Goal: Task Accomplishment & Management: Manage account settings

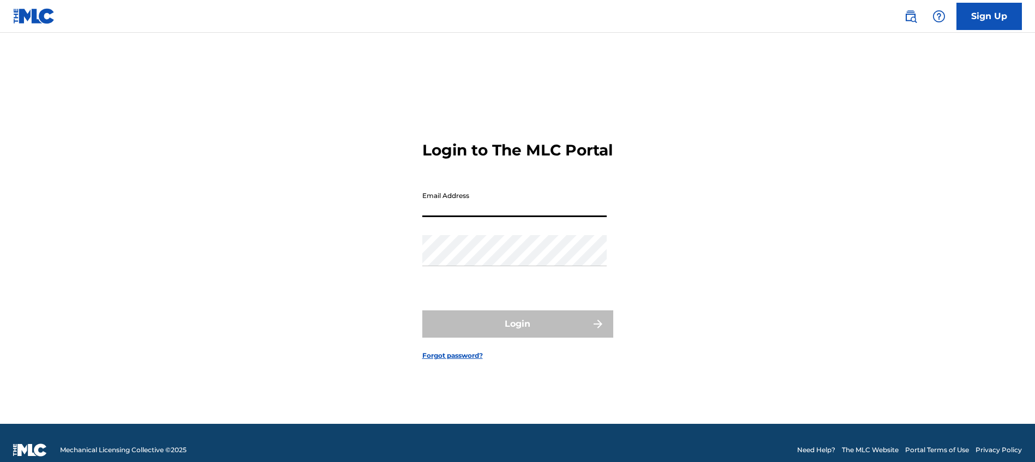
click at [496, 216] on input "Email Address" at bounding box center [514, 201] width 184 height 31
type input "[EMAIL_ADDRESS][DOMAIN_NAME]"
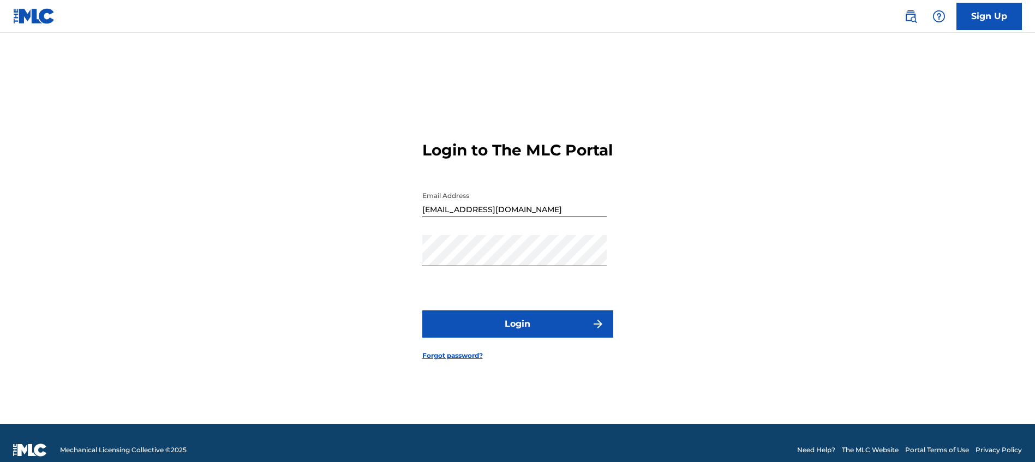
click at [499, 338] on button "Login" at bounding box center [517, 324] width 191 height 27
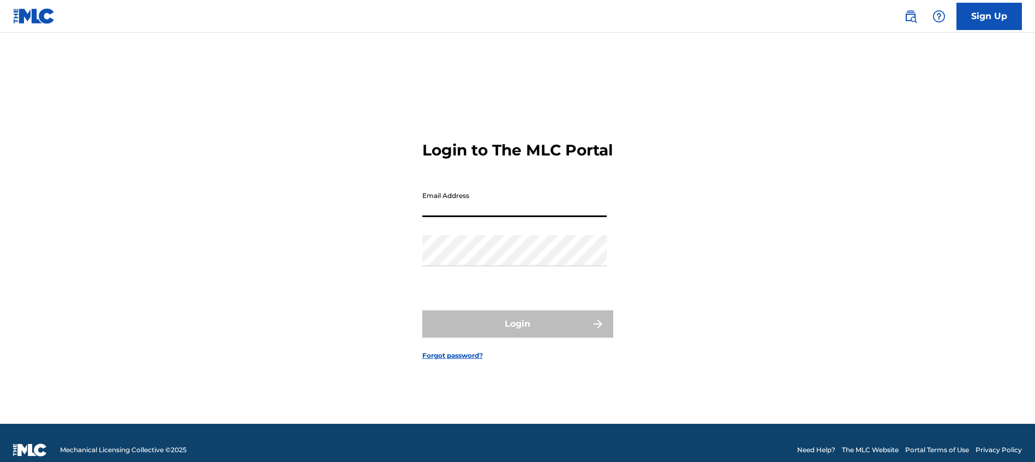
click at [523, 217] on input "Email Address" at bounding box center [514, 201] width 184 height 31
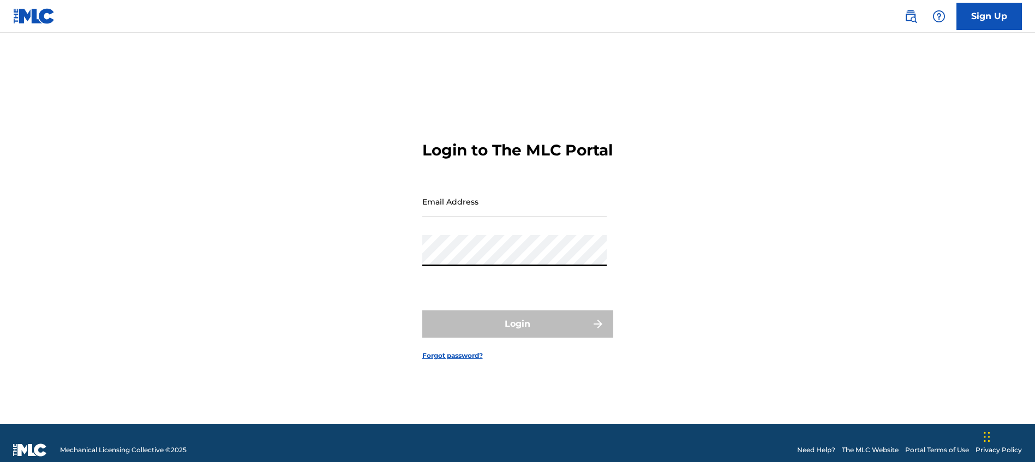
type input "[EMAIL_ADDRESS][DOMAIN_NAME]"
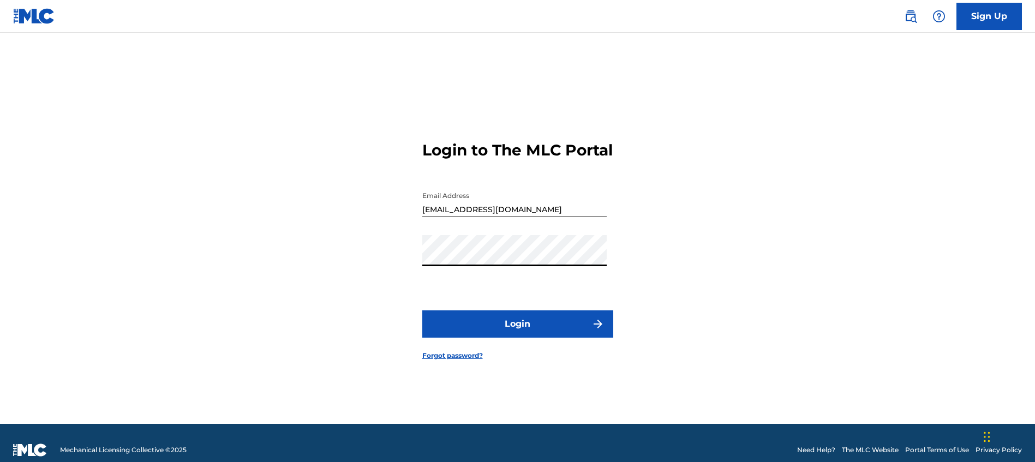
click at [526, 324] on button "Login" at bounding box center [517, 324] width 191 height 27
click at [501, 217] on input "[EMAIL_ADDRESS][DOMAIN_NAME]" at bounding box center [514, 201] width 184 height 31
click at [424, 217] on input "[EMAIL_ADDRESS][DOMAIN_NAME]" at bounding box center [514, 201] width 184 height 31
click at [422, 311] on button "Login" at bounding box center [517, 324] width 191 height 27
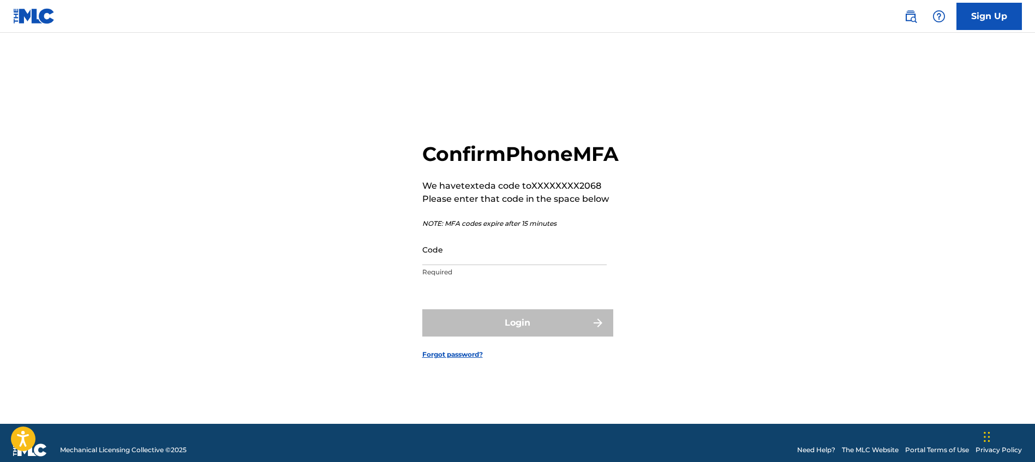
click at [493, 261] on input "Code" at bounding box center [514, 249] width 184 height 31
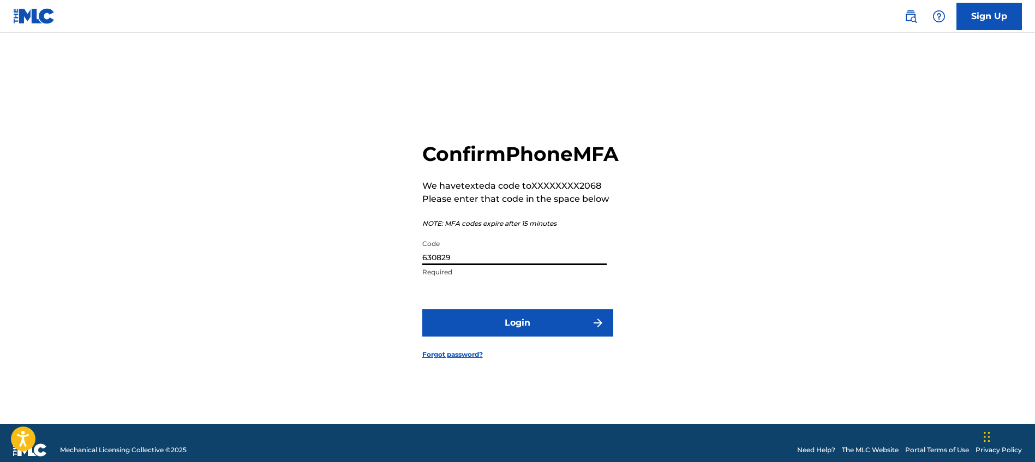
type input "630829"
click at [422, 309] on button "Login" at bounding box center [517, 322] width 191 height 27
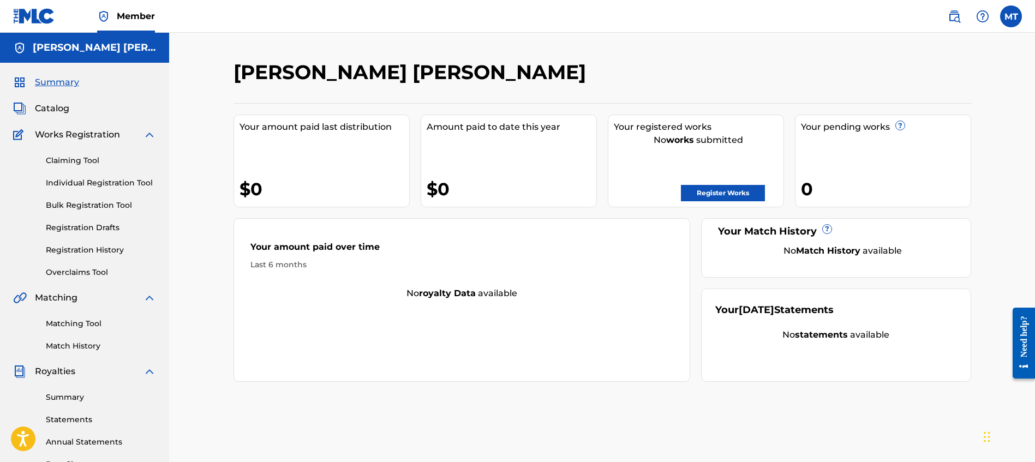
click at [84, 326] on link "Matching Tool" at bounding box center [101, 323] width 110 height 11
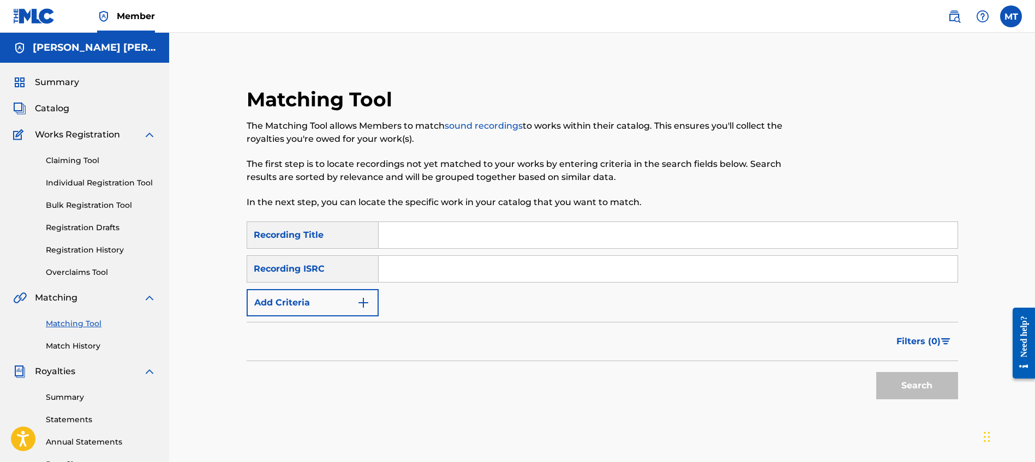
click at [397, 244] on input "Search Form" at bounding box center [668, 235] width 579 height 26
click at [336, 242] on div "Recording Title" at bounding box center [313, 235] width 132 height 27
click at [363, 273] on div "Recording ISRC" at bounding box center [313, 268] width 132 height 27
click at [329, 270] on div "Recording ISRC" at bounding box center [313, 268] width 132 height 27
click at [416, 261] on input "Search Form" at bounding box center [668, 269] width 579 height 26
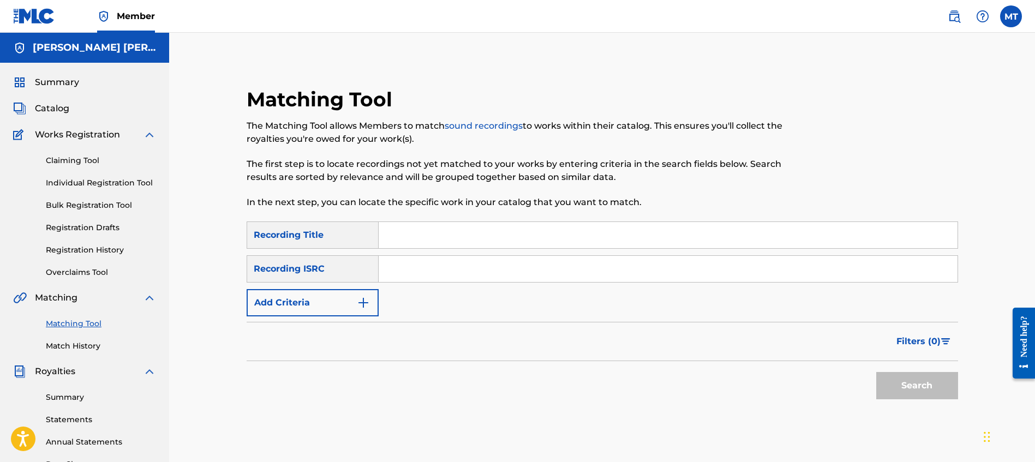
paste input "29422660"
click at [406, 268] on input "29422660" at bounding box center [668, 269] width 579 height 26
type input "29422660"
click at [424, 236] on input "Search Form" at bounding box center [668, 235] width 579 height 26
paste input "BMI Work ID SV Status Writer / Composer Performer Expand DESTROY ALL HUMANS"
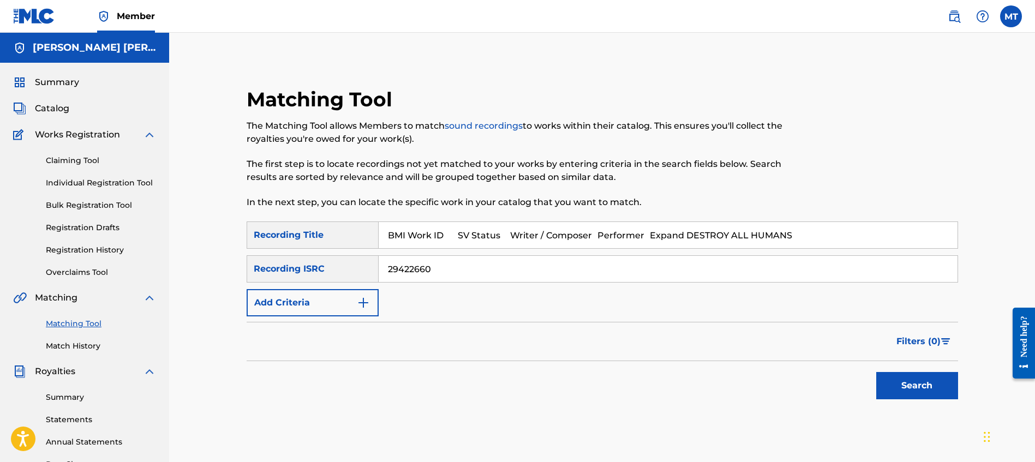
drag, startPoint x: 725, startPoint y: 235, endPoint x: 270, endPoint y: 232, distance: 454.7
click at [270, 232] on div "SearchWithCriteria190631b4-9883-4ed5-b6e8-150b1cf43263 Recording Title BMI Work…" at bounding box center [603, 235] width 712 height 27
type input "DESTROY ALL HUMANS"
click at [877, 372] on button "Search" at bounding box center [918, 385] width 82 height 27
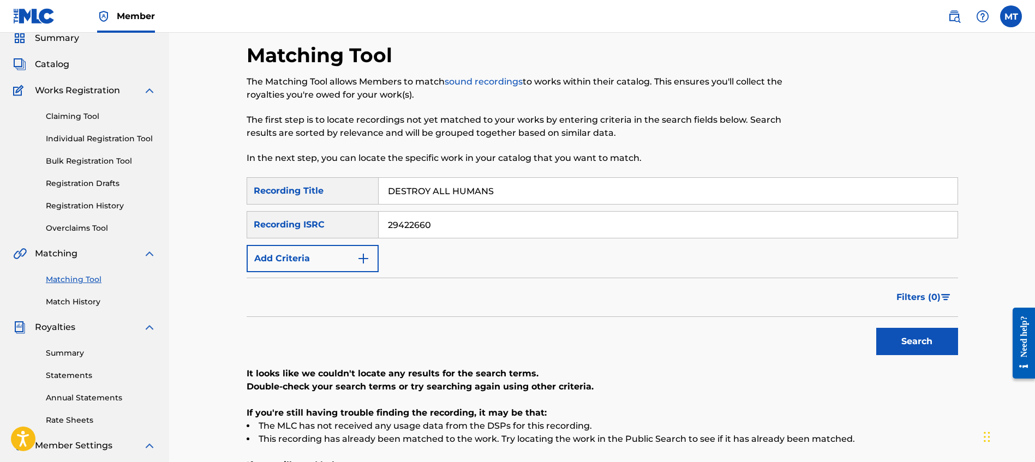
scroll to position [46, 0]
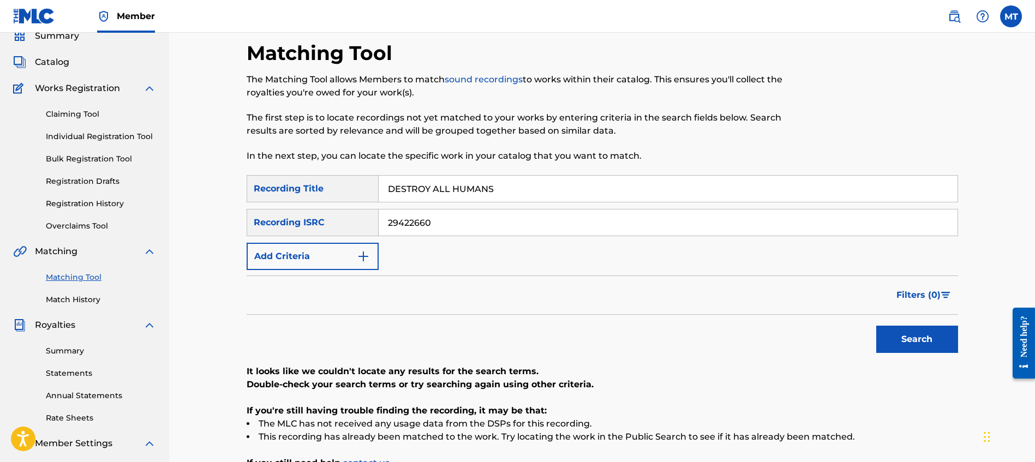
click at [419, 233] on input "29422660" at bounding box center [668, 223] width 579 height 26
drag, startPoint x: 450, startPoint y: 227, endPoint x: 316, endPoint y: 218, distance: 134.0
click at [316, 218] on div "SearchWithCriteriac2133124-b259-4283-93c8-b039fd3c9de2 Recording ISRC 29422660" at bounding box center [603, 222] width 712 height 27
drag, startPoint x: 424, startPoint y: 182, endPoint x: 293, endPoint y: 175, distance: 130.7
click at [293, 175] on div "SearchWithCriteria190631b4-9883-4ed5-b6e8-150b1cf43263 Recording Title DESTROY …" at bounding box center [603, 188] width 712 height 27
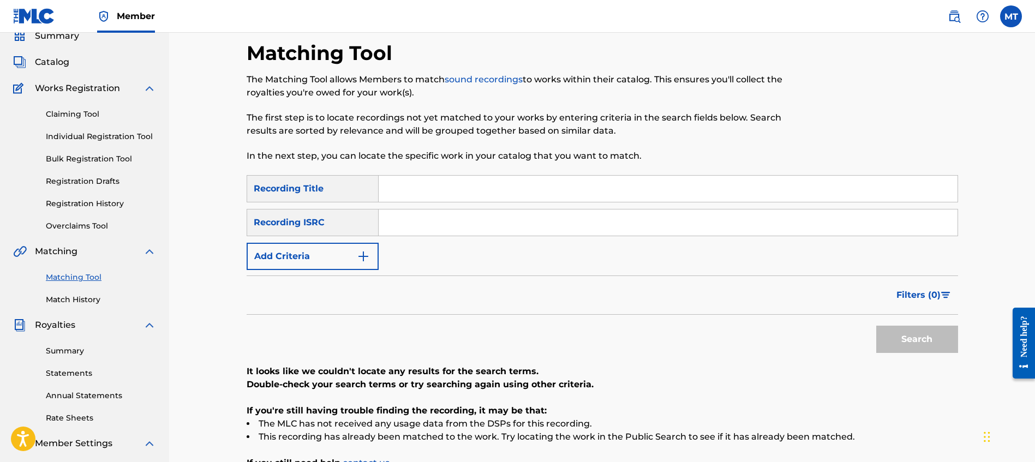
click at [333, 247] on button "Add Criteria" at bounding box center [313, 256] width 132 height 27
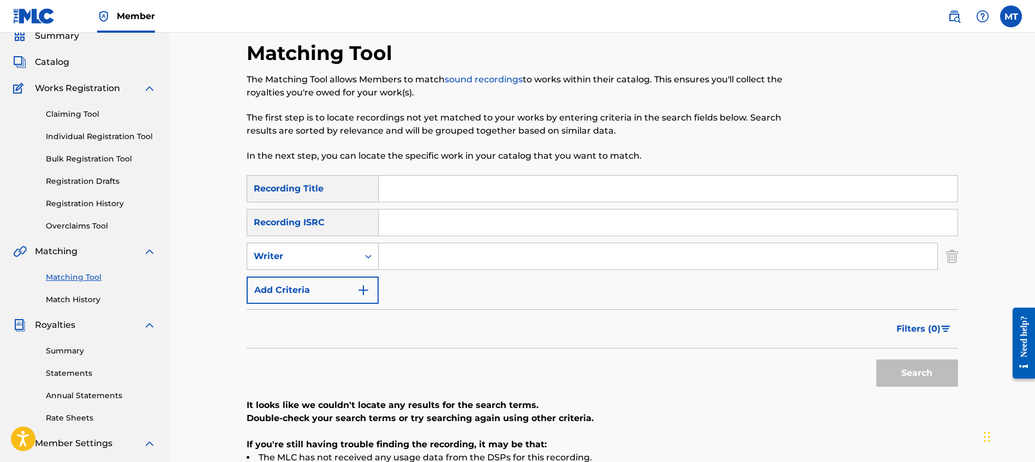
click at [352, 254] on div "Writer" at bounding box center [303, 256] width 98 height 13
click at [432, 256] on input "Search Form" at bounding box center [658, 256] width 559 height 26
click at [396, 199] on input "Search Form" at bounding box center [668, 189] width 579 height 26
paste input "BMI Work ID SV Status Writer / Composer Performer Expand DESTROY ALL HUMANS"
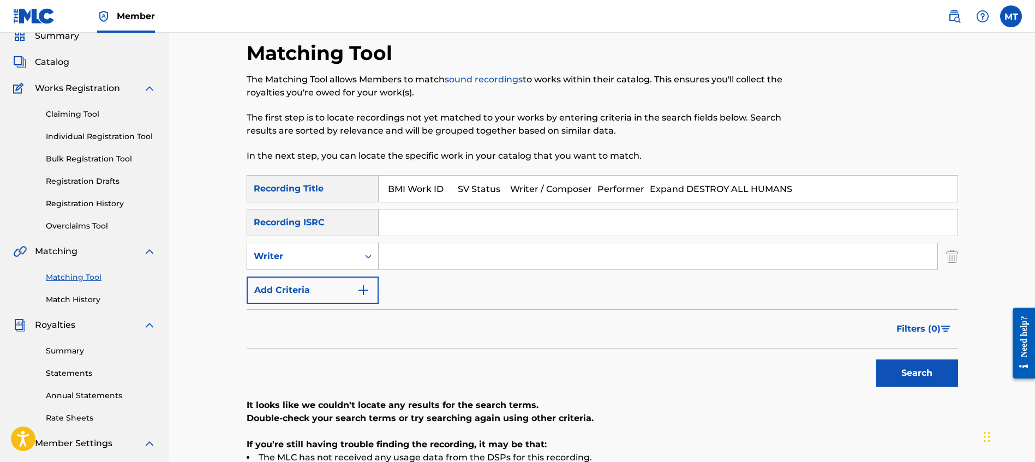
drag, startPoint x: 724, startPoint y: 190, endPoint x: 217, endPoint y: 152, distance: 508.5
click at [217, 152] on div "Matching Tool The Matching Tool allows Members to match sound recordings to wor…" at bounding box center [602, 282] width 866 height 592
type input "DESTROY ALL HUMANS"
click at [436, 253] on input "Search Form" at bounding box center [658, 256] width 559 height 26
type input "P"
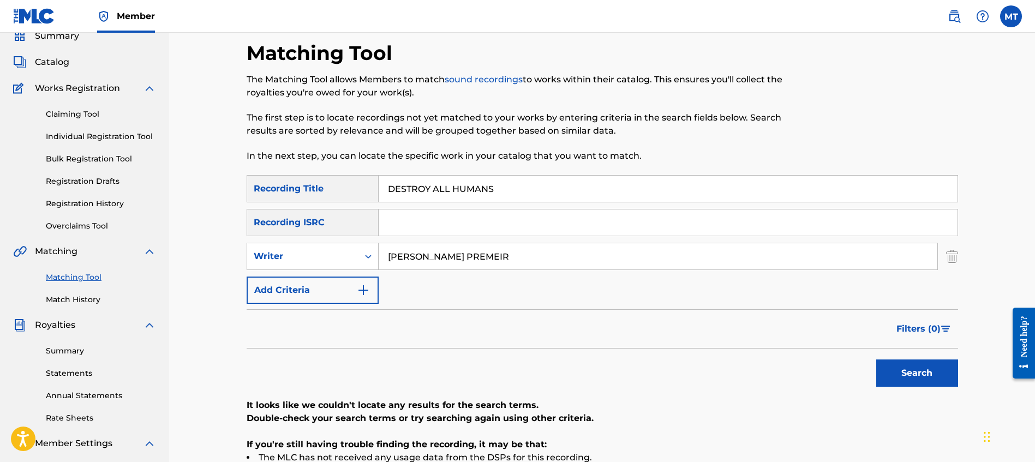
click at [877, 360] on button "Search" at bounding box center [918, 373] width 82 height 27
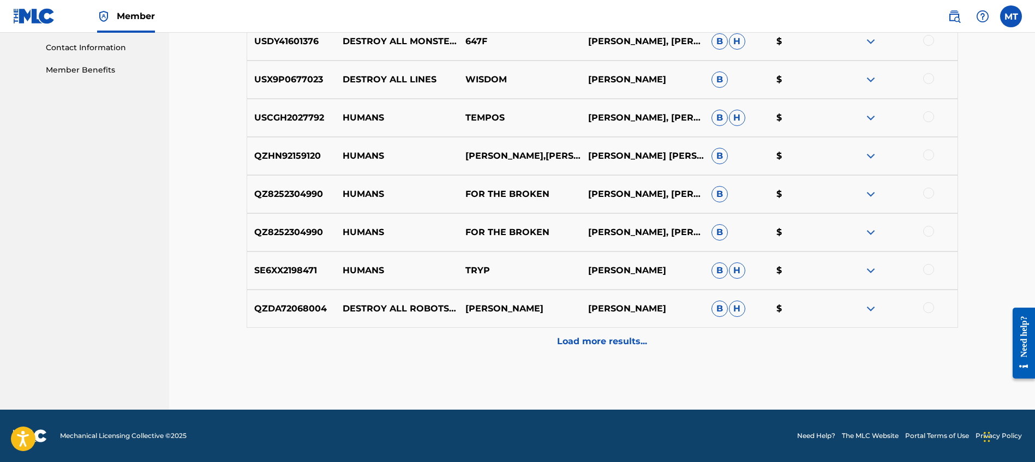
click at [558, 342] on p "Load more results..." at bounding box center [602, 341] width 90 height 13
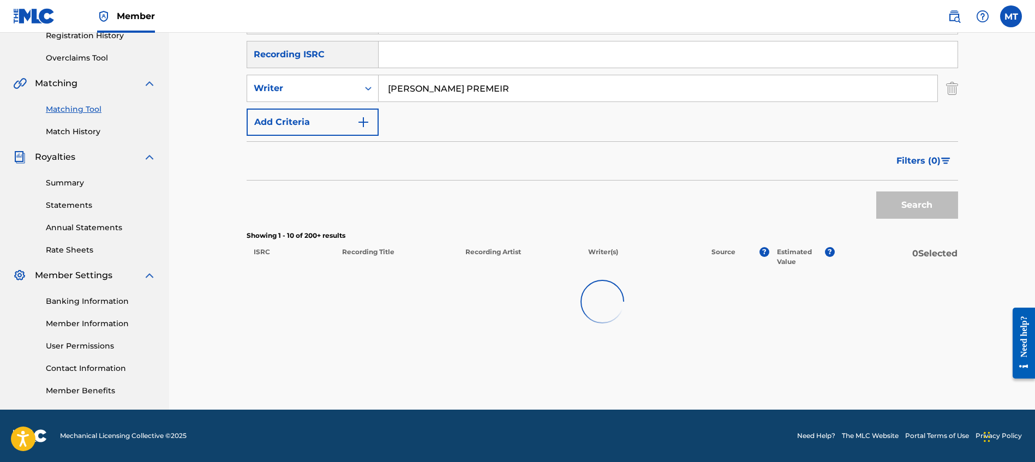
scroll to position [535, 0]
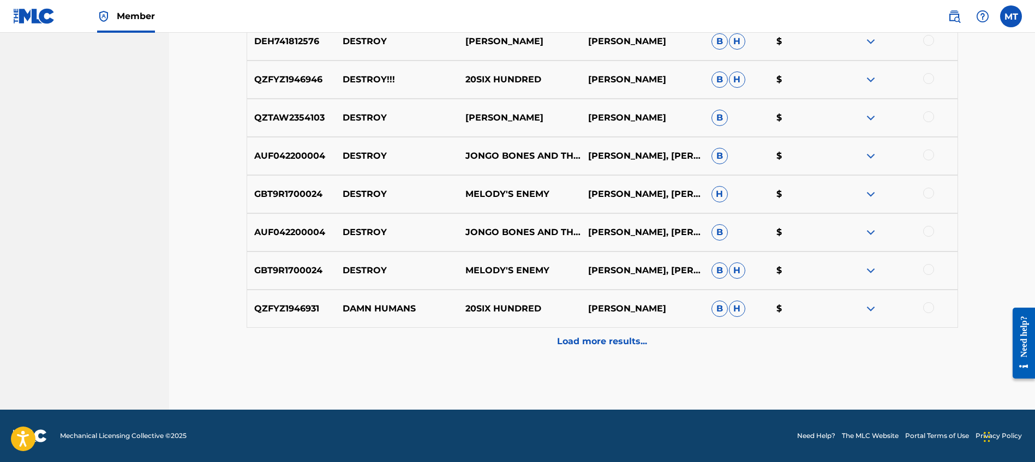
click at [611, 343] on p "Load more results..." at bounding box center [602, 341] width 90 height 13
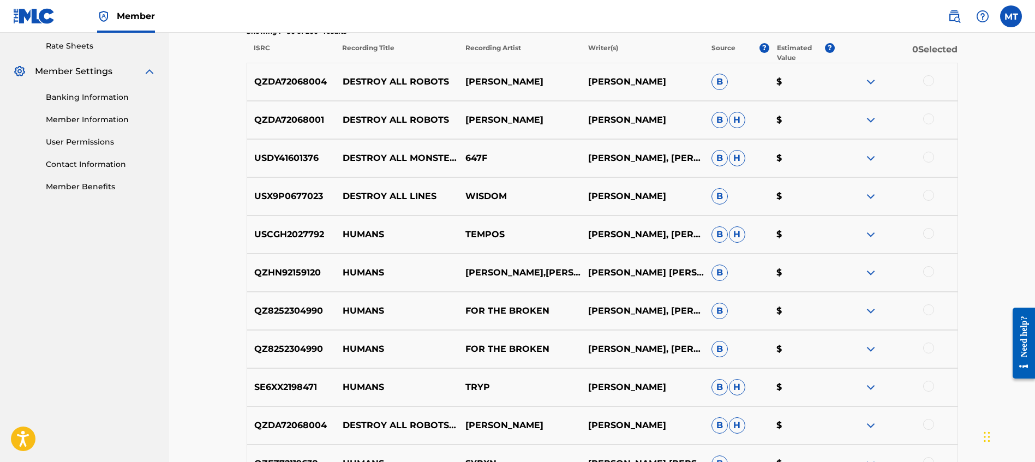
scroll to position [126, 0]
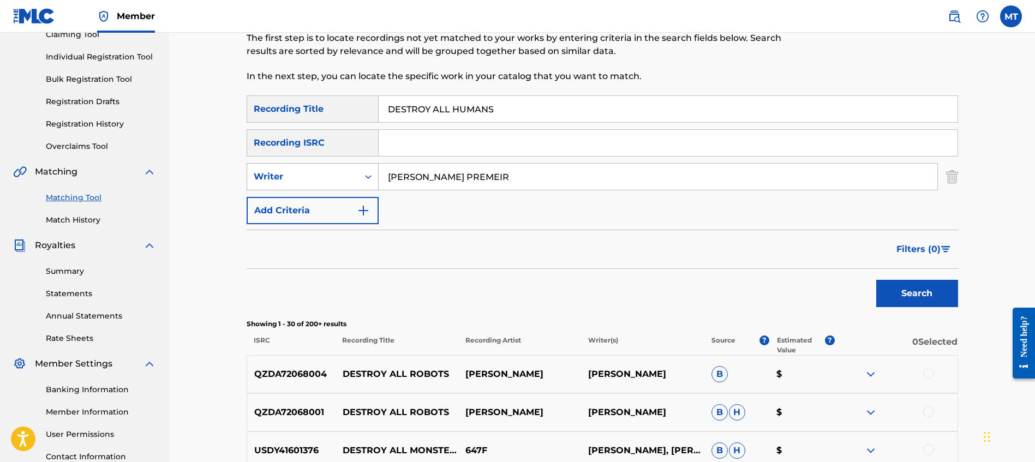
drag, startPoint x: 477, startPoint y: 181, endPoint x: 371, endPoint y: 172, distance: 106.2
click at [371, 172] on div "SearchWithCriteria8ac2e8ac-631d-43e5-b336-652e42615eea Writer JONES PREMEIR" at bounding box center [603, 176] width 712 height 27
click at [877, 280] on button "Search" at bounding box center [918, 293] width 82 height 27
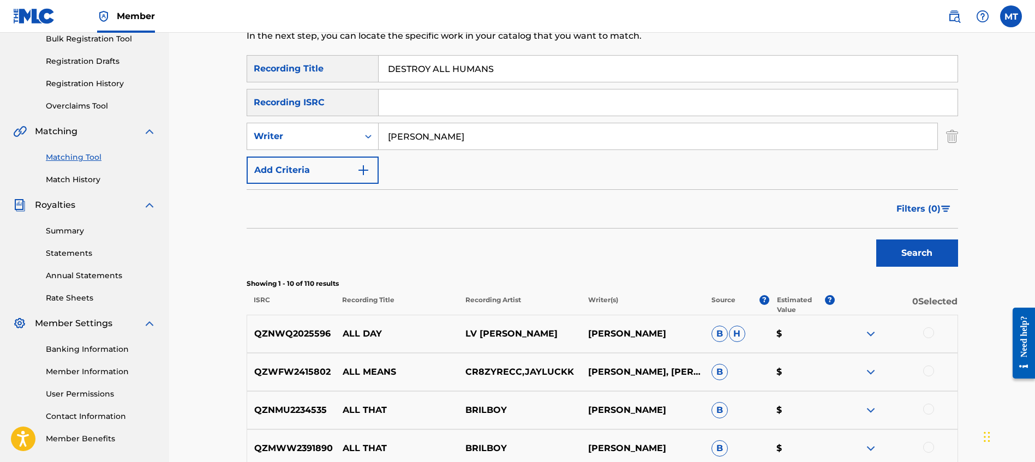
scroll to position [168, 0]
click at [420, 138] on input "JABRIL KENAN" at bounding box center [658, 135] width 559 height 26
type input "[PERSON_NAME] KENAN"
click at [877, 239] on button "Search" at bounding box center [918, 252] width 82 height 27
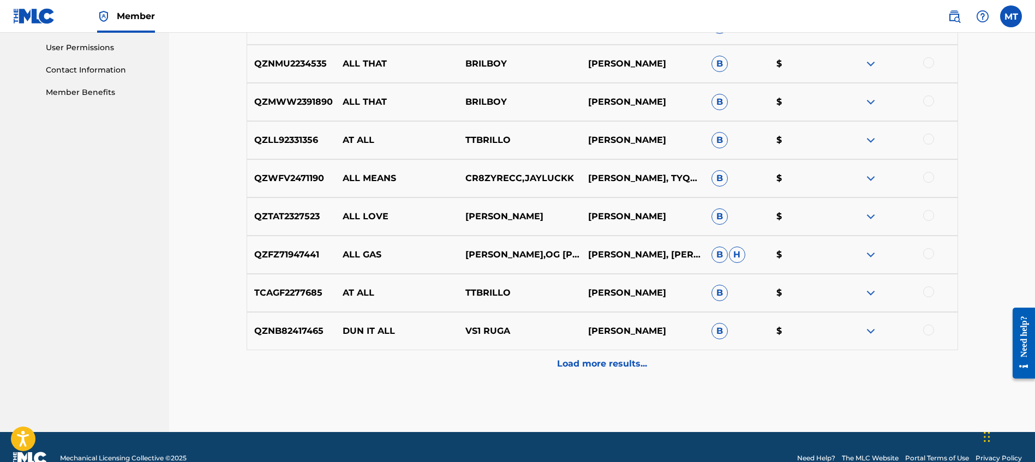
scroll to position [535, 0]
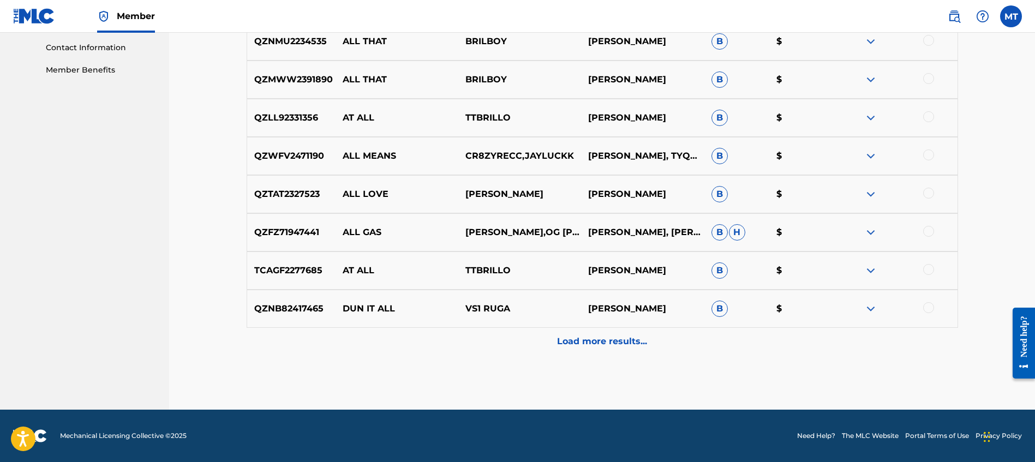
click at [593, 335] on p "Load more results..." at bounding box center [602, 341] width 90 height 13
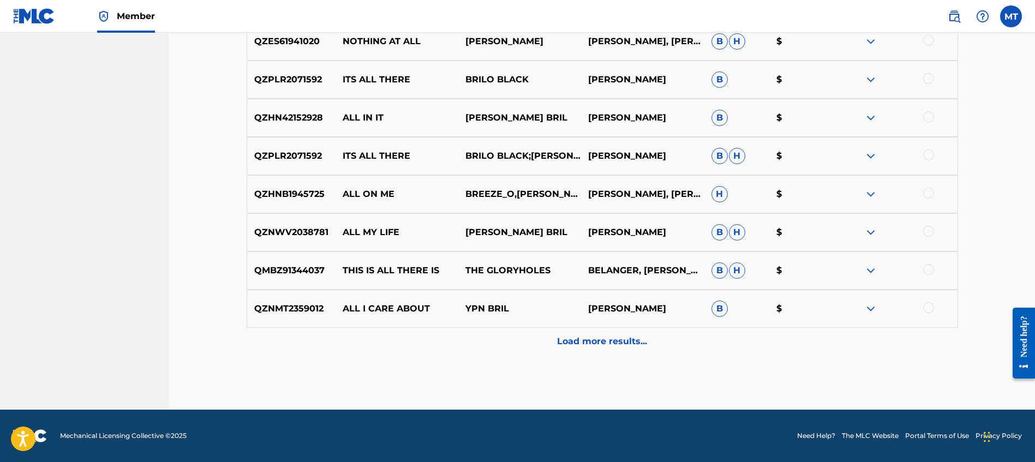
click at [603, 343] on p "Load more results..." at bounding box center [602, 341] width 90 height 13
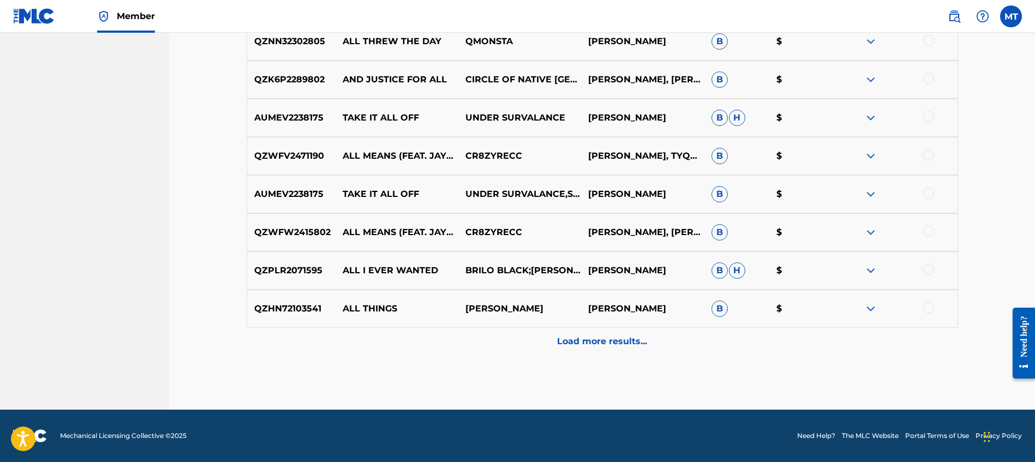
click at [603, 341] on p "Load more results..." at bounding box center [602, 341] width 90 height 13
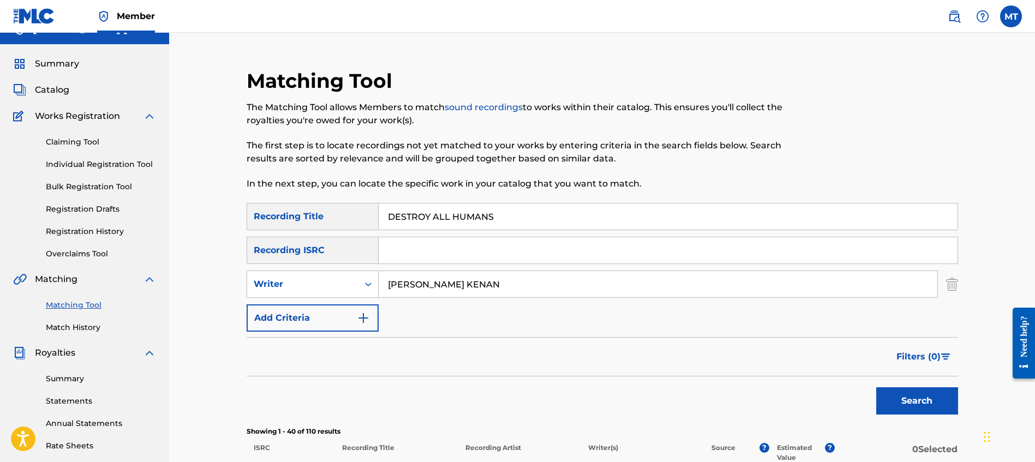
scroll to position [0, 0]
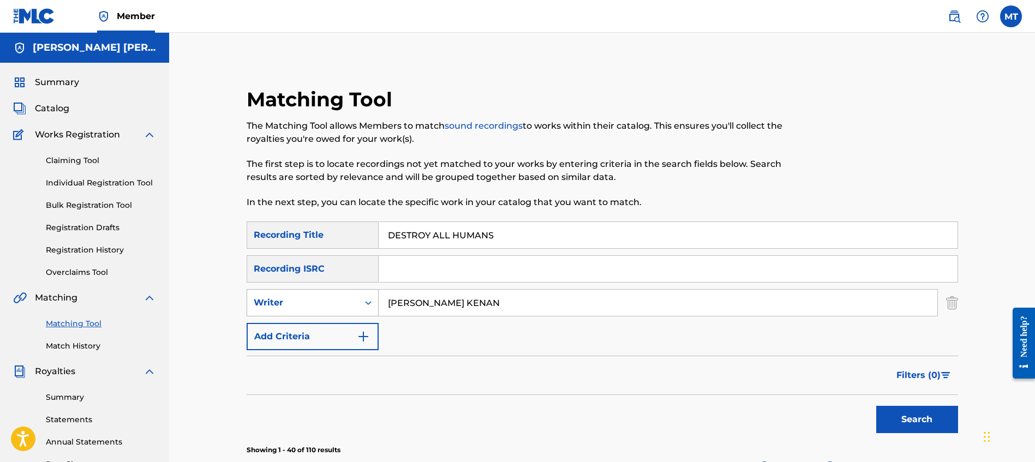
drag, startPoint x: 522, startPoint y: 309, endPoint x: 373, endPoint y: 302, distance: 148.6
click at [373, 302] on div "SearchWithCriteria8ac2e8ac-631d-43e5-b336-652e42615eea Writer JABRIL AHODARI KE…" at bounding box center [603, 302] width 712 height 27
click at [955, 306] on img "Search Form" at bounding box center [952, 302] width 12 height 27
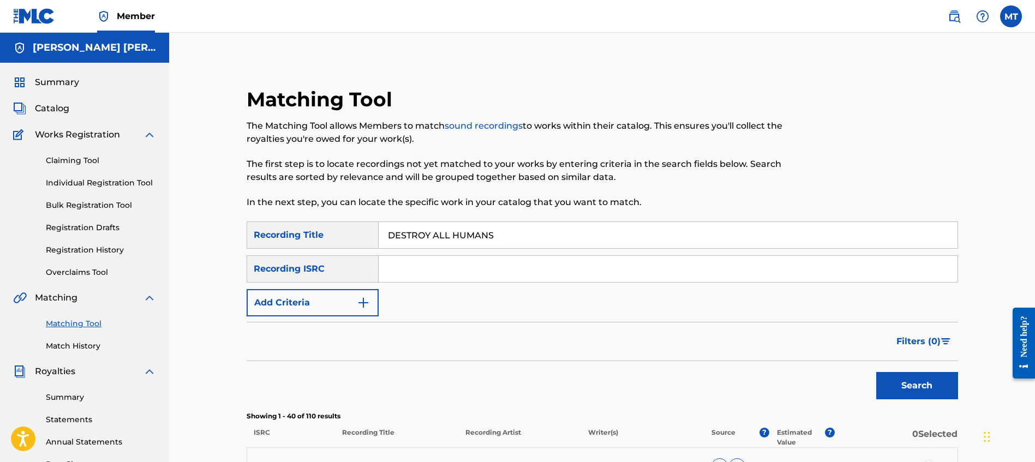
click at [608, 256] on input "Search Form" at bounding box center [668, 269] width 579 height 26
paste input "GBKPL1828392"
type input "GBKPL1828392"
click at [920, 383] on button "Search" at bounding box center [918, 385] width 82 height 27
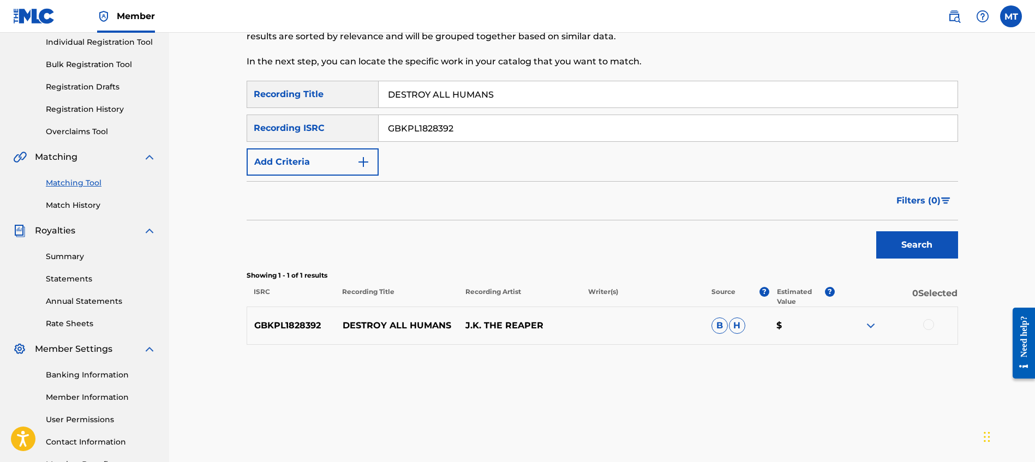
scroll to position [142, 0]
click at [869, 327] on img at bounding box center [871, 324] width 13 height 13
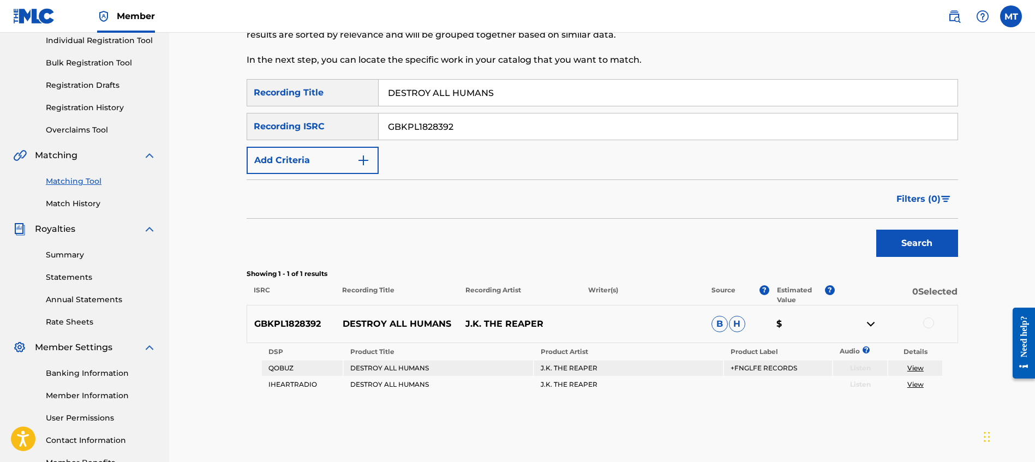
click at [931, 326] on div at bounding box center [929, 323] width 11 height 11
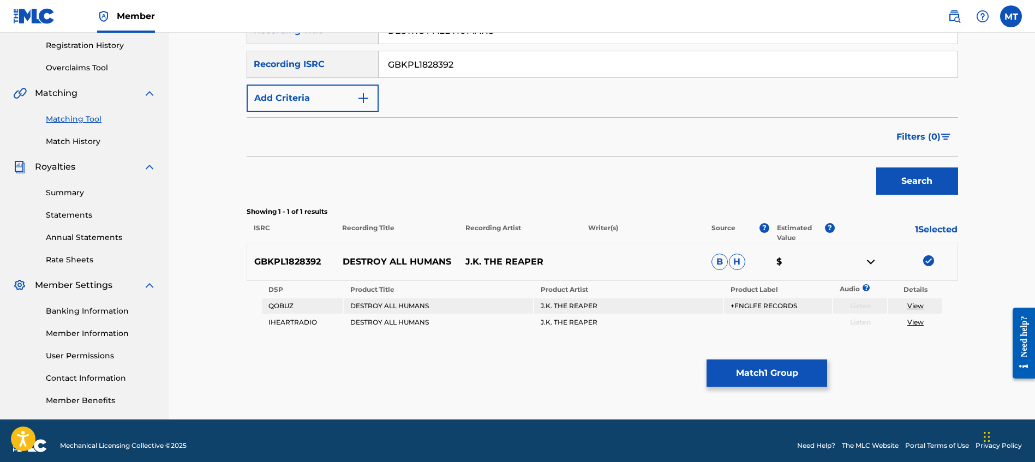
scroll to position [204, 0]
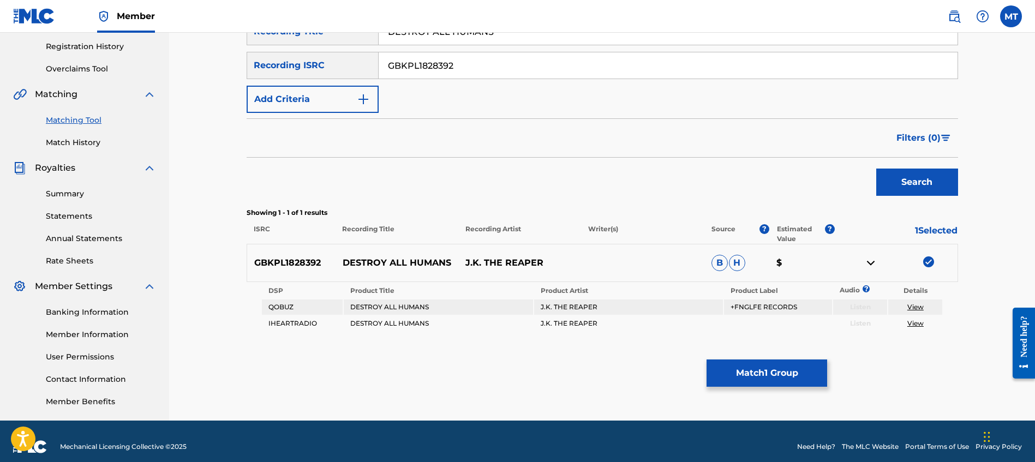
click at [788, 378] on button "Match 1 Group" at bounding box center [767, 373] width 121 height 27
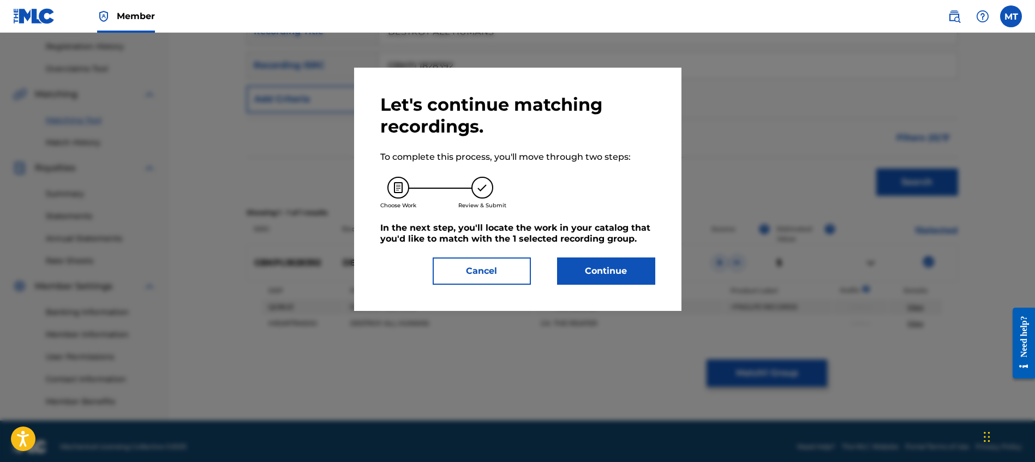
click at [621, 281] on button "Continue" at bounding box center [606, 271] width 98 height 27
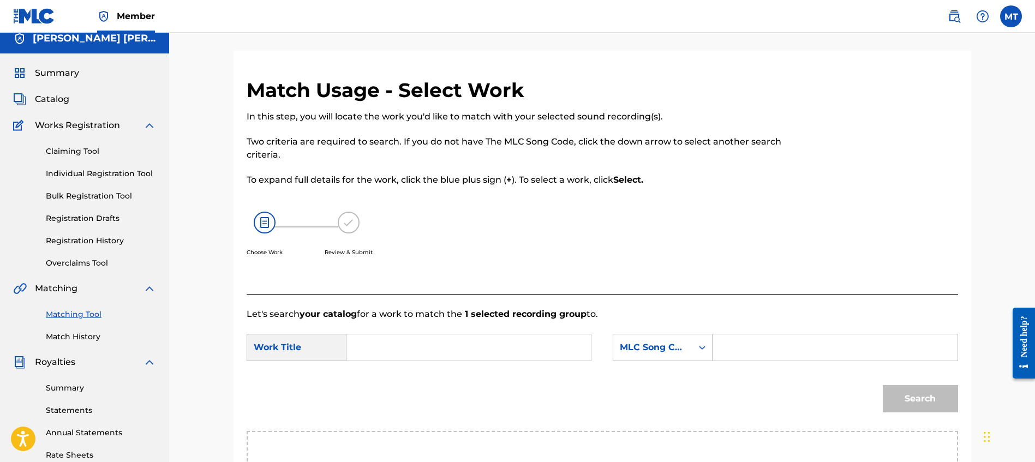
scroll to position [10, 0]
click at [335, 350] on div "Work Title" at bounding box center [297, 346] width 100 height 27
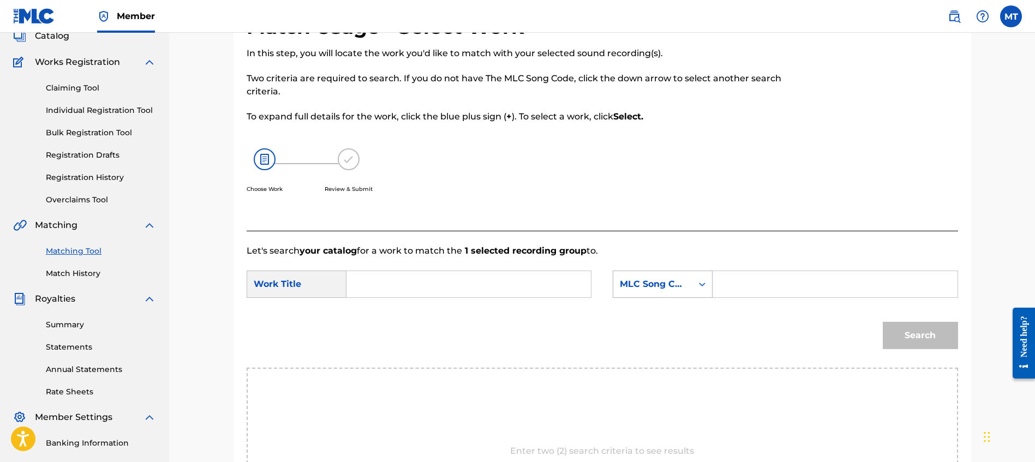
click at [656, 298] on div "MLC Song Code" at bounding box center [663, 284] width 100 height 27
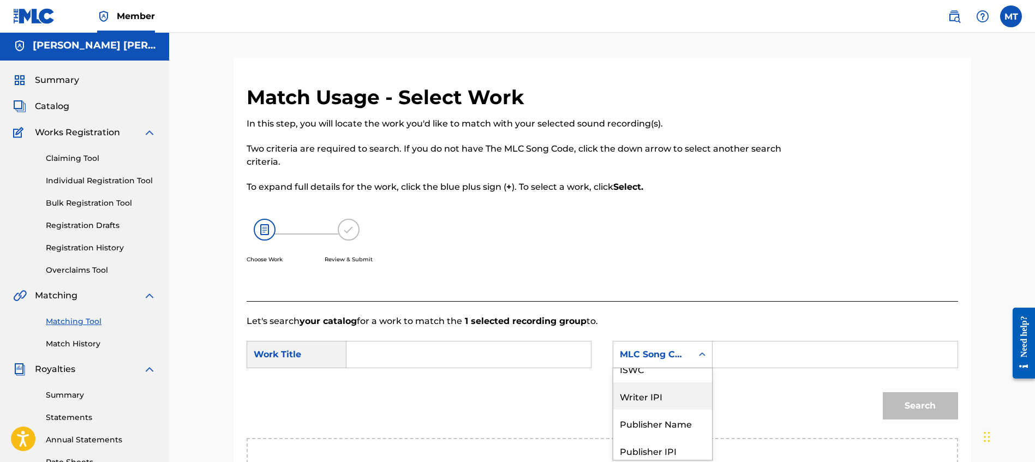
scroll to position [0, 0]
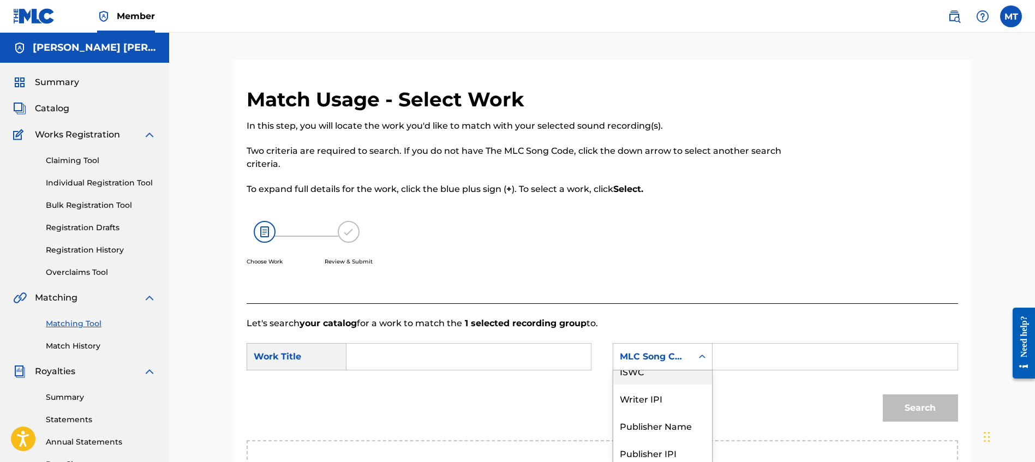
click at [96, 163] on link "Claiming Tool" at bounding box center [101, 160] width 110 height 11
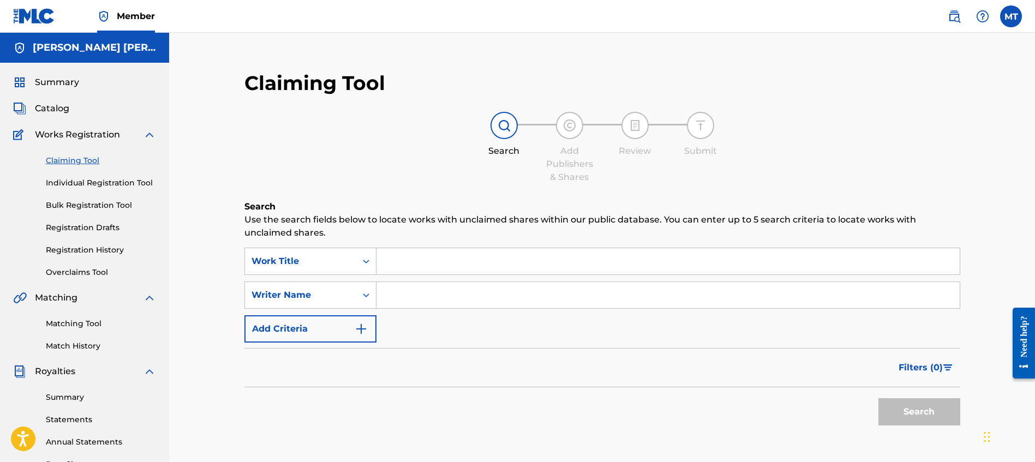
click at [410, 267] on input "Search Form" at bounding box center [668, 261] width 583 height 26
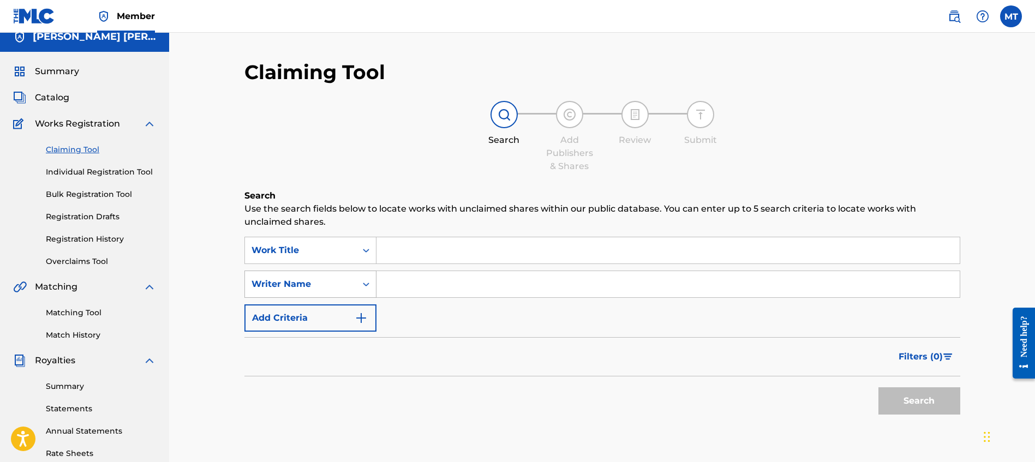
click at [328, 289] on div "Writer Name" at bounding box center [301, 284] width 98 height 13
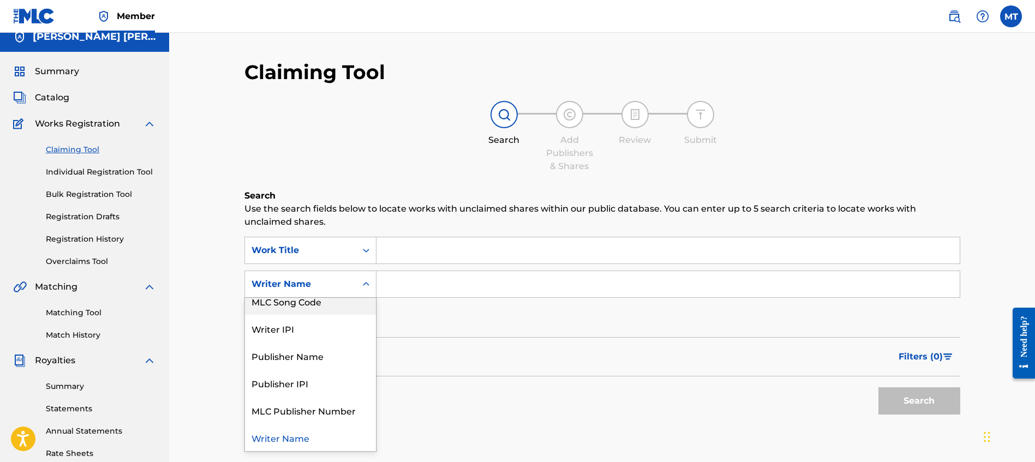
scroll to position [0, 0]
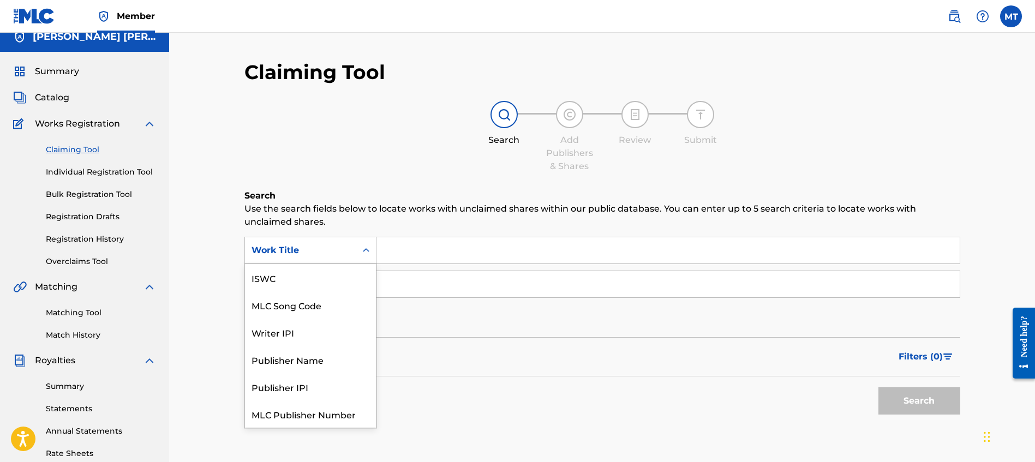
click at [327, 248] on div "Work Title" at bounding box center [301, 250] width 98 height 13
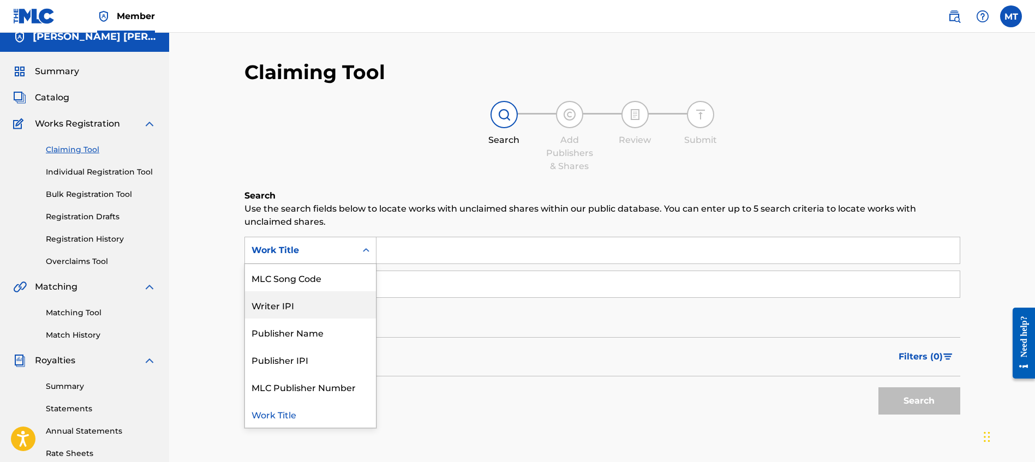
click at [329, 305] on div "Writer IPI" at bounding box center [310, 304] width 131 height 27
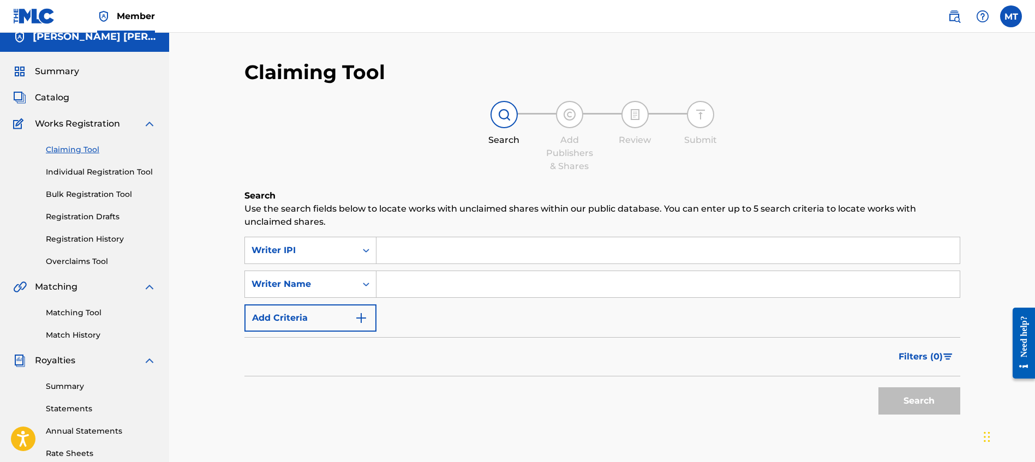
click at [405, 251] on input "Search Form" at bounding box center [668, 250] width 583 height 26
paste input "360249181"
type input "360249181"
click at [422, 284] on input "Search Form" at bounding box center [668, 284] width 583 height 26
type input "JONES PREMEIR"
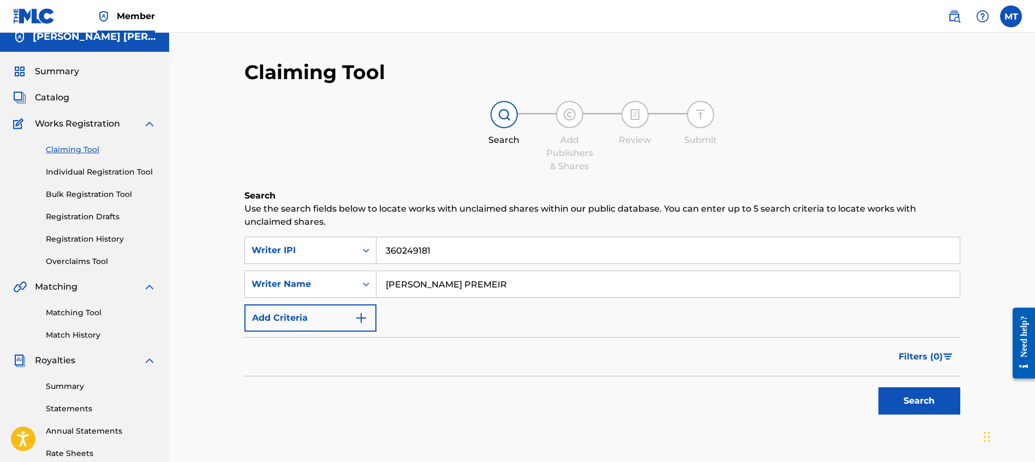
click at [879, 388] on button "Search" at bounding box center [920, 401] width 82 height 27
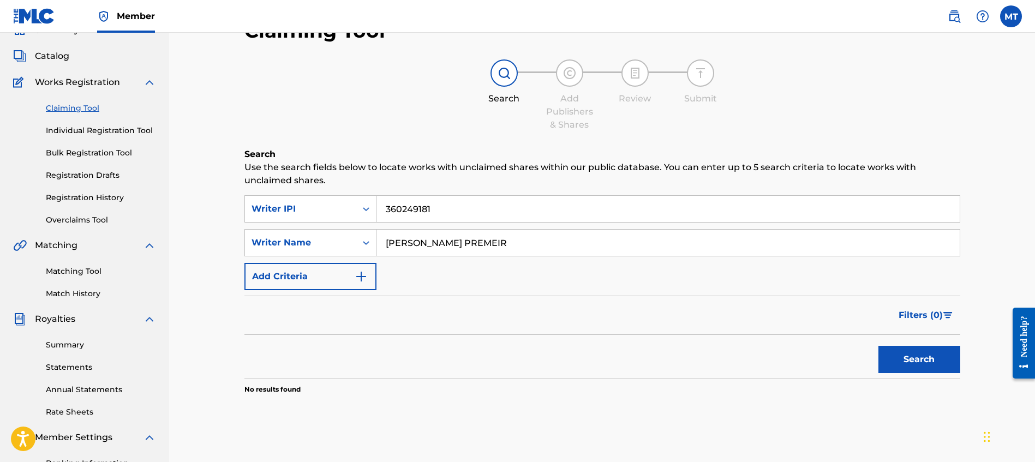
scroll to position [65, 0]
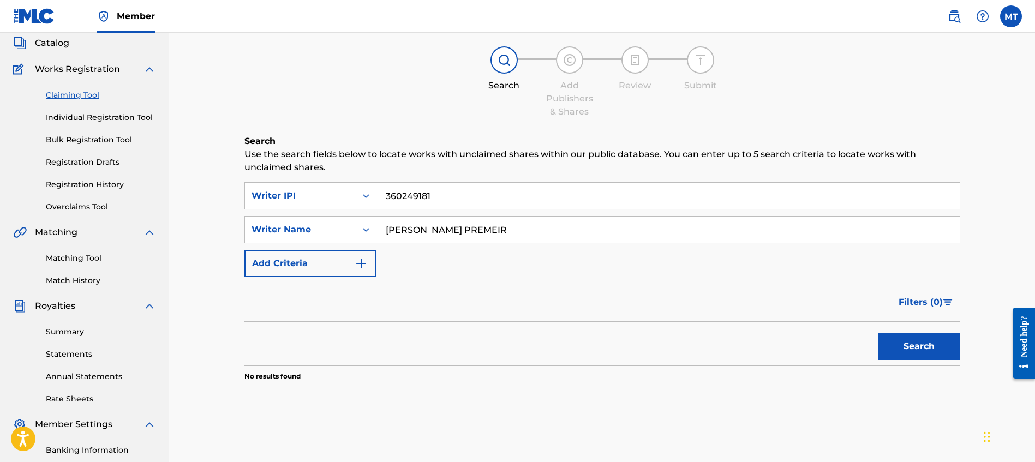
click at [371, 262] on button "Add Criteria" at bounding box center [311, 263] width 132 height 27
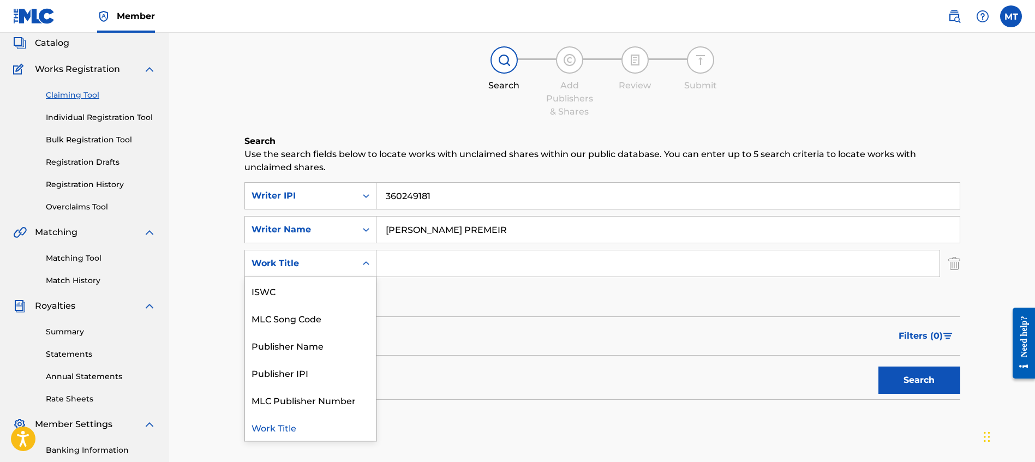
click at [360, 272] on div "Search Form" at bounding box center [366, 264] width 20 height 20
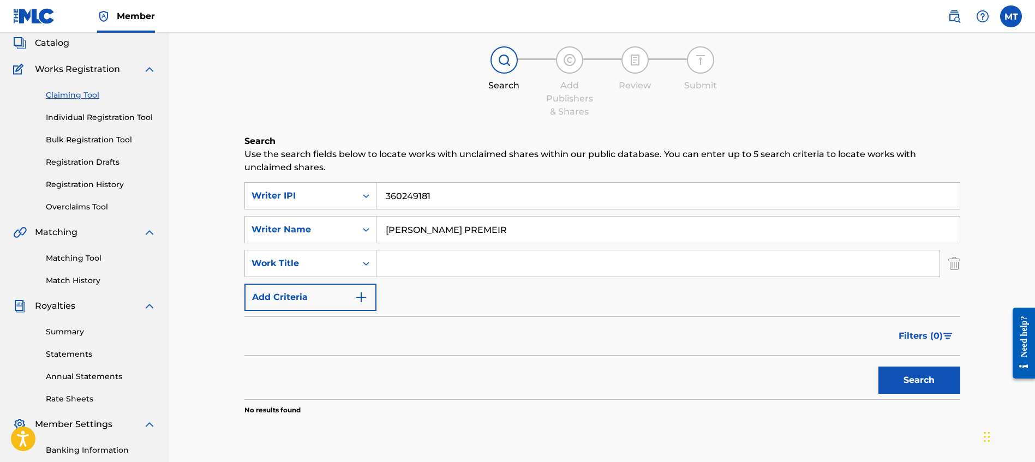
click at [187, 140] on div "Claiming Tool Search Add Publishers & Shares Review Submit Search Use the searc…" at bounding box center [602, 263] width 866 height 592
click at [418, 151] on p "Use the search fields below to locate works with unclaimed shares within our pu…" at bounding box center [603, 161] width 716 height 26
drag, startPoint x: 462, startPoint y: 231, endPoint x: 348, endPoint y: 223, distance: 114.4
click at [348, 223] on div "SearchWithCriteria16f1eb83-d51a-46ef-b333-19539fdb8e0e Writer Name JONES PREMEIR" at bounding box center [603, 229] width 716 height 27
click at [340, 262] on div "Work Title" at bounding box center [301, 263] width 98 height 13
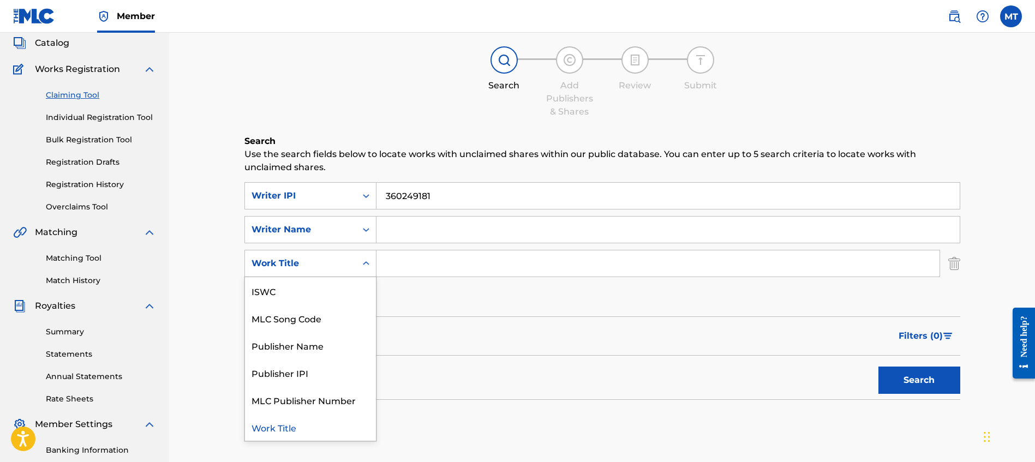
click at [422, 227] on input "Search Form" at bounding box center [668, 230] width 583 height 26
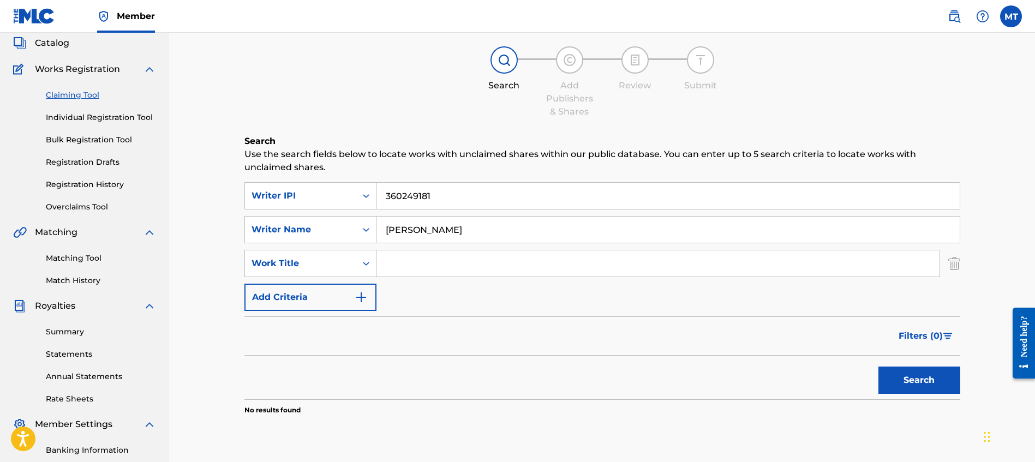
click at [879, 367] on button "Search" at bounding box center [920, 380] width 82 height 27
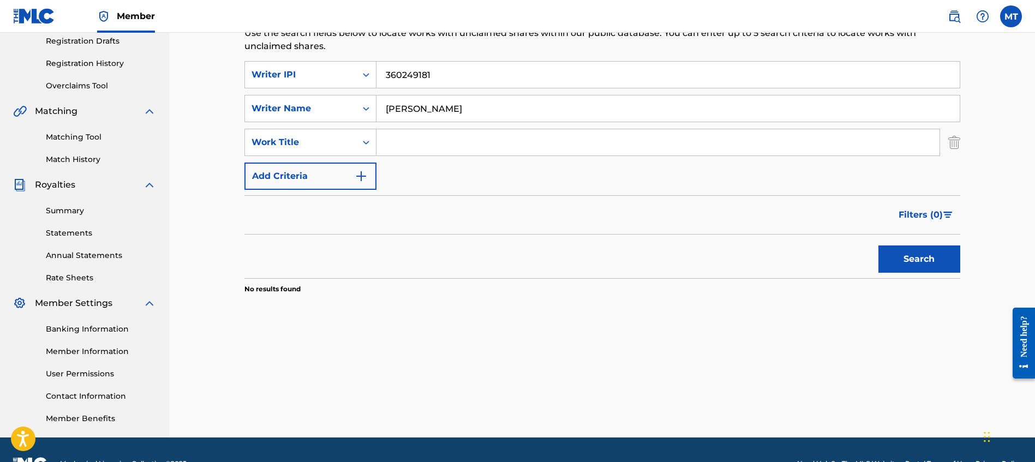
scroll to position [188, 0]
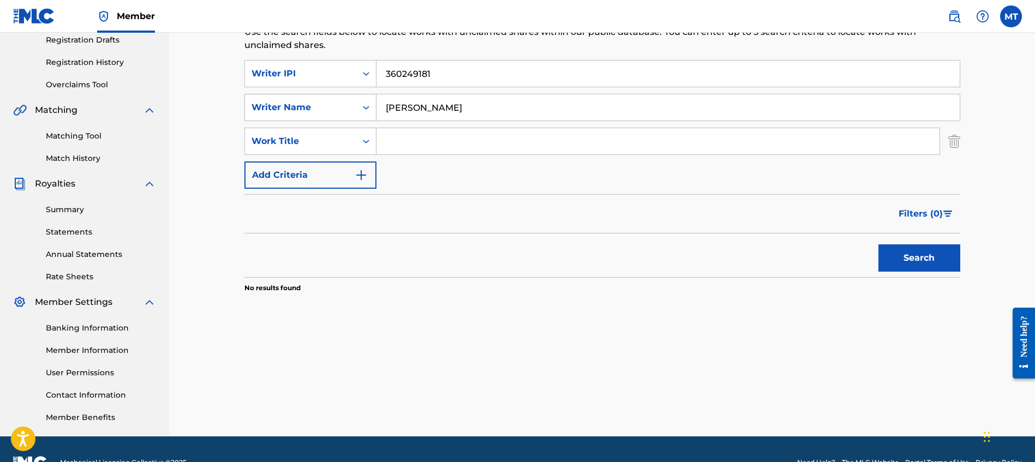
drag, startPoint x: 370, startPoint y: 109, endPoint x: 344, endPoint y: 111, distance: 25.8
click at [344, 111] on div "SearchWithCriteria16f1eb83-d51a-46ef-b333-19539fdb8e0e Writer Name PREMEIR JONES" at bounding box center [603, 107] width 716 height 27
type input "JONES"
click at [879, 245] on button "Search" at bounding box center [920, 258] width 82 height 27
click at [965, 139] on div "Claiming Tool Search Add Publishers & Shares Review Submit Search Use the searc…" at bounding box center [603, 115] width 738 height 486
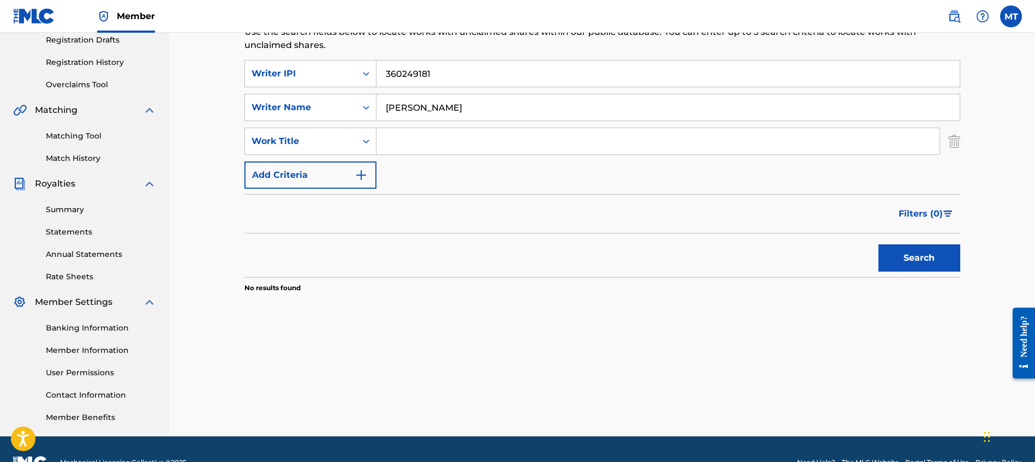
click at [945, 140] on div "SearchWithCriteriade4a6df7-10ca-4f7e-9240-f5aac7471c86 Work Title" at bounding box center [603, 141] width 716 height 27
click at [955, 141] on img "Search Form" at bounding box center [955, 141] width 12 height 27
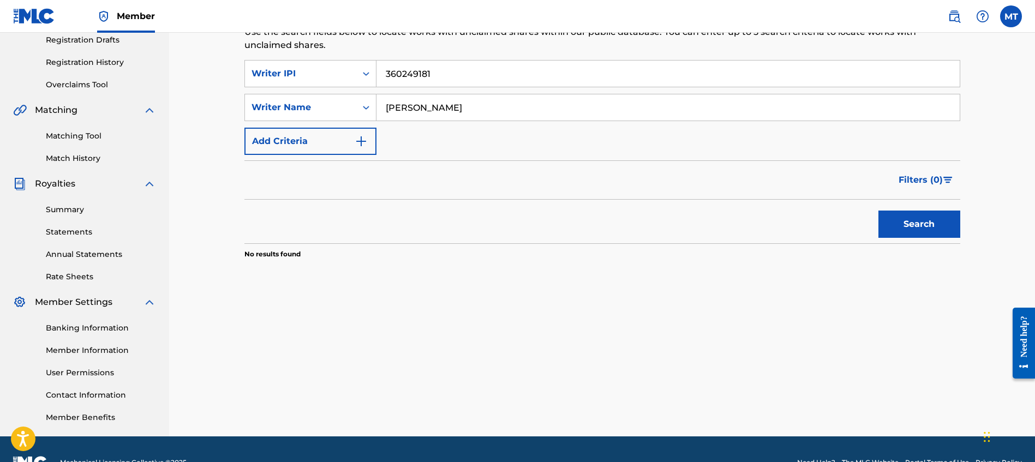
click at [915, 224] on button "Search" at bounding box center [920, 224] width 82 height 27
click at [336, 143] on button "Add Criteria" at bounding box center [311, 141] width 132 height 27
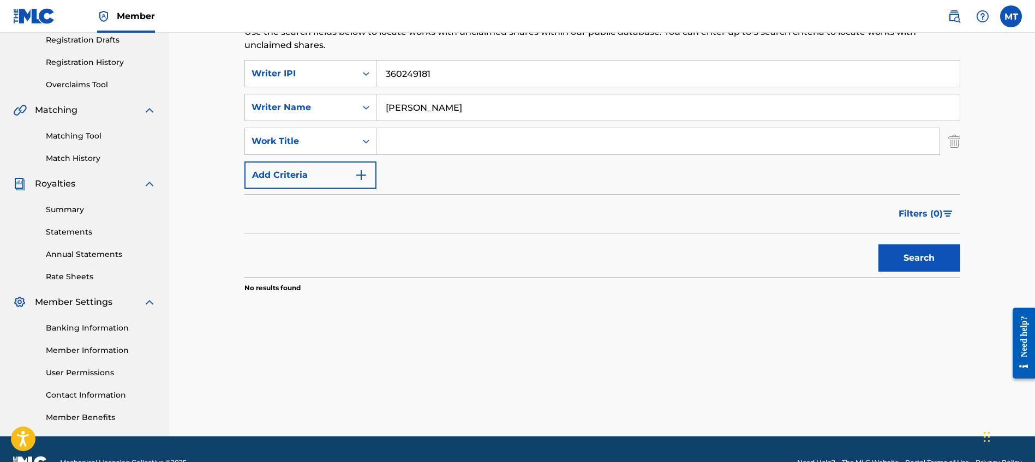
click at [416, 138] on input "Search Form" at bounding box center [658, 141] width 563 height 26
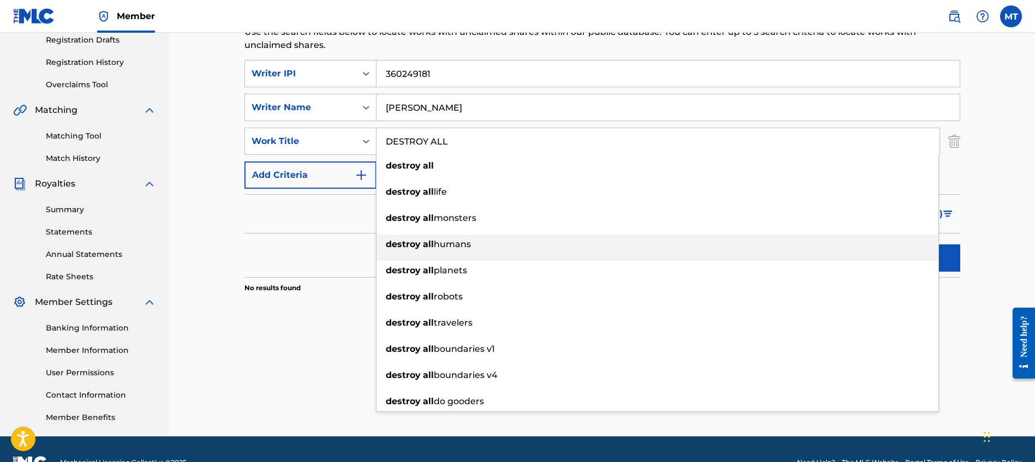
click at [419, 246] on strong "destroy" at bounding box center [403, 244] width 35 height 10
type input "destroy all humans"
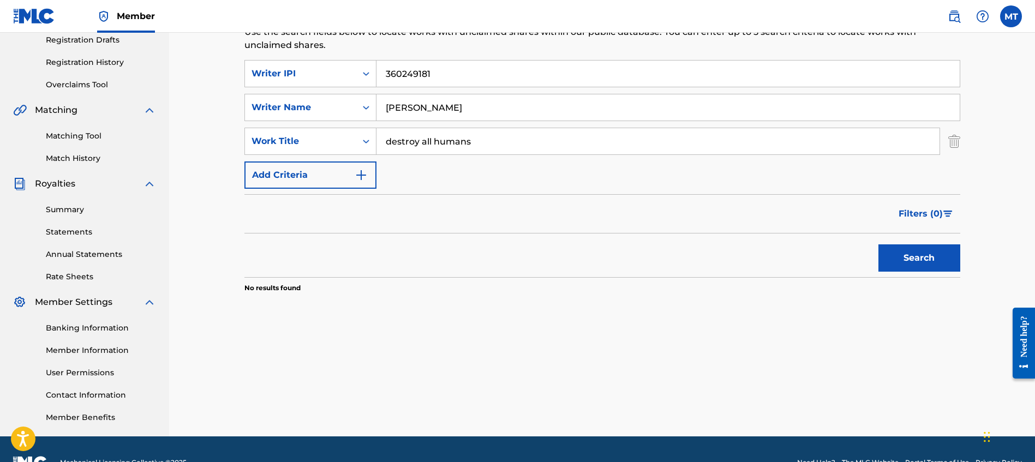
click at [933, 261] on button "Search" at bounding box center [920, 258] width 82 height 27
drag, startPoint x: 563, startPoint y: 73, endPoint x: 361, endPoint y: 65, distance: 202.1
click at [361, 65] on div "SearchWithCriteriab31b08d8-d4c7-44dd-9af6-6bc3755be97d Writer IPI 360249181" at bounding box center [603, 73] width 716 height 27
drag, startPoint x: 449, startPoint y: 115, endPoint x: 400, endPoint y: 106, distance: 50.0
click at [400, 106] on input "JONES" at bounding box center [668, 107] width 583 height 26
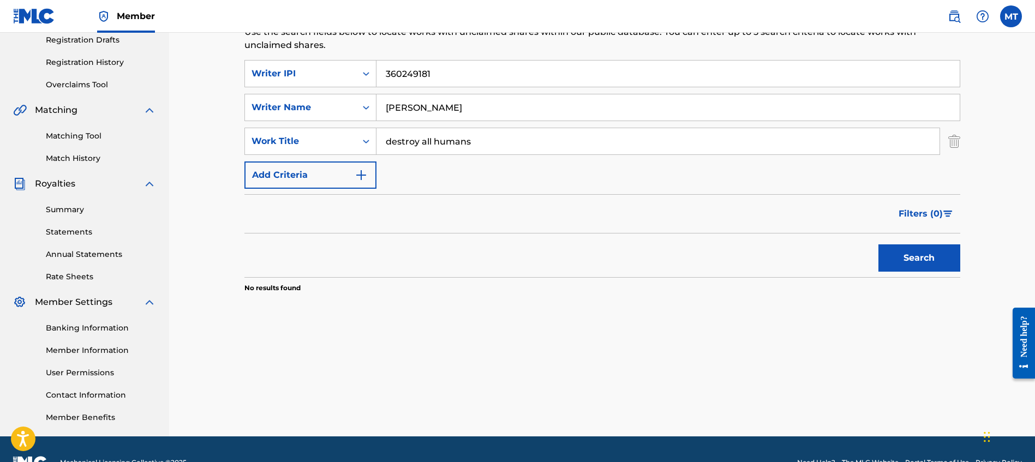
type input "J"
click at [947, 263] on button "Search" at bounding box center [920, 258] width 82 height 27
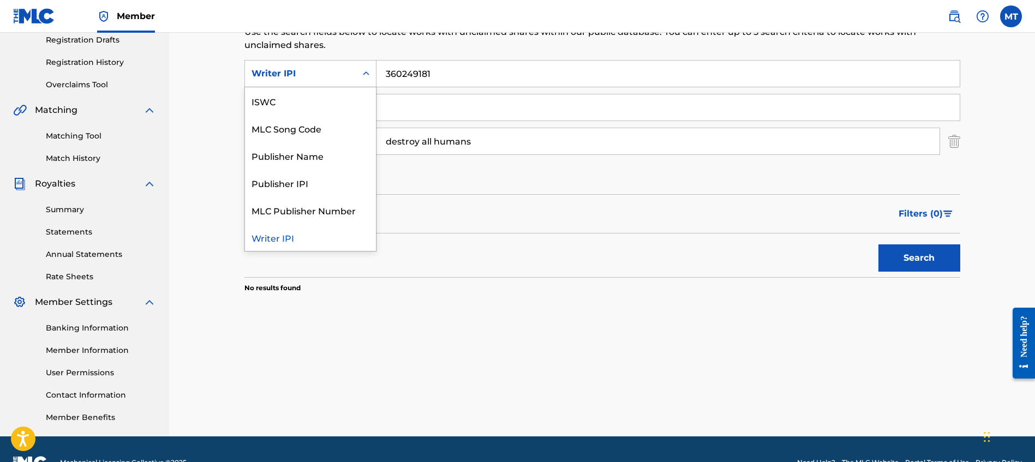
click at [343, 76] on div "Writer IPI" at bounding box center [301, 73] width 98 height 13
click at [335, 178] on div "Publisher IPI" at bounding box center [310, 182] width 131 height 27
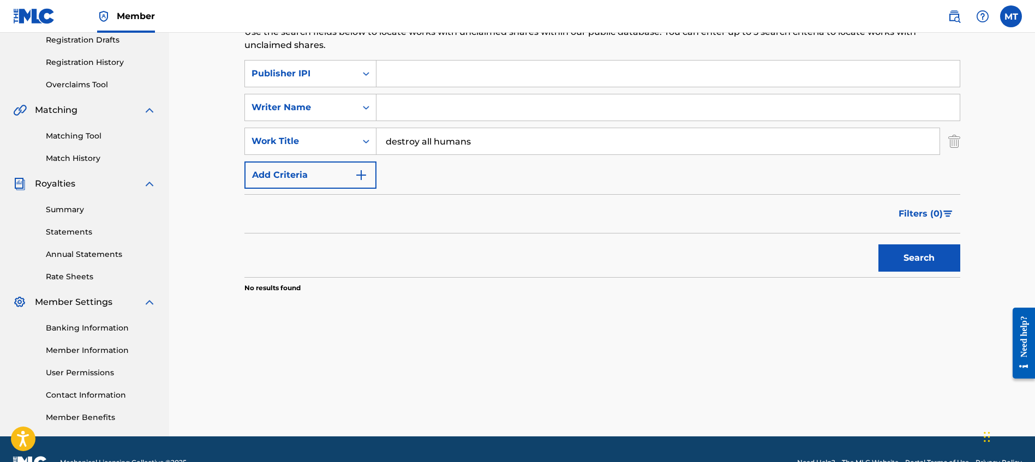
click at [484, 75] on input "Search Form" at bounding box center [668, 74] width 583 height 26
paste input "360249181"
type input "360249181"
click at [963, 276] on div "Claiming Tool Search Add Publishers & Shares Review Submit Search Use the searc…" at bounding box center [603, 115] width 738 height 486
click at [941, 260] on button "Search" at bounding box center [920, 258] width 82 height 27
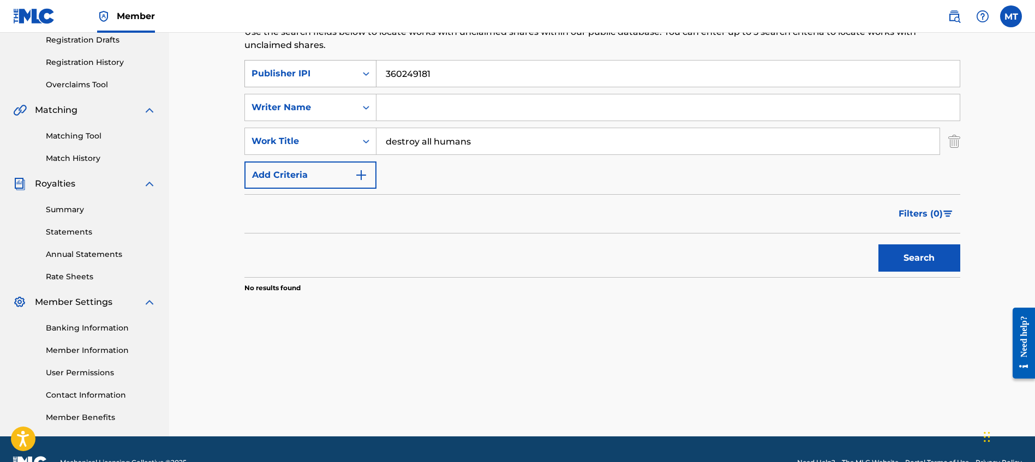
click at [349, 75] on div "Publisher IPI" at bounding box center [301, 73] width 98 height 13
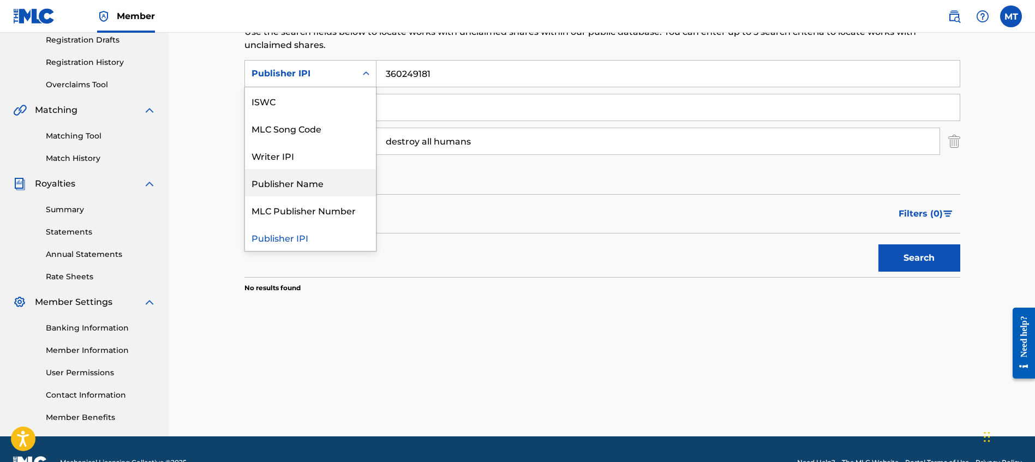
click at [326, 192] on div "Publisher Name" at bounding box center [310, 182] width 131 height 27
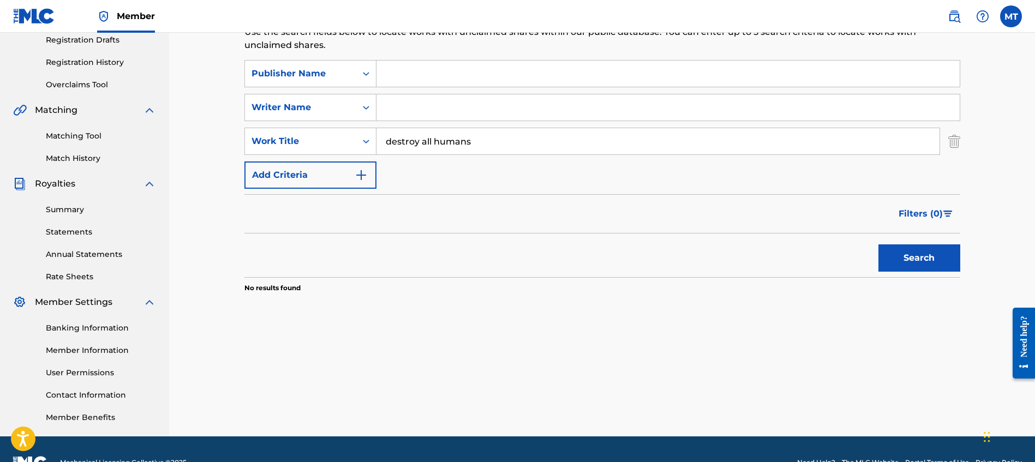
click at [415, 73] on input "Search Form" at bounding box center [668, 74] width 583 height 26
click at [338, 79] on div "Publisher Name" at bounding box center [301, 73] width 98 height 13
click at [408, 99] on input "Search Form" at bounding box center [668, 107] width 583 height 26
click at [336, 109] on div "Writer Name" at bounding box center [301, 107] width 98 height 13
click at [398, 103] on input "Search Form" at bounding box center [668, 107] width 583 height 26
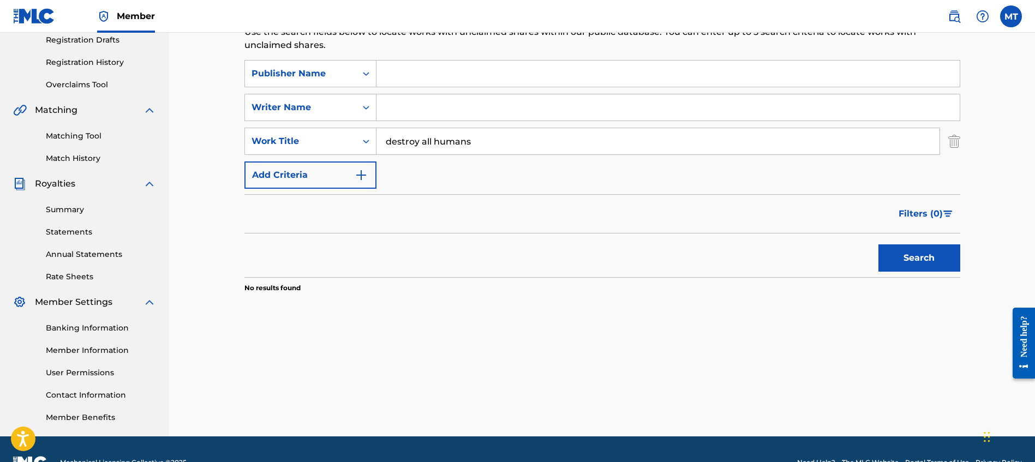
paste input "JONES PREMEIR"
type input "JONES PREMEIR"
click at [926, 253] on button "Search" at bounding box center [920, 258] width 82 height 27
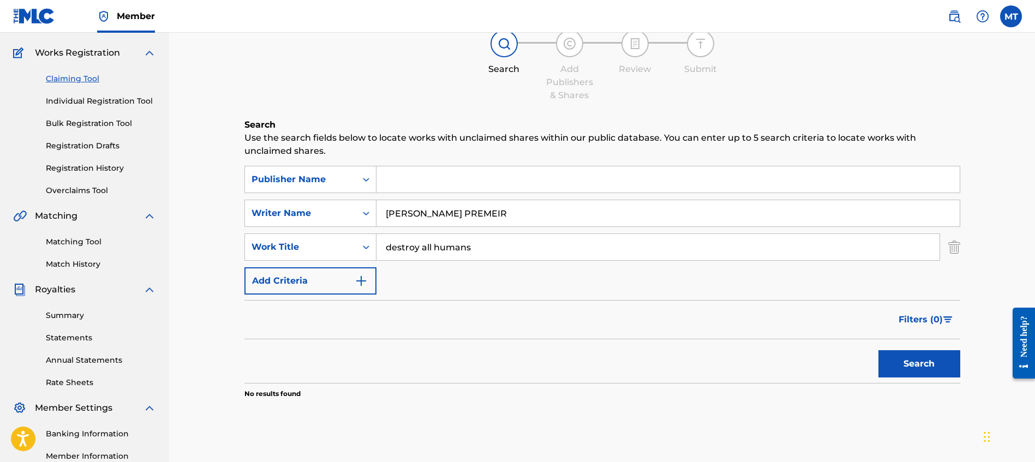
scroll to position [81, 0]
click at [73, 75] on link "Claiming Tool" at bounding box center [101, 79] width 110 height 11
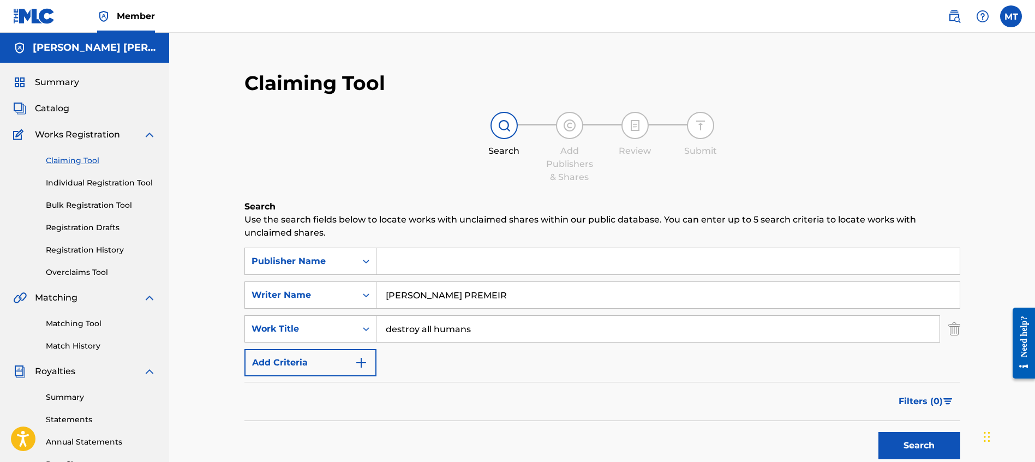
click at [75, 186] on link "Individual Registration Tool" at bounding box center [101, 182] width 110 height 11
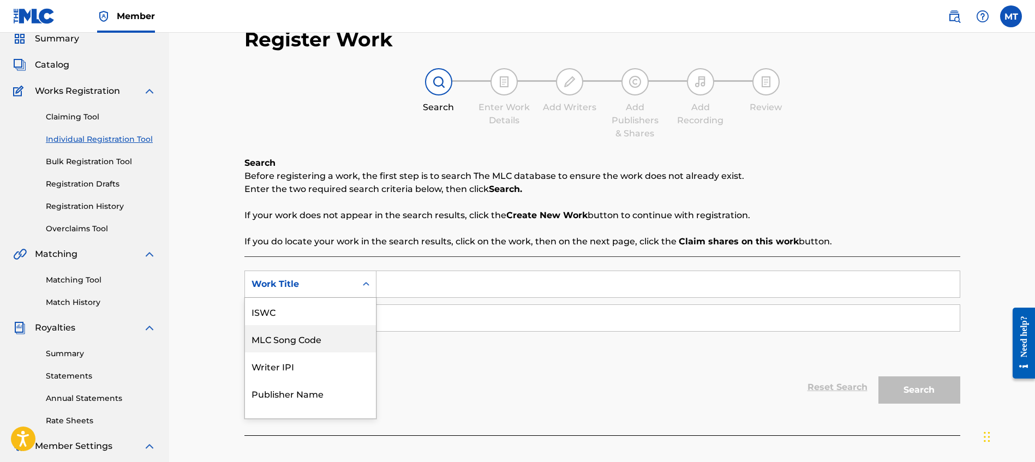
scroll to position [27, 0]
click at [358, 298] on div "MLC Song Code, 2 of 7. 7 results available. Use Up and Down to choose options, …" at bounding box center [311, 284] width 132 height 27
click at [347, 337] on div "Writer IPI" at bounding box center [310, 338] width 131 height 27
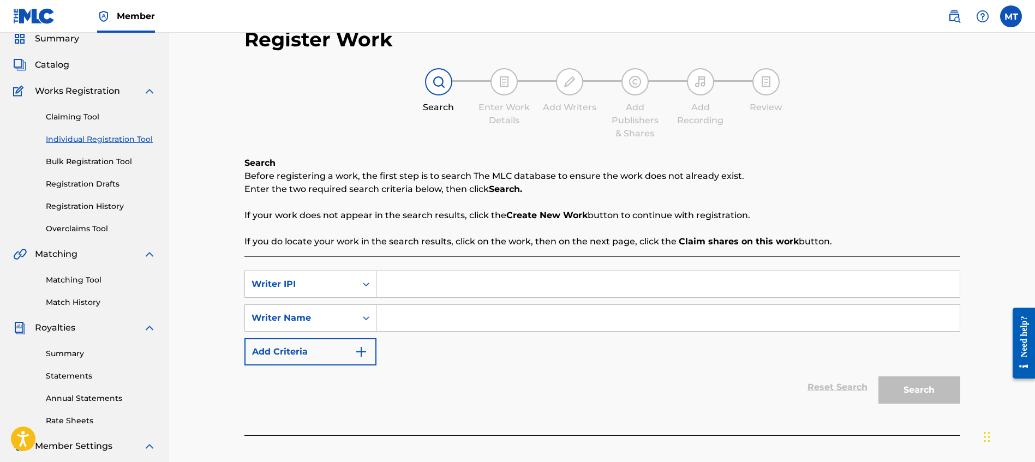
click at [423, 288] on input "Search Form" at bounding box center [668, 284] width 583 height 26
paste input "360249181"
type input "360249181"
click at [394, 318] on input "Search Form" at bounding box center [668, 318] width 583 height 26
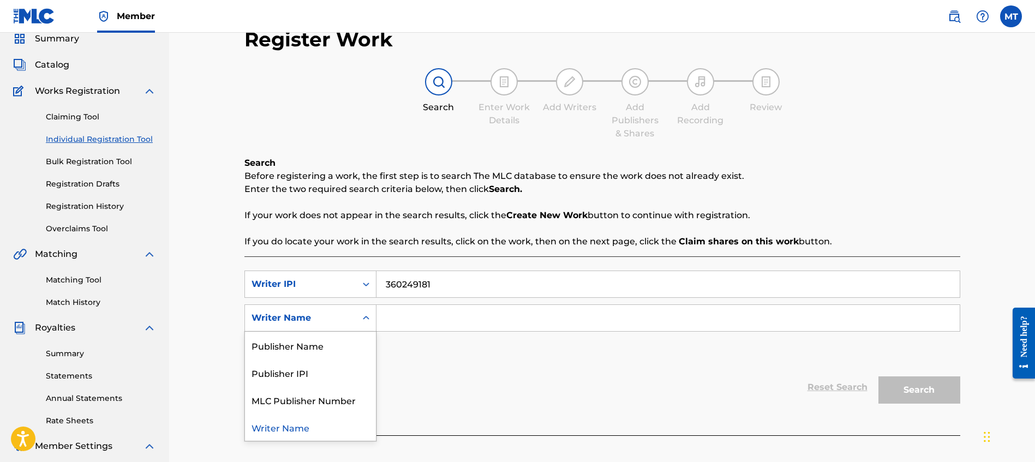
click at [352, 317] on div "Writer Name" at bounding box center [300, 318] width 111 height 21
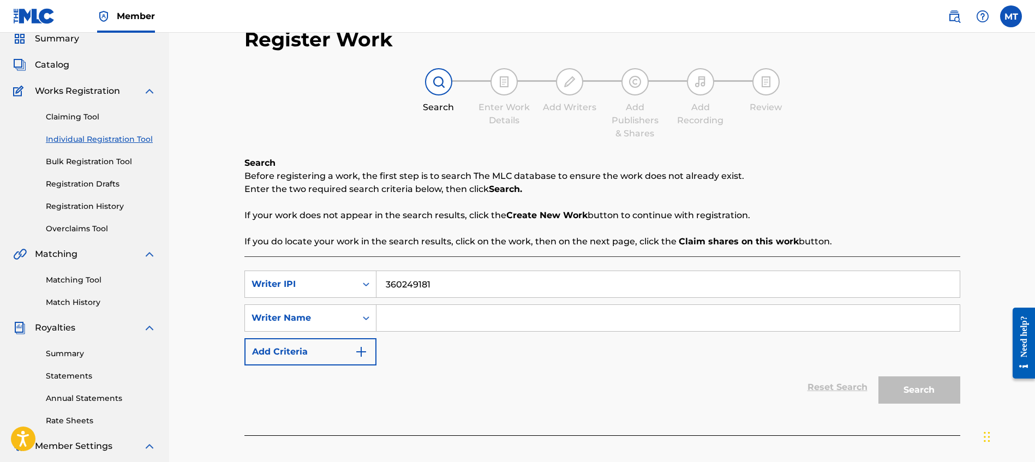
click at [417, 315] on input "Search Form" at bounding box center [668, 318] width 583 height 26
type input "j"
type input "JONES PREMEIR"
click at [879, 377] on button "Search" at bounding box center [920, 390] width 82 height 27
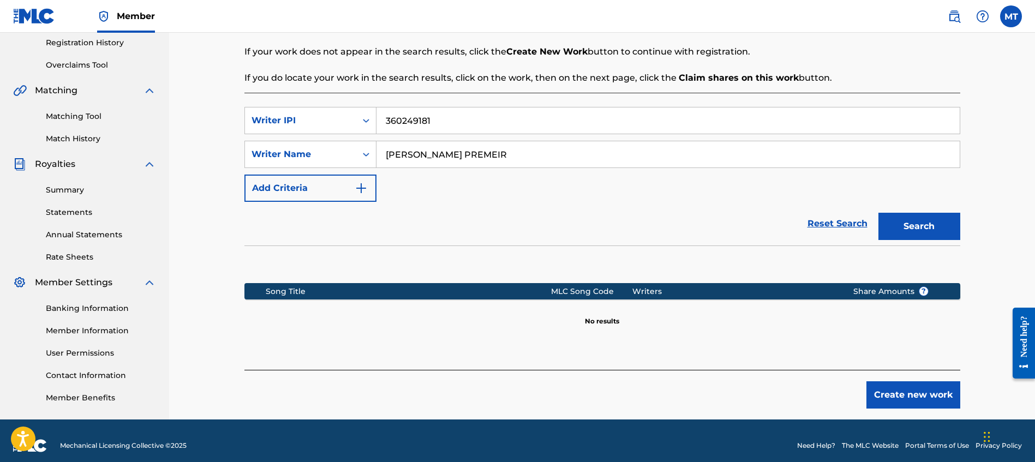
scroll to position [217, 0]
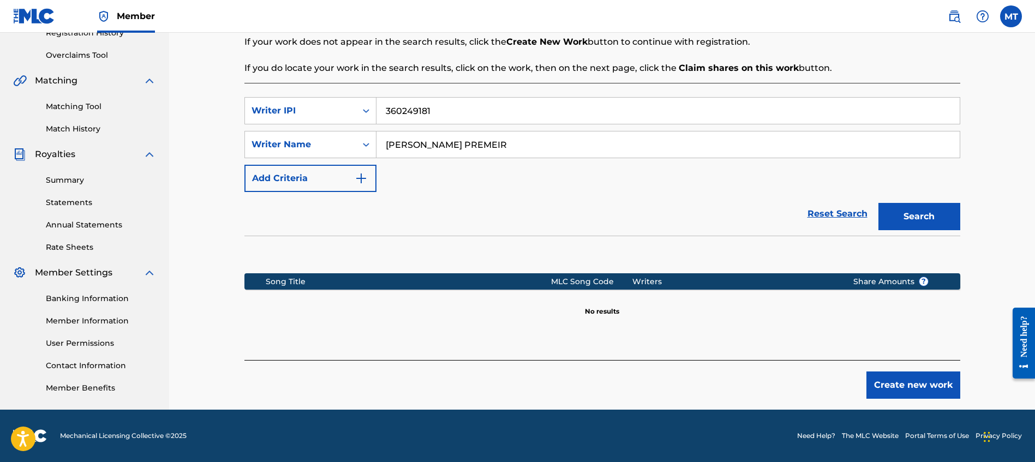
click at [915, 218] on button "Search" at bounding box center [920, 216] width 82 height 27
click at [901, 221] on button "Search" at bounding box center [920, 216] width 82 height 27
click at [901, 221] on div "Search" at bounding box center [916, 214] width 87 height 44
click at [901, 221] on button "Search" at bounding box center [920, 216] width 82 height 27
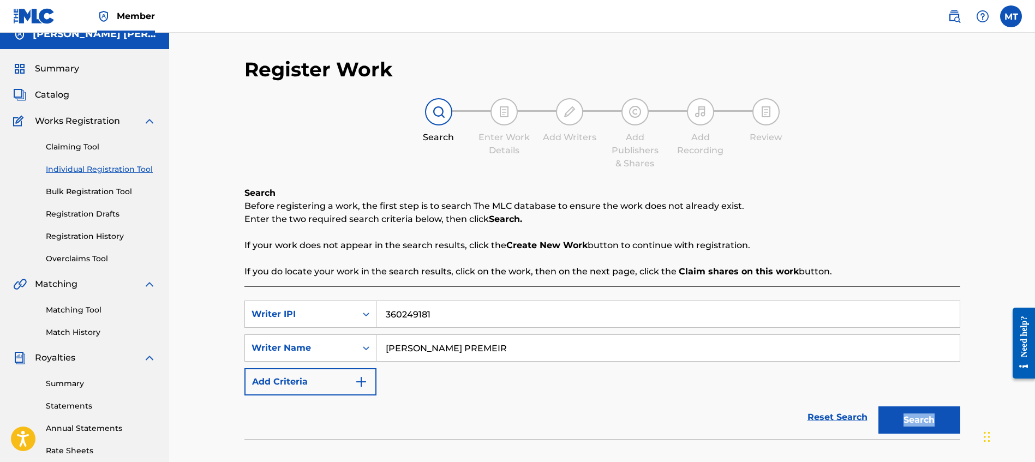
scroll to position [12, 0]
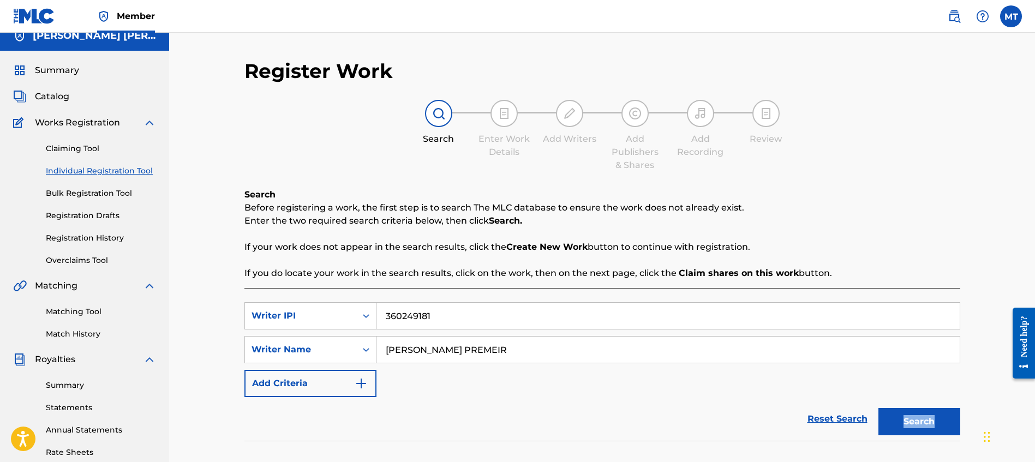
click at [97, 192] on link "Bulk Registration Tool" at bounding box center [101, 193] width 110 height 11
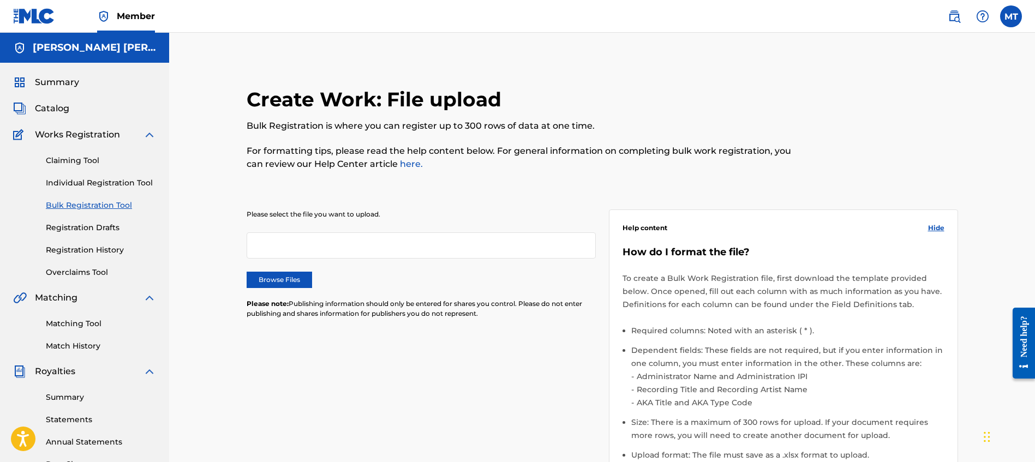
click at [313, 247] on div at bounding box center [421, 246] width 349 height 26
click at [371, 246] on div at bounding box center [421, 246] width 349 height 26
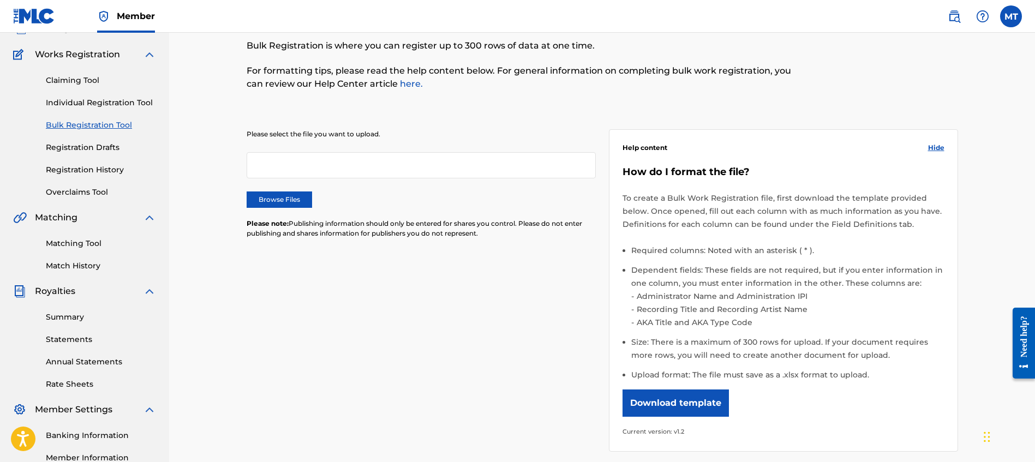
scroll to position [13, 0]
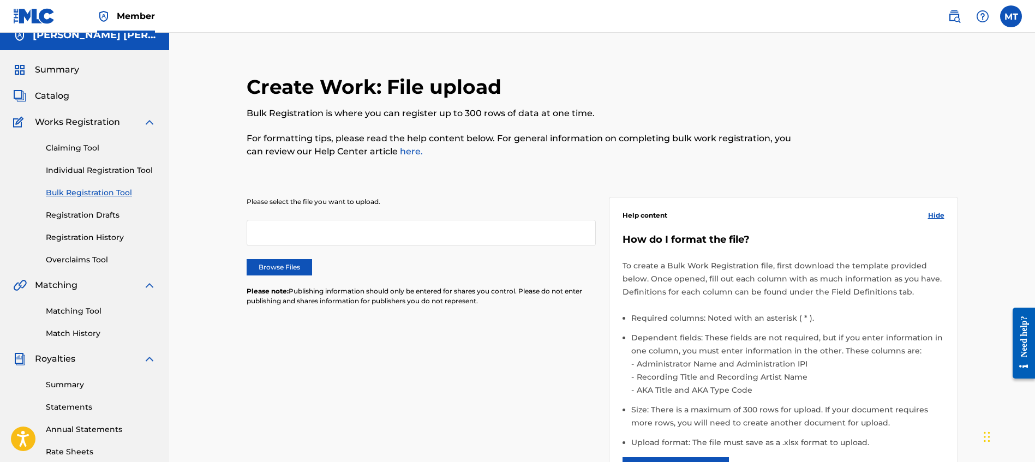
click at [62, 97] on span "Catalog" at bounding box center [52, 96] width 34 height 13
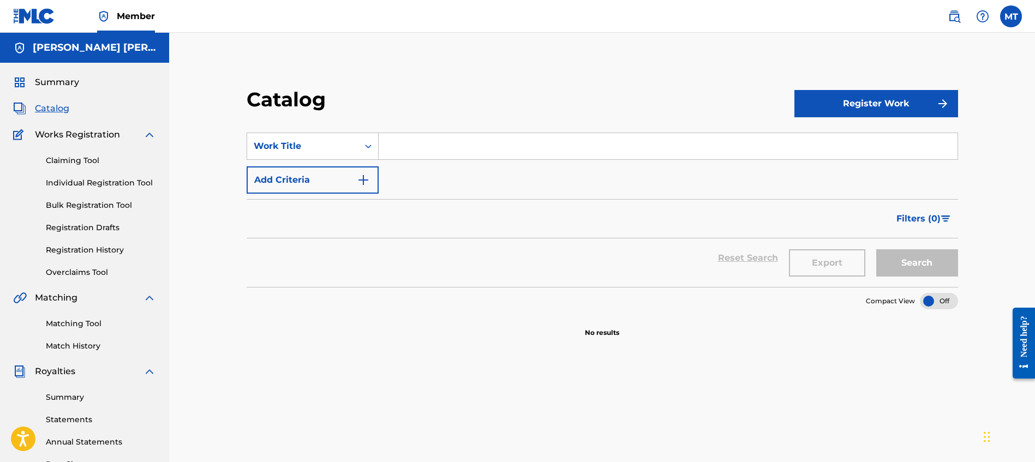
click at [916, 101] on button "Register Work" at bounding box center [877, 103] width 164 height 27
click at [885, 141] on link "Individual" at bounding box center [877, 139] width 164 height 26
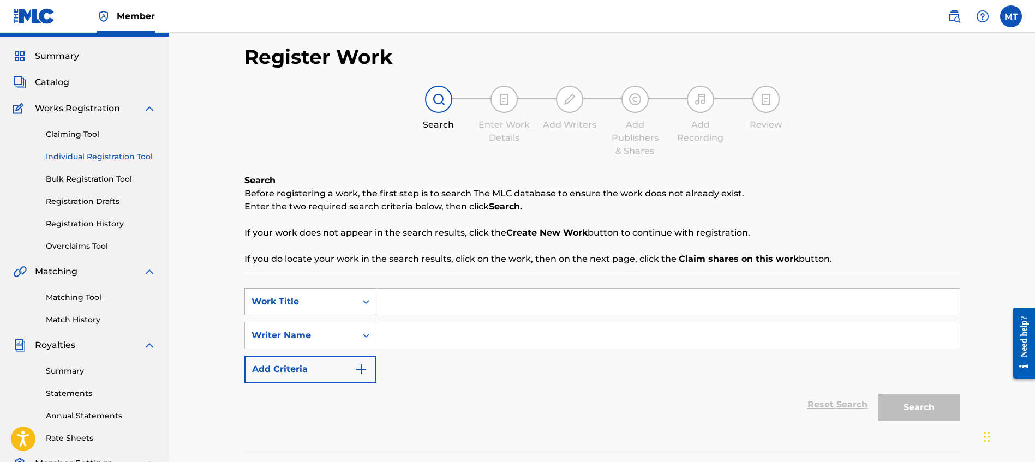
scroll to position [42, 0]
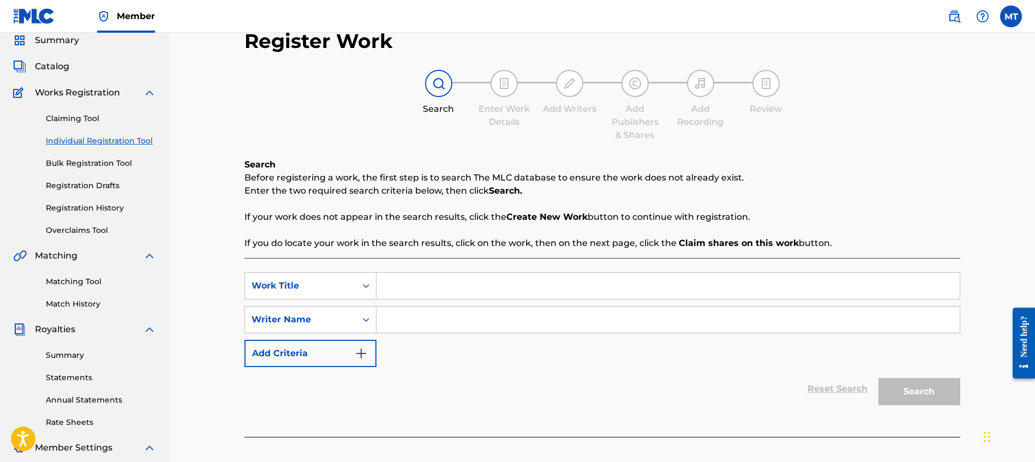
click at [420, 282] on input "Search Form" at bounding box center [668, 286] width 583 height 26
type input "d"
type input "DESTROY ALL HUMANS"
click at [421, 323] on input "Search Form" at bounding box center [668, 320] width 583 height 26
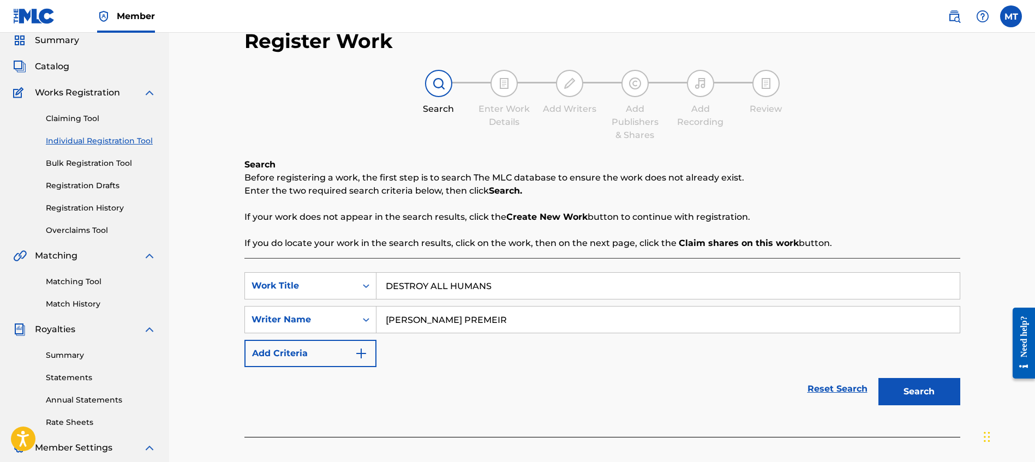
click at [879, 378] on button "Search" at bounding box center [920, 391] width 82 height 27
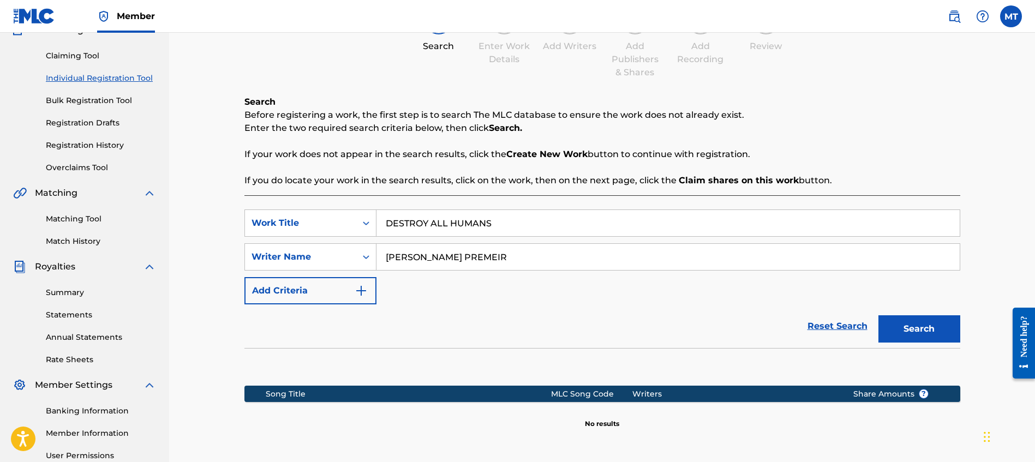
scroll to position [123, 0]
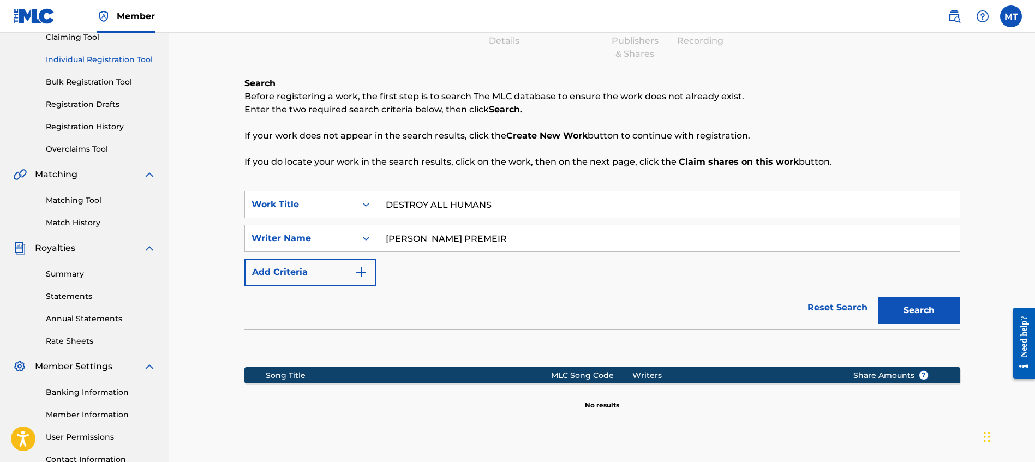
drag, startPoint x: 483, startPoint y: 234, endPoint x: 384, endPoint y: 240, distance: 99.5
click at [384, 240] on input "JONES PREMEIR" at bounding box center [668, 238] width 583 height 26
type input "M"
click at [879, 297] on button "Search" at bounding box center [920, 310] width 82 height 27
type input "TOWNSEND MALIK ANDEW"
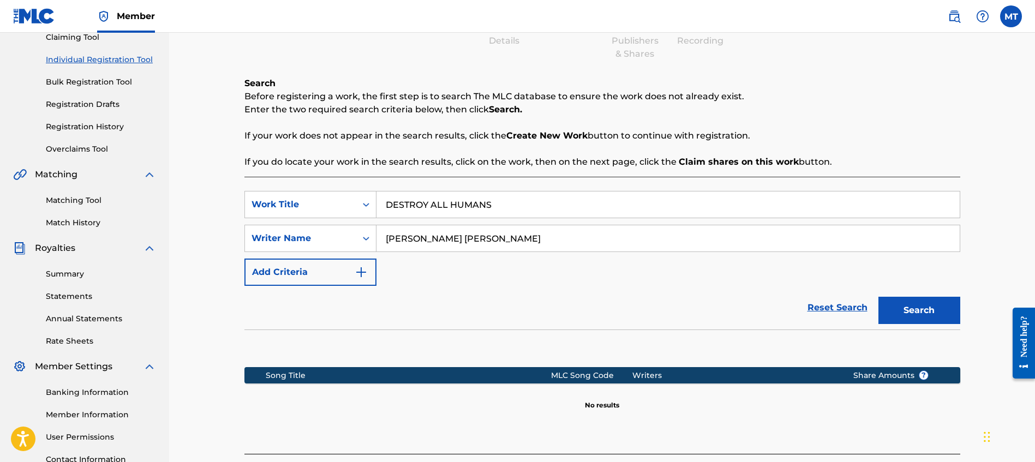
click at [879, 297] on button "Search" at bounding box center [920, 310] width 82 height 27
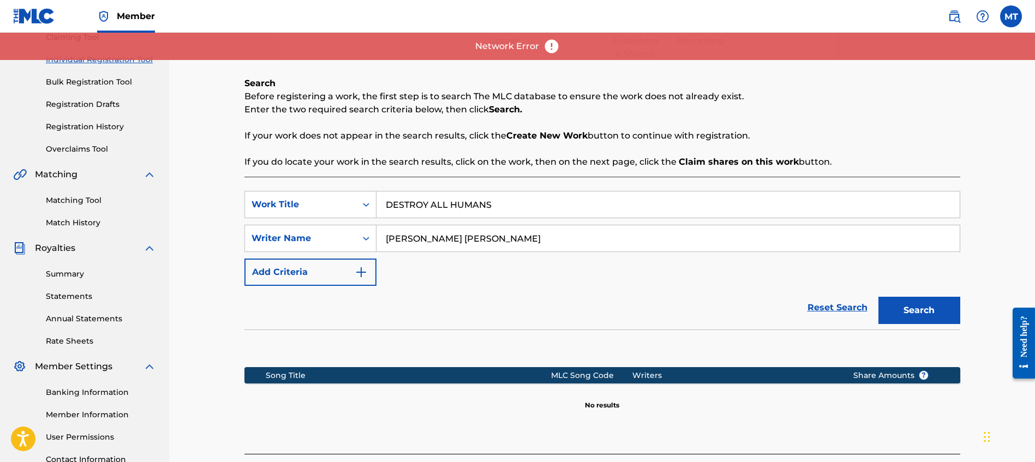
drag, startPoint x: 507, startPoint y: 199, endPoint x: 411, endPoint y: 200, distance: 95.5
click at [411, 200] on input "DESTROY ALL HUMANS" at bounding box center [668, 205] width 583 height 26
type input "DRY ICE"
click at [879, 297] on button "Search" at bounding box center [920, 310] width 82 height 27
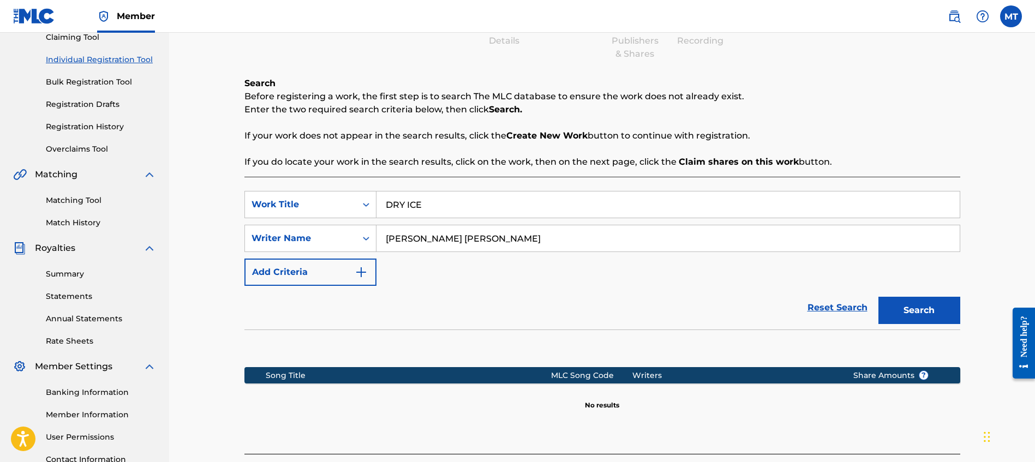
drag, startPoint x: 470, startPoint y: 209, endPoint x: 240, endPoint y: 216, distance: 229.9
click at [240, 216] on div "Register Work Search Enter Work Details Add Writers Add Publishers & Shares Add…" at bounding box center [603, 220] width 738 height 567
drag, startPoint x: 435, startPoint y: 206, endPoint x: 354, endPoint y: 204, distance: 81.3
click at [354, 204] on div "SearchWithCriteriade4a6df7-10ca-4f7e-9240-f5aac7471c86 Work Title DRY ICE" at bounding box center [603, 204] width 716 height 27
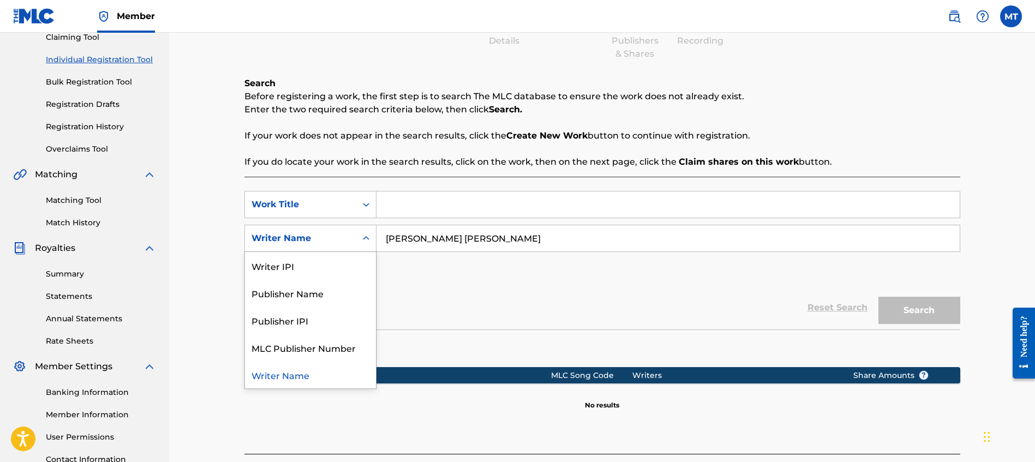
click at [358, 239] on div "Search Form" at bounding box center [366, 239] width 20 height 20
click at [516, 236] on input "TOWNSEND MALIK ANDEW" at bounding box center [668, 238] width 583 height 26
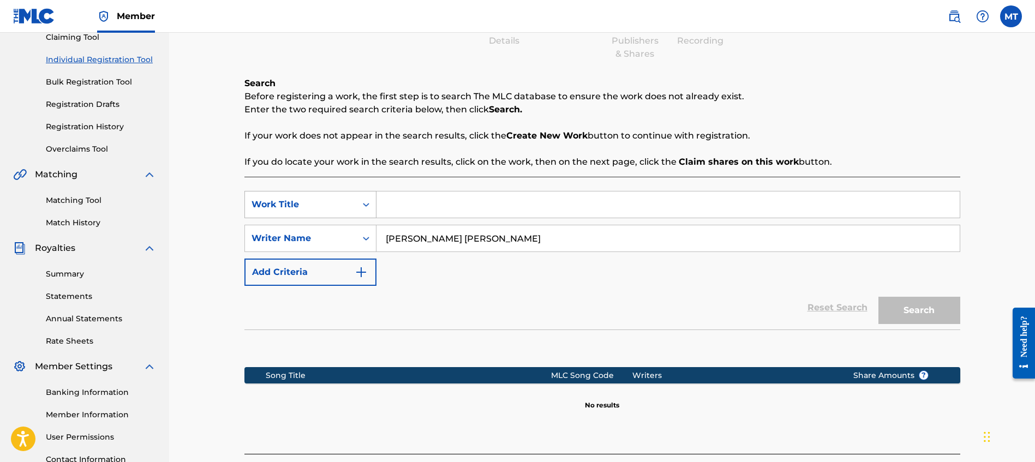
click at [317, 206] on div "Work Title" at bounding box center [301, 204] width 98 height 13
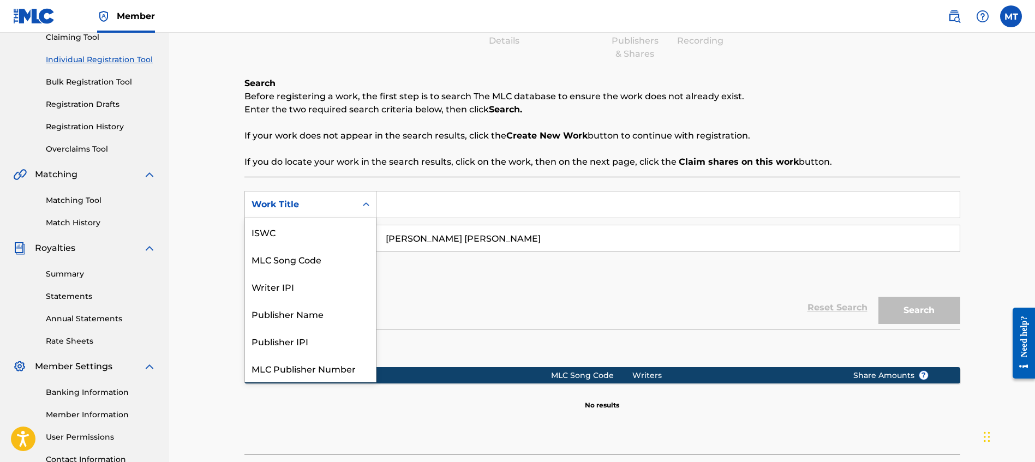
scroll to position [27, 0]
click at [312, 251] on div "Writer IPI" at bounding box center [310, 259] width 131 height 27
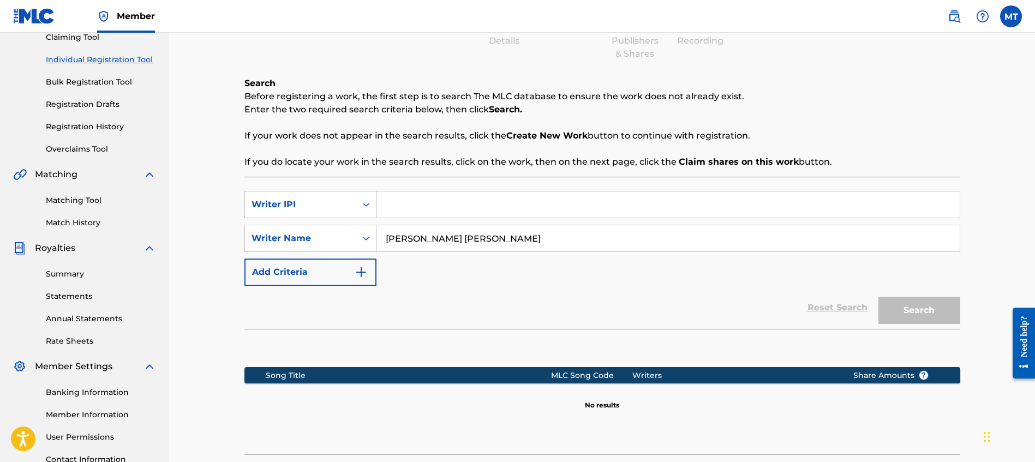
click at [461, 201] on input "Search Form" at bounding box center [668, 205] width 583 height 26
paste input "360249083"
type input "360249083"
click at [928, 309] on button "Search" at bounding box center [920, 310] width 82 height 27
click at [921, 311] on button "Search" at bounding box center [920, 310] width 82 height 27
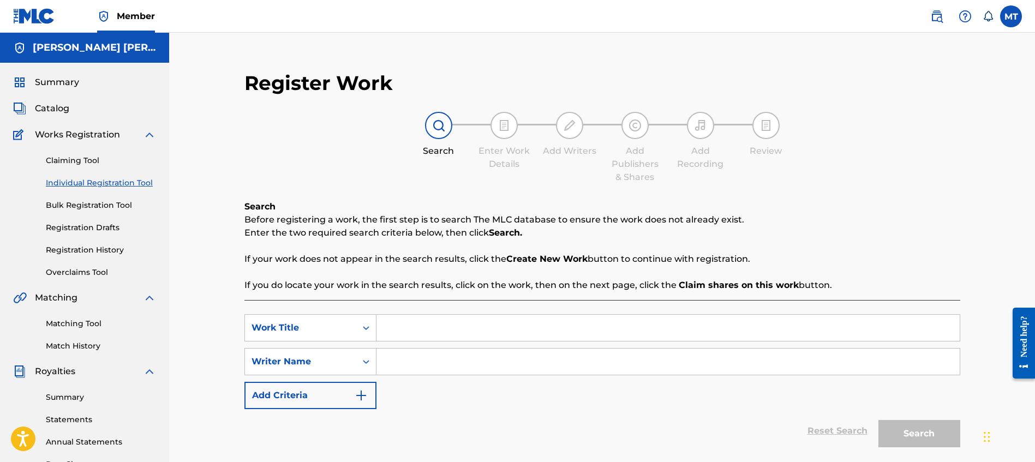
click at [408, 363] on input "Search Form" at bounding box center [668, 362] width 583 height 26
paste input "360249083"
type input "360249083"
click at [431, 334] on input "Search Form" at bounding box center [668, 328] width 583 height 26
paste input "360249083"
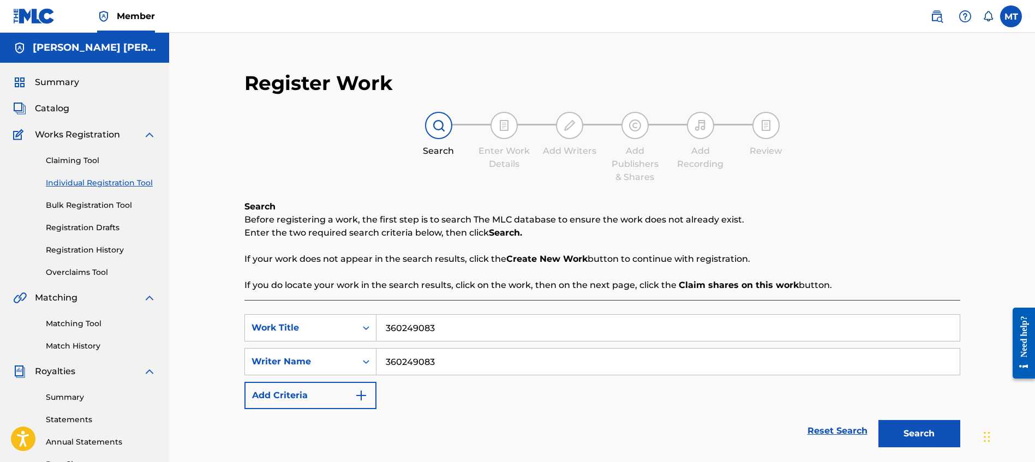
type input "360249083"
click at [455, 362] on input "360249083" at bounding box center [668, 362] width 583 height 26
paste input "[PERSON_NAME] [PERSON_NAME]"
type input "[PERSON_NAME] [PERSON_NAME]"
click at [923, 423] on button "Search" at bounding box center [920, 433] width 82 height 27
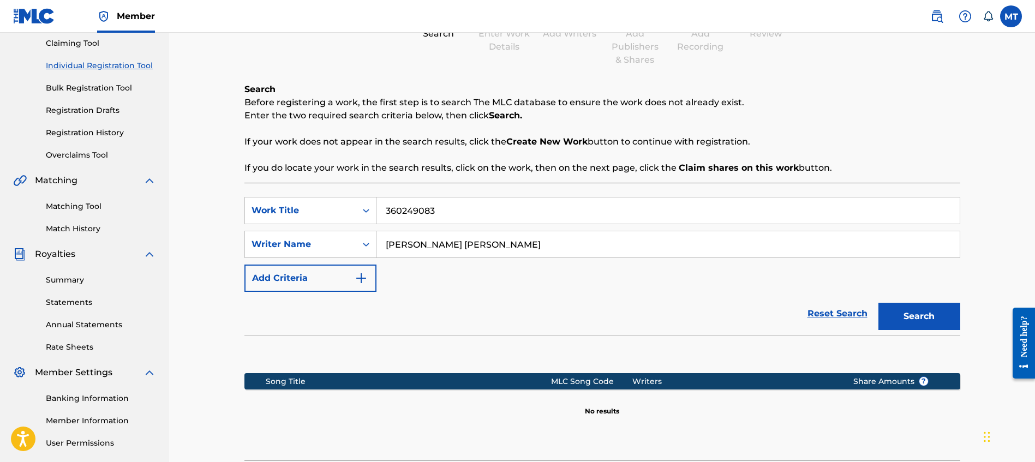
scroll to position [193, 0]
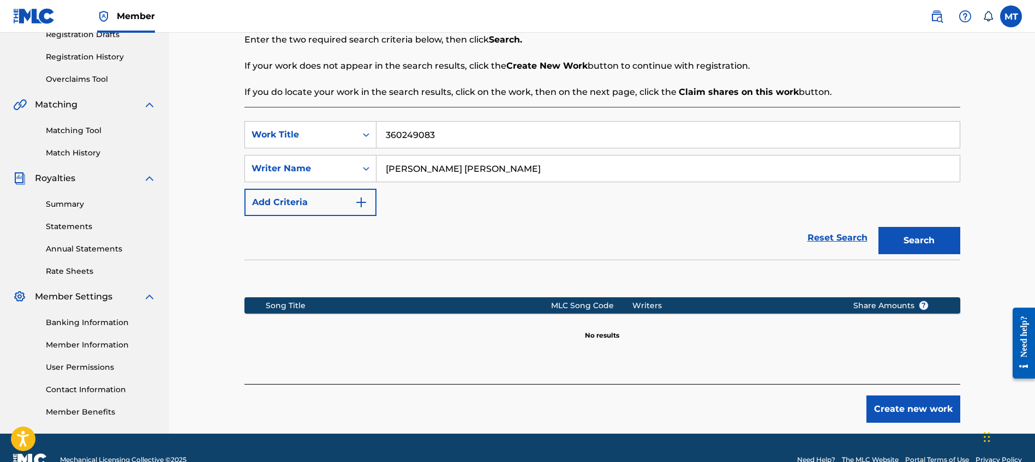
click at [331, 187] on div "SearchWithCriteria4ca96725-2579-4e16-8671-4428d2289a6a Work Title 360249083 Sea…" at bounding box center [603, 168] width 716 height 95
drag, startPoint x: 331, startPoint y: 187, endPoint x: 336, endPoint y: 178, distance: 9.5
click at [332, 184] on div "SearchWithCriteria4ca96725-2579-4e16-8671-4428d2289a6a Work Title 360249083 Sea…" at bounding box center [603, 168] width 716 height 95
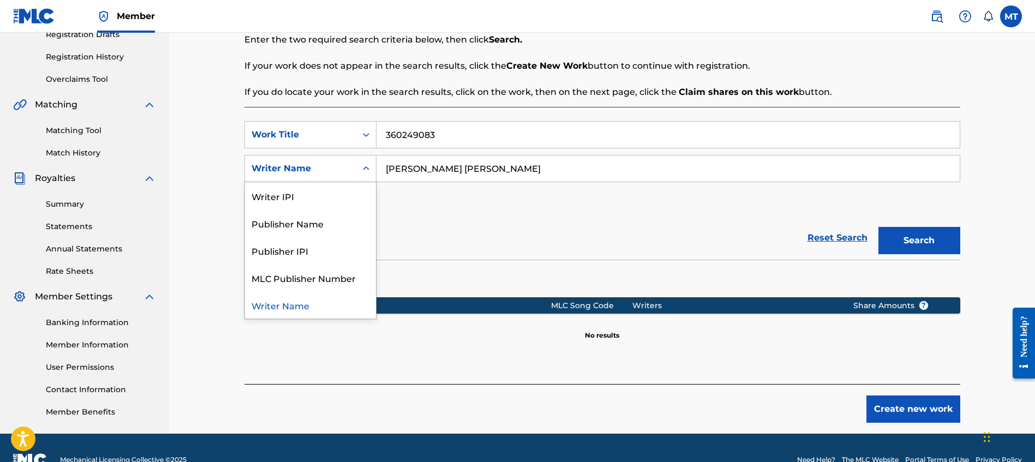
click at [341, 171] on div "Writer Name" at bounding box center [301, 168] width 98 height 13
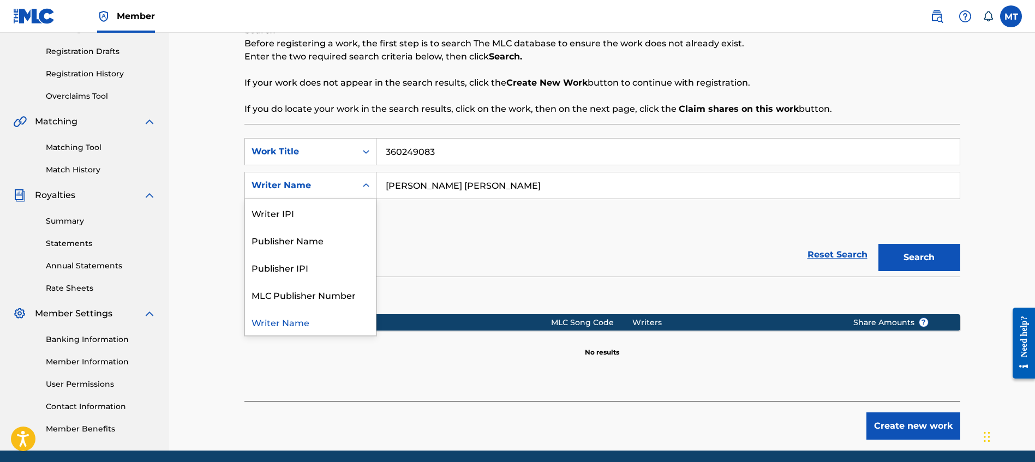
scroll to position [170, 0]
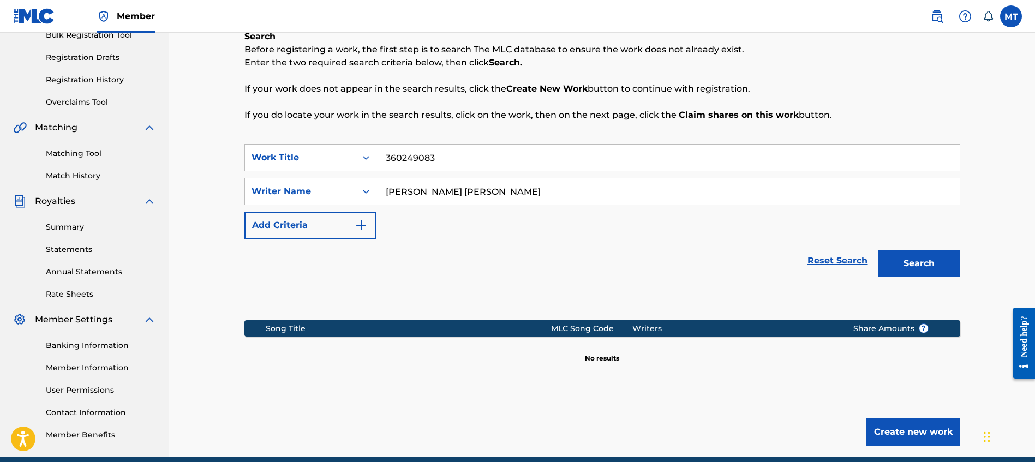
drag, startPoint x: 934, startPoint y: 31, endPoint x: 942, endPoint y: 15, distance: 17.8
click at [935, 28] on nav "Member MT MT Malik Townsend info@gpcnc.com Notification Preferences Profile Log…" at bounding box center [517, 16] width 1035 height 33
click at [942, 15] on img at bounding box center [937, 16] width 13 height 13
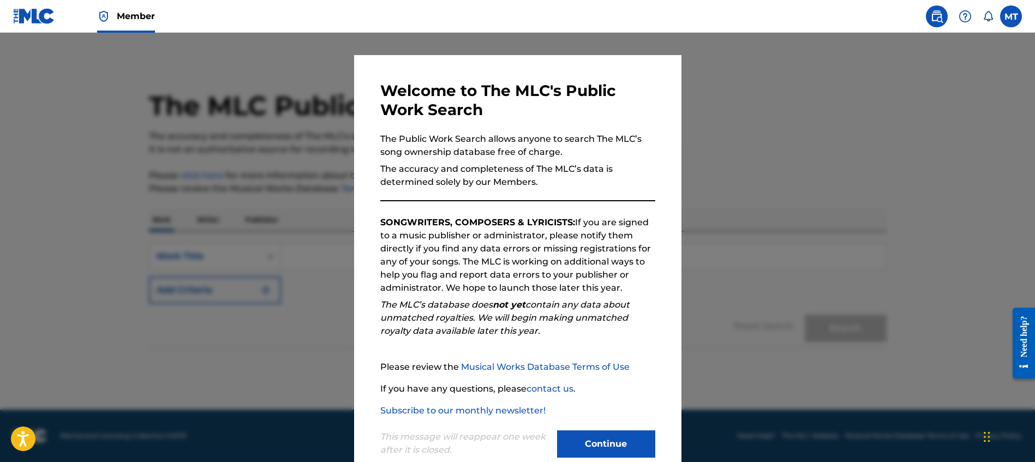
scroll to position [37, 0]
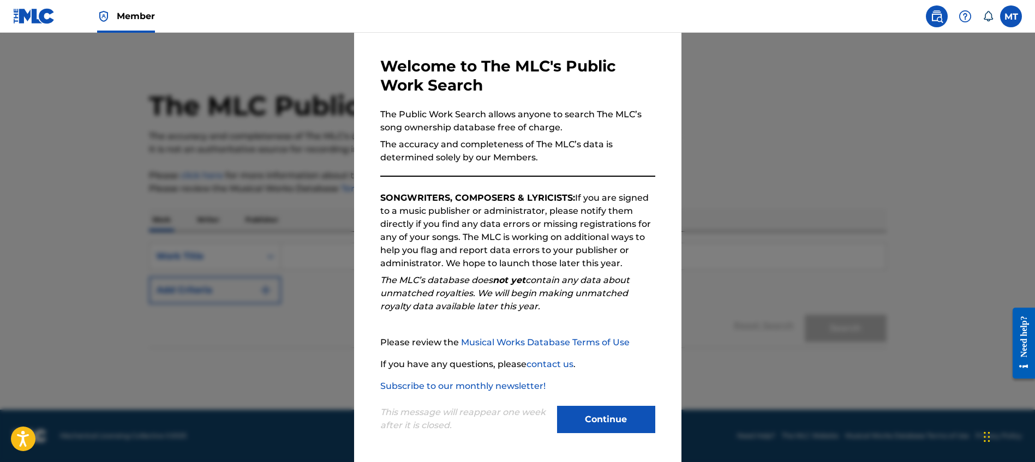
click at [594, 420] on button "Continue" at bounding box center [606, 419] width 98 height 27
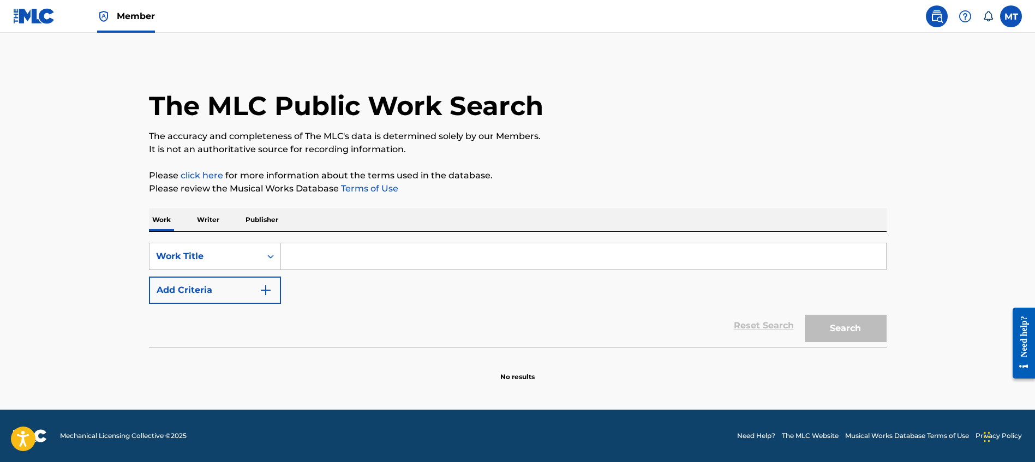
click at [211, 224] on p "Writer" at bounding box center [208, 220] width 29 height 23
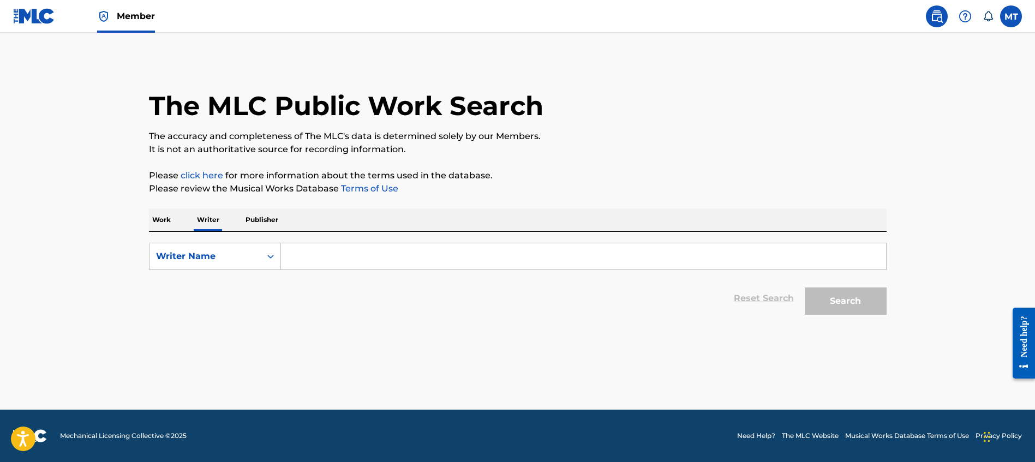
click at [311, 257] on input "Search Form" at bounding box center [583, 256] width 605 height 26
paste input "TOWNSEND MALIK ANDREW"
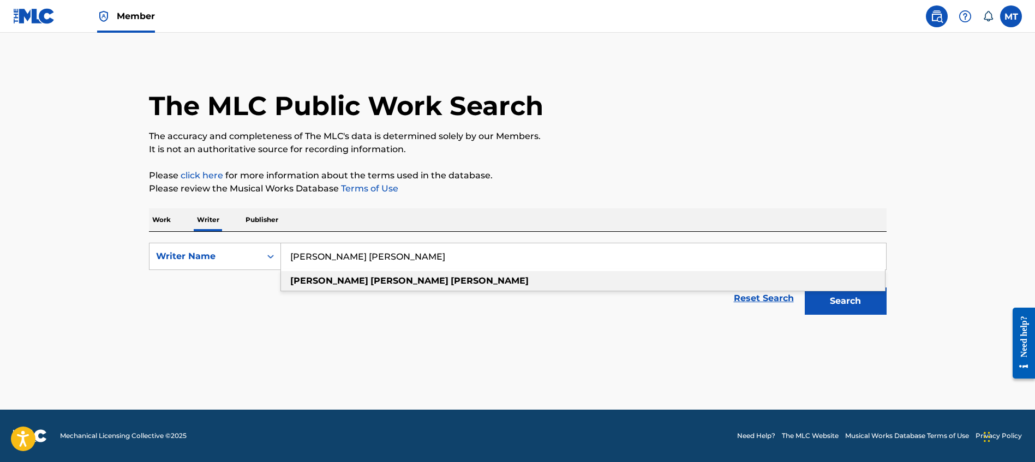
type input "TOWNSEND MALIK ANDREW"
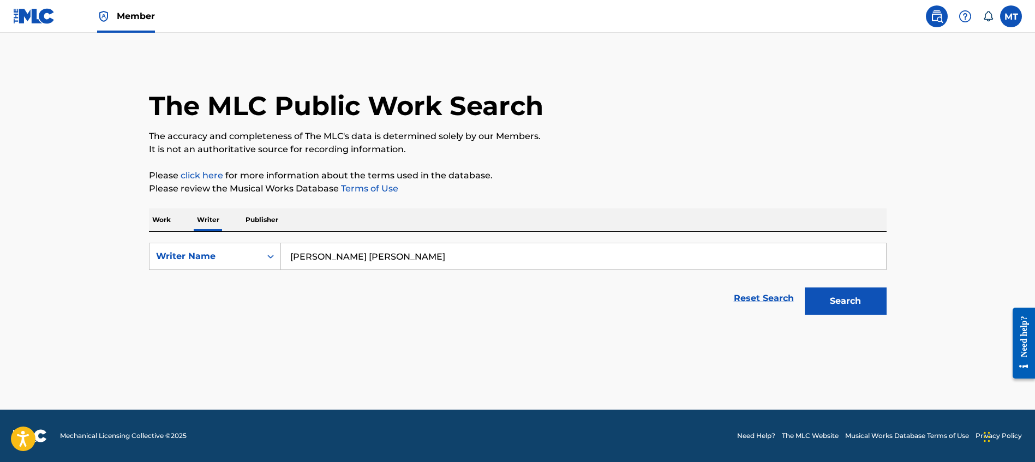
click at [849, 303] on button "Search" at bounding box center [846, 301] width 82 height 27
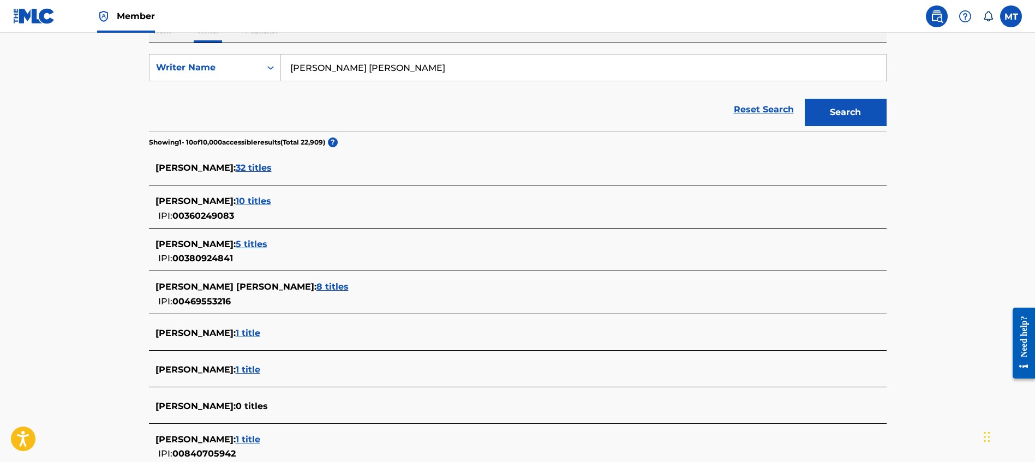
scroll to position [192, 0]
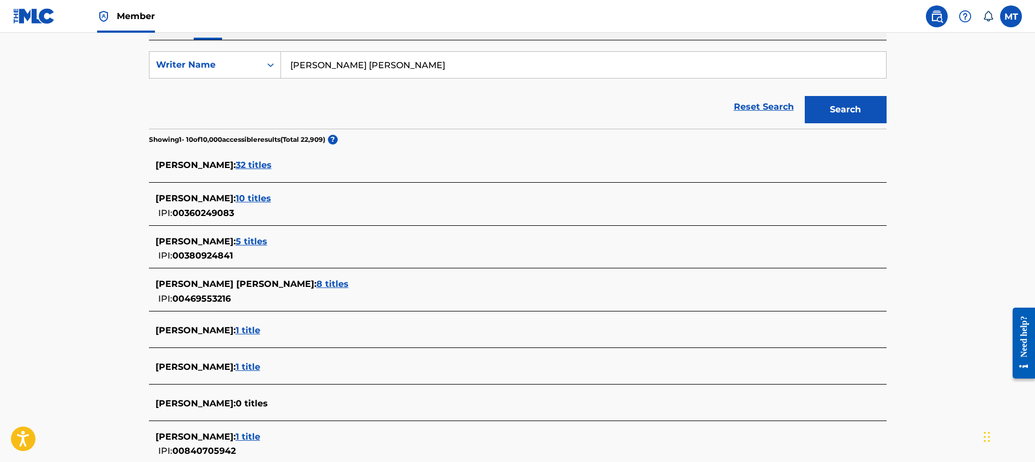
click at [271, 198] on span "10 titles" at bounding box center [253, 198] width 35 height 10
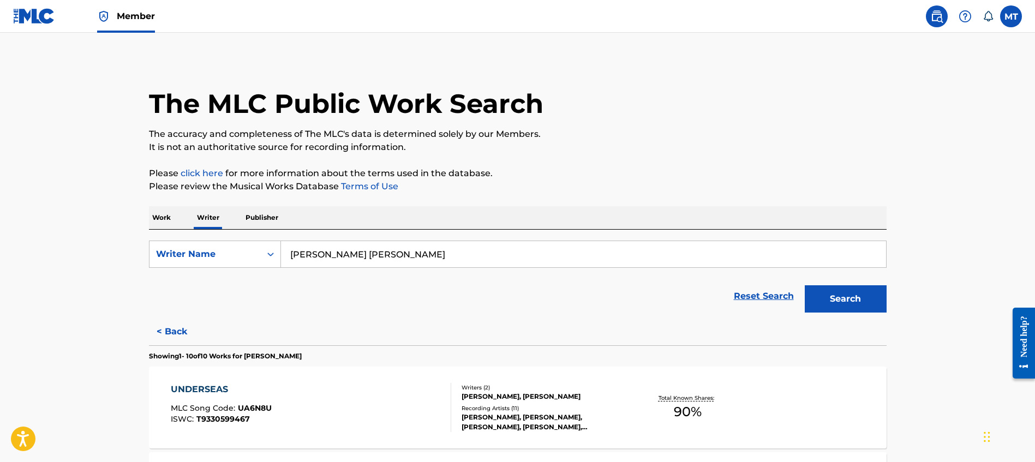
scroll to position [157, 0]
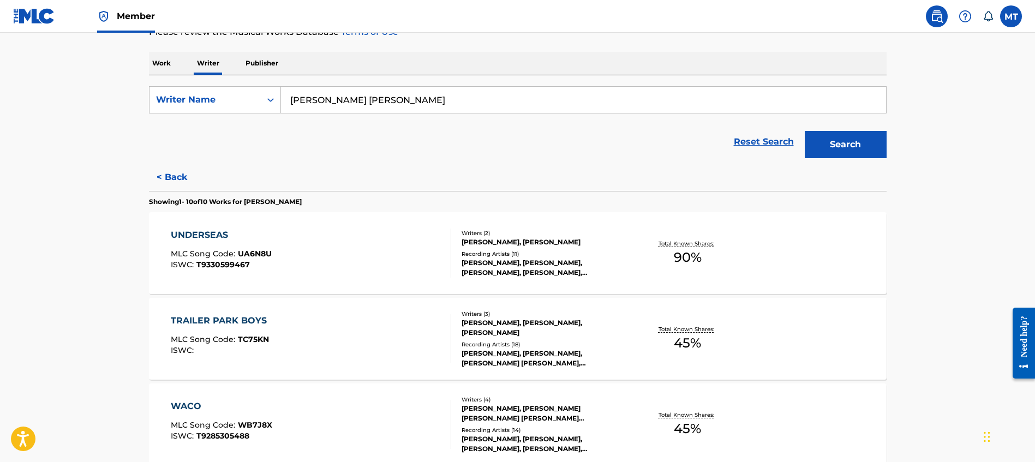
click at [212, 235] on div "UNDERSEAS" at bounding box center [221, 235] width 101 height 13
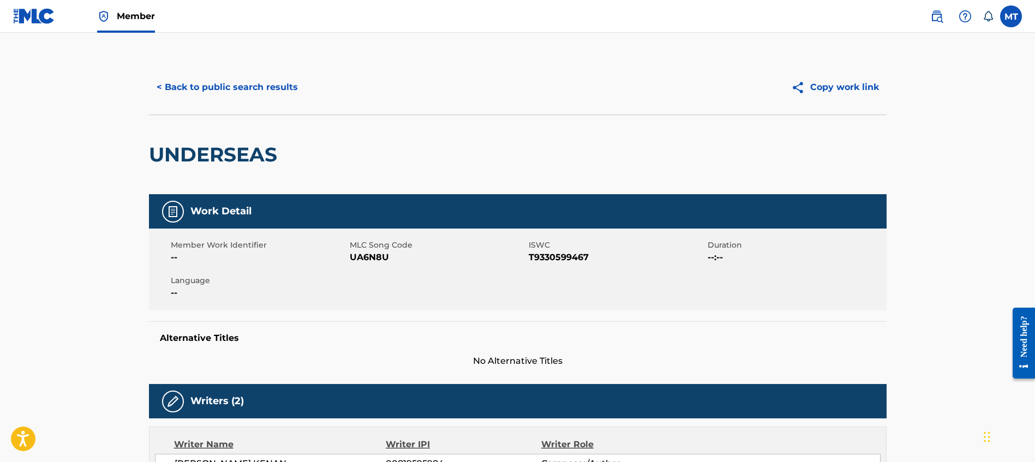
click at [166, 84] on button "< Back to public search results" at bounding box center [227, 87] width 157 height 27
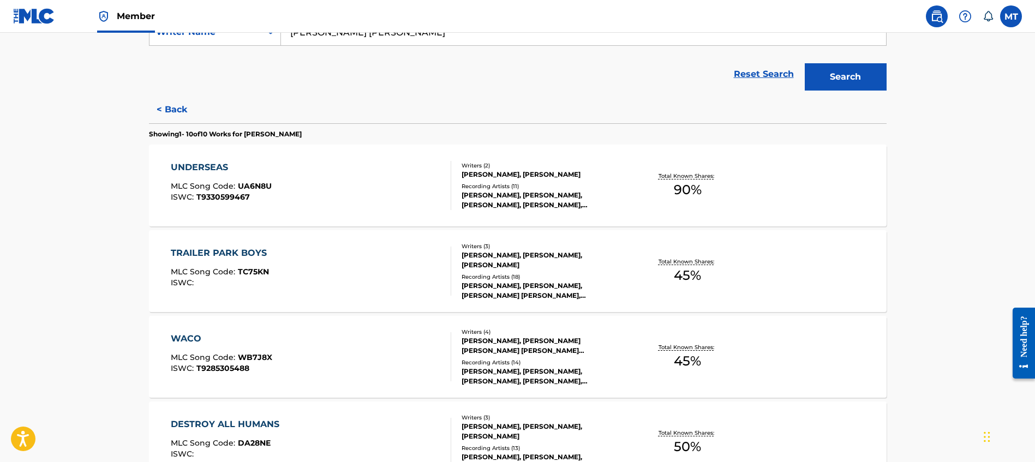
scroll to position [230, 0]
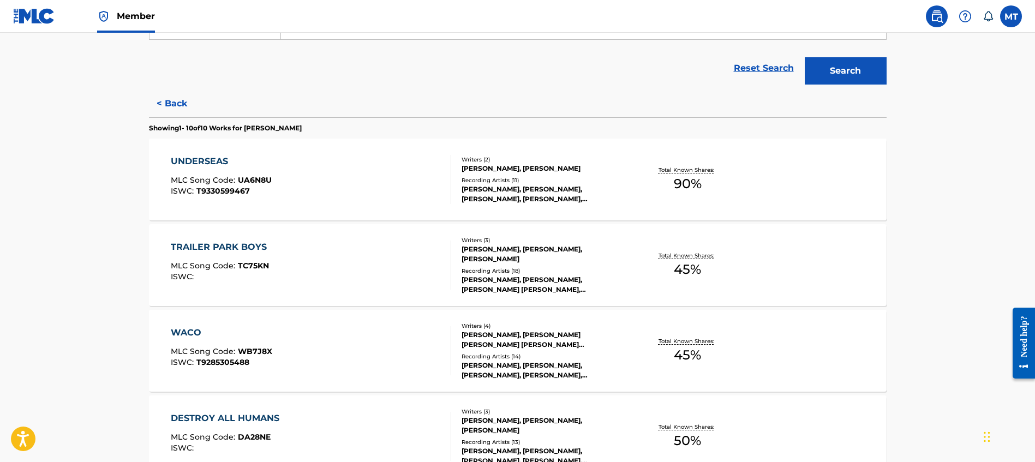
click at [210, 163] on div "UNDERSEAS" at bounding box center [221, 161] width 101 height 13
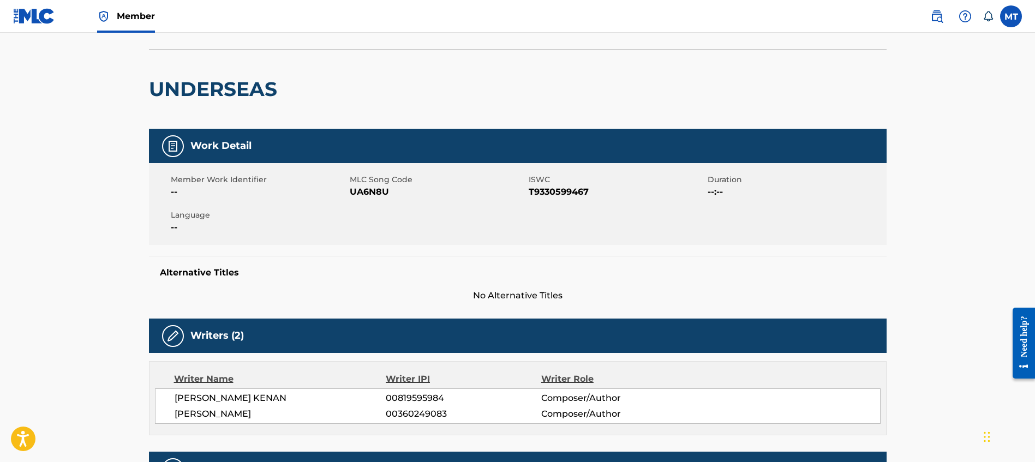
scroll to position [66, 0]
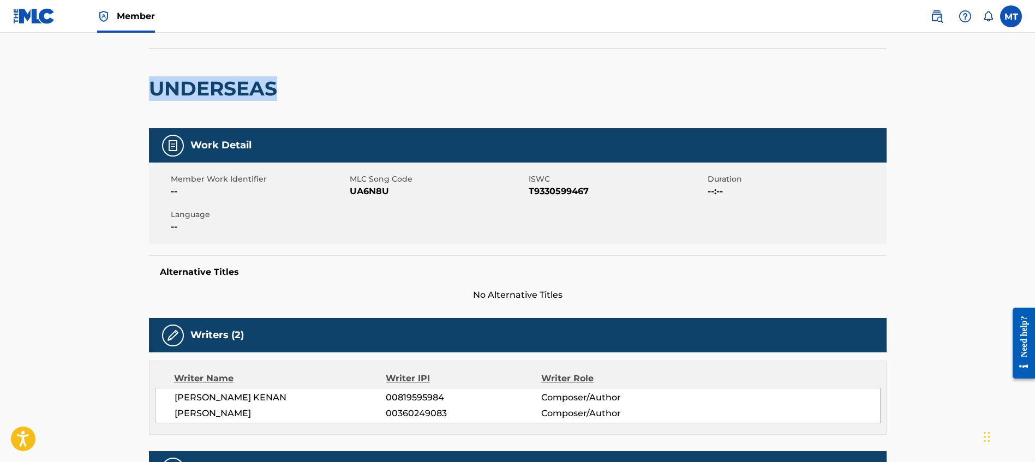
drag, startPoint x: 233, startPoint y: 91, endPoint x: 151, endPoint y: 94, distance: 82.5
click at [151, 94] on div "UNDERSEAS" at bounding box center [518, 89] width 738 height 80
copy h2 "UNDERSEAS"
drag, startPoint x: 393, startPoint y: 193, endPoint x: 352, endPoint y: 190, distance: 41.0
click at [352, 190] on span "UA6N8U" at bounding box center [438, 191] width 176 height 13
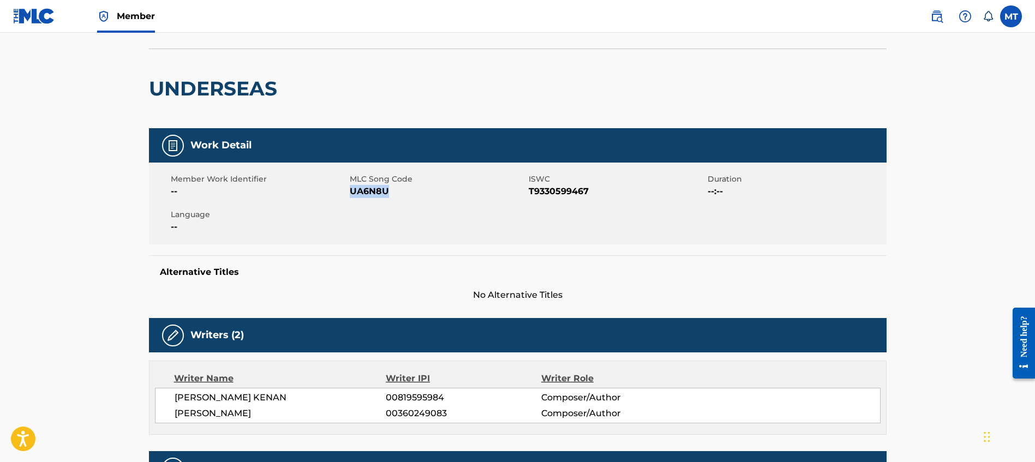
copy span "UA6N8U"
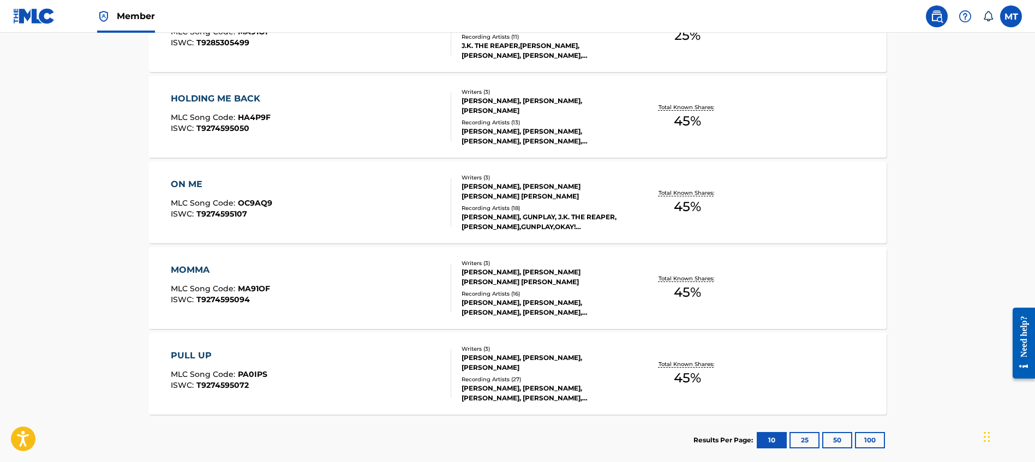
scroll to position [810, 0]
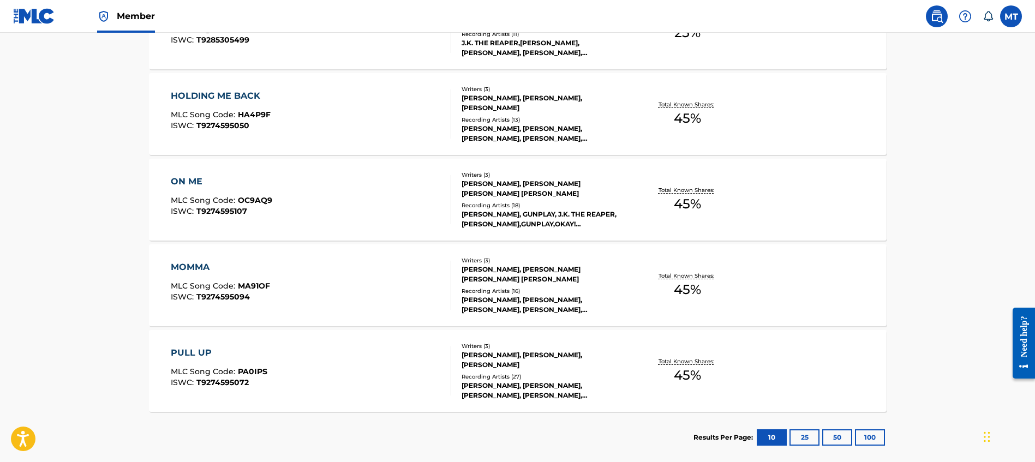
click at [193, 351] on div "PULL UP" at bounding box center [219, 353] width 97 height 13
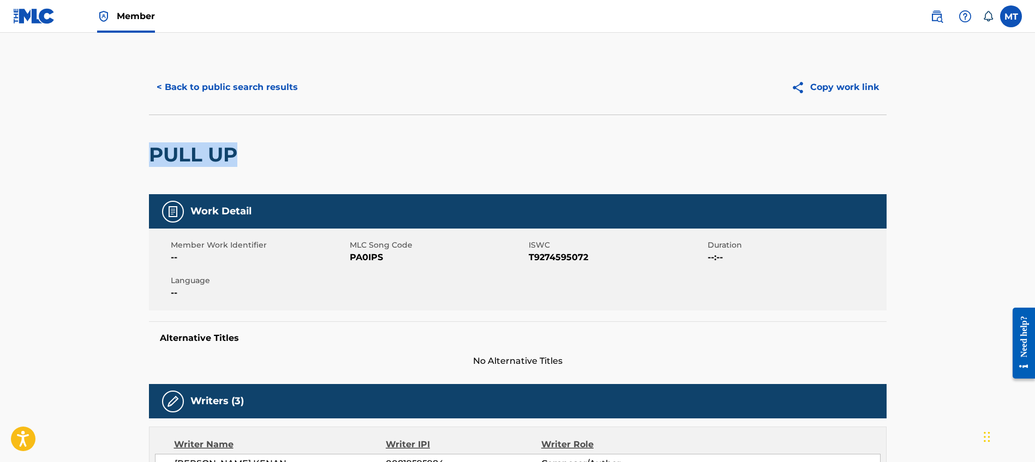
drag, startPoint x: 240, startPoint y: 153, endPoint x: 136, endPoint y: 153, distance: 103.7
copy h2 "PULL UP"
drag, startPoint x: 383, startPoint y: 258, endPoint x: 350, endPoint y: 258, distance: 33.3
click at [350, 258] on span "PA0IPS" at bounding box center [438, 257] width 176 height 13
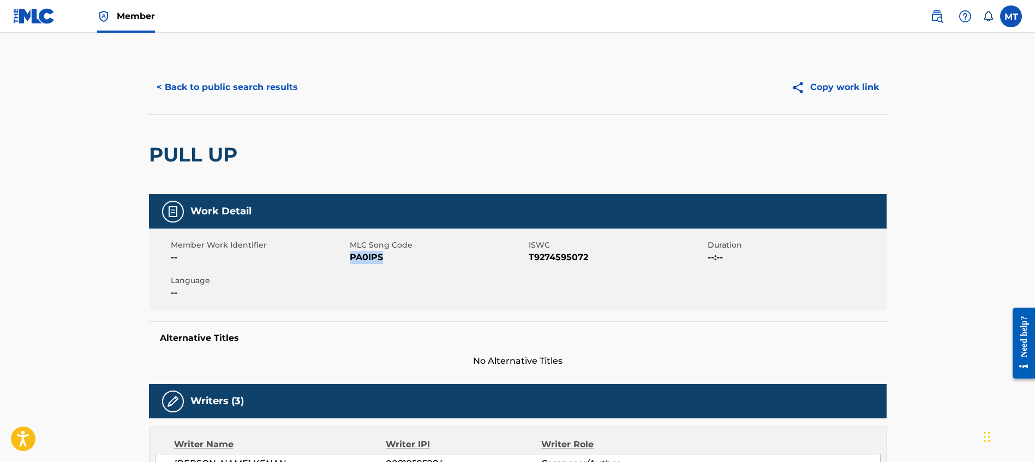
copy span "PA0IPS"
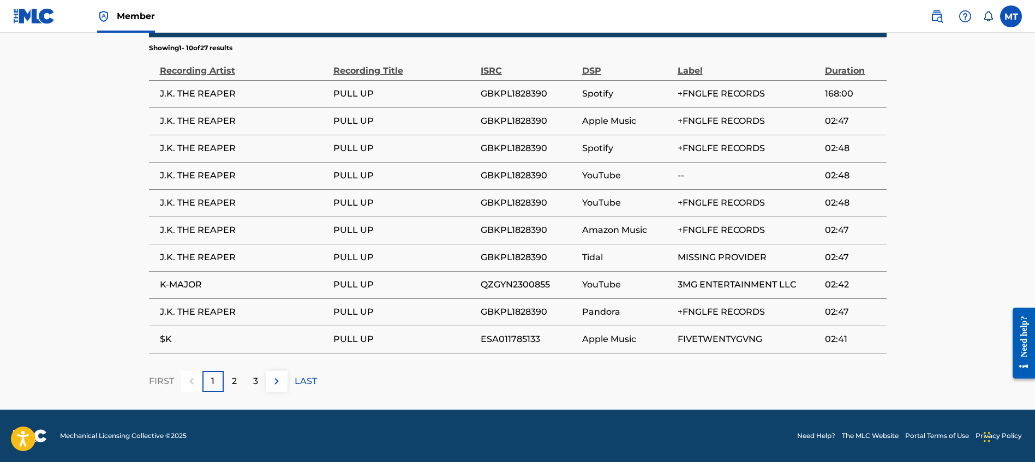
scroll to position [680, 0]
click at [232, 384] on p "2" at bounding box center [234, 381] width 5 height 13
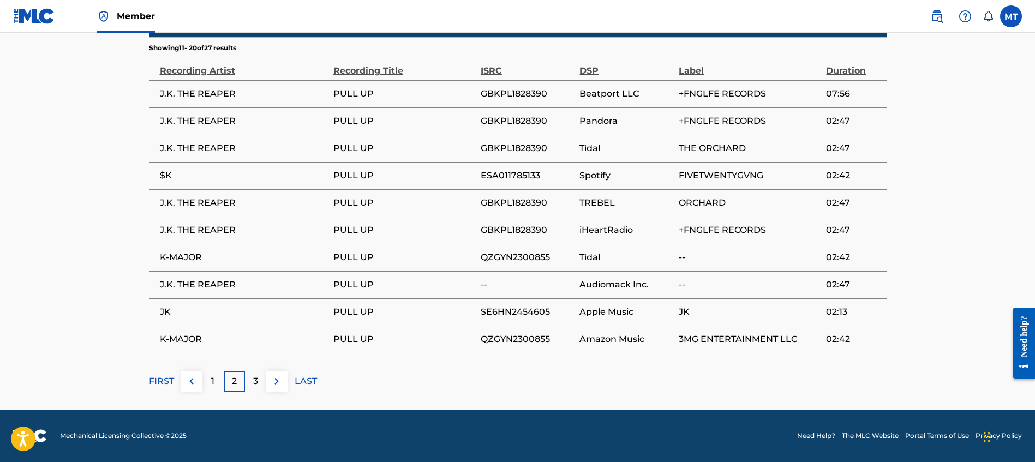
click at [261, 382] on div "3" at bounding box center [255, 381] width 21 height 21
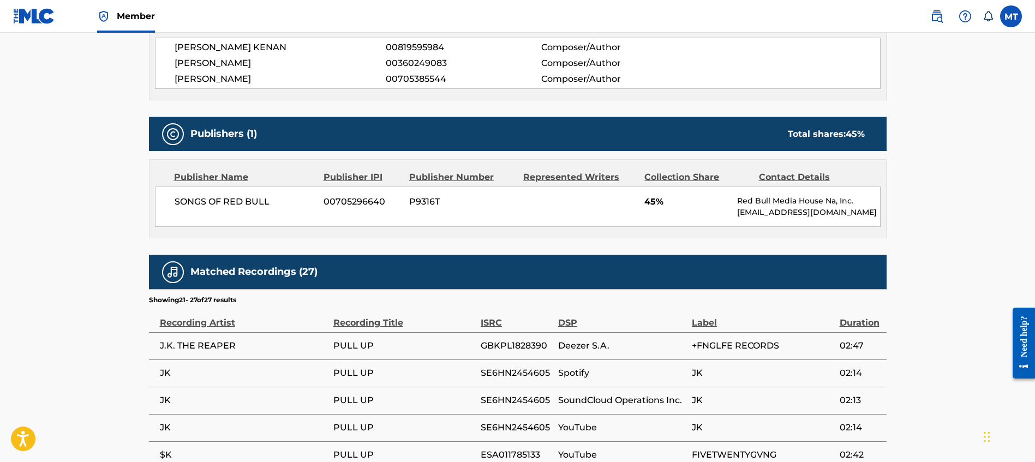
scroll to position [347, 0]
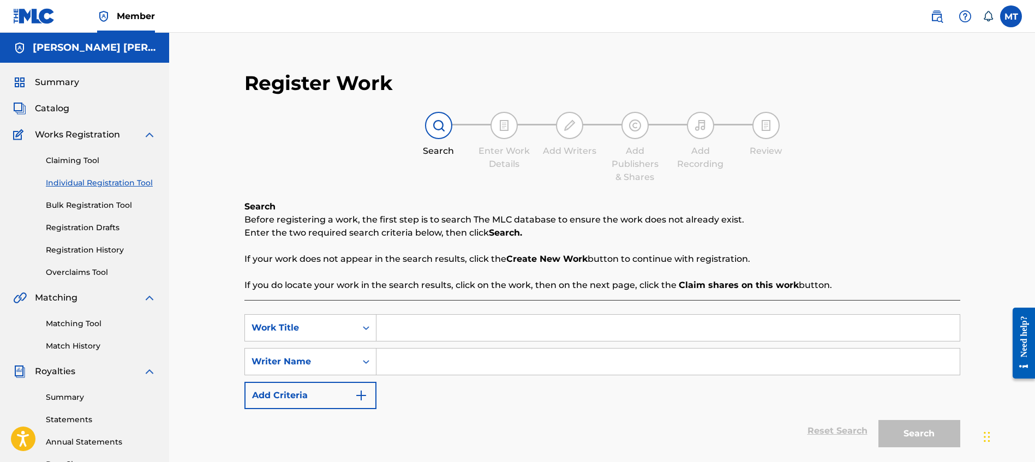
click at [76, 160] on link "Claiming Tool" at bounding box center [101, 160] width 110 height 11
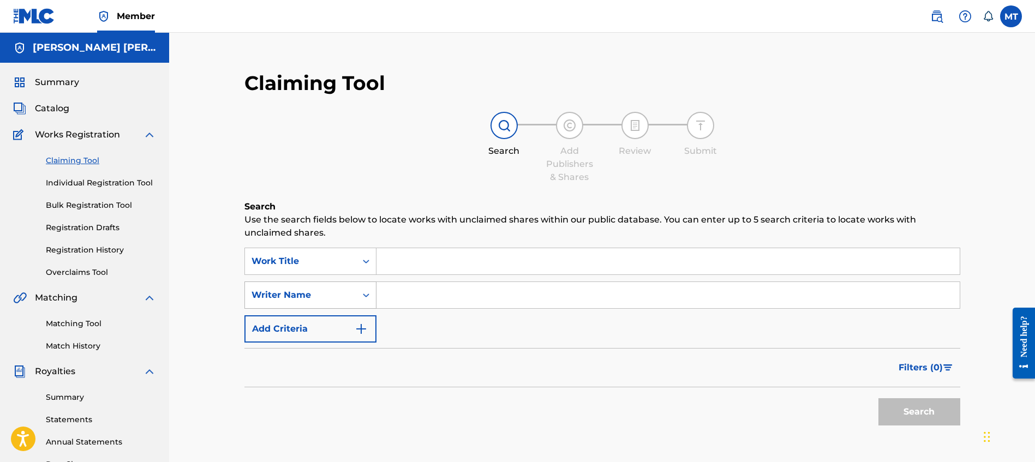
scroll to position [11, 0]
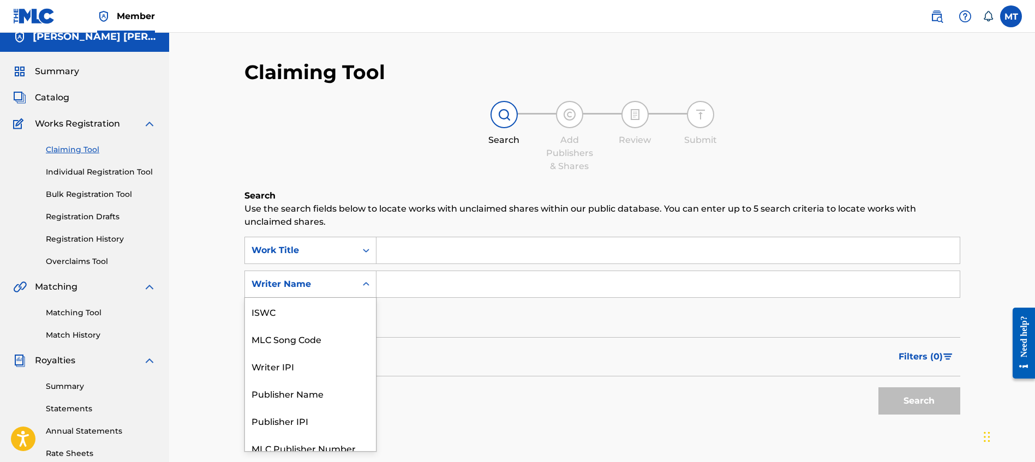
click at [326, 288] on div "Writer Name" at bounding box center [301, 284] width 98 height 13
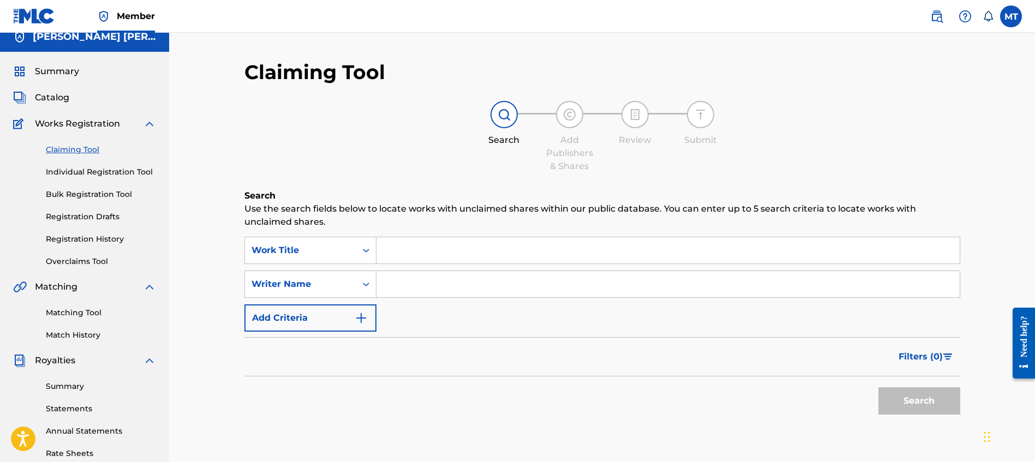
click at [309, 148] on div "Search Add Publishers & Shares Review Submit" at bounding box center [603, 137] width 716 height 72
click at [300, 150] on div "Search Add Publishers & Shares Review Submit" at bounding box center [603, 137] width 716 height 72
click at [423, 246] on input "Search Form" at bounding box center [668, 250] width 583 height 26
type input "V"
paste input "UNDERSEAS"
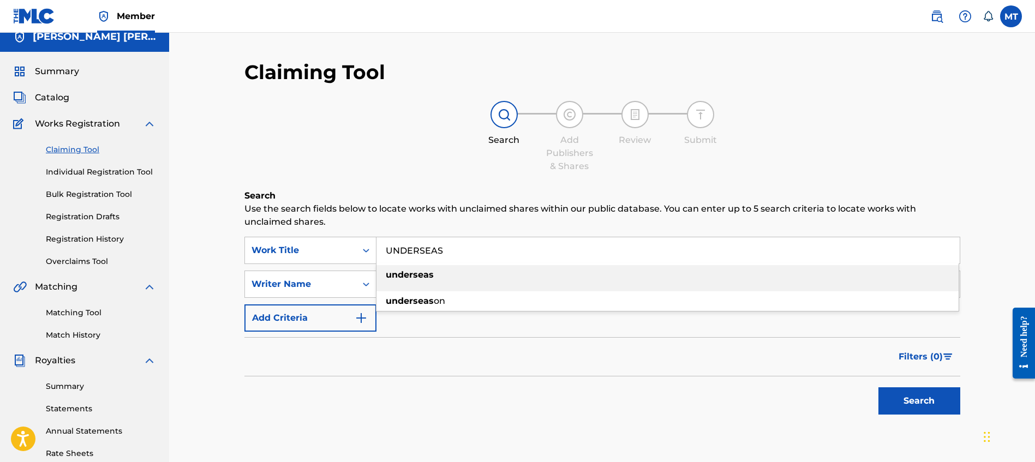
click at [479, 267] on div "underseas" at bounding box center [668, 275] width 582 height 20
type input "underseas"
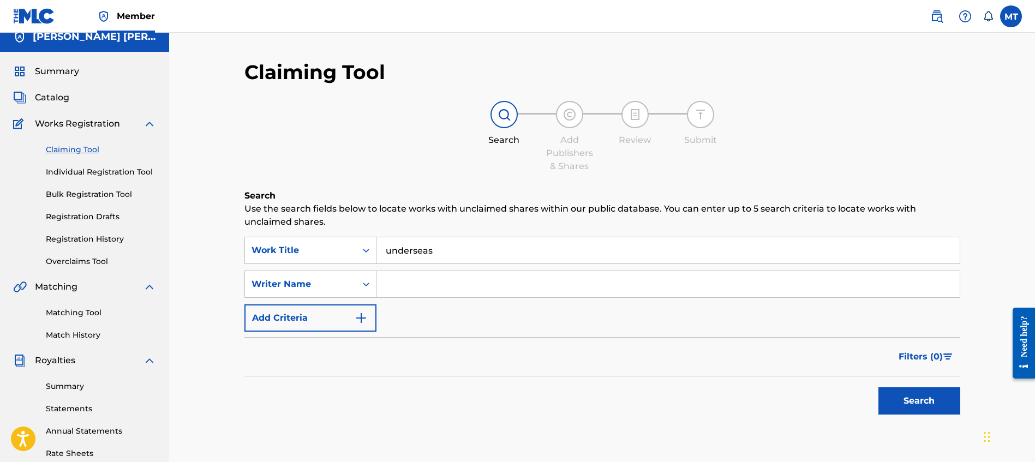
click at [414, 357] on div "Filters ( 0 )" at bounding box center [603, 356] width 716 height 39
click at [351, 282] on div "Writer Name" at bounding box center [300, 284] width 111 height 21
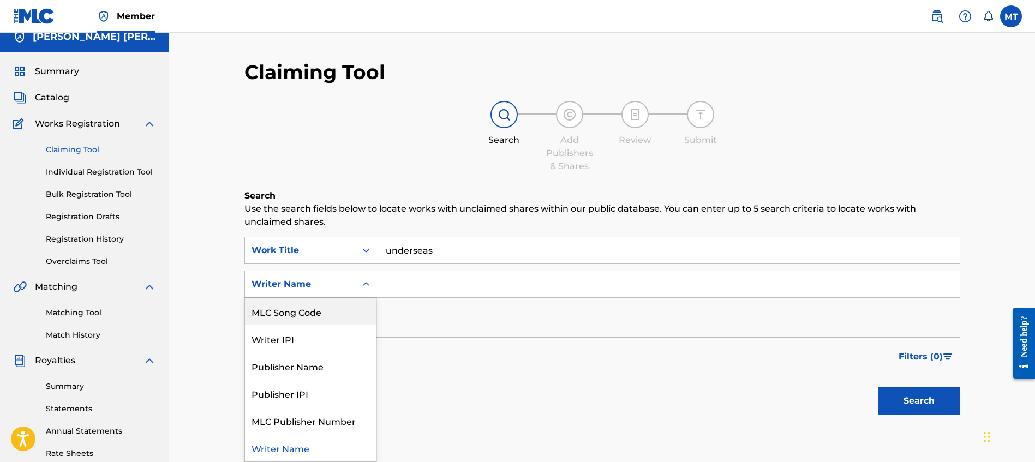
click at [331, 313] on div "MLC Song Code" at bounding box center [310, 311] width 131 height 27
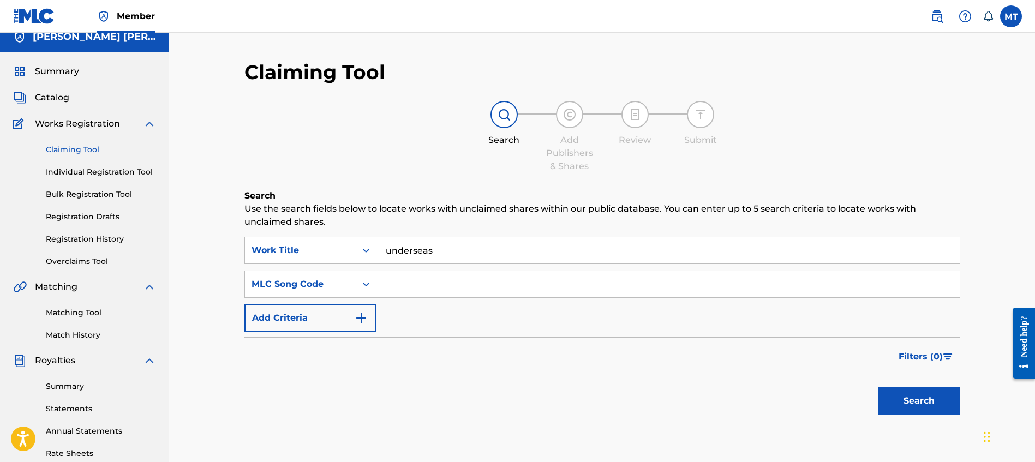
click at [410, 287] on input "Search Form" at bounding box center [668, 284] width 583 height 26
paste input "UA6N8U"
type input "UA6N8U"
click at [484, 317] on div "SearchWithCriteriae65bad50-a4b8-430f-84c8-7f607845b009 Work Title underseas Sea…" at bounding box center [603, 284] width 716 height 95
click at [922, 396] on button "Search" at bounding box center [920, 401] width 82 height 27
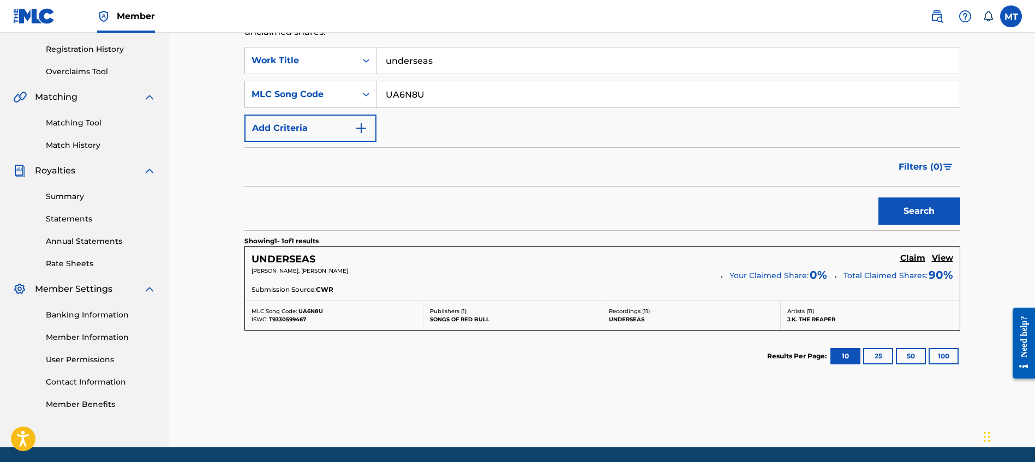
scroll to position [206, 0]
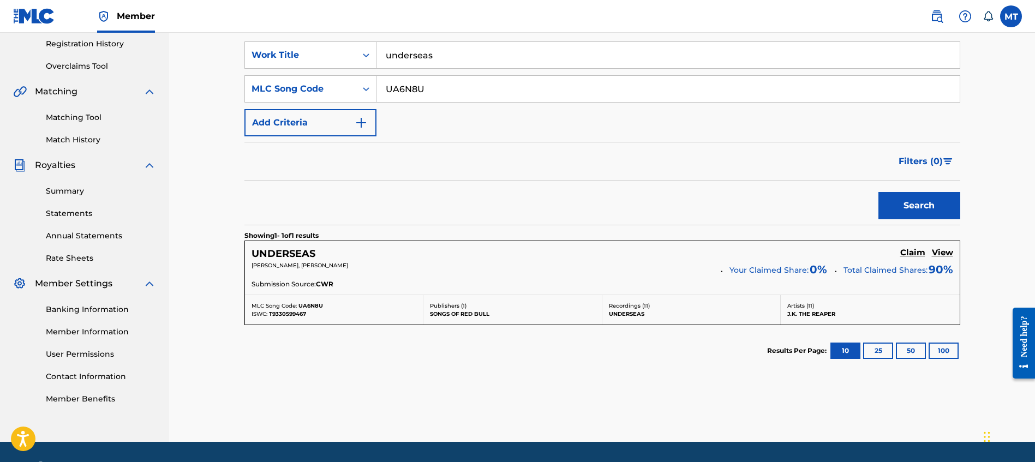
click at [914, 252] on h5 "Claim" at bounding box center [913, 253] width 25 height 10
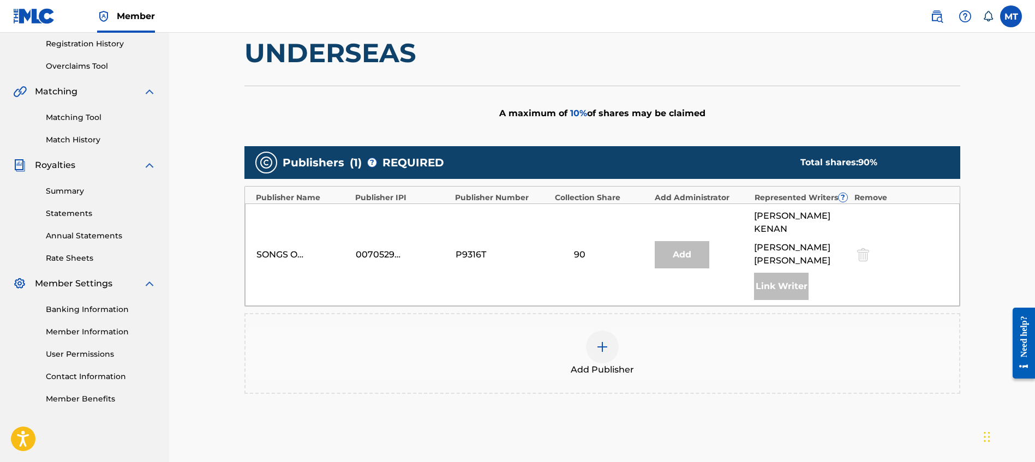
click at [782, 283] on div "Link Writer" at bounding box center [781, 286] width 55 height 27
click at [328, 252] on div "SONGS OF RED BULL" at bounding box center [304, 254] width 94 height 13
click at [544, 255] on div "P9316T" at bounding box center [503, 254] width 94 height 13
click at [570, 246] on div "SONGS OF RED BULL 00705296640 P9316T 90 Add JABRIL AHODARI KENAN MALIK ANDREW T…" at bounding box center [602, 255] width 715 height 103
click at [577, 209] on div "SONGS OF RED BULL 00705296640 P9316T 90 Add JABRIL AHODARI KENAN MALIK ANDREW T…" at bounding box center [602, 255] width 715 height 103
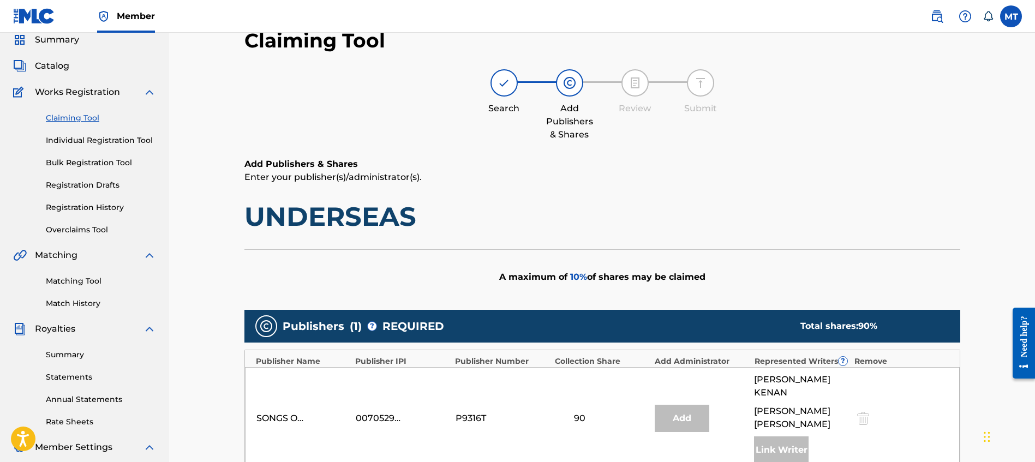
scroll to position [182, 0]
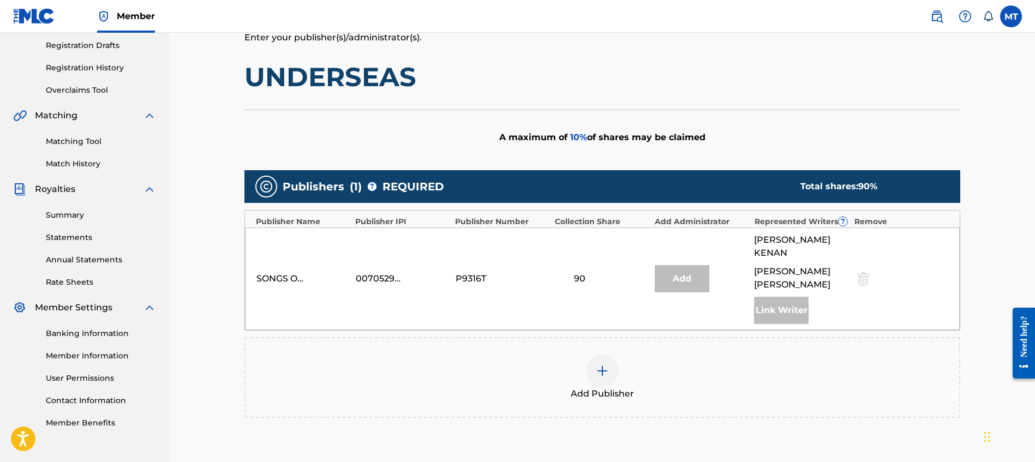
click at [664, 263] on div "SONGS OF RED BULL 00705296640 P9316T 90 Add JABRIL AHODARI KENAN MALIK ANDREW T…" at bounding box center [602, 279] width 715 height 103
click at [680, 232] on div "SONGS OF RED BULL 00705296640 P9316T 90 Add JABRIL AHODARI KENAN MALIK ANDREW T…" at bounding box center [602, 279] width 715 height 103
click at [611, 376] on div at bounding box center [602, 371] width 33 height 33
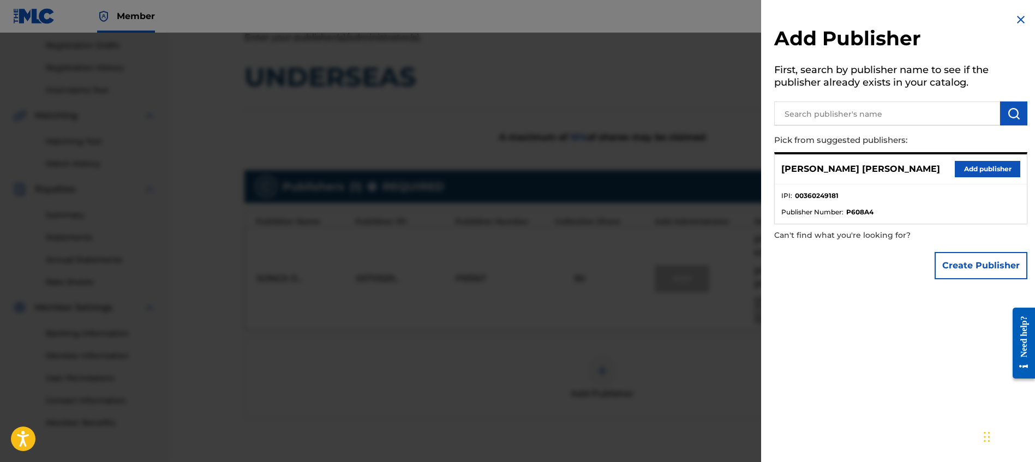
click at [982, 169] on button "Add publisher" at bounding box center [987, 169] width 65 height 16
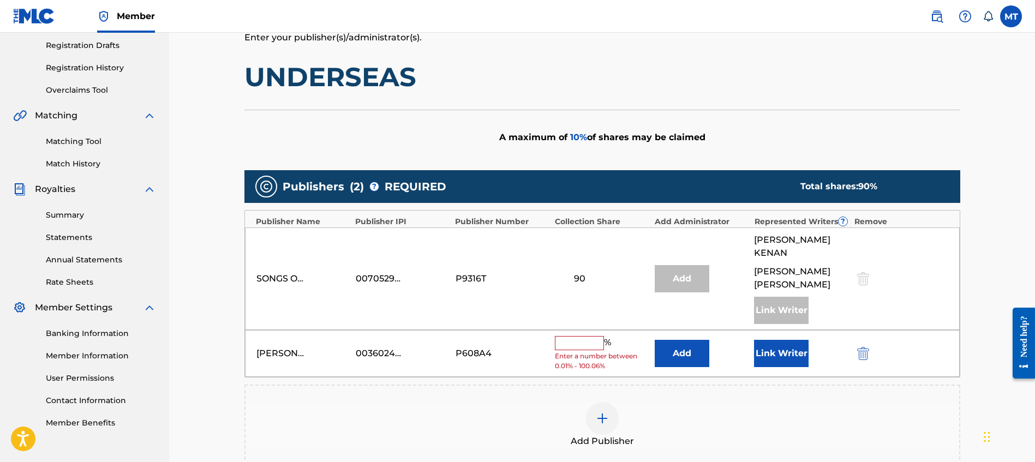
click at [587, 342] on input "text" at bounding box center [579, 343] width 49 height 14
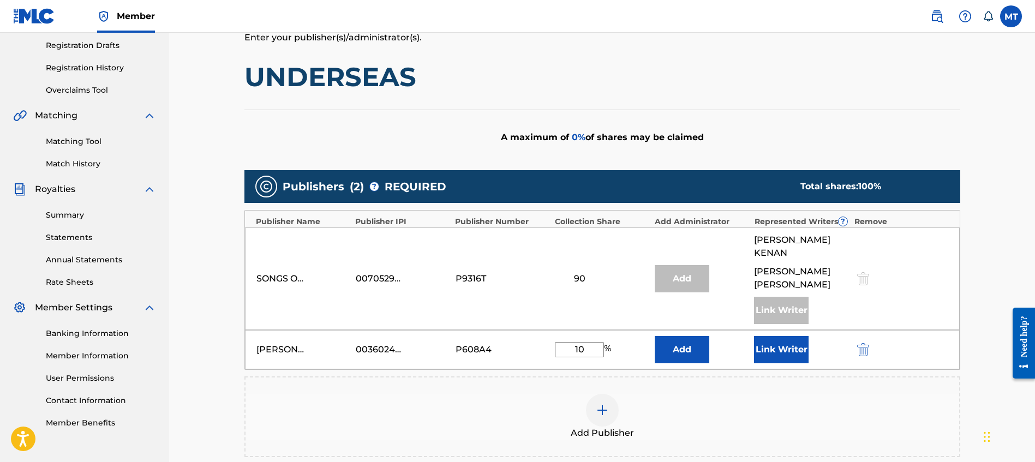
type input "10"
click at [740, 410] on div "Add Publisher" at bounding box center [603, 417] width 714 height 46
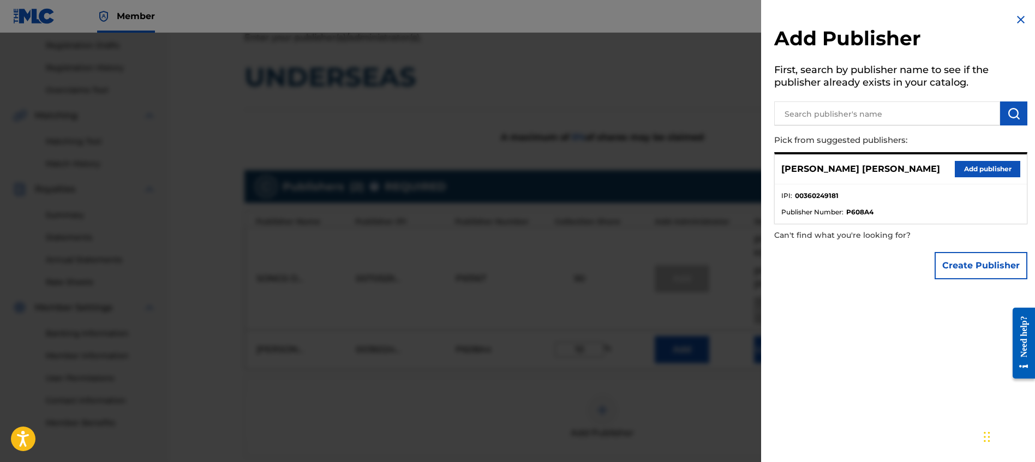
click at [1019, 17] on img at bounding box center [1021, 19] width 13 height 13
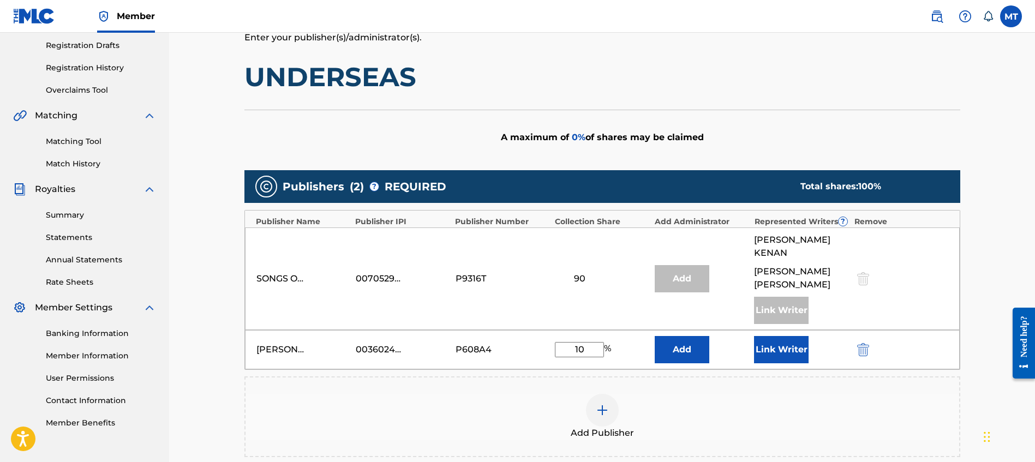
click at [789, 347] on button "Link Writer" at bounding box center [781, 349] width 55 height 27
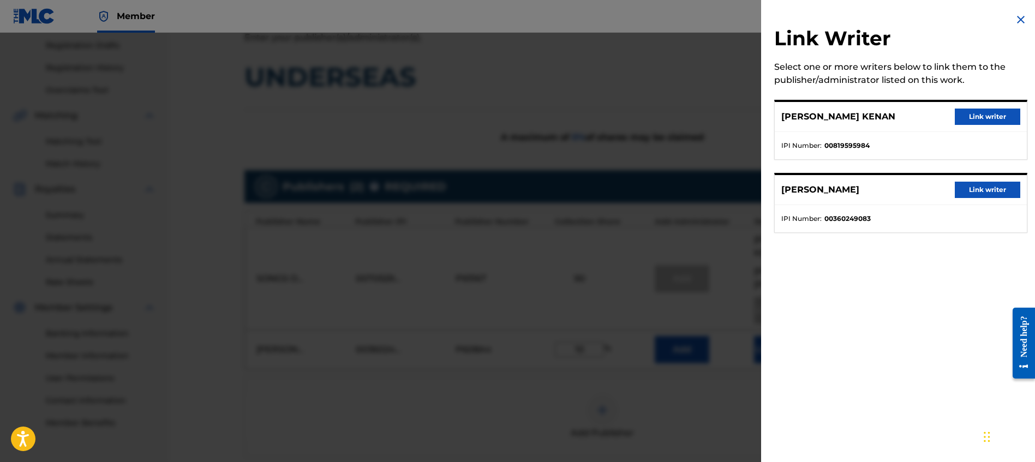
click at [975, 192] on button "Link writer" at bounding box center [987, 190] width 65 height 16
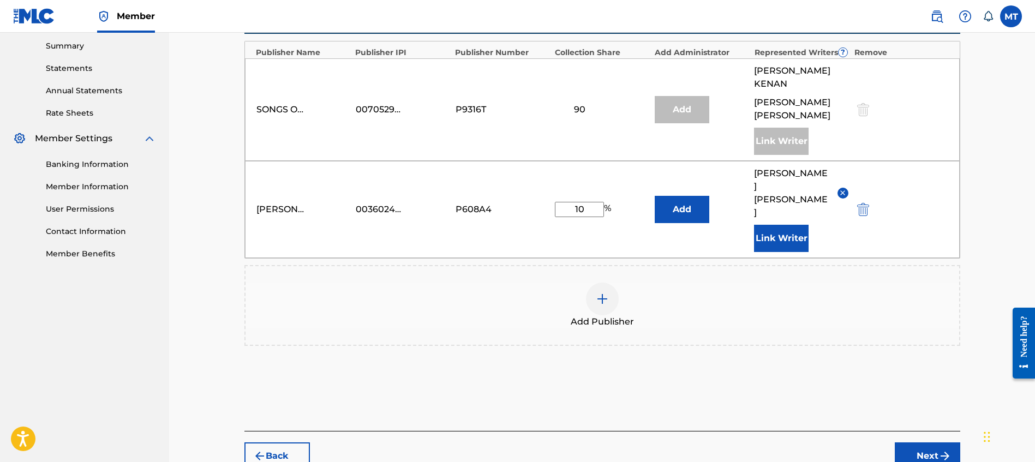
scroll to position [361, 0]
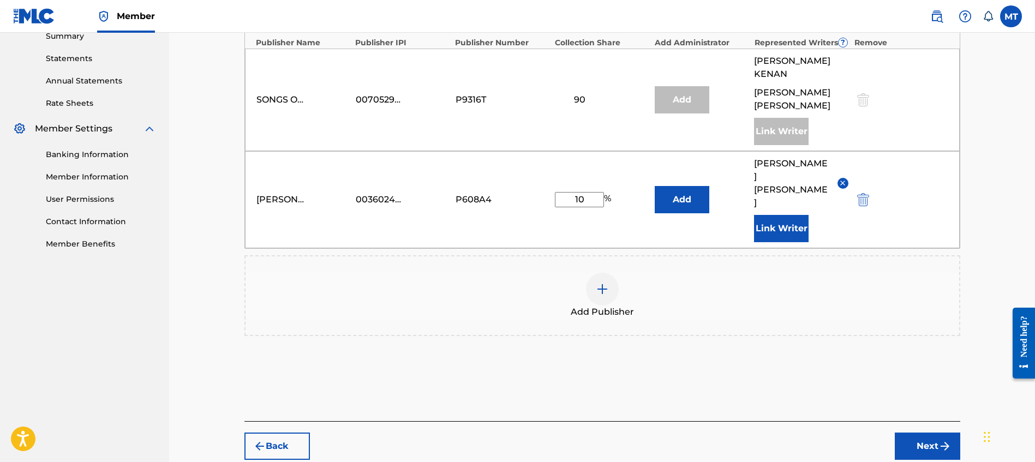
click at [942, 440] on img "submit" at bounding box center [945, 446] width 13 height 13
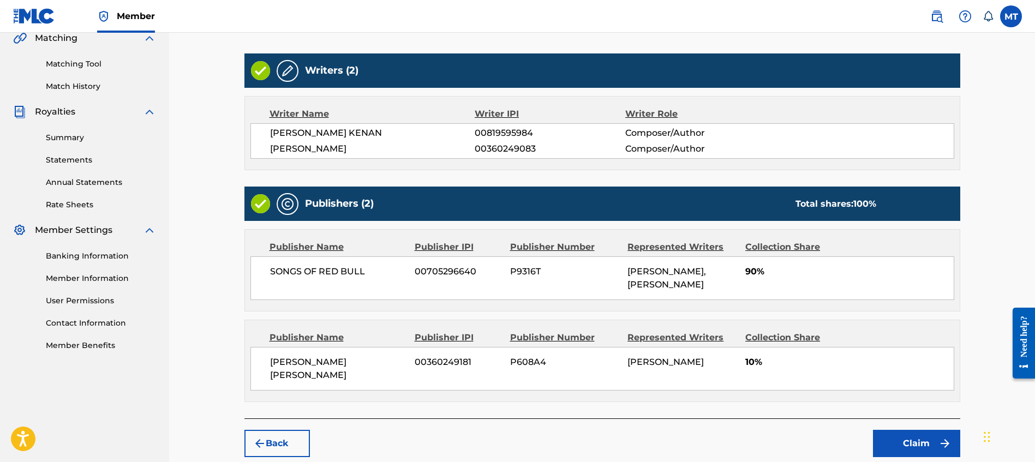
scroll to position [331, 0]
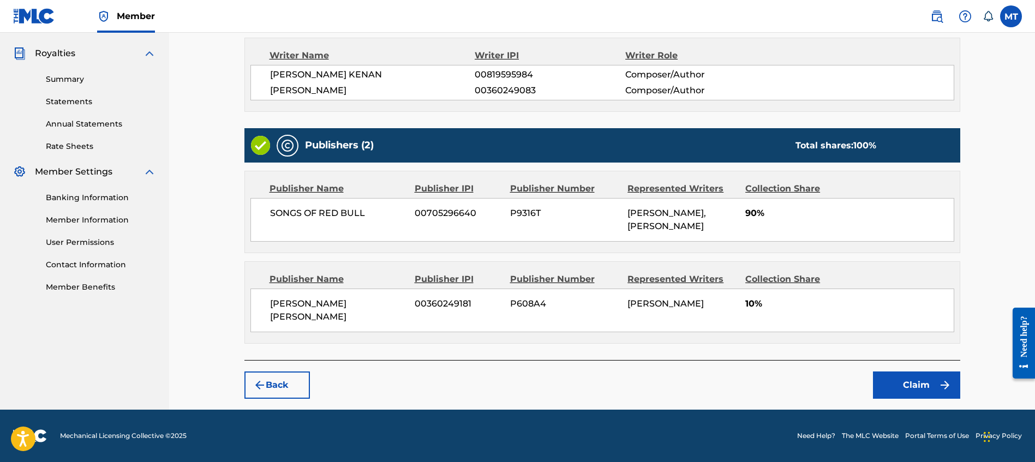
click at [900, 390] on button "Claim" at bounding box center [916, 385] width 87 height 27
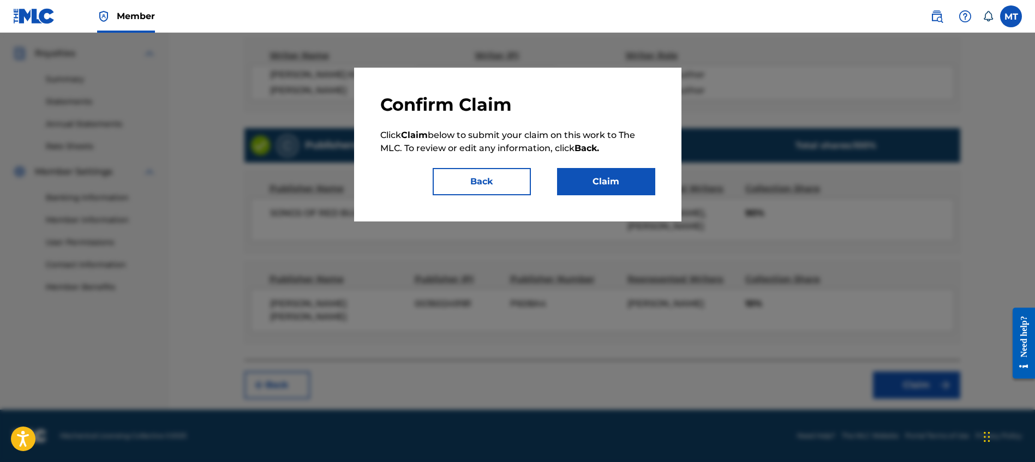
click at [609, 179] on button "Claim" at bounding box center [606, 181] width 98 height 27
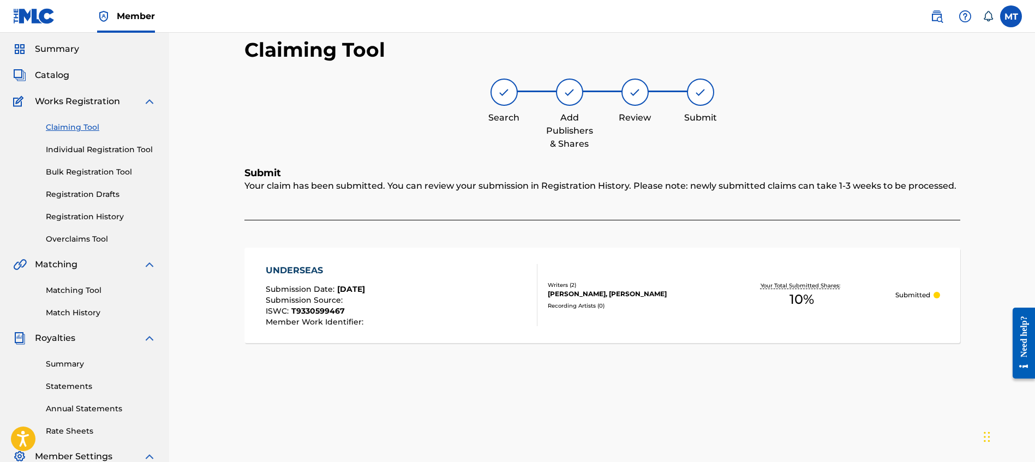
scroll to position [72, 0]
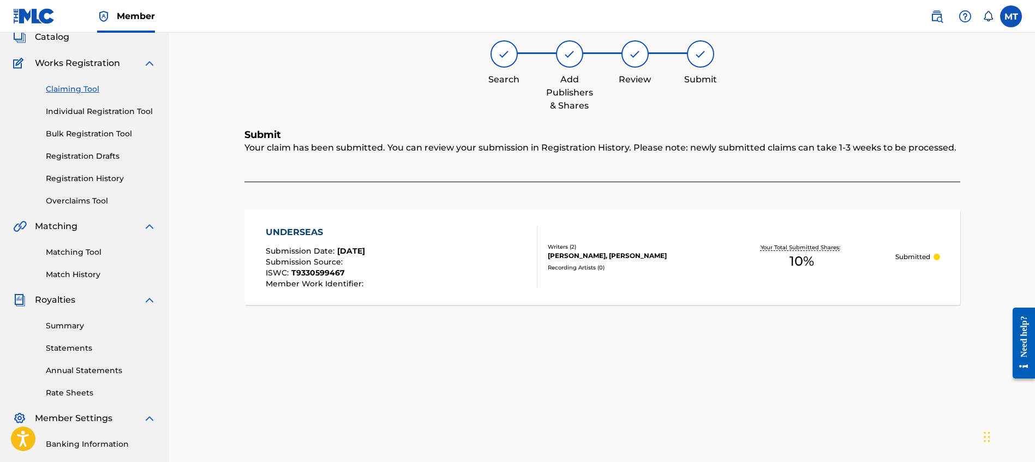
click at [82, 91] on link "Claiming Tool" at bounding box center [101, 89] width 110 height 11
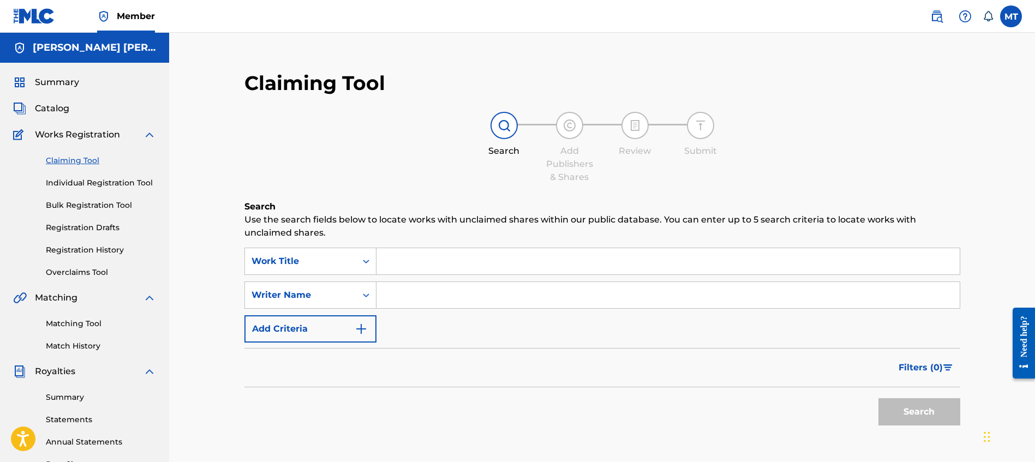
click at [428, 257] on input "Search Form" at bounding box center [668, 261] width 583 height 26
paste input "PULL UP"
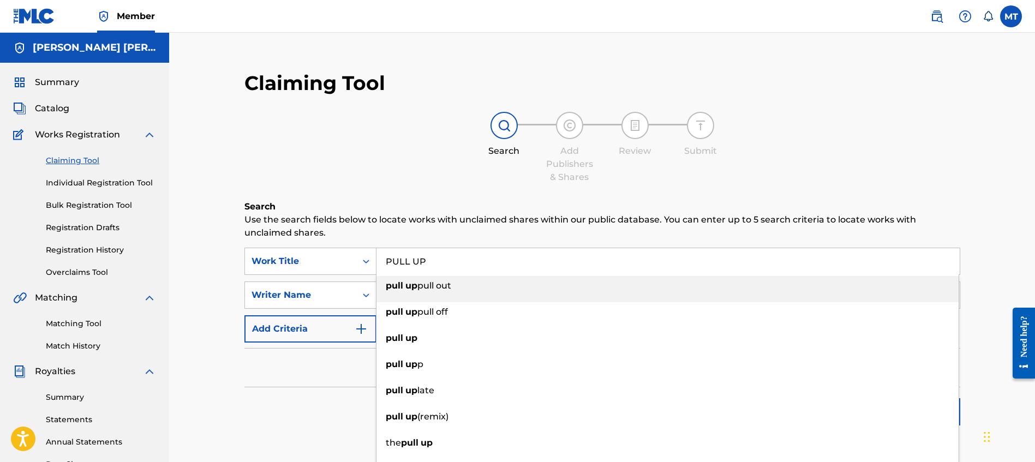
type input "PULL UP"
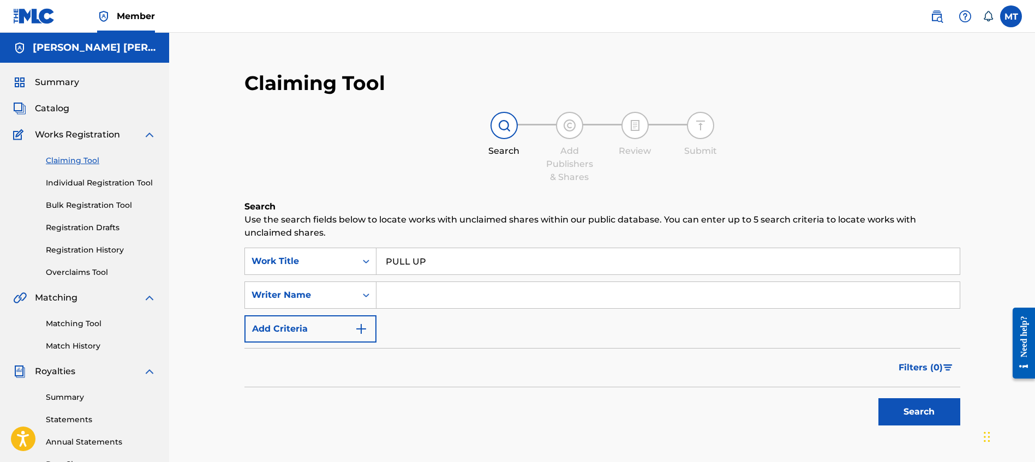
click at [314, 172] on div "Search Add Publishers & Shares Review Submit" at bounding box center [603, 148] width 716 height 72
click at [390, 297] on input "Search Form" at bounding box center [668, 295] width 583 height 26
paste input "PA0IPS"
type input "PA0IPS"
click at [861, 398] on div "Search" at bounding box center [603, 410] width 716 height 44
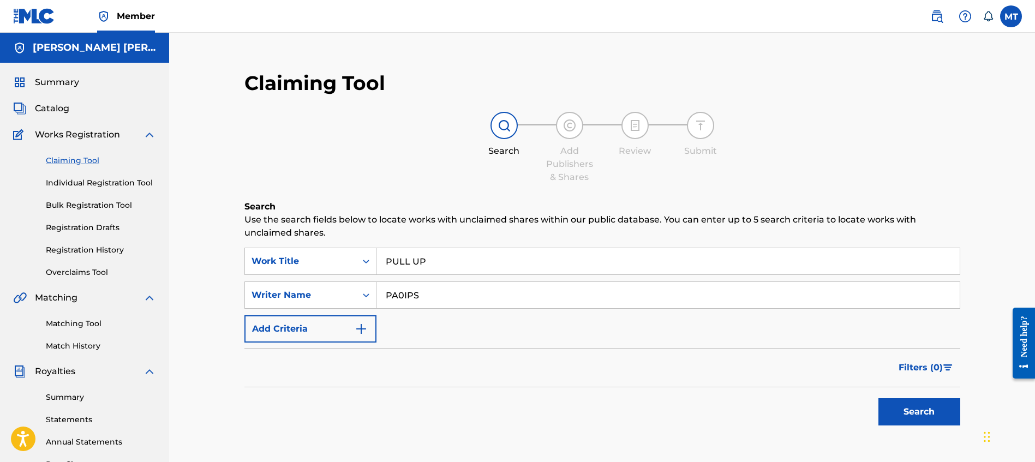
click at [890, 405] on button "Search" at bounding box center [920, 411] width 82 height 27
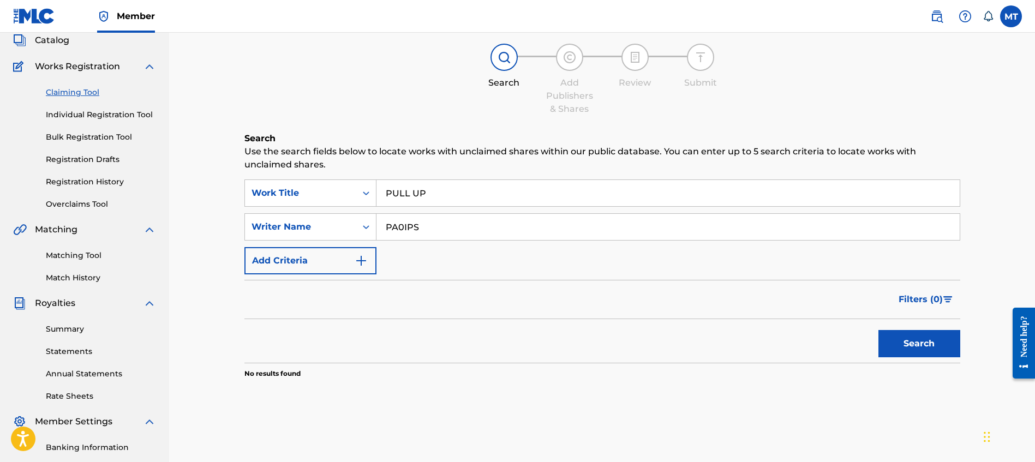
scroll to position [69, 0]
click at [441, 192] on input "PULL UP" at bounding box center [668, 193] width 583 height 26
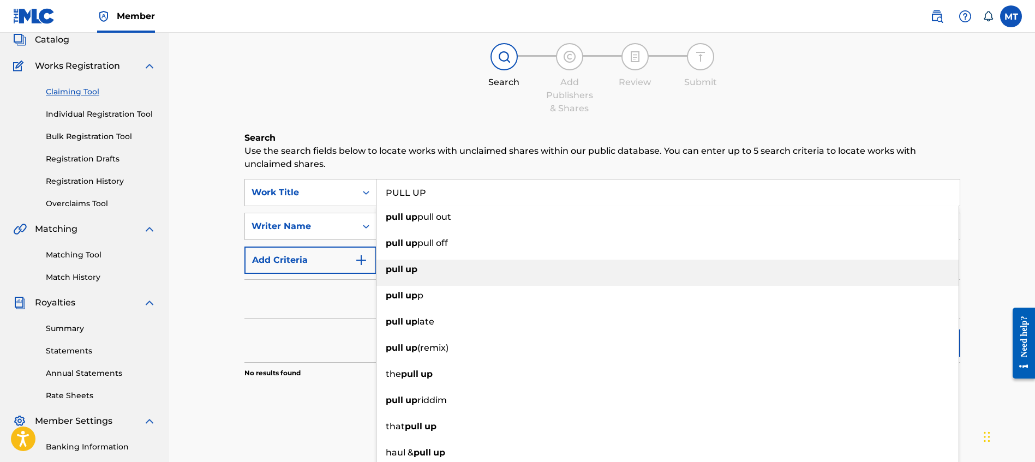
click at [425, 271] on div "pull up" at bounding box center [668, 270] width 582 height 20
type input "pull up"
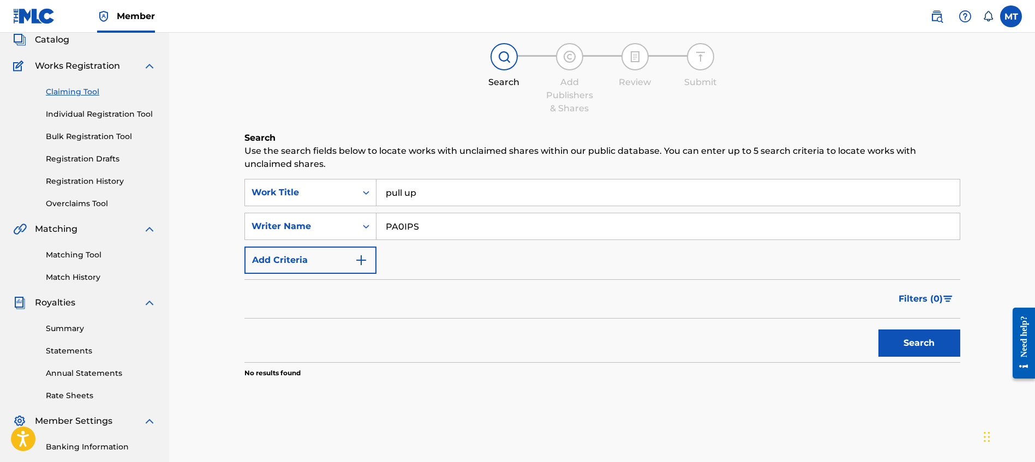
click at [915, 345] on button "Search" at bounding box center [920, 343] width 82 height 27
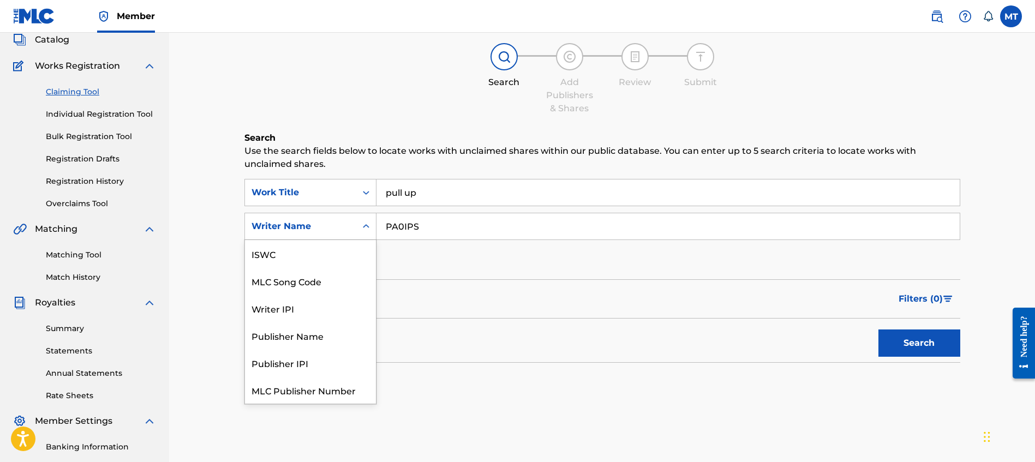
click at [342, 231] on div "Writer Name" at bounding box center [301, 226] width 98 height 13
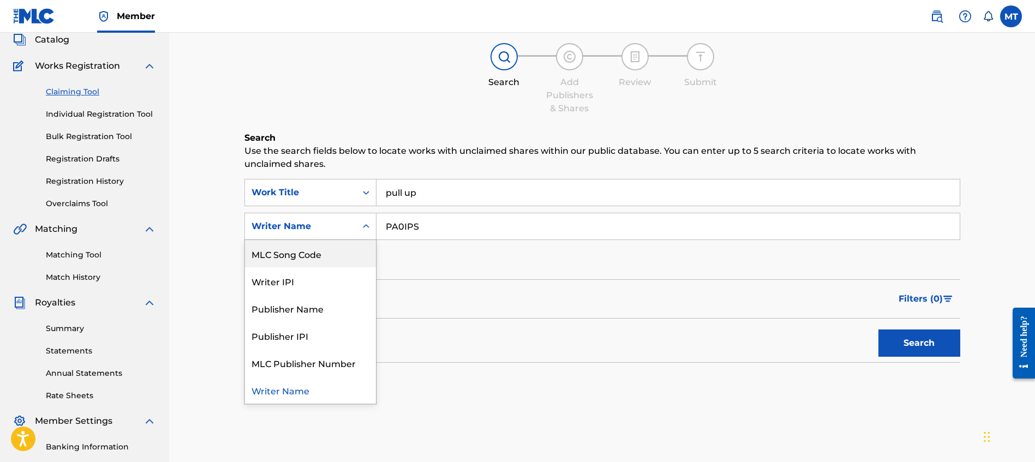
click at [331, 259] on div "MLC Song Code" at bounding box center [310, 253] width 131 height 27
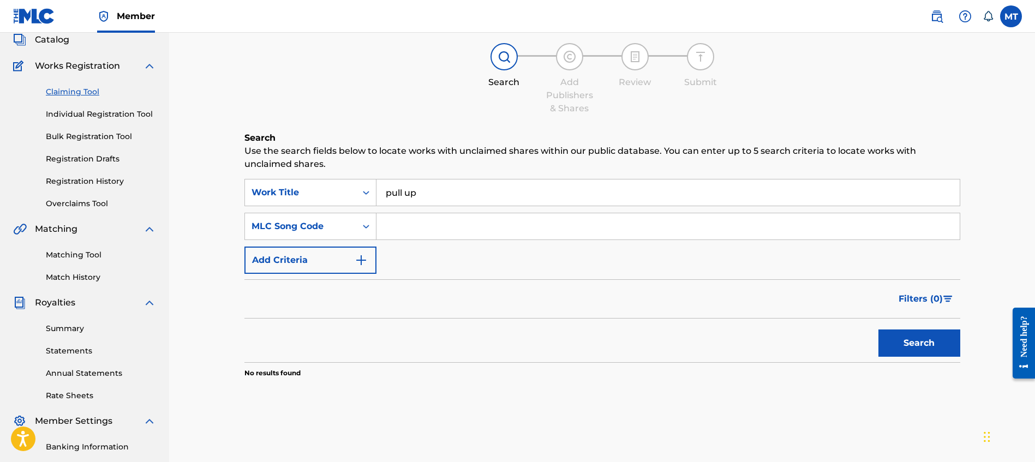
click at [419, 226] on input "Search Form" at bounding box center [668, 226] width 583 height 26
paste input "PA0IPS"
type input "PA0IPS"
click at [932, 343] on button "Search" at bounding box center [920, 343] width 82 height 27
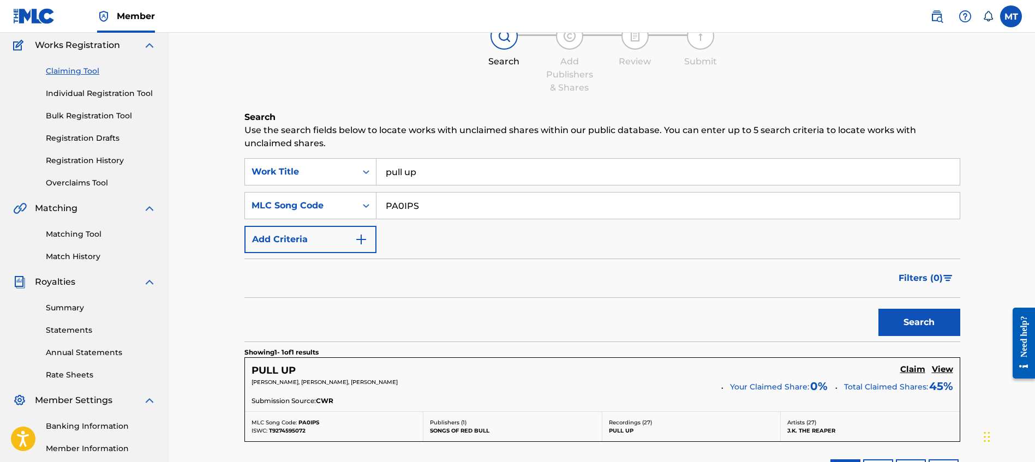
scroll to position [138, 0]
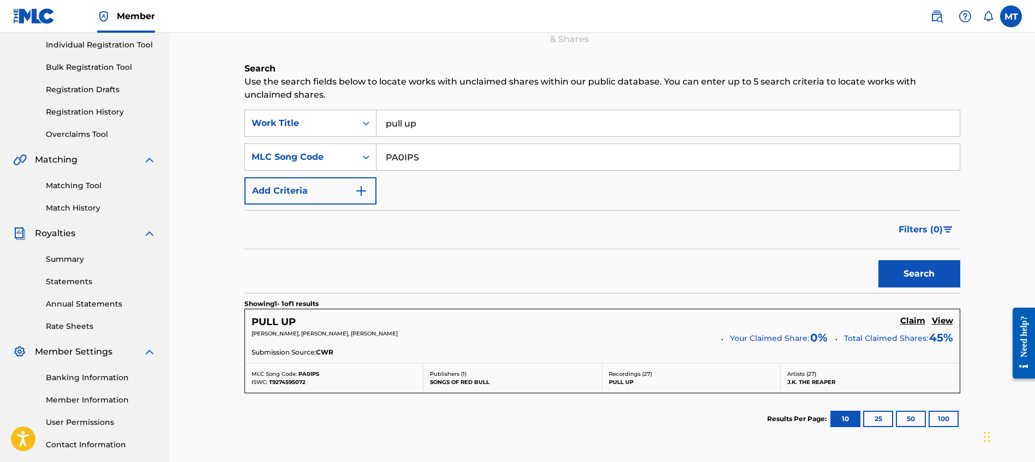
click at [907, 322] on h5 "Claim" at bounding box center [913, 321] width 25 height 10
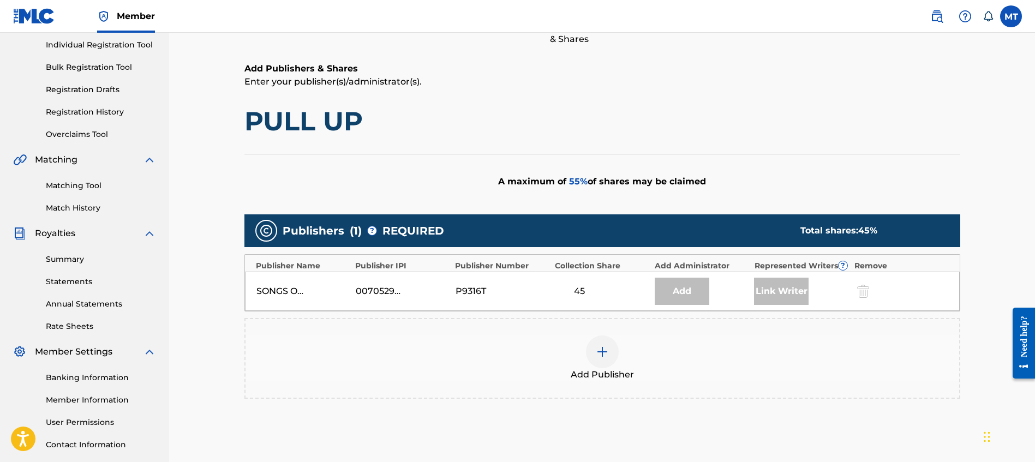
click at [598, 352] on img at bounding box center [602, 352] width 13 height 13
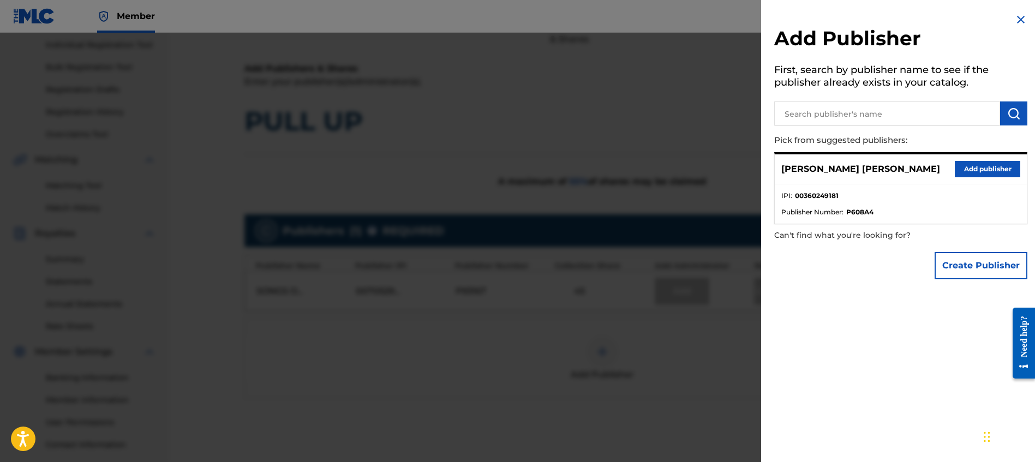
click at [973, 172] on button "Add publisher" at bounding box center [987, 169] width 65 height 16
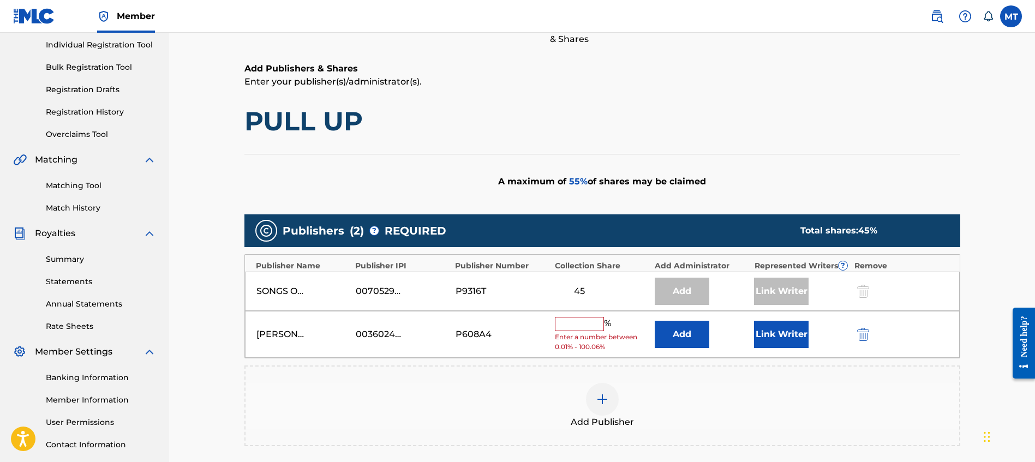
click at [588, 324] on input "text" at bounding box center [579, 324] width 49 height 14
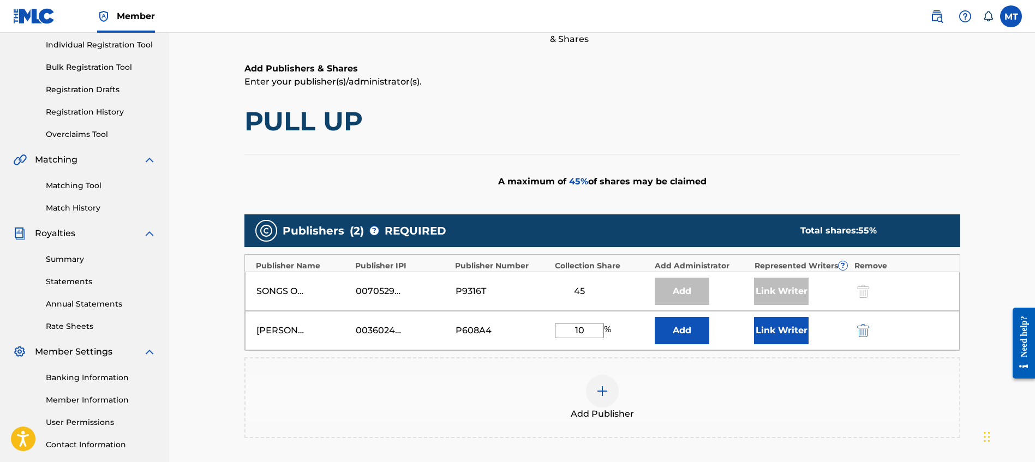
type input "10"
click at [692, 333] on button "Add" at bounding box center [682, 330] width 55 height 27
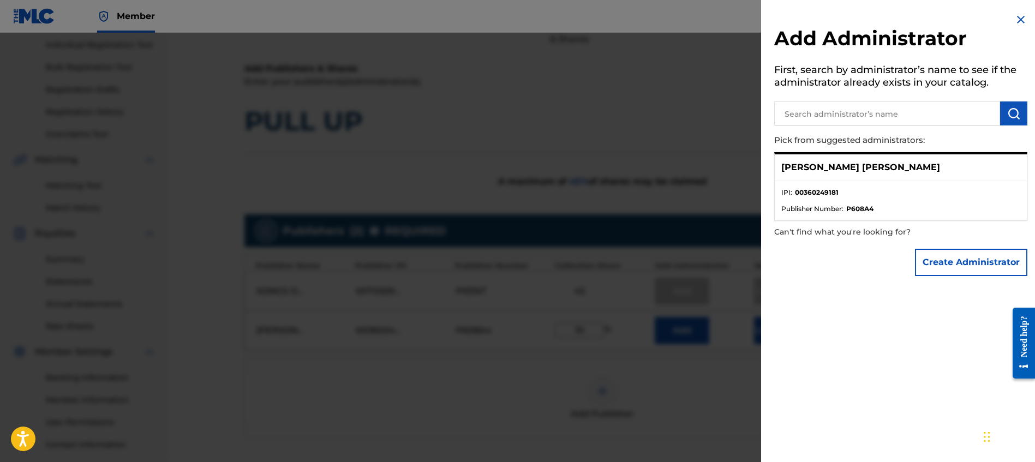
click at [980, 189] on li "IPI : 00360249181" at bounding box center [901, 196] width 239 height 16
click at [871, 187] on ul "IPI : 00360249181 Publisher Number : P608A4" at bounding box center [901, 200] width 252 height 39
drag, startPoint x: 1020, startPoint y: 21, endPoint x: 932, endPoint y: 62, distance: 96.9
click at [1019, 21] on img at bounding box center [1021, 19] width 13 height 13
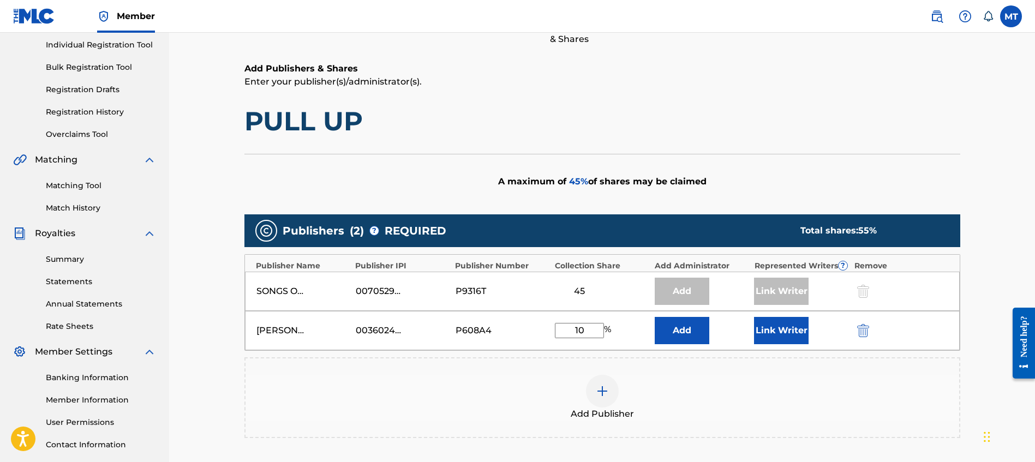
click at [773, 325] on button "Link Writer" at bounding box center [781, 330] width 55 height 27
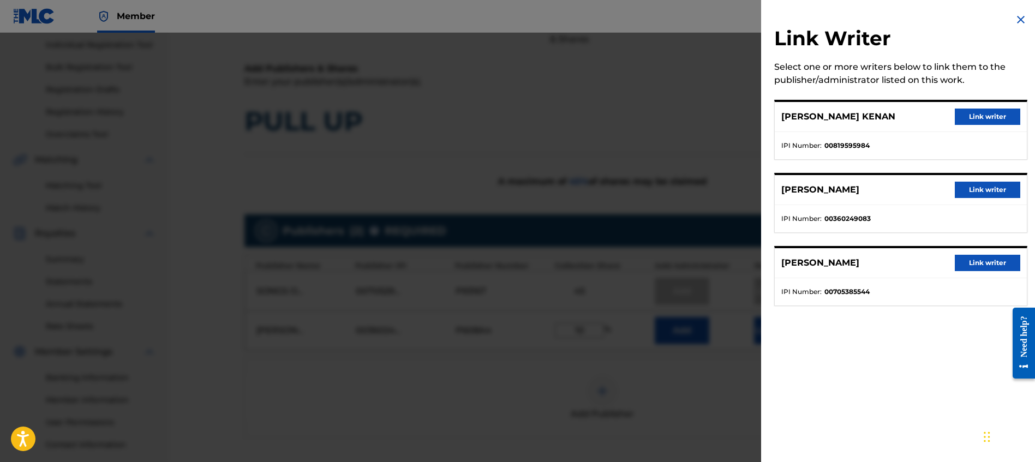
click at [984, 189] on button "Link writer" at bounding box center [987, 190] width 65 height 16
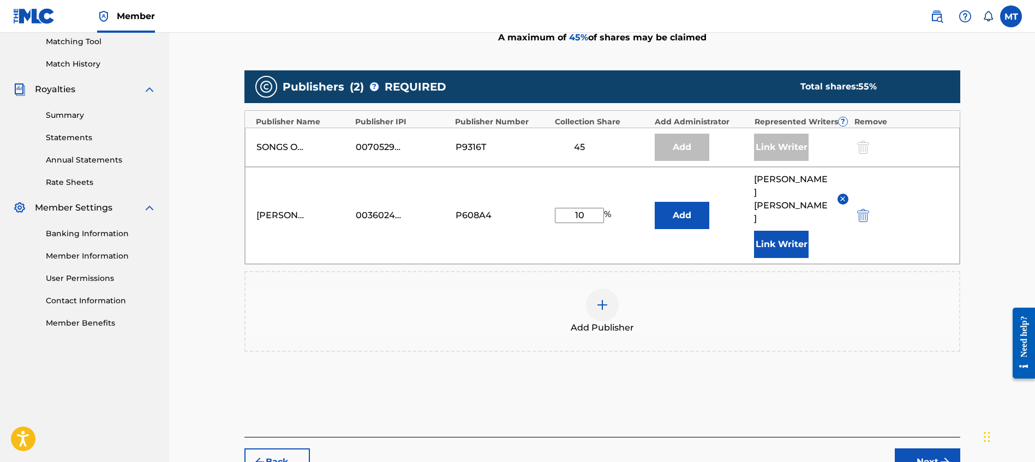
scroll to position [333, 0]
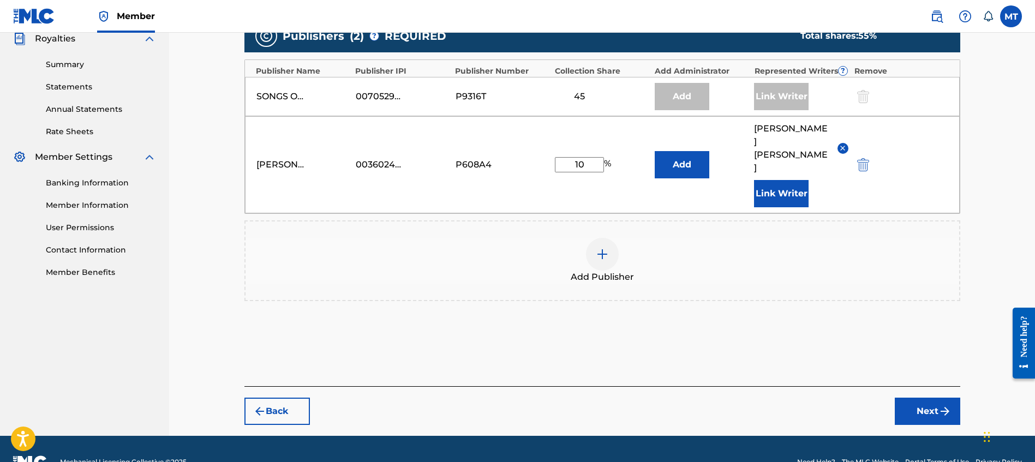
click at [938, 398] on button "Next" at bounding box center [927, 411] width 65 height 27
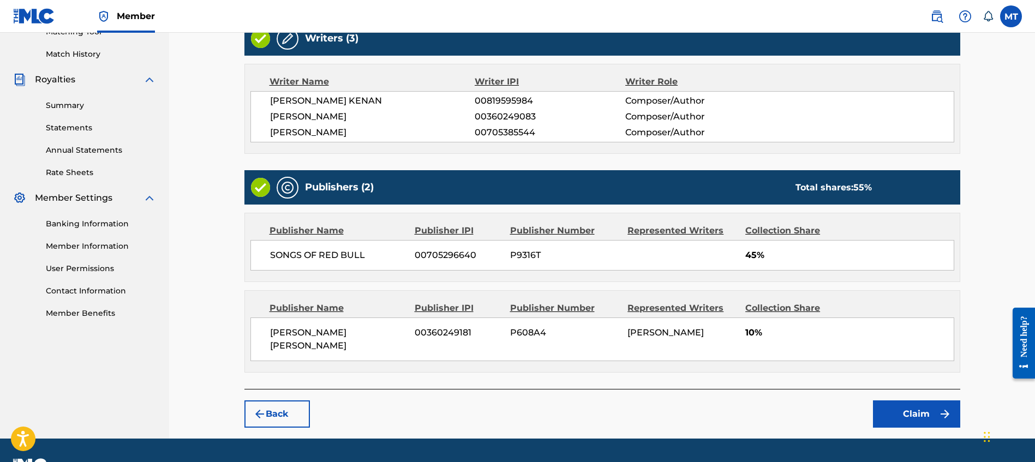
scroll to position [321, 0]
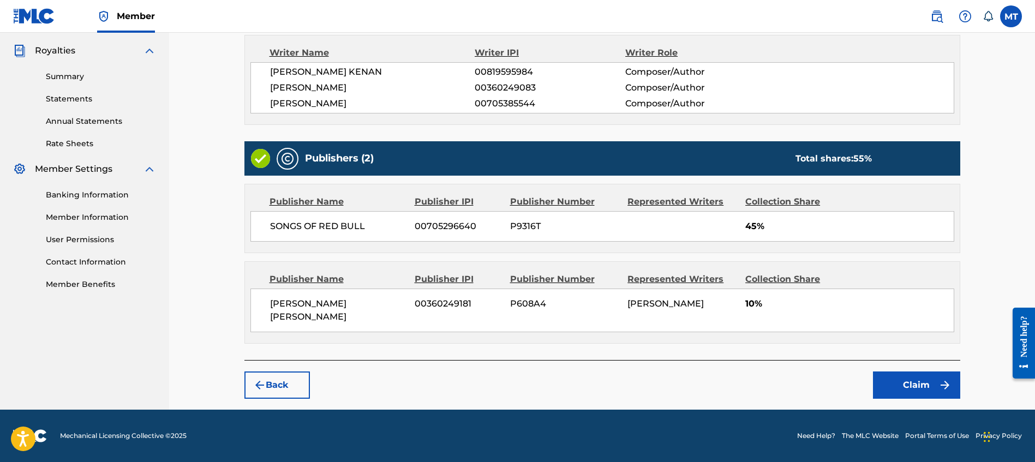
click at [907, 385] on button "Claim" at bounding box center [916, 385] width 87 height 27
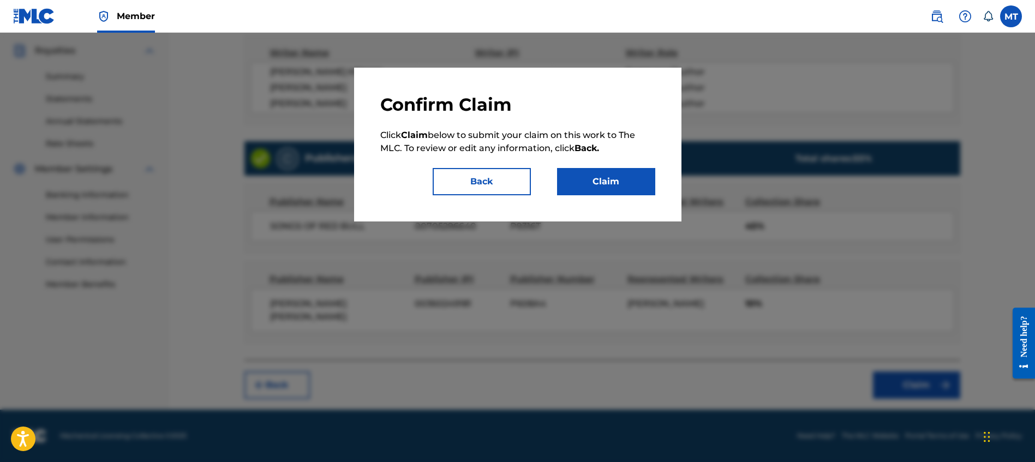
click at [632, 182] on button "Claim" at bounding box center [606, 181] width 98 height 27
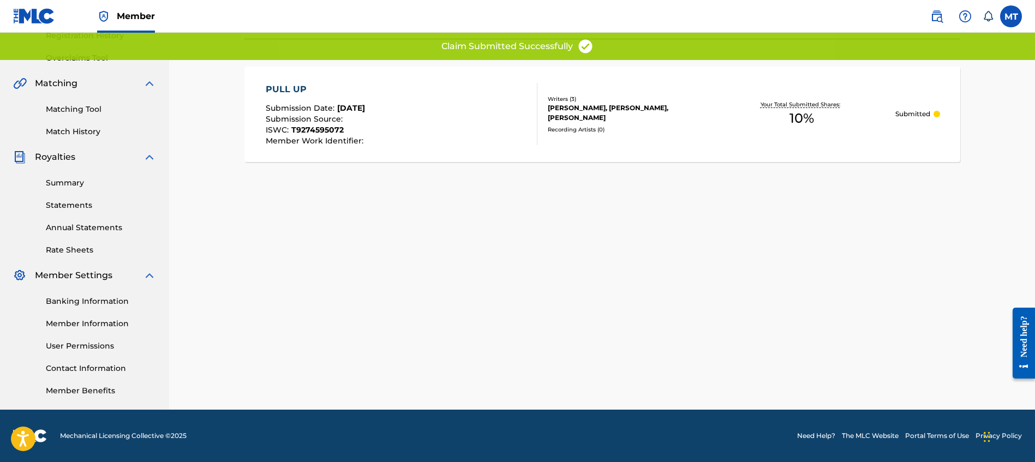
scroll to position [0, 0]
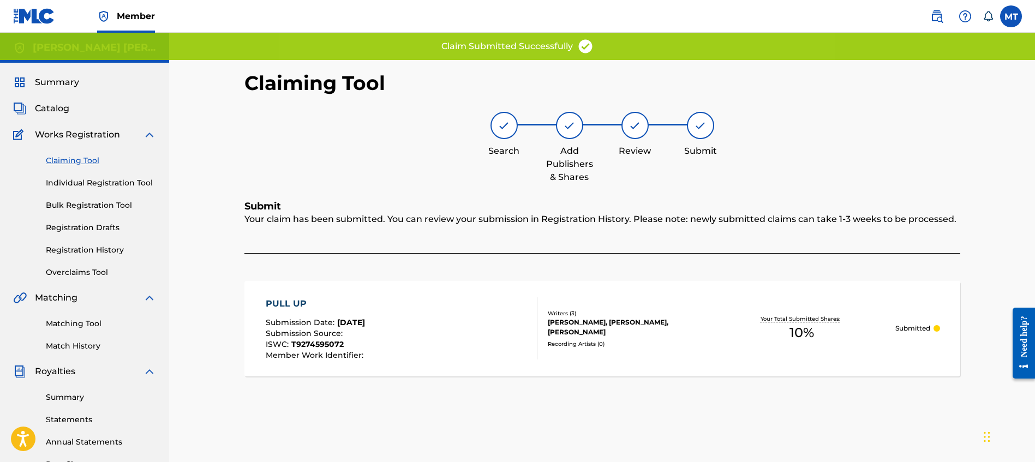
click at [58, 159] on link "Claiming Tool" at bounding box center [101, 160] width 110 height 11
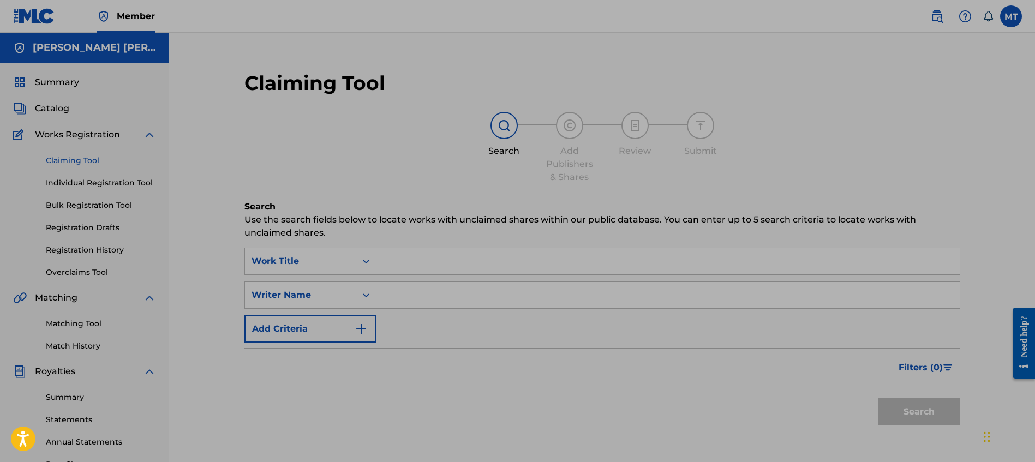
click at [347, 118] on div "Search Add Publishers & Shares Review Submit" at bounding box center [603, 148] width 716 height 72
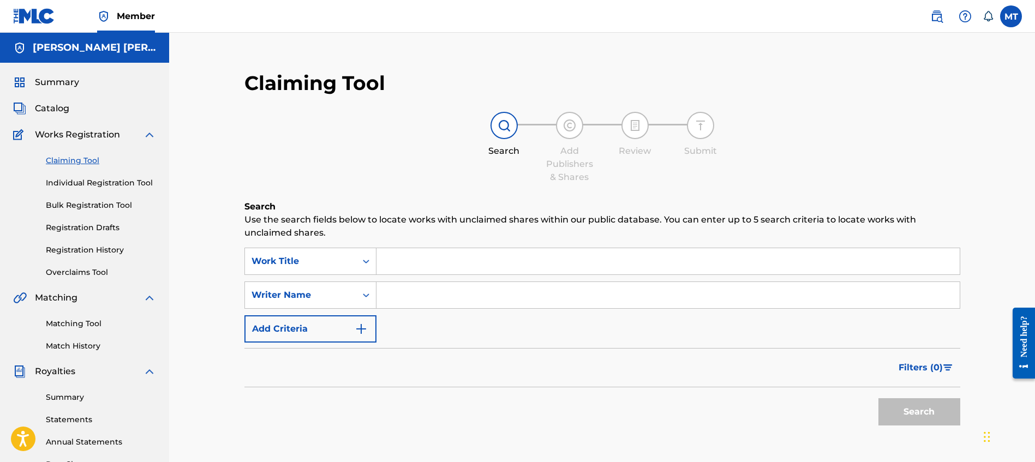
click at [415, 256] on input "Search Form" at bounding box center [668, 261] width 583 height 26
paste input "TRAILER PARK BOYS"
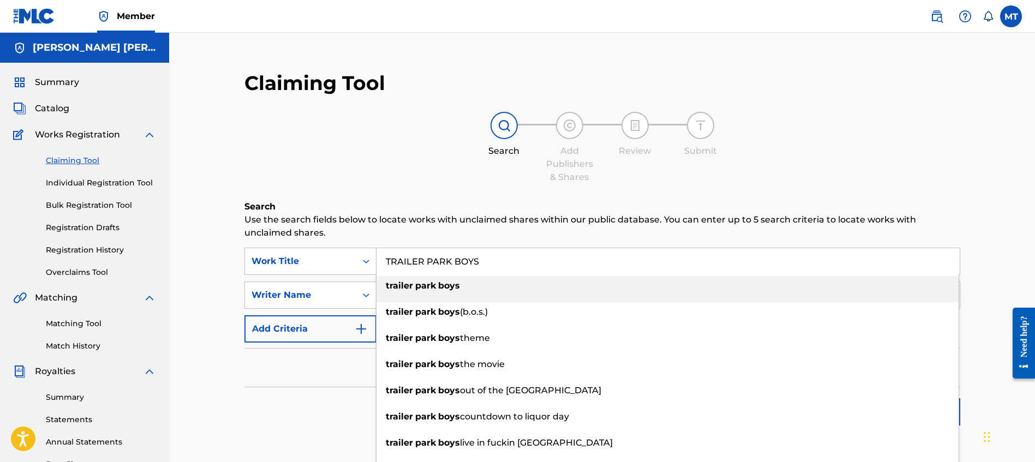
click at [425, 284] on strong "park" at bounding box center [425, 286] width 21 height 10
type input "trailer park boys"
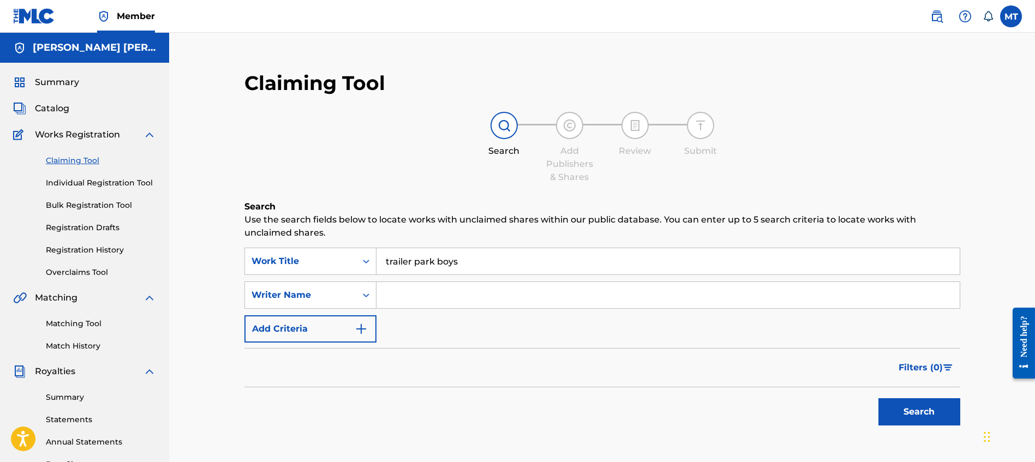
click at [336, 279] on div "SearchWithCriteriae65bad50-a4b8-430f-84c8-7f607845b009 Work Title trailer park …" at bounding box center [603, 295] width 716 height 95
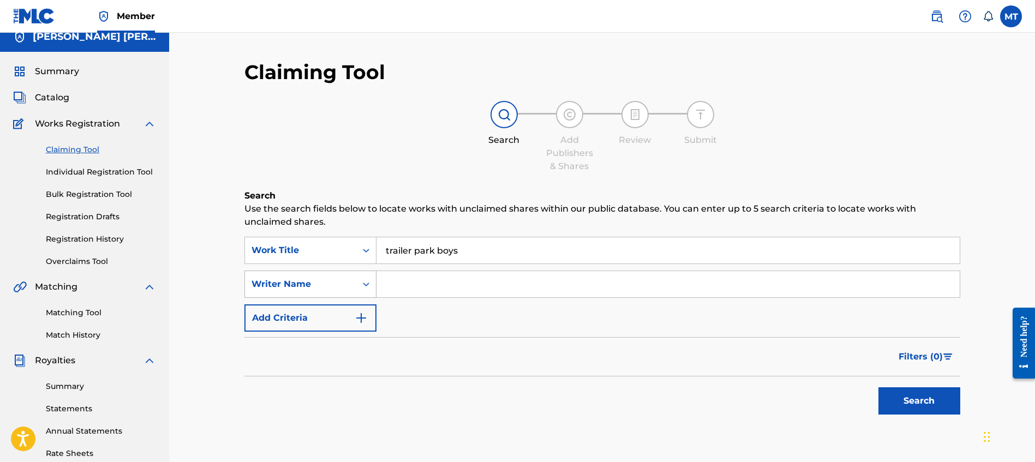
click at [339, 291] on div "Writer Name" at bounding box center [300, 284] width 111 height 21
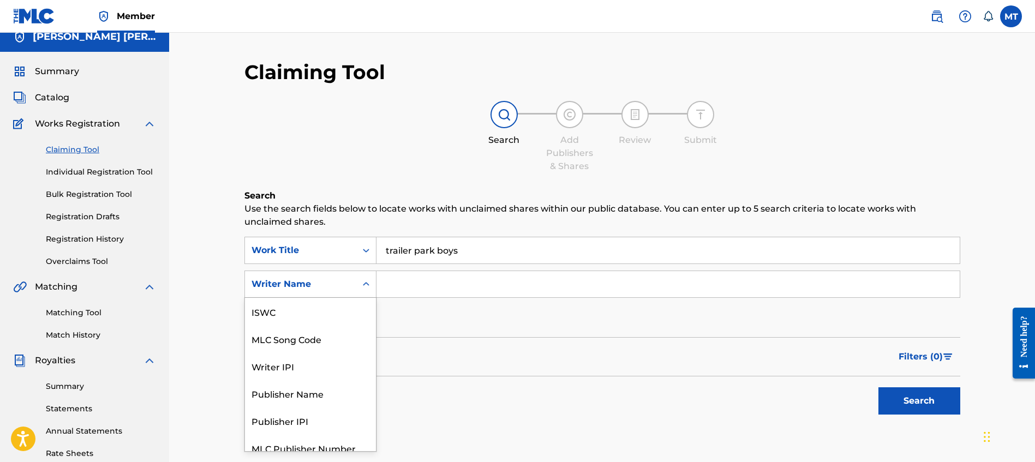
scroll to position [27, 0]
click at [310, 314] on div "MLC Song Code" at bounding box center [310, 311] width 131 height 27
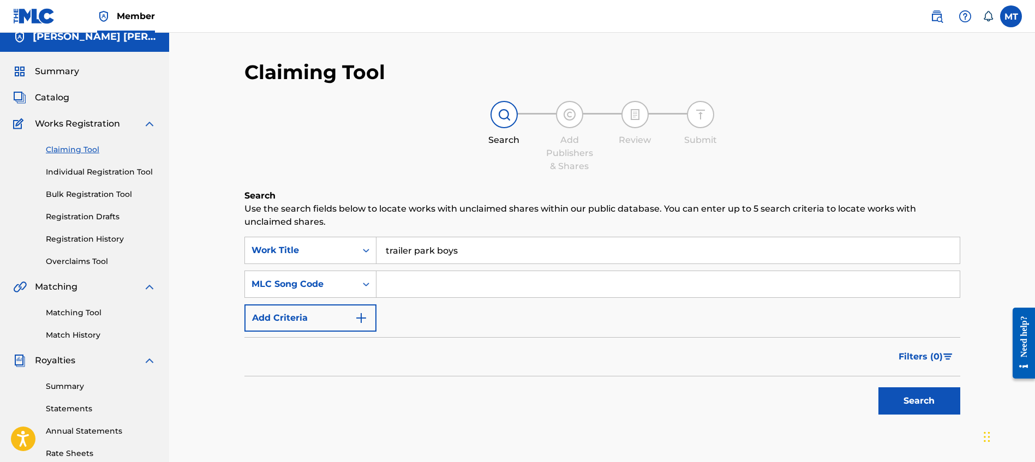
click at [445, 281] on input "Search Form" at bounding box center [668, 284] width 583 height 26
paste input "TC75KN"
type input "TC75KN"
click at [714, 349] on div "Filters ( 0 )" at bounding box center [603, 356] width 716 height 39
click at [915, 407] on button "Search" at bounding box center [920, 401] width 82 height 27
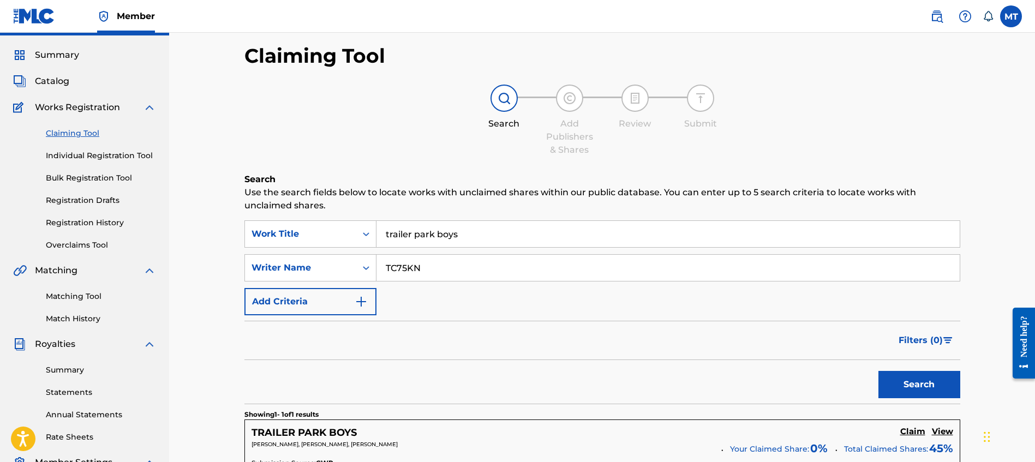
scroll to position [216, 0]
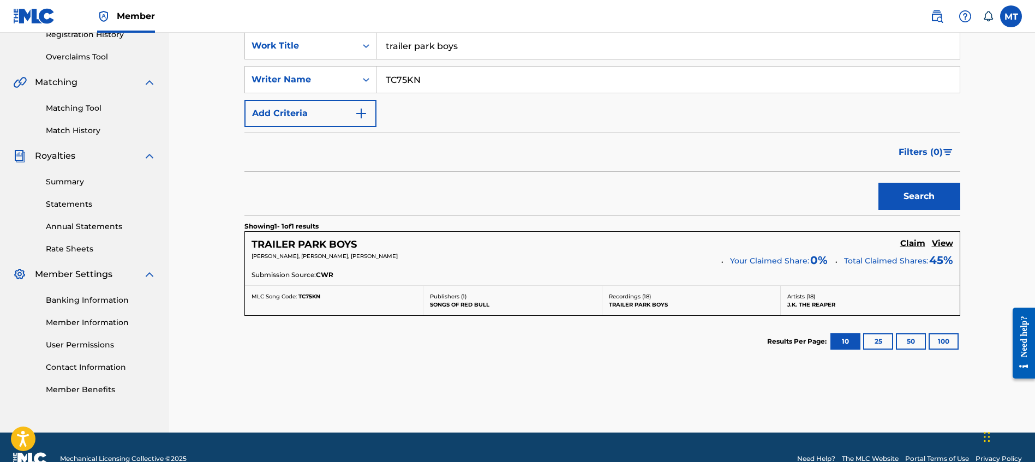
click at [906, 243] on h5 "Claim" at bounding box center [913, 244] width 25 height 10
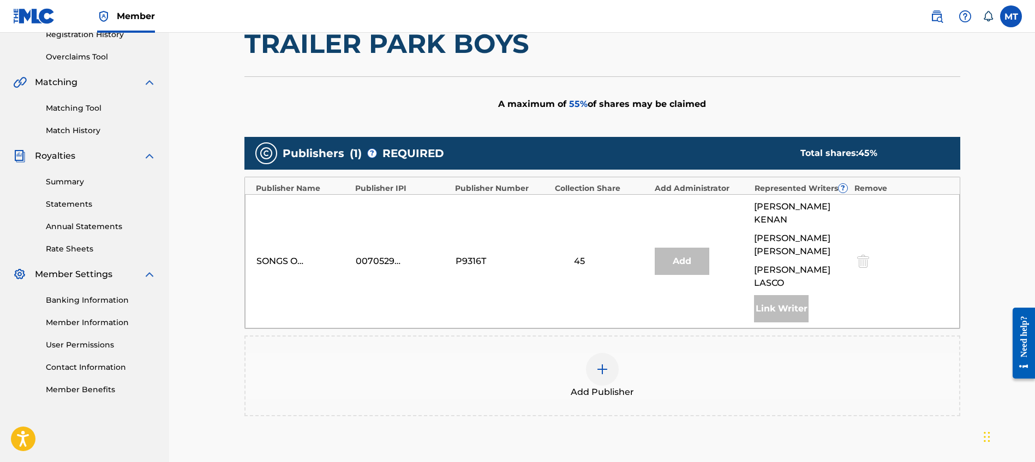
click at [605, 353] on div at bounding box center [602, 369] width 33 height 33
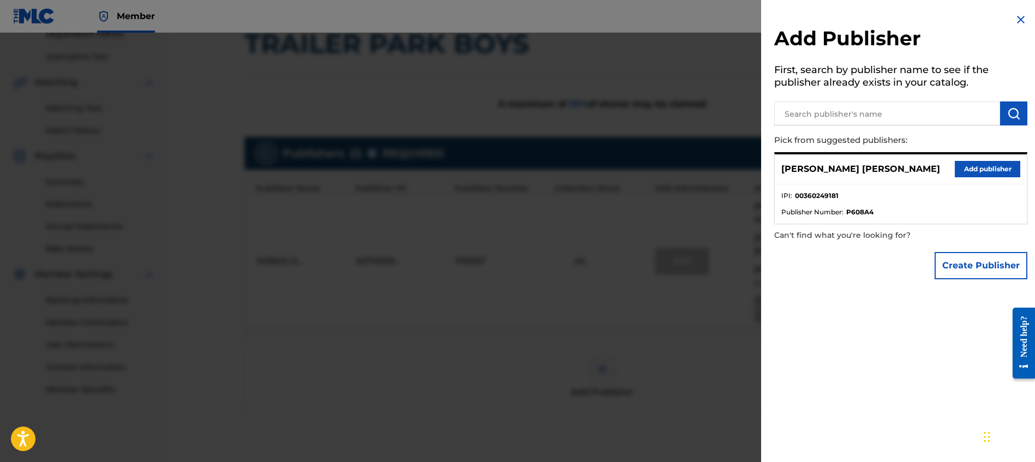
click at [972, 169] on button "Add publisher" at bounding box center [987, 169] width 65 height 16
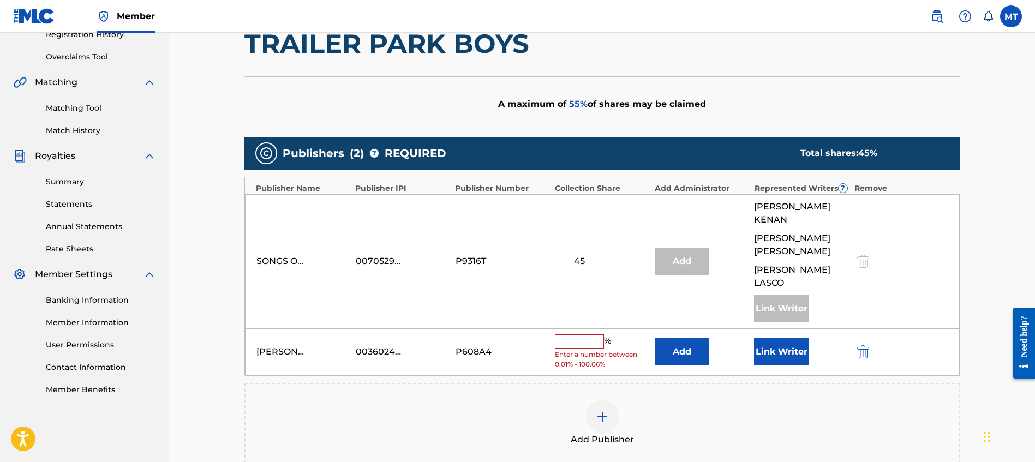
click at [574, 335] on input "text" at bounding box center [579, 342] width 49 height 14
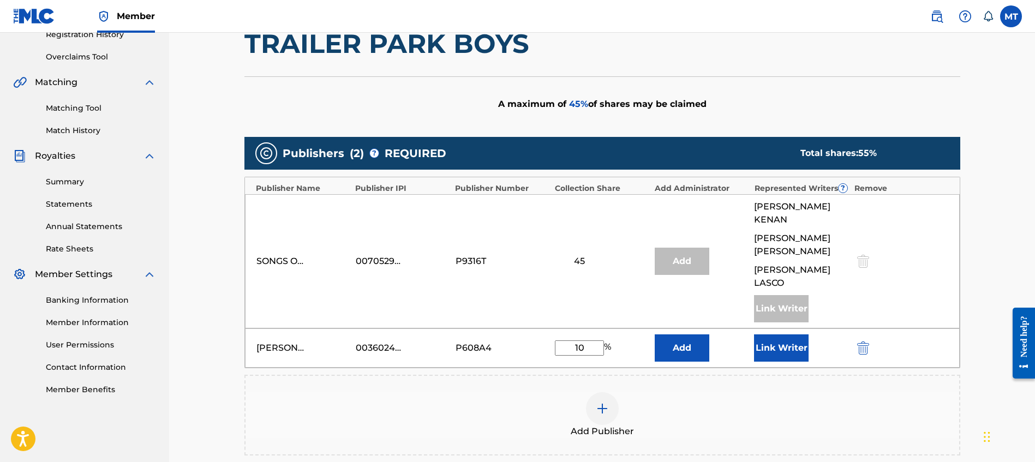
type input "10"
click at [787, 335] on button "Link Writer" at bounding box center [781, 348] width 55 height 27
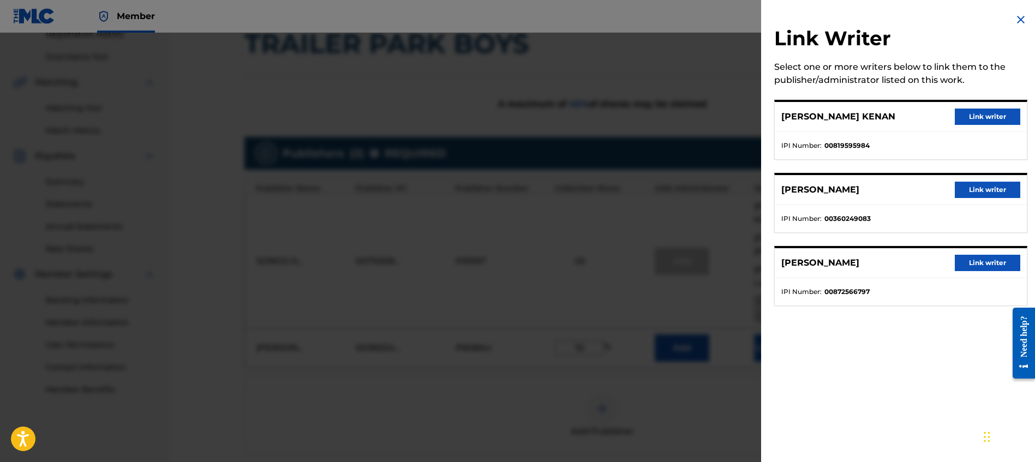
click at [974, 201] on div "MALIK ANDREW TOWNSEND Link writer" at bounding box center [901, 190] width 252 height 30
click at [975, 192] on button "Link writer" at bounding box center [987, 190] width 65 height 16
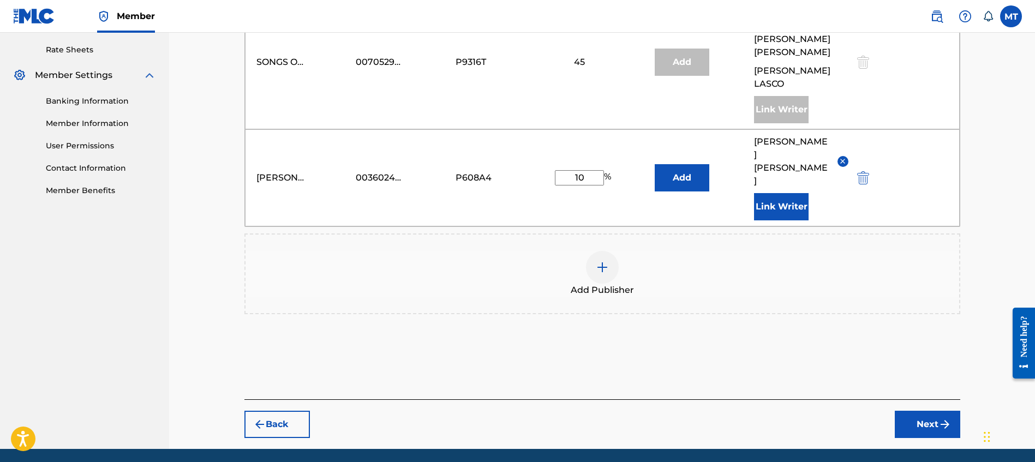
click at [945, 418] on img "submit" at bounding box center [945, 424] width 13 height 13
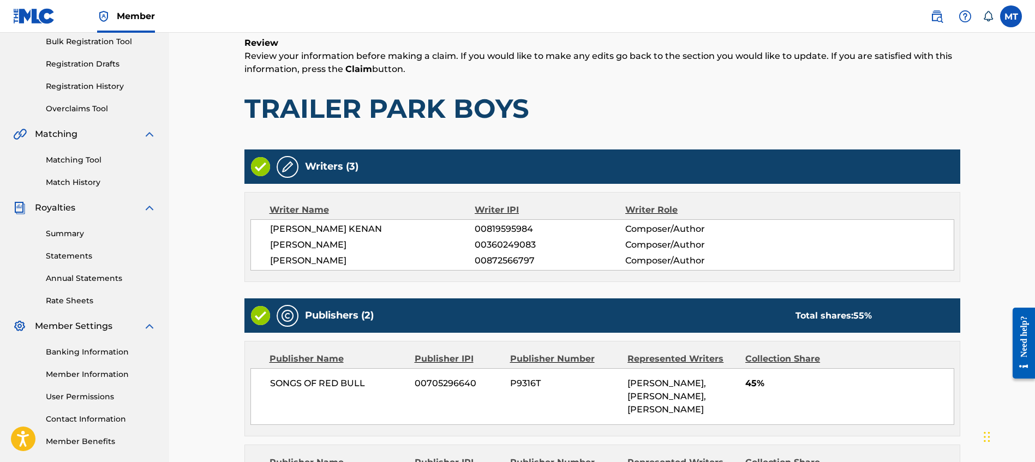
scroll to position [360, 0]
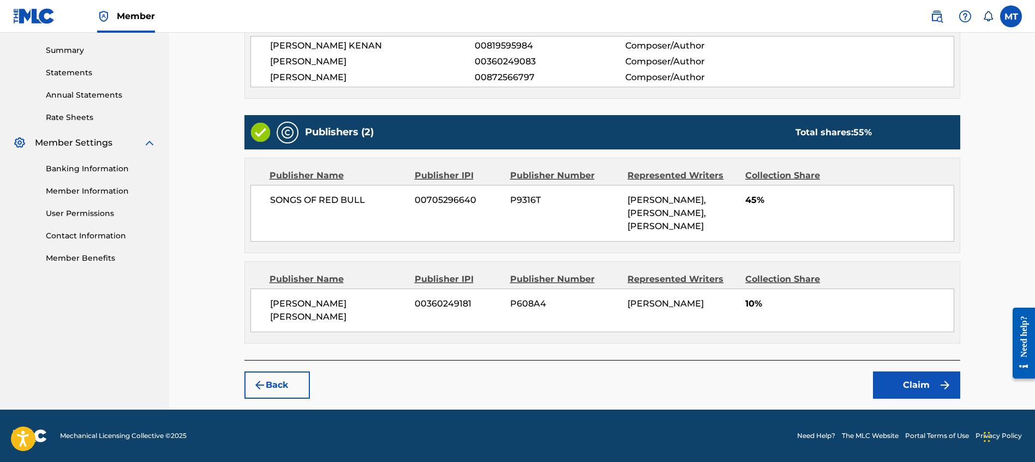
click at [940, 396] on button "Claim" at bounding box center [916, 385] width 87 height 27
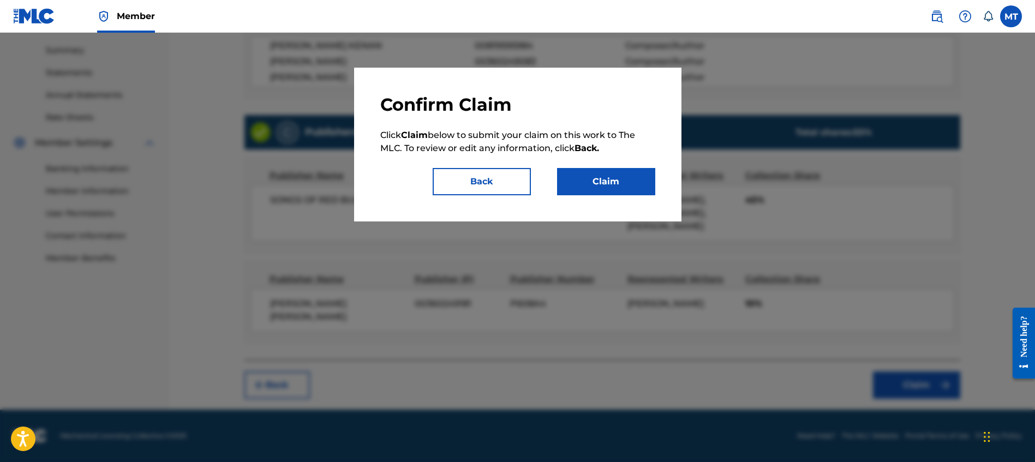
click at [612, 180] on button "Claim" at bounding box center [606, 181] width 98 height 27
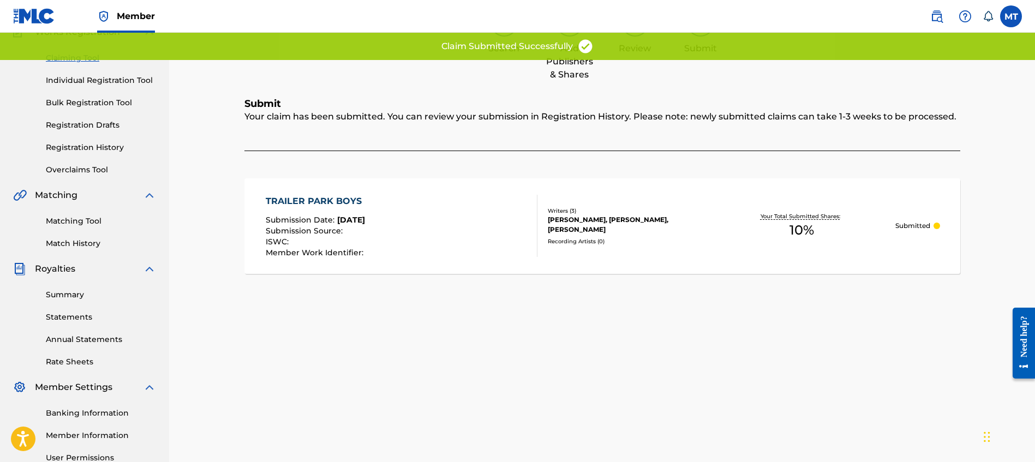
scroll to position [0, 0]
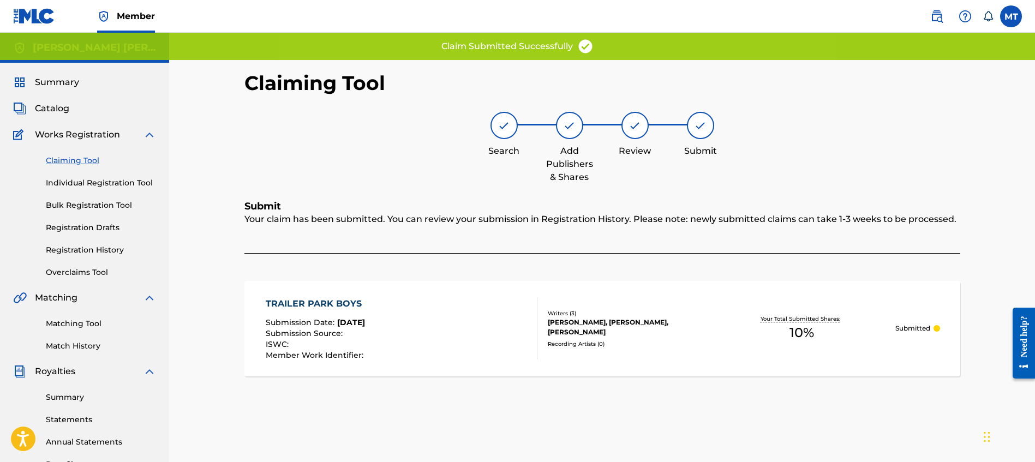
click at [72, 164] on link "Claiming Tool" at bounding box center [101, 160] width 110 height 11
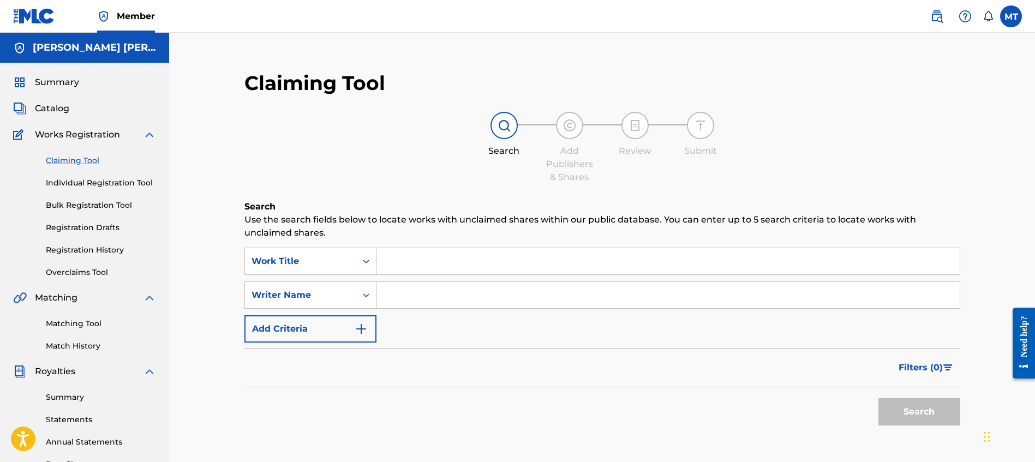
click at [430, 257] on input "Search Form" at bounding box center [668, 261] width 583 height 26
paste input "WACO"
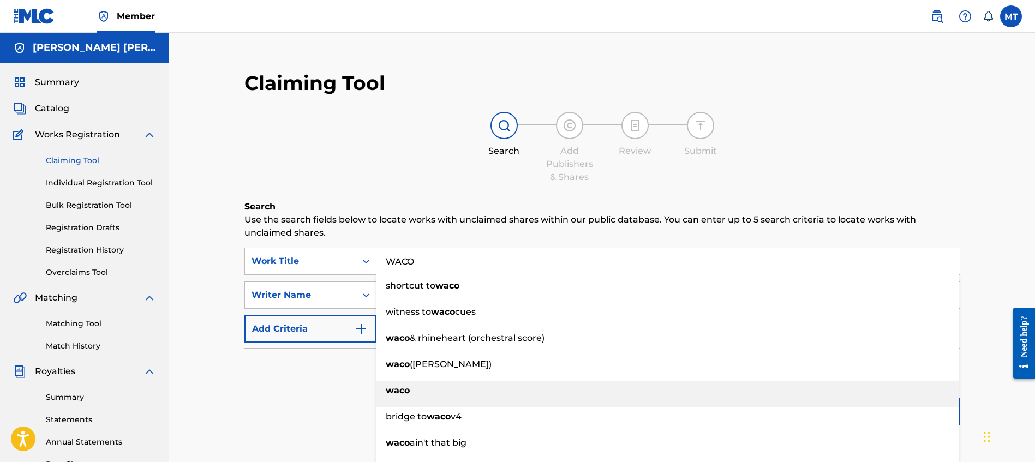
click at [471, 395] on div "waco" at bounding box center [668, 391] width 582 height 20
type input "waco"
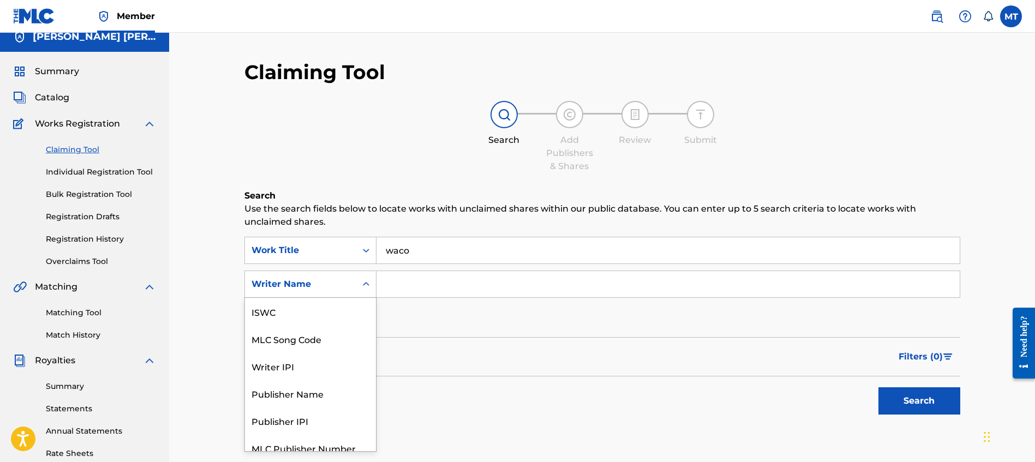
scroll to position [27, 0]
click at [301, 295] on div "Writer Name" at bounding box center [311, 284] width 132 height 27
click at [309, 311] on div "MLC Song Code" at bounding box center [310, 311] width 131 height 27
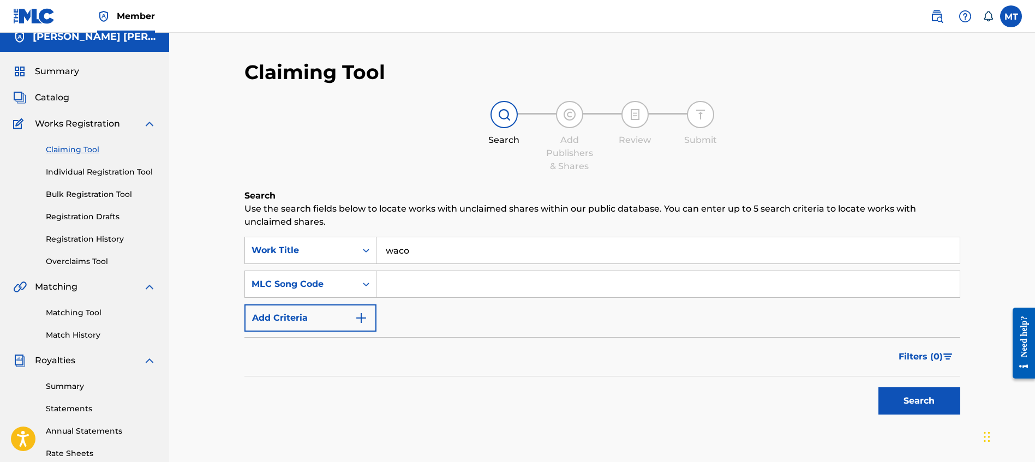
click at [418, 284] on input "Search Form" at bounding box center [668, 284] width 583 height 26
paste input "WB7J8X"
type input "WB7J8X"
click at [936, 408] on button "Search" at bounding box center [920, 401] width 82 height 27
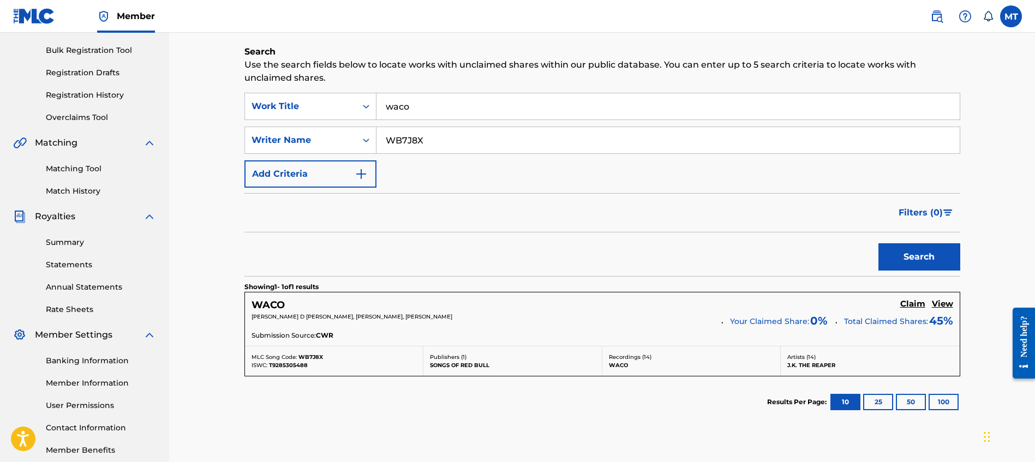
scroll to position [219, 0]
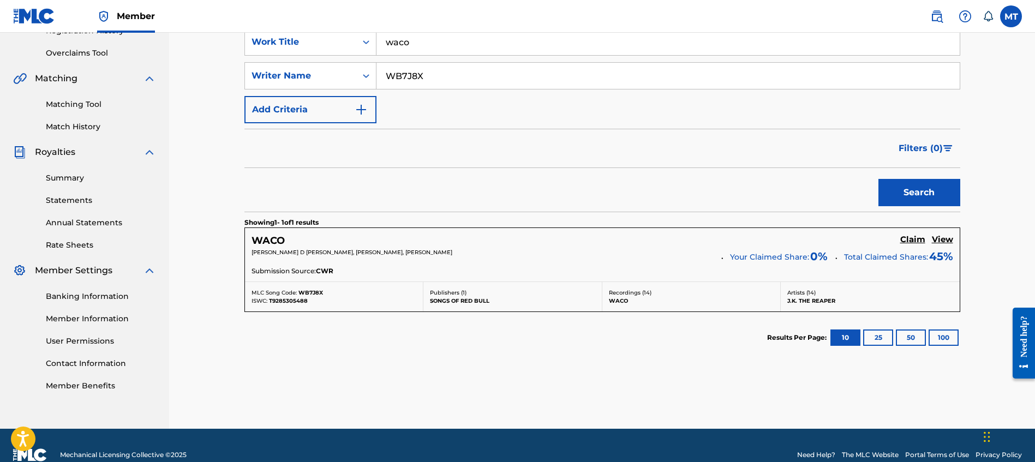
click at [909, 239] on h5 "Claim" at bounding box center [913, 240] width 25 height 10
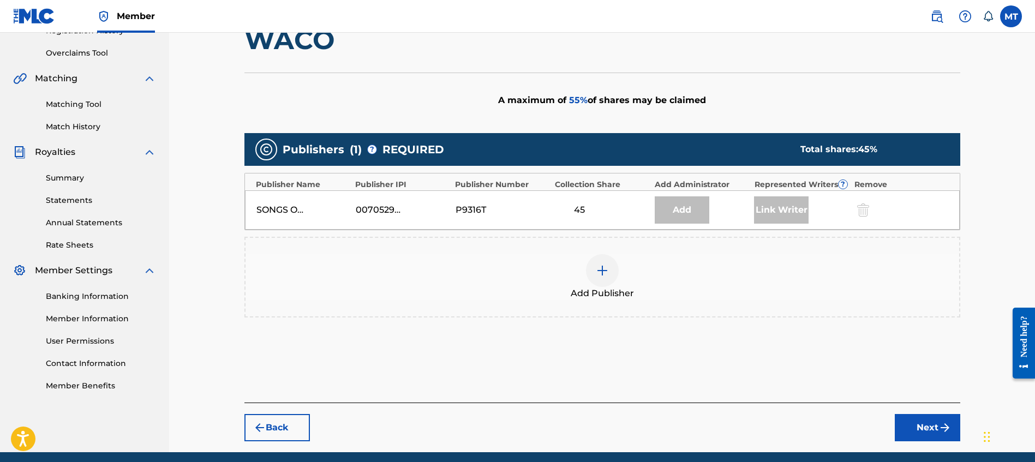
click at [589, 263] on div at bounding box center [602, 270] width 33 height 33
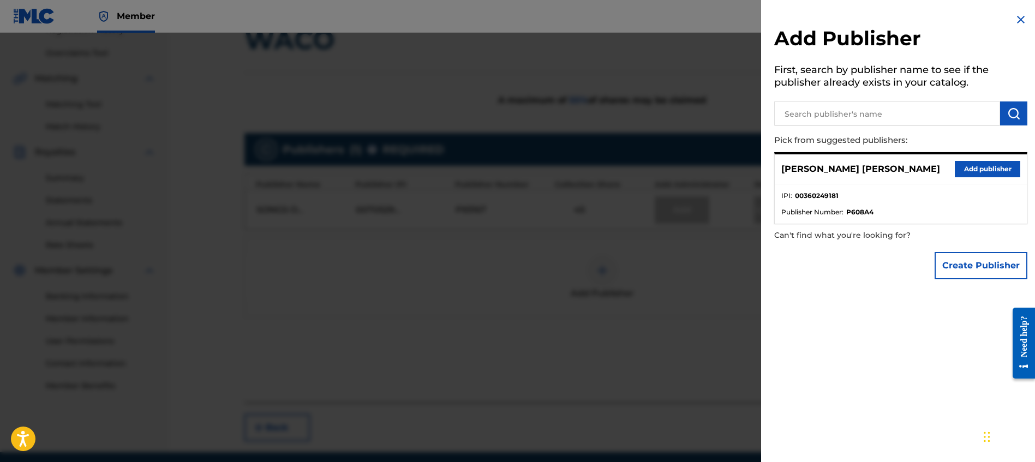
click at [981, 174] on button "Add publisher" at bounding box center [987, 169] width 65 height 16
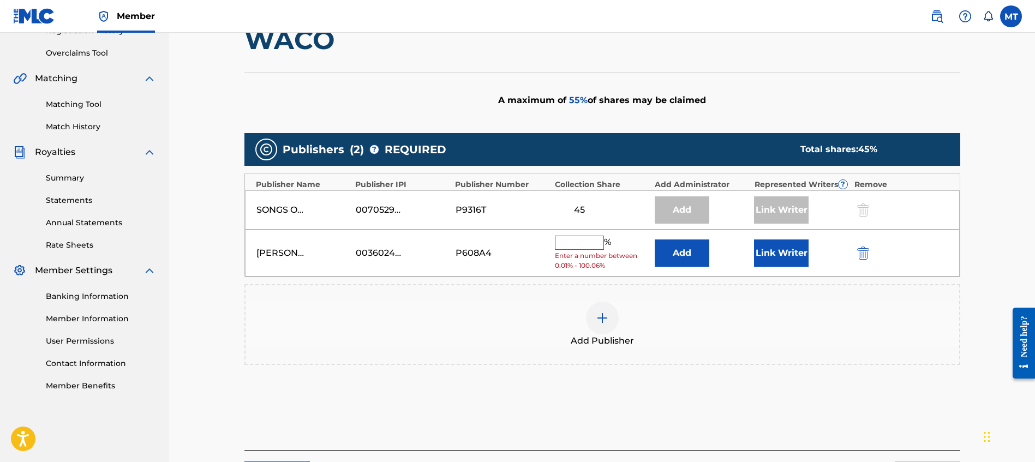
click at [780, 251] on button "Link Writer" at bounding box center [781, 253] width 55 height 27
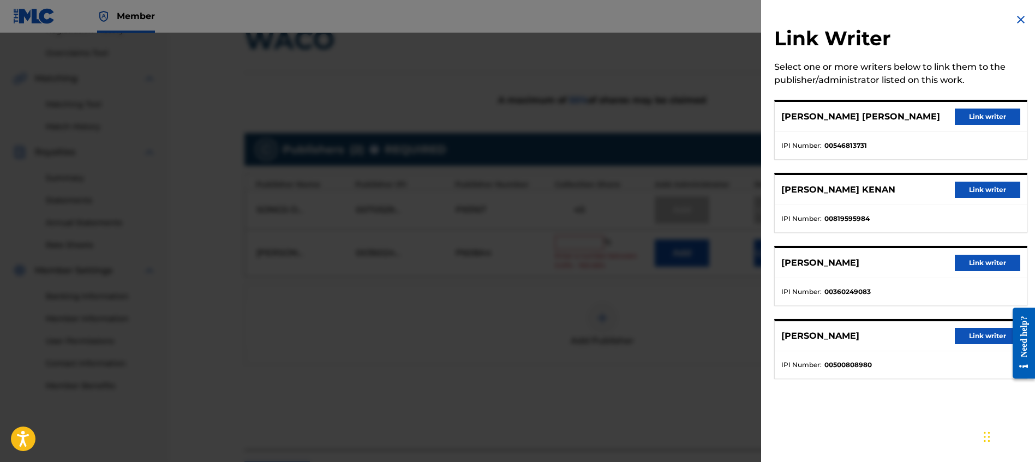
click at [985, 257] on button "Link writer" at bounding box center [987, 263] width 65 height 16
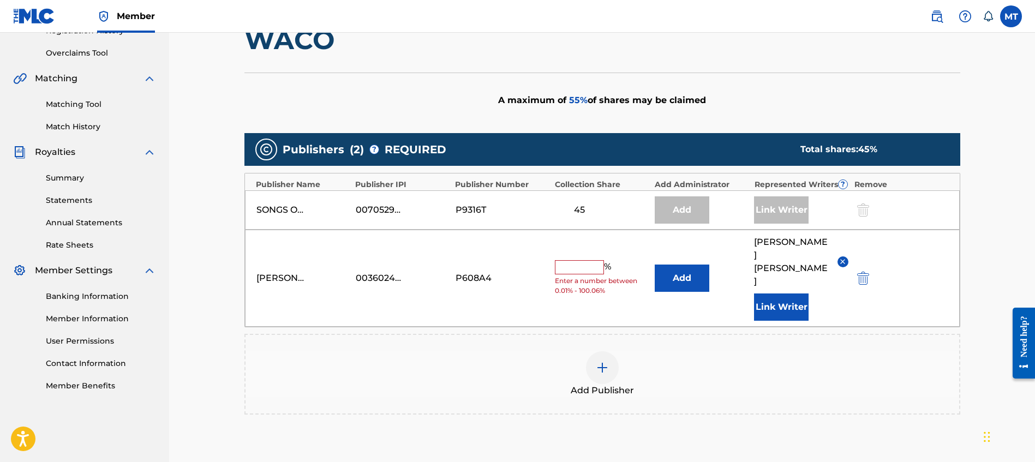
click at [575, 260] on input "text" at bounding box center [579, 267] width 49 height 14
type input "10"
click at [681, 352] on div "Add Publisher" at bounding box center [603, 375] width 714 height 46
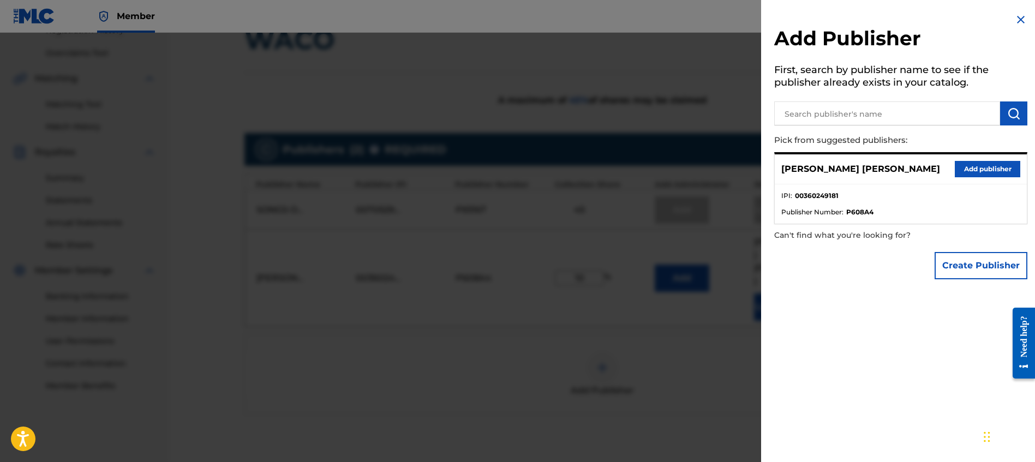
click at [820, 290] on div "Add Publisher First, search by publisher name to see if the publisher already e…" at bounding box center [900, 149] width 279 height 298
click at [688, 327] on div at bounding box center [517, 264] width 1035 height 462
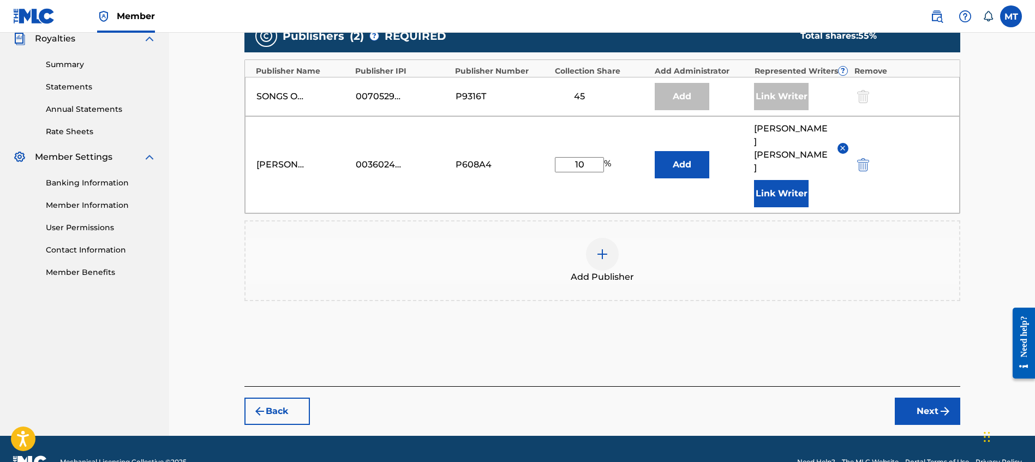
click at [946, 405] on img "submit" at bounding box center [945, 411] width 13 height 13
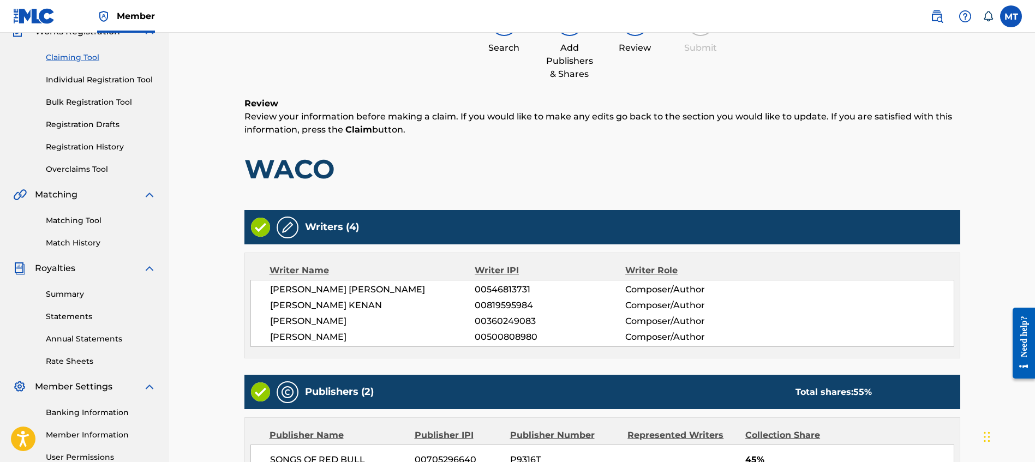
scroll to position [337, 0]
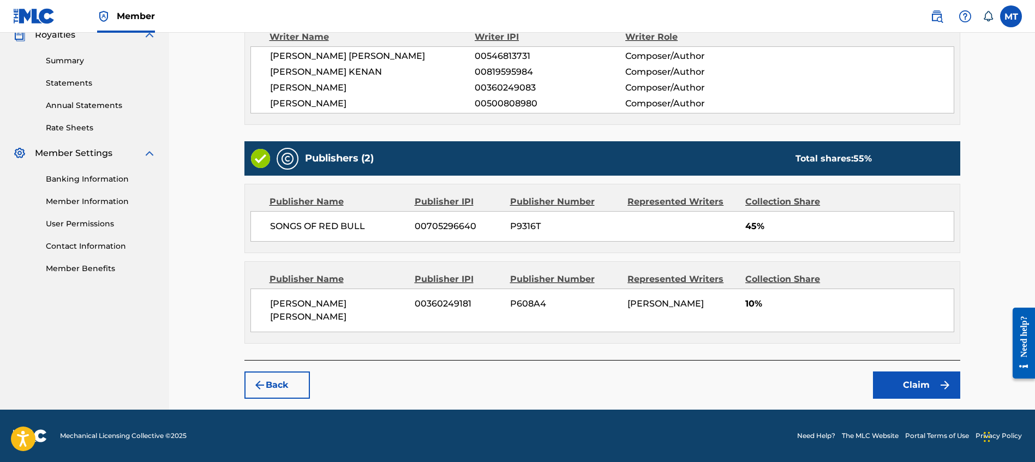
click at [907, 379] on button "Claim" at bounding box center [916, 385] width 87 height 27
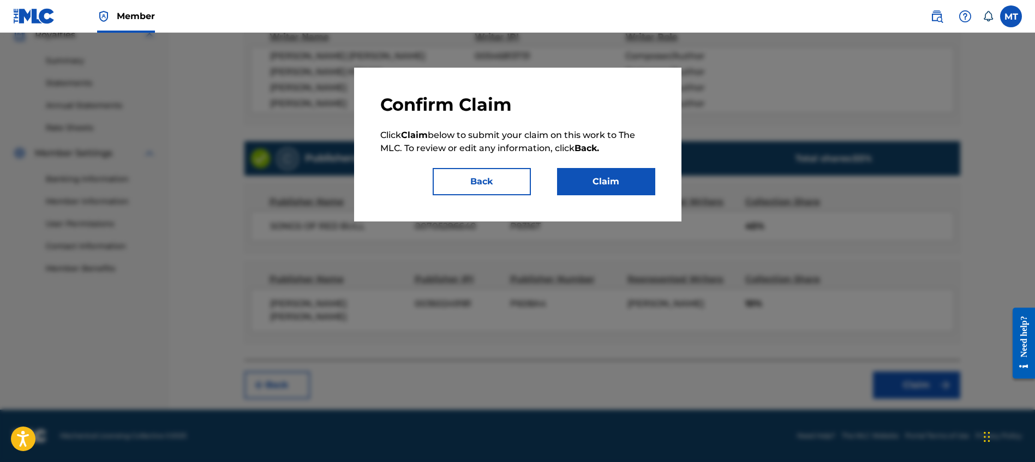
click at [614, 181] on button "Claim" at bounding box center [606, 181] width 98 height 27
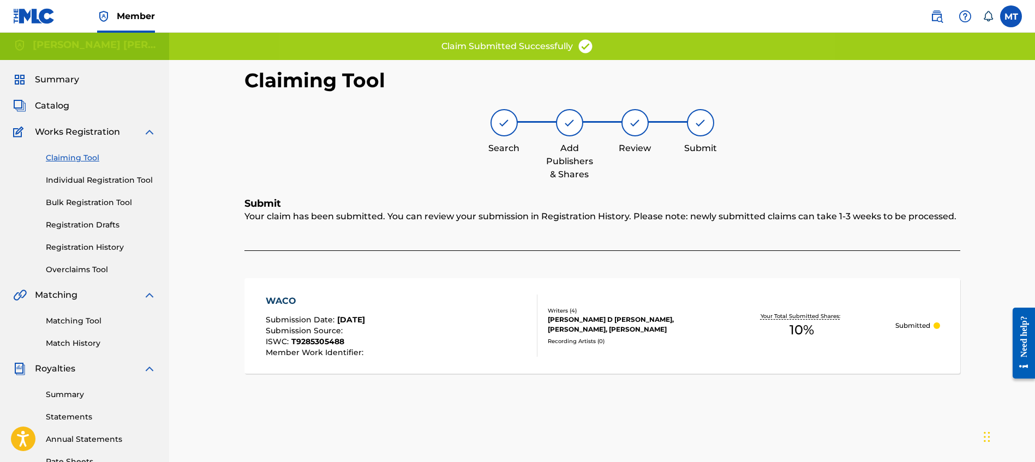
scroll to position [0, 0]
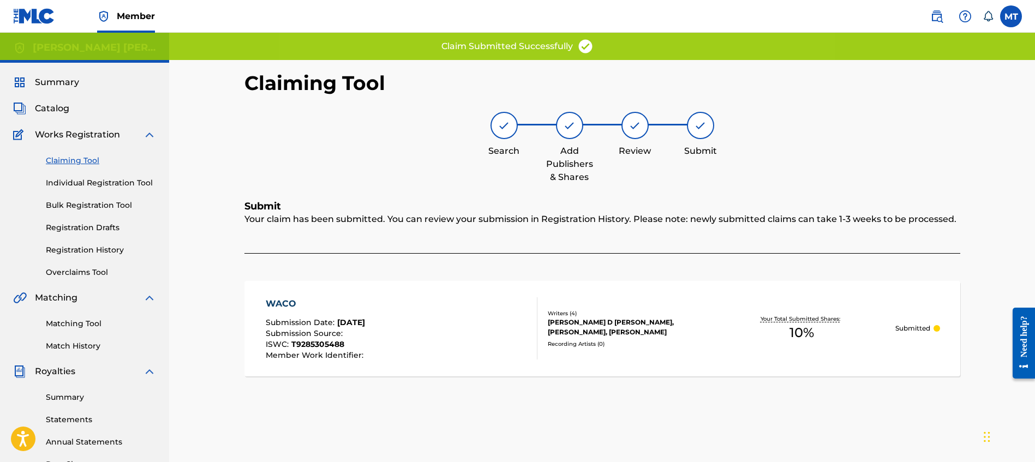
click at [76, 158] on link "Claiming Tool" at bounding box center [101, 160] width 110 height 11
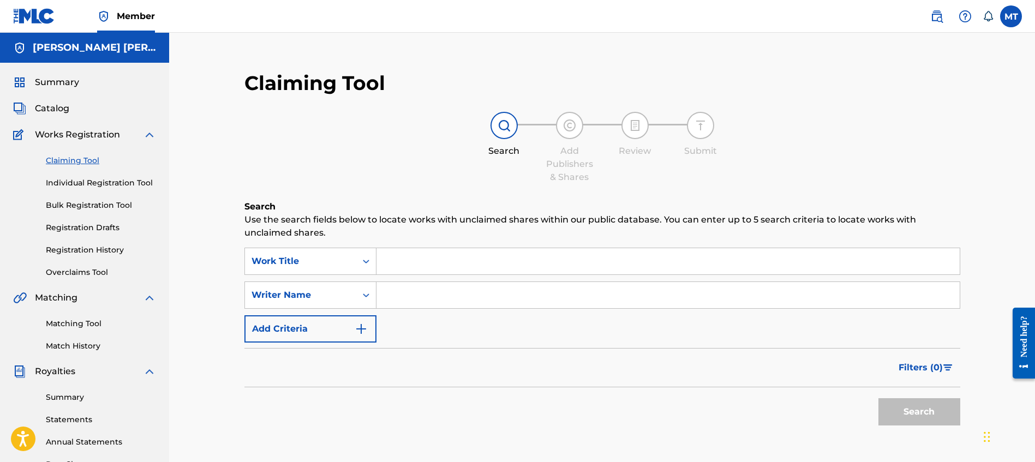
click at [414, 254] on input "Search Form" at bounding box center [668, 261] width 583 height 26
paste input "DESTROY ALL HUMANS"
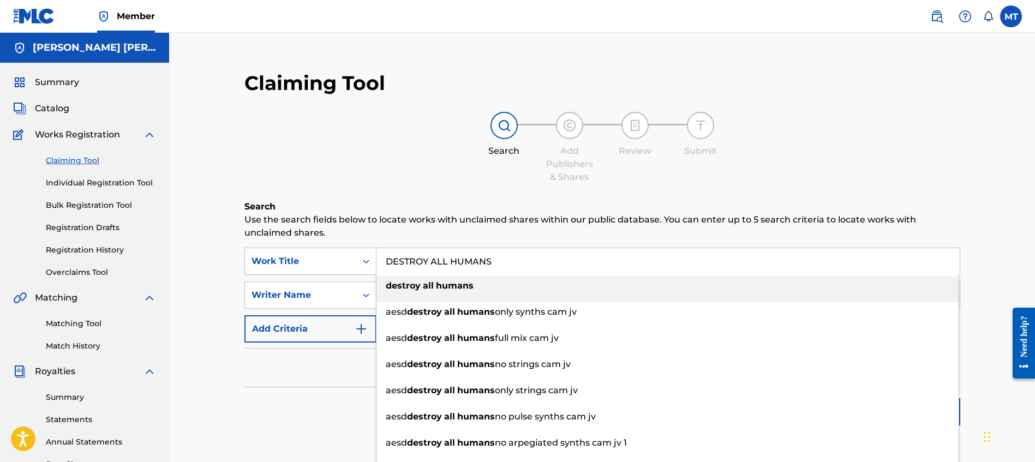
click at [484, 284] on div "destroy all humans" at bounding box center [668, 286] width 582 height 20
type input "destroy all humans"
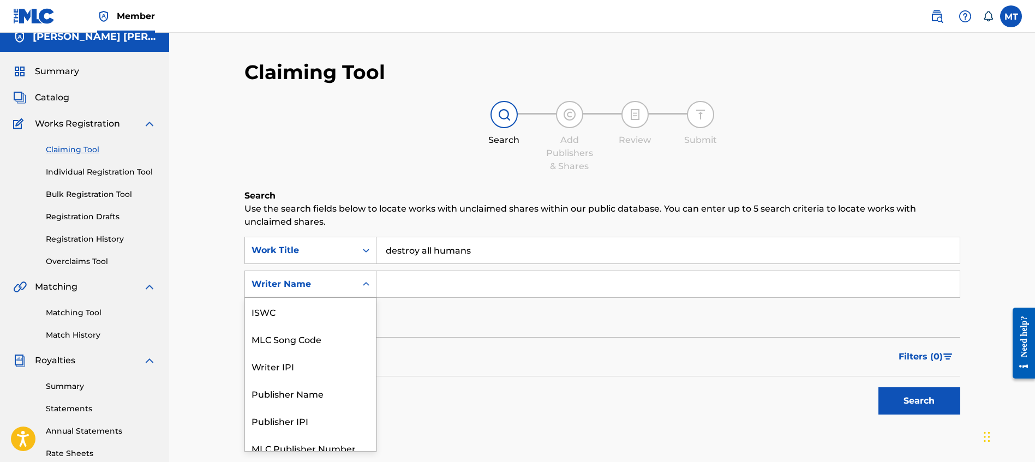
scroll to position [27, 0]
click at [320, 288] on div "Writer Name" at bounding box center [301, 284] width 98 height 13
click at [323, 319] on div "MLC Song Code" at bounding box center [310, 311] width 131 height 27
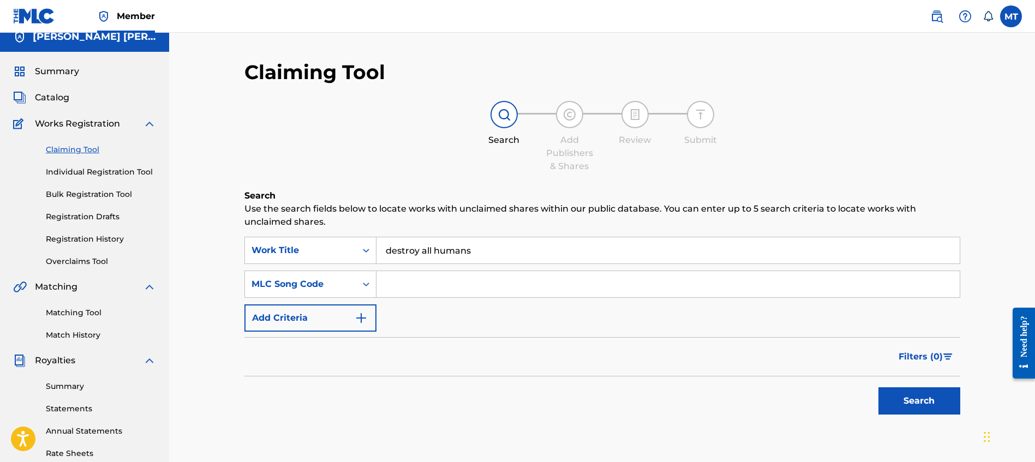
click at [420, 280] on input "Search Form" at bounding box center [668, 284] width 583 height 26
paste input "DA28NE"
type input "DA28NE"
click at [927, 392] on button "Search" at bounding box center [920, 401] width 82 height 27
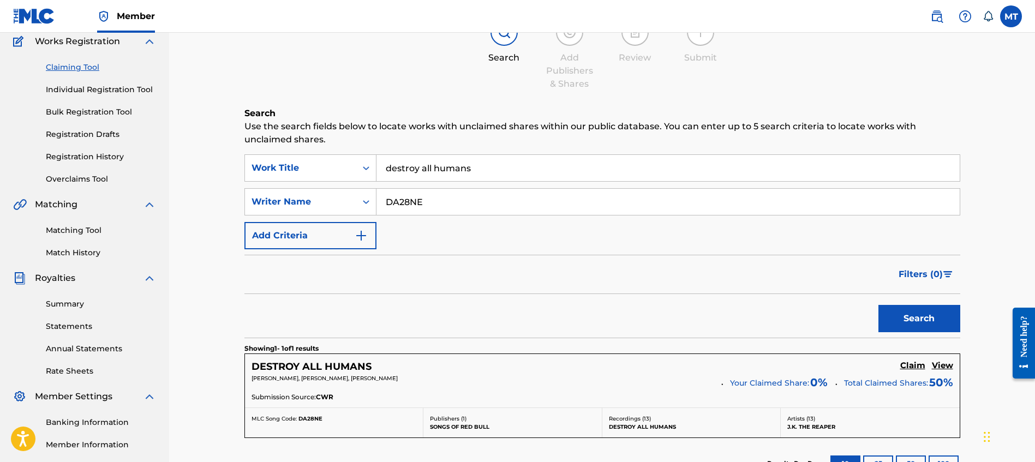
scroll to position [95, 0]
click at [910, 365] on h5 "Claim" at bounding box center [913, 364] width 25 height 10
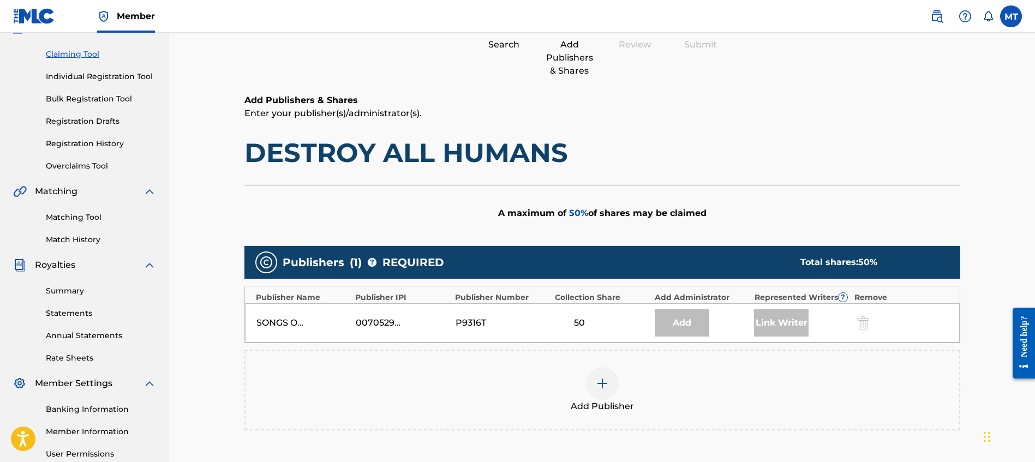
scroll to position [107, 0]
click at [599, 371] on div at bounding box center [602, 383] width 33 height 33
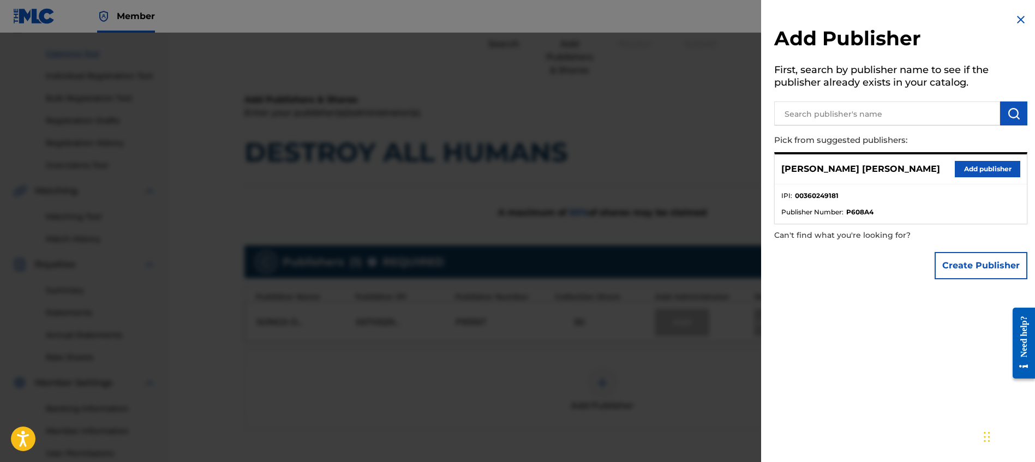
click at [700, 161] on div at bounding box center [517, 264] width 1035 height 462
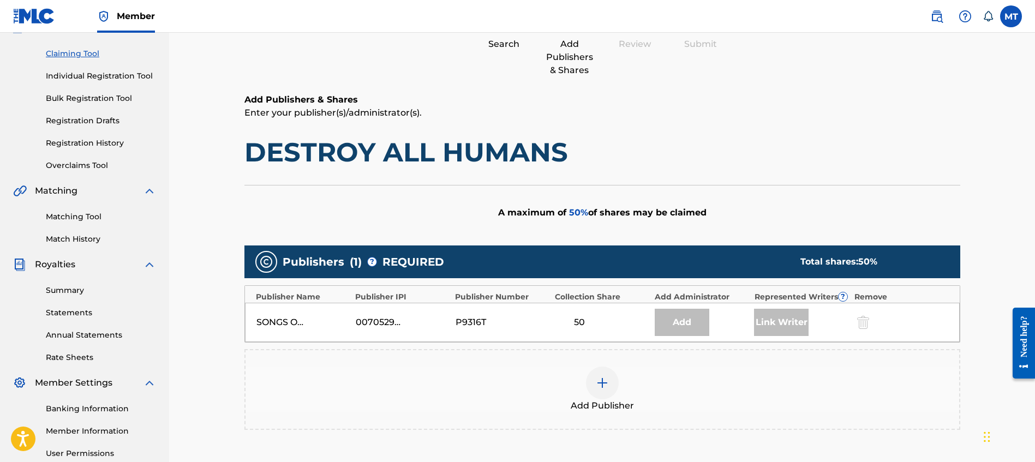
click at [602, 382] on img at bounding box center [602, 383] width 13 height 13
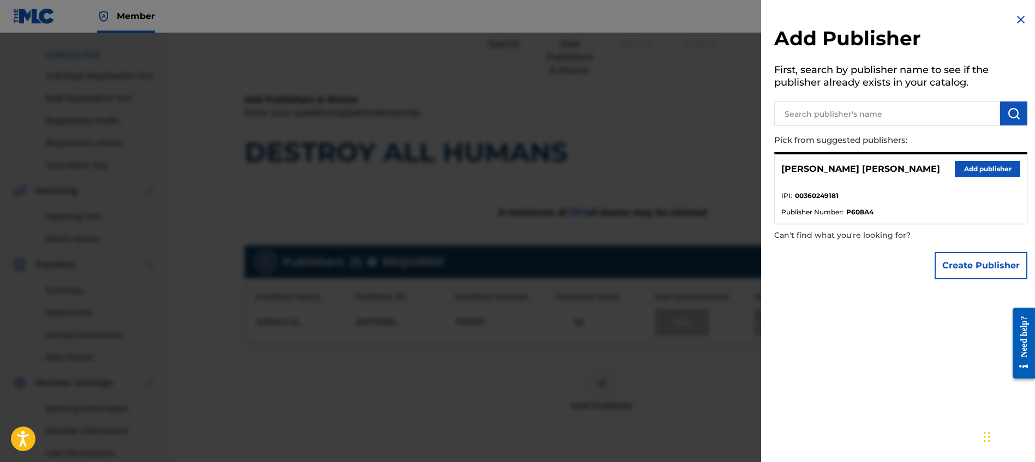
click at [1009, 172] on button "Add publisher" at bounding box center [987, 169] width 65 height 16
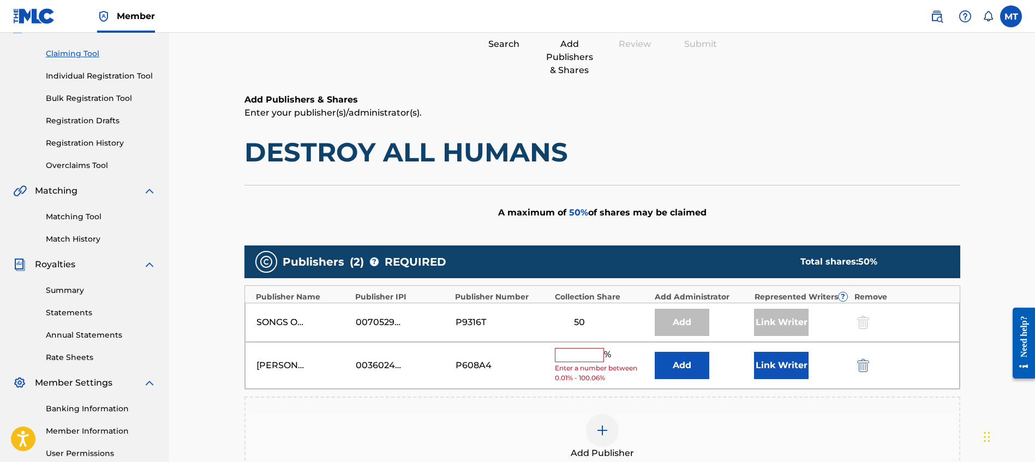
click at [596, 355] on input "text" at bounding box center [579, 355] width 49 height 14
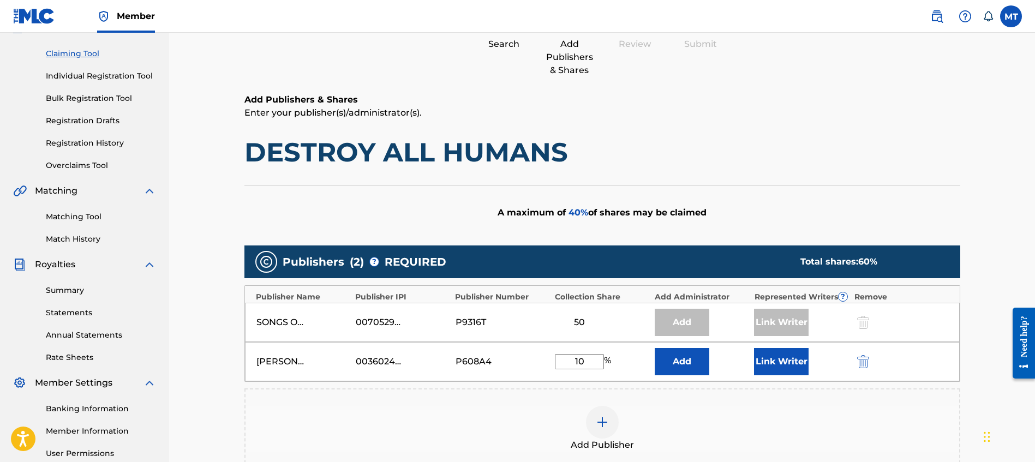
type input "10"
click at [788, 368] on button "Link Writer" at bounding box center [781, 361] width 55 height 27
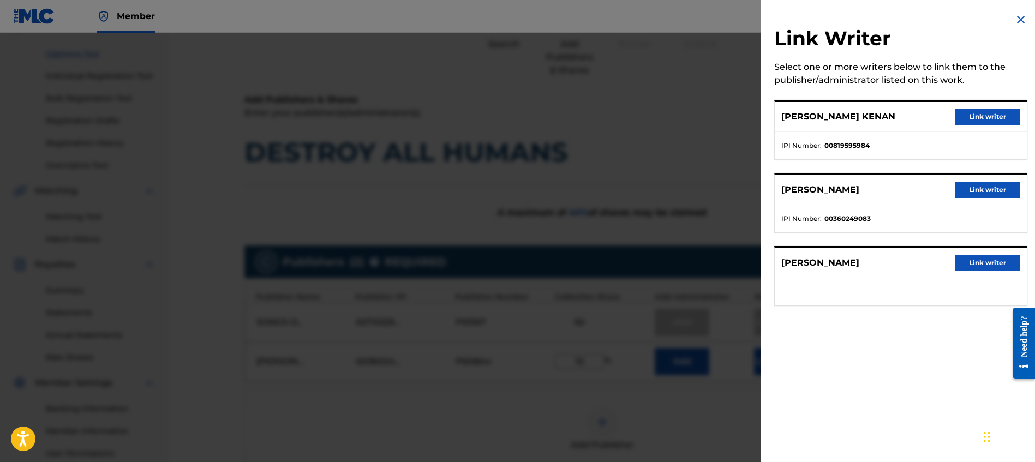
click at [1002, 196] on button "Link writer" at bounding box center [987, 190] width 65 height 16
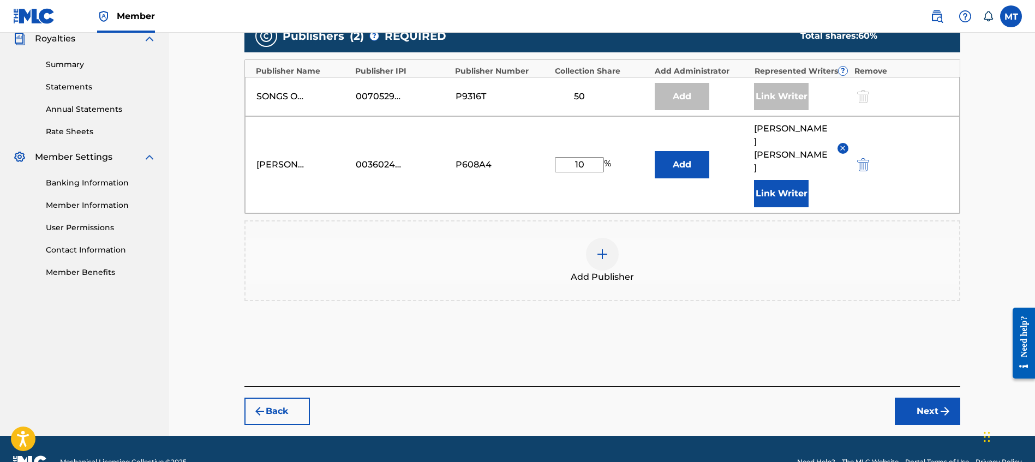
click at [932, 398] on button "Next" at bounding box center [927, 411] width 65 height 27
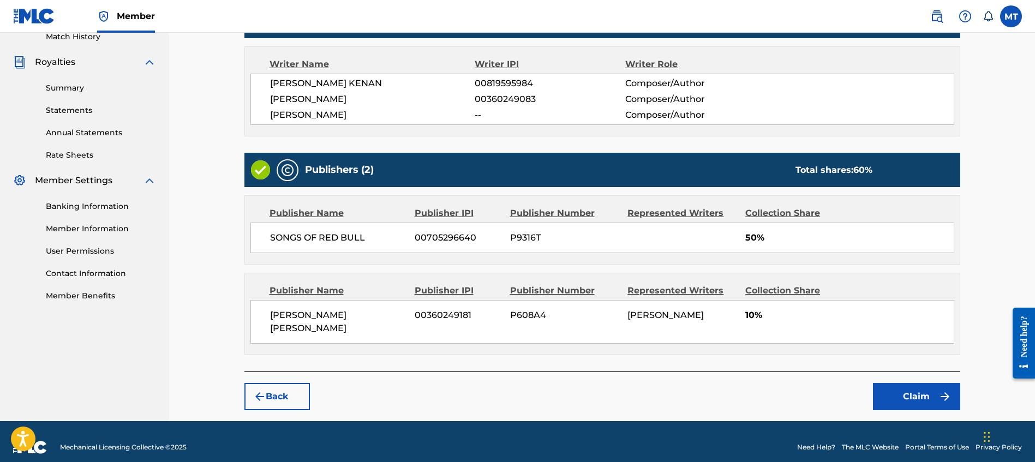
scroll to position [314, 0]
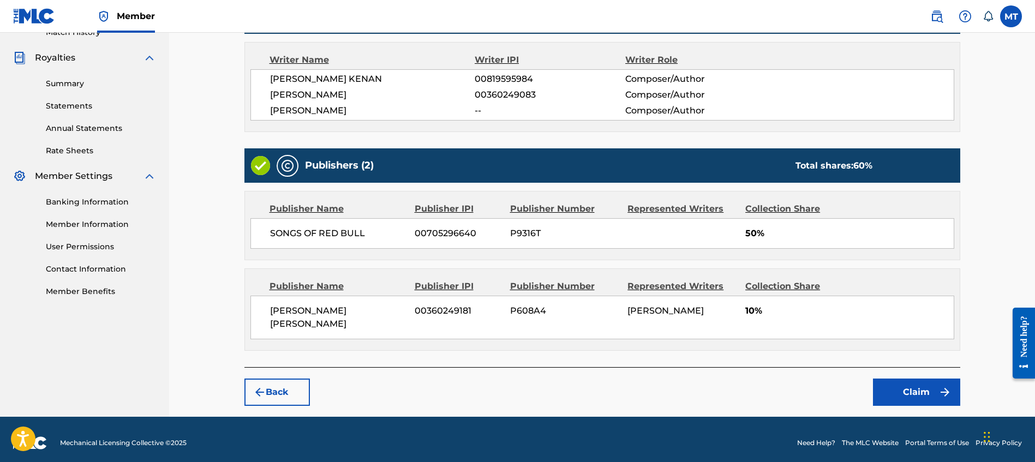
click at [930, 396] on button "Claim" at bounding box center [916, 392] width 87 height 27
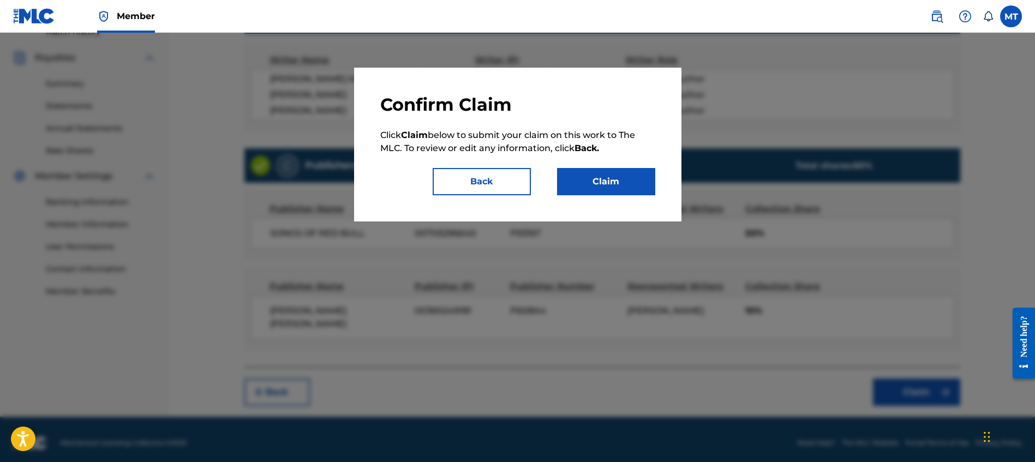
click at [616, 178] on button "Claim" at bounding box center [606, 181] width 98 height 27
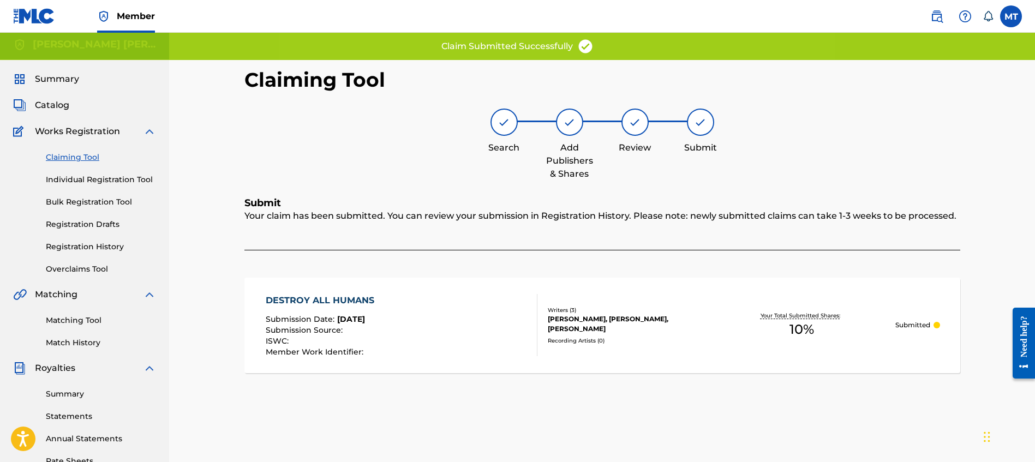
scroll to position [0, 0]
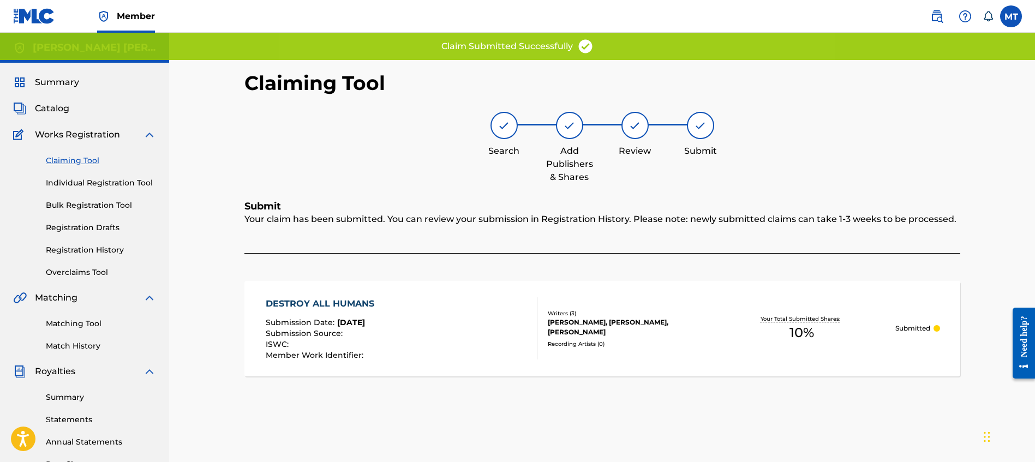
click at [59, 159] on link "Claiming Tool" at bounding box center [101, 160] width 110 height 11
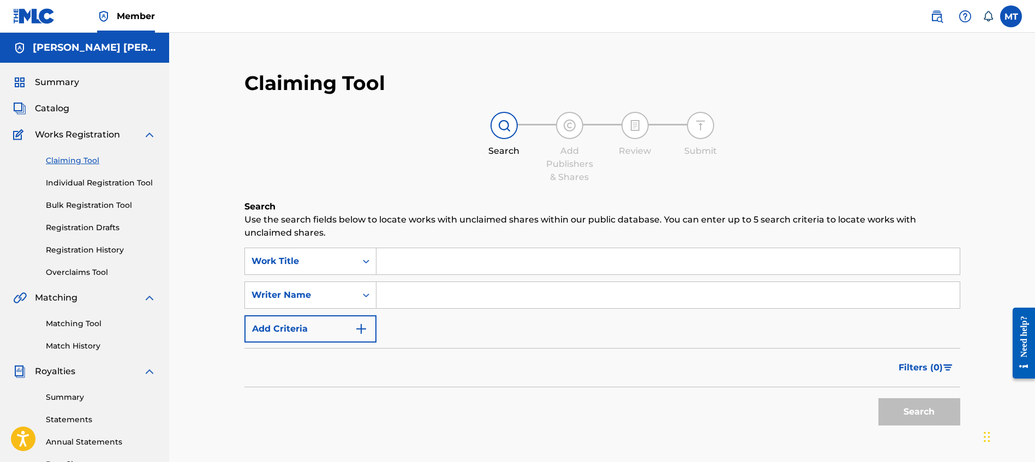
click at [416, 265] on input "Search Form" at bounding box center [668, 261] width 583 height 26
paste input "HELLHOUND"
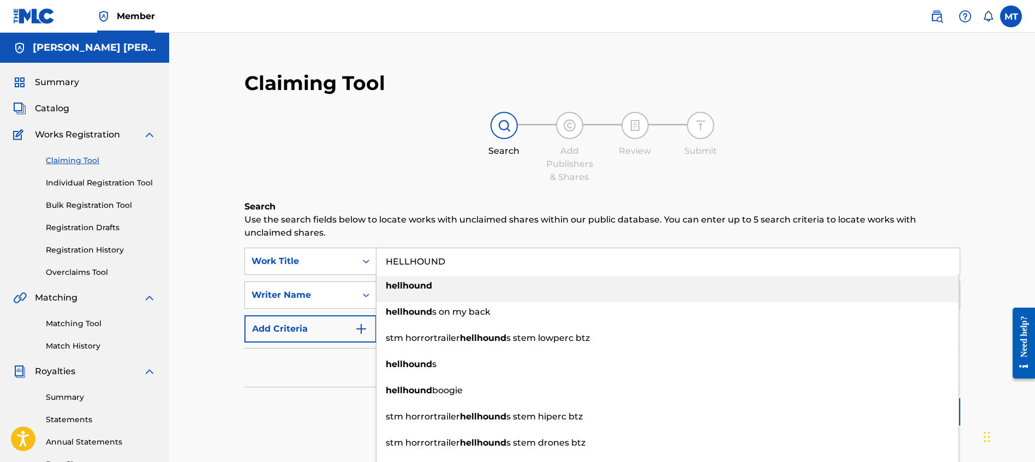
click at [426, 285] on strong "hellhound" at bounding box center [409, 286] width 46 height 10
type input "hellhound"
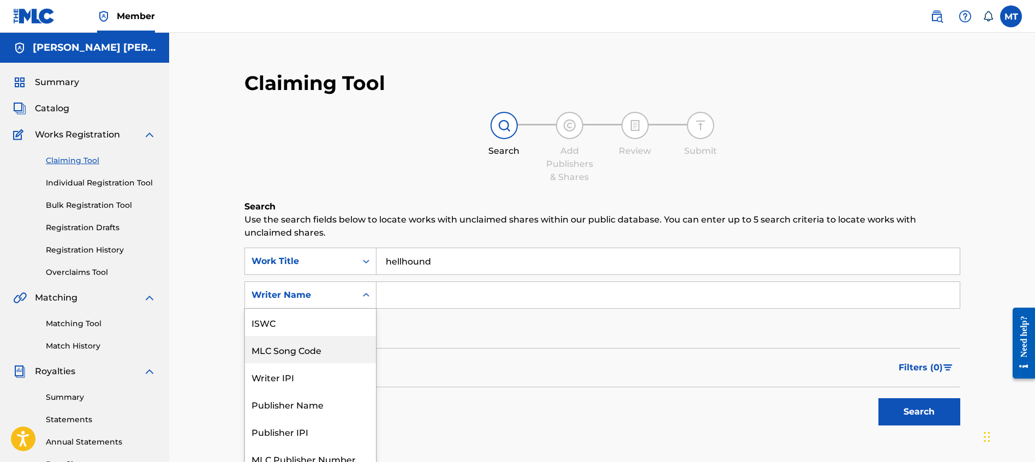
scroll to position [11, 0]
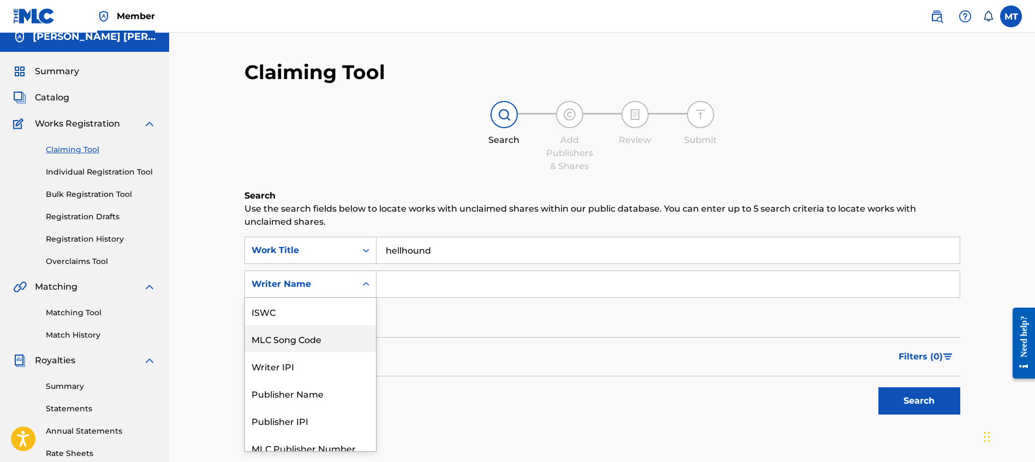
click at [303, 298] on div "MLC Song Code, 2 of 7. 7 results available. Use Up and Down to choose options, …" at bounding box center [311, 284] width 132 height 27
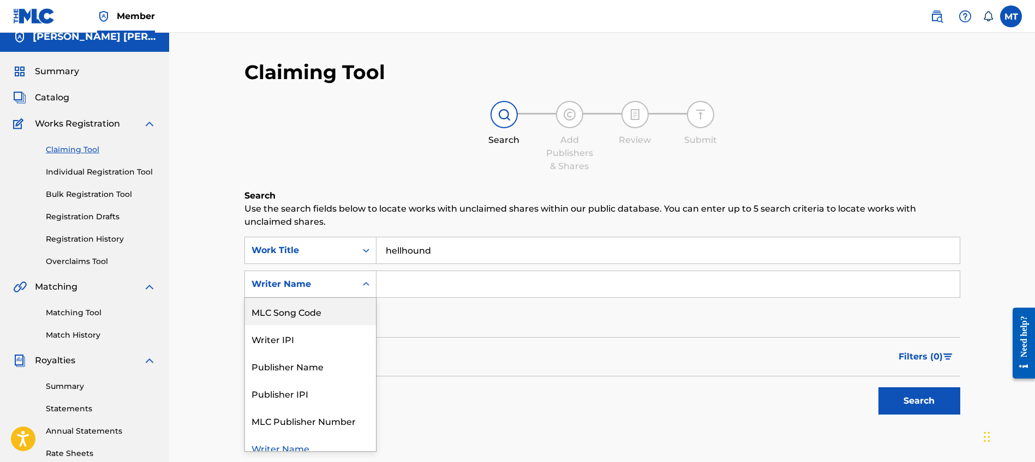
click at [313, 310] on div "MLC Song Code" at bounding box center [310, 311] width 131 height 27
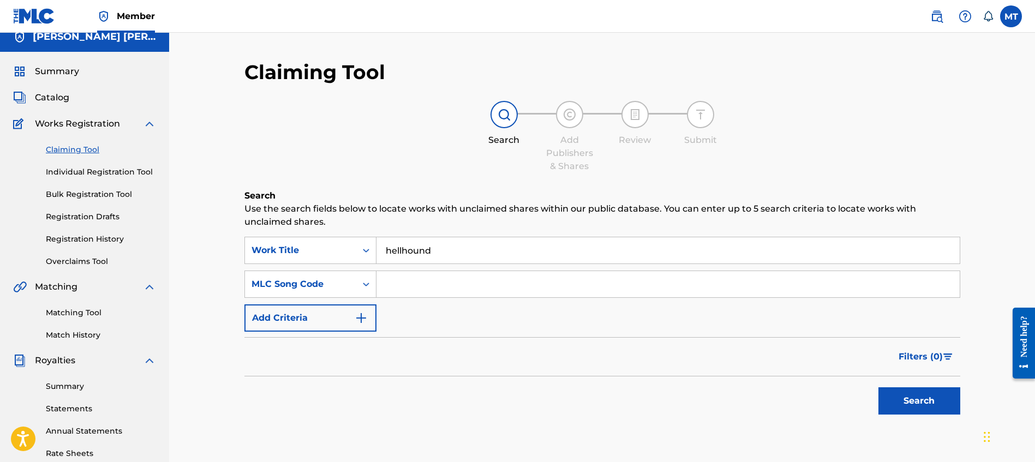
click at [409, 283] on input "Search Form" at bounding box center [668, 284] width 583 height 26
paste input "HA4P9I"
type input "HA4P9I"
click at [920, 416] on div "Search" at bounding box center [916, 399] width 87 height 44
click at [921, 403] on button "Search" at bounding box center [920, 401] width 82 height 27
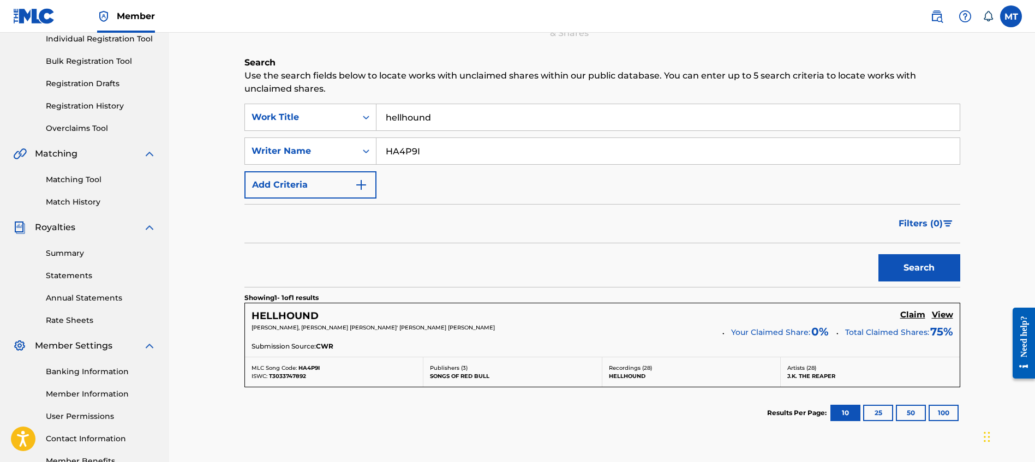
scroll to position [207, 0]
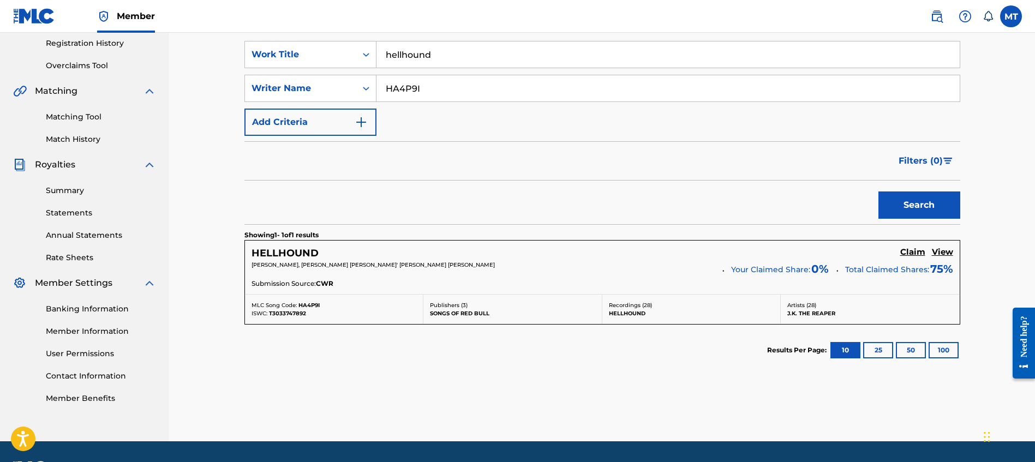
click at [909, 254] on h5 "Claim" at bounding box center [913, 252] width 25 height 10
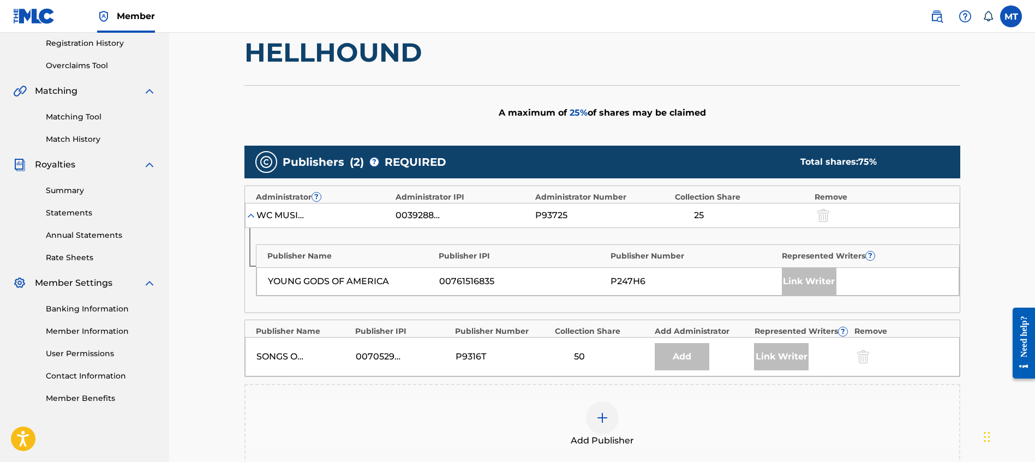
click at [974, 270] on div "Claiming Tool Search Add Publishers & Shares Review Submit Add Publishers & Sha…" at bounding box center [603, 226] width 764 height 747
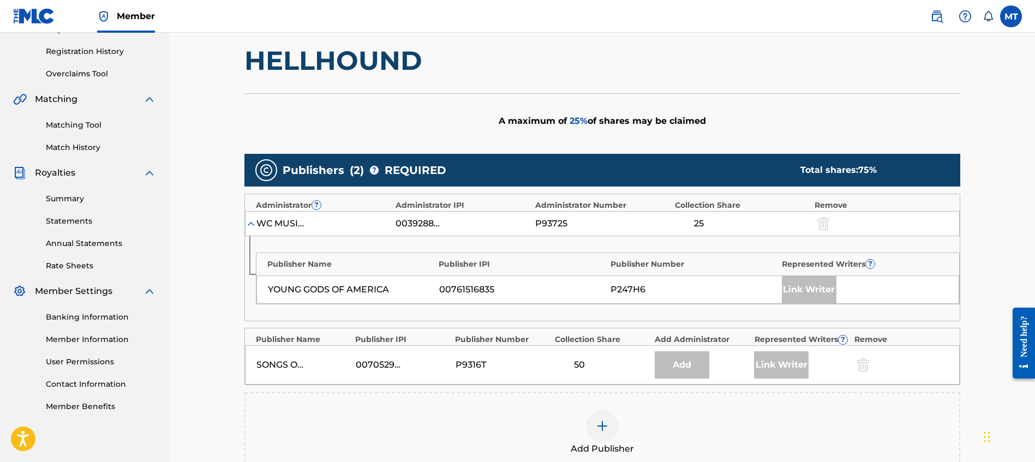
scroll to position [199, 0]
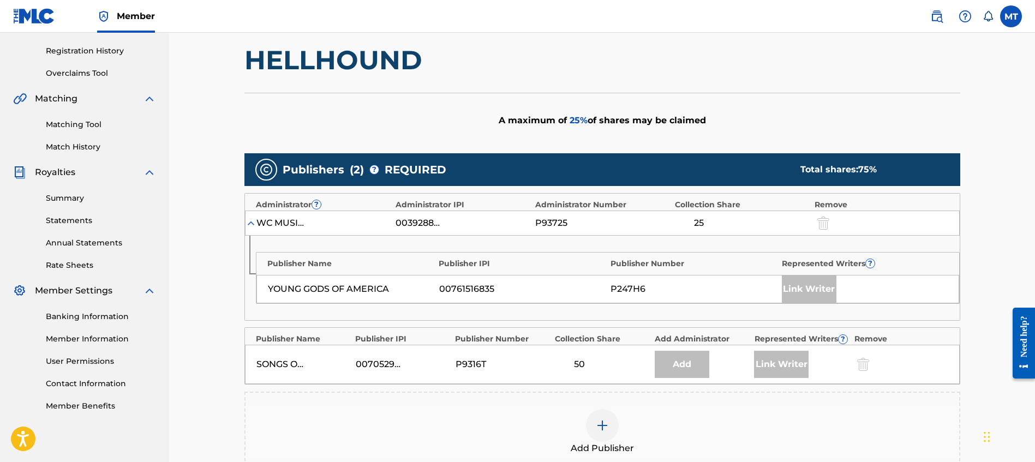
click at [608, 414] on div at bounding box center [602, 425] width 33 height 33
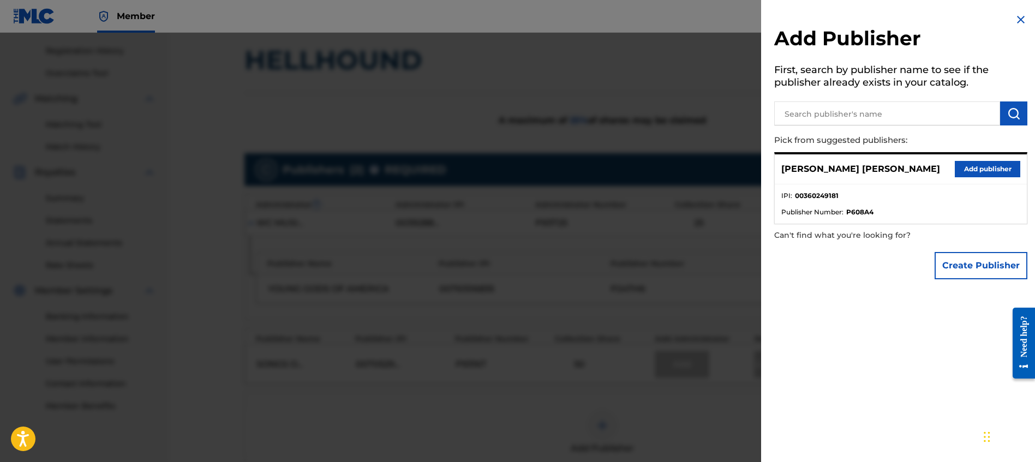
click at [985, 169] on button "Add publisher" at bounding box center [987, 169] width 65 height 16
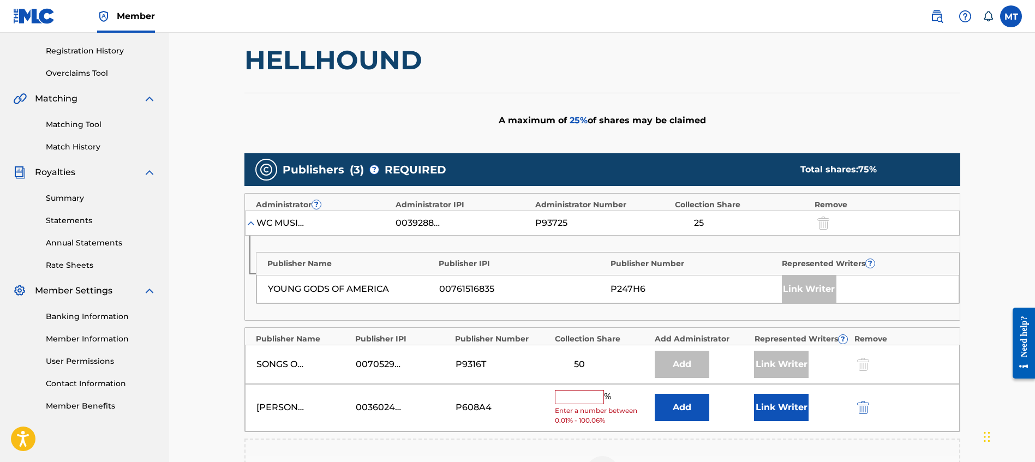
click at [596, 396] on input "text" at bounding box center [579, 397] width 49 height 14
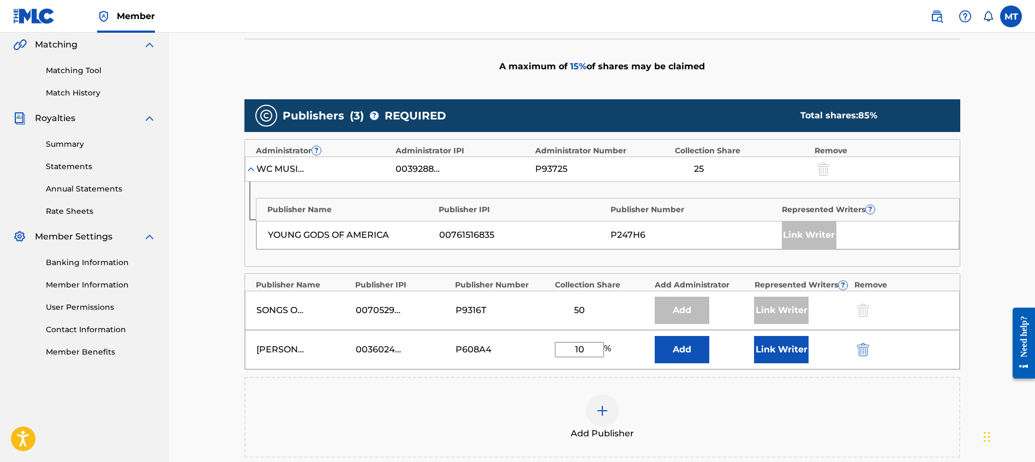
scroll to position [265, 0]
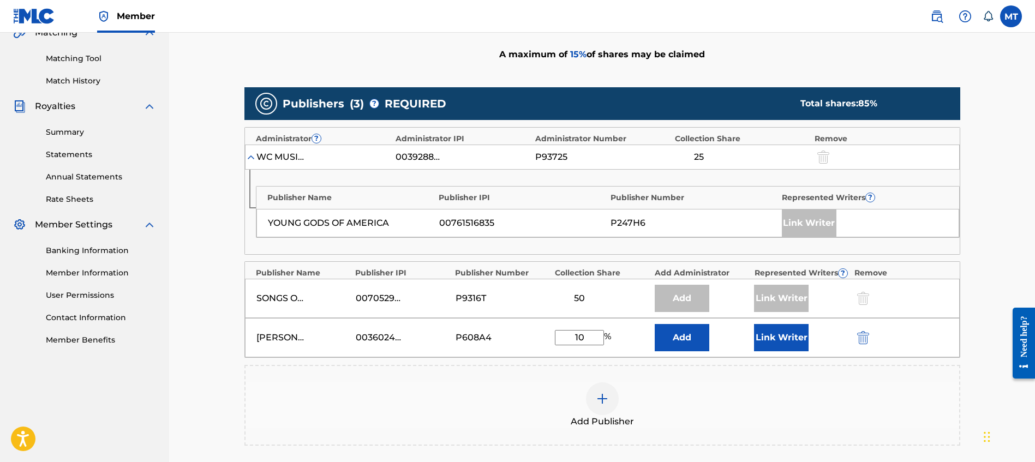
type input "10"
click at [773, 341] on button "Link Writer" at bounding box center [781, 337] width 55 height 27
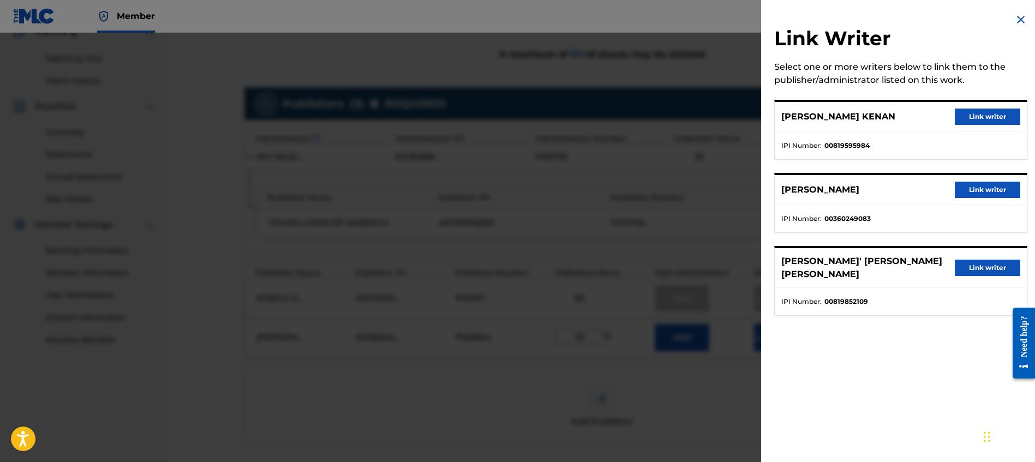
click at [956, 190] on button "Link writer" at bounding box center [987, 190] width 65 height 16
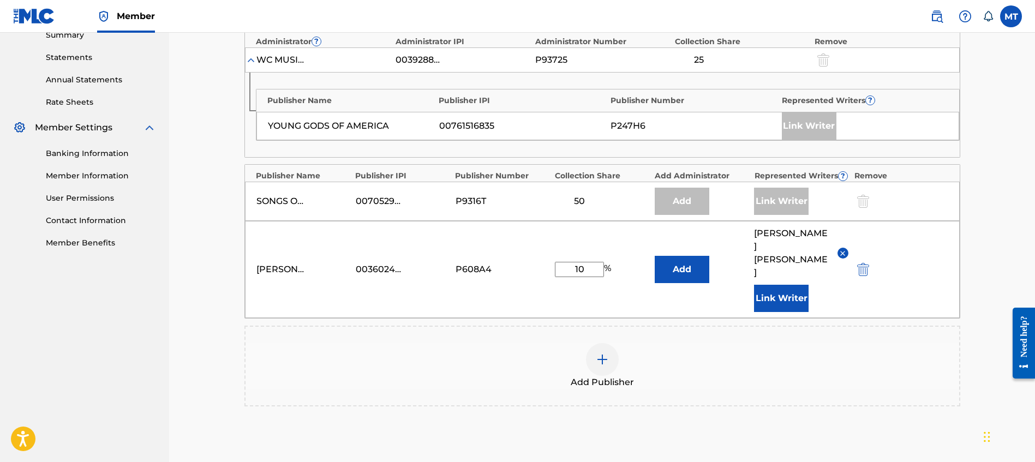
scroll to position [436, 0]
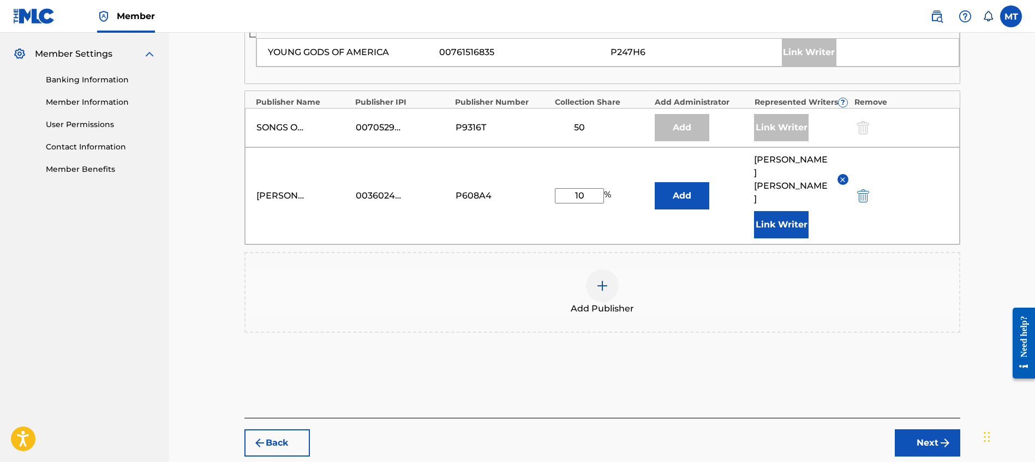
click at [931, 430] on button "Next" at bounding box center [927, 443] width 65 height 27
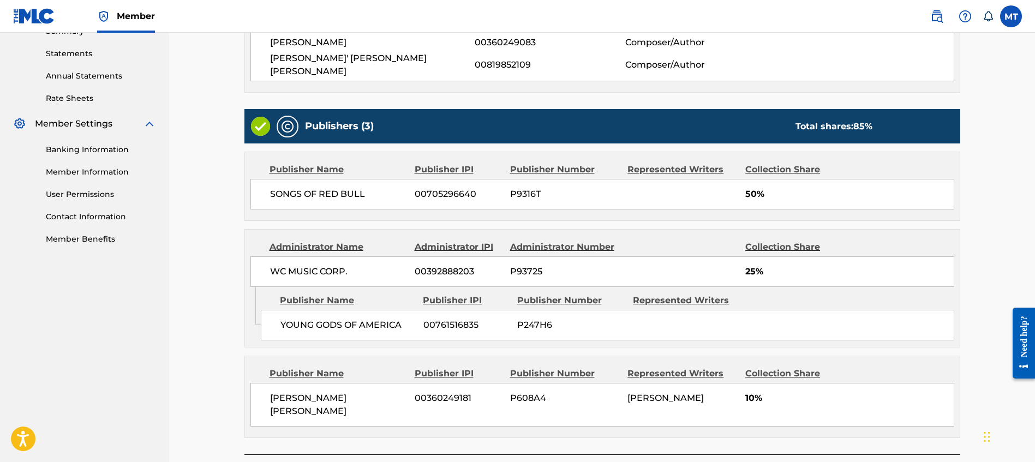
scroll to position [448, 0]
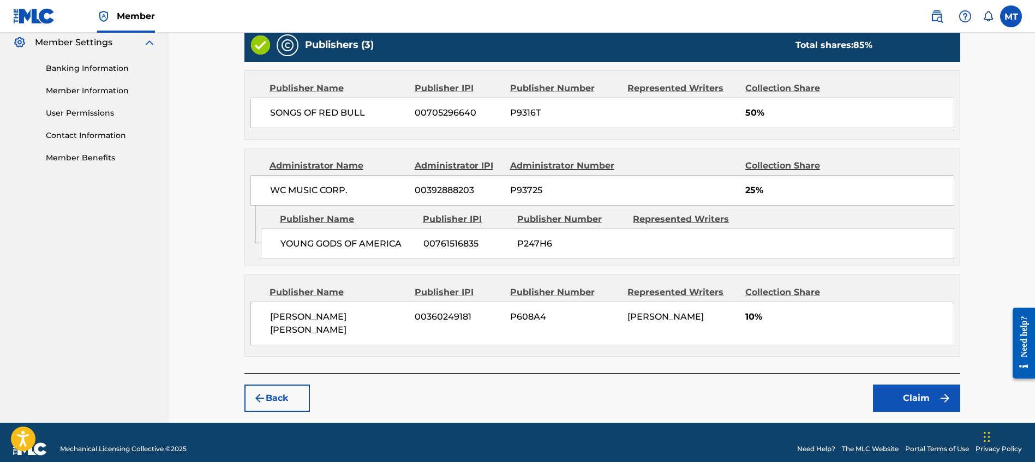
click at [905, 386] on button "Claim" at bounding box center [916, 398] width 87 height 27
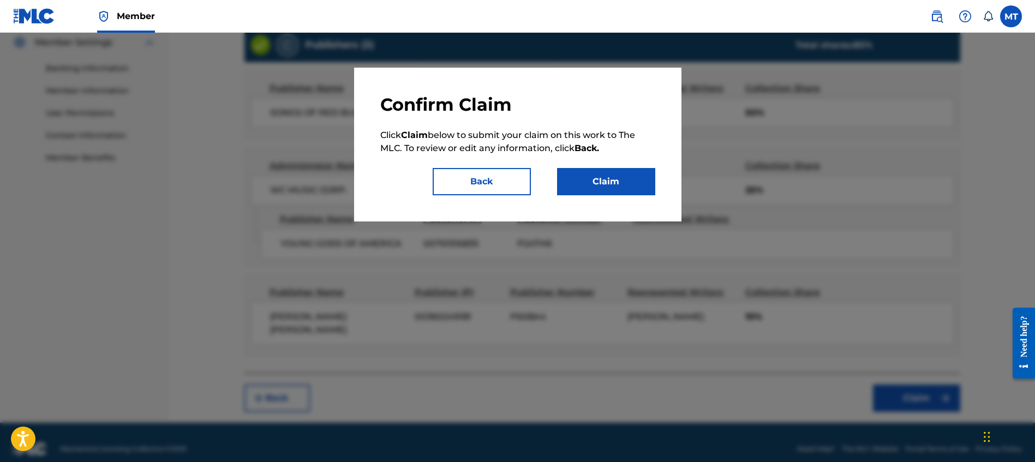
click at [627, 177] on button "Claim" at bounding box center [606, 181] width 98 height 27
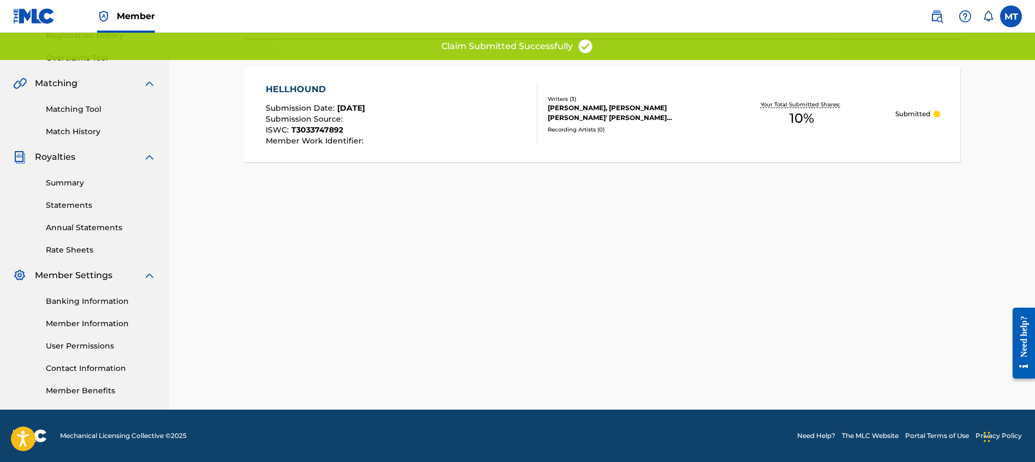
scroll to position [0, 0]
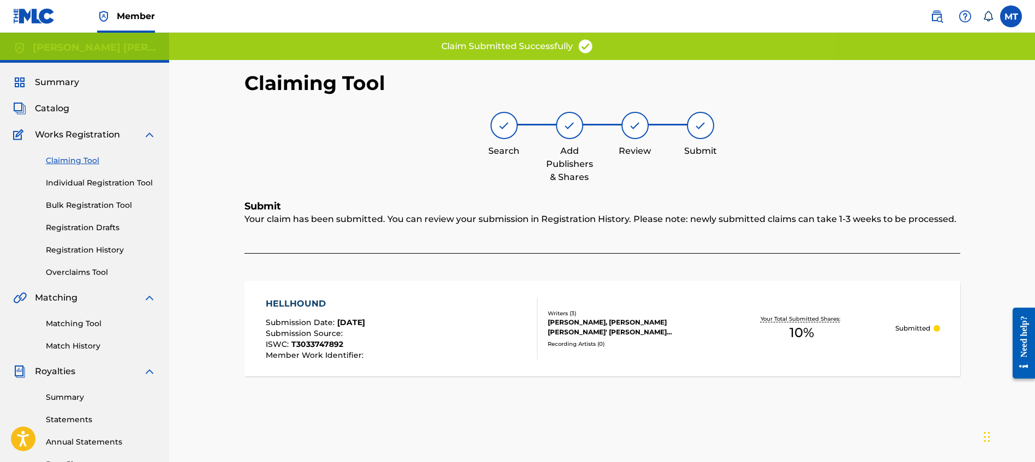
click at [82, 157] on link "Claiming Tool" at bounding box center [101, 160] width 110 height 11
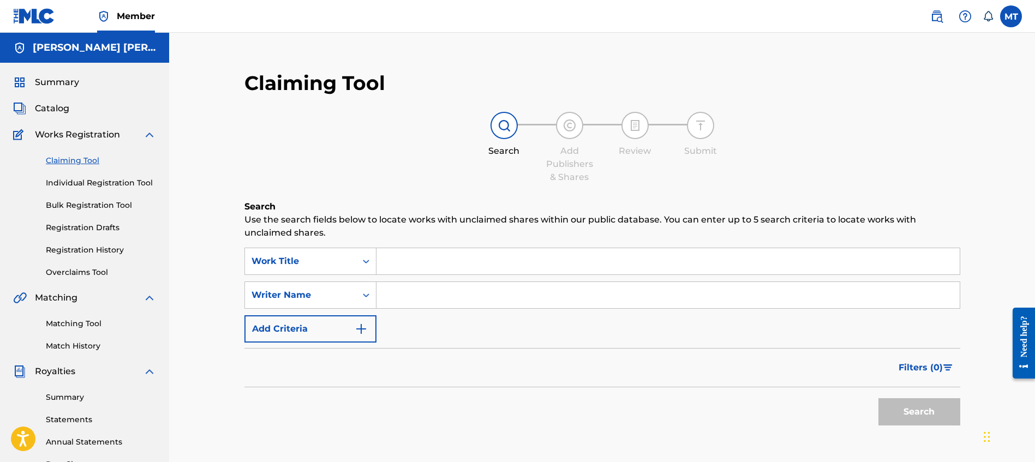
click at [407, 256] on input "Search Form" at bounding box center [668, 261] width 583 height 26
paste input "MOON"
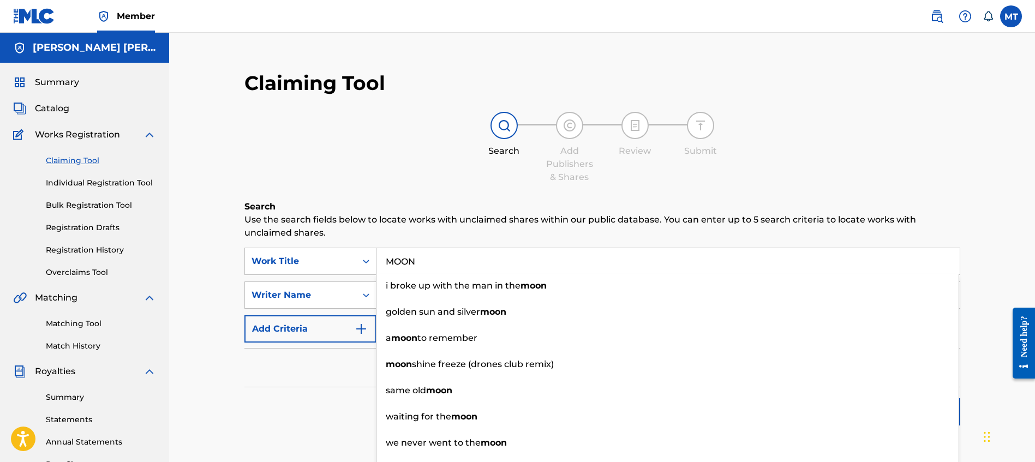
type input "MOON"
drag, startPoint x: 290, startPoint y: 401, endPoint x: 293, endPoint y: 396, distance: 5.6
click at [290, 401] on div "Search" at bounding box center [603, 410] width 716 height 44
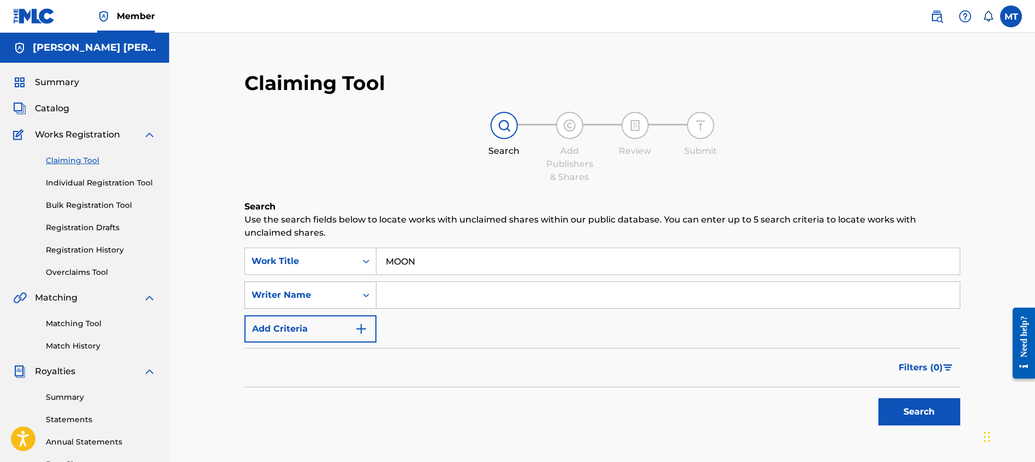
scroll to position [11, 0]
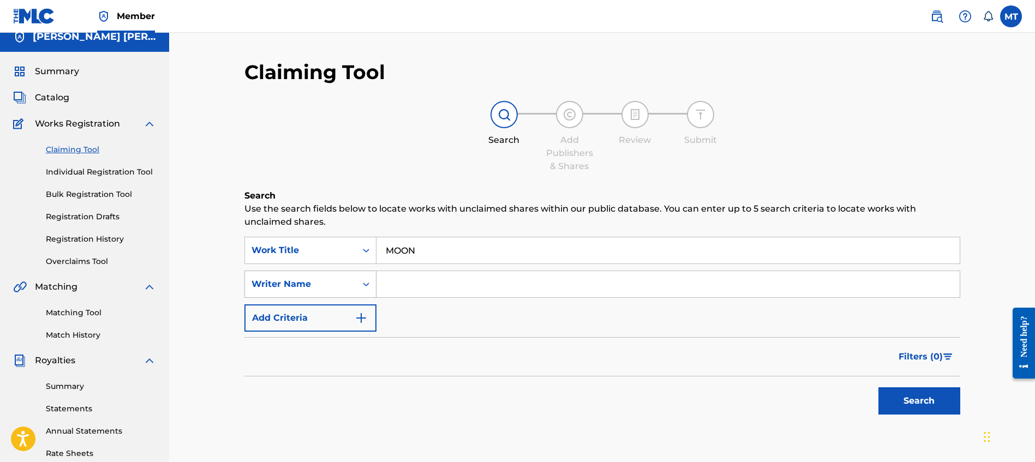
click at [297, 294] on div "Writer Name" at bounding box center [300, 284] width 111 height 21
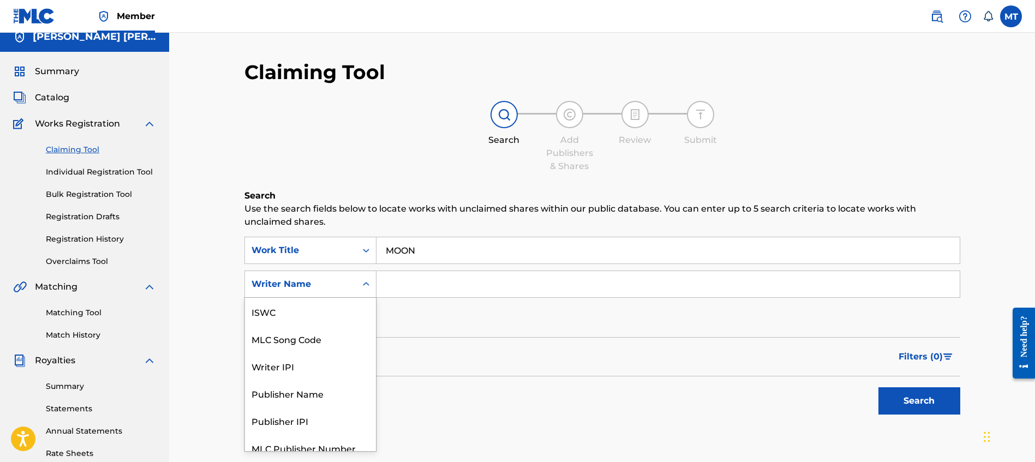
scroll to position [27, 0]
click at [302, 304] on div "MLC Song Code" at bounding box center [310, 311] width 131 height 27
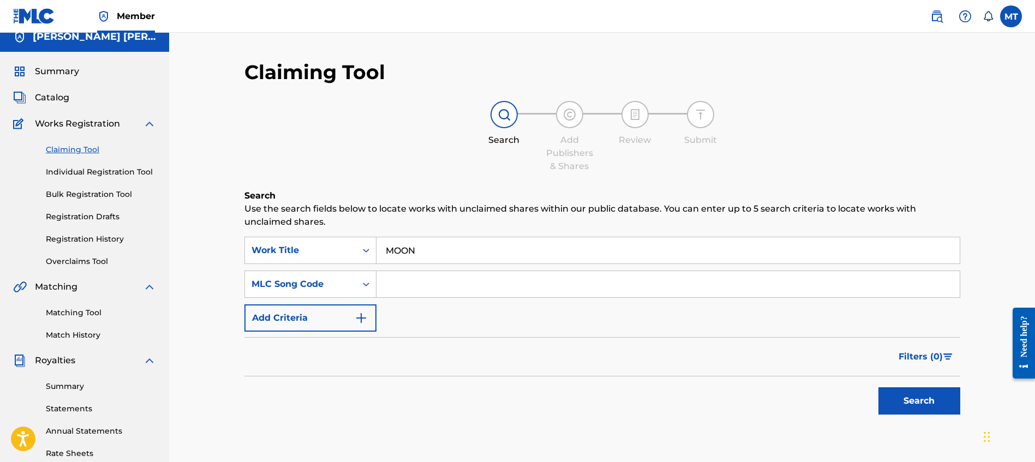
click at [430, 272] on input "Search Form" at bounding box center [668, 284] width 583 height 26
paste input "MA91OI"
type input "MA91OI"
click at [896, 396] on button "Search" at bounding box center [920, 401] width 82 height 27
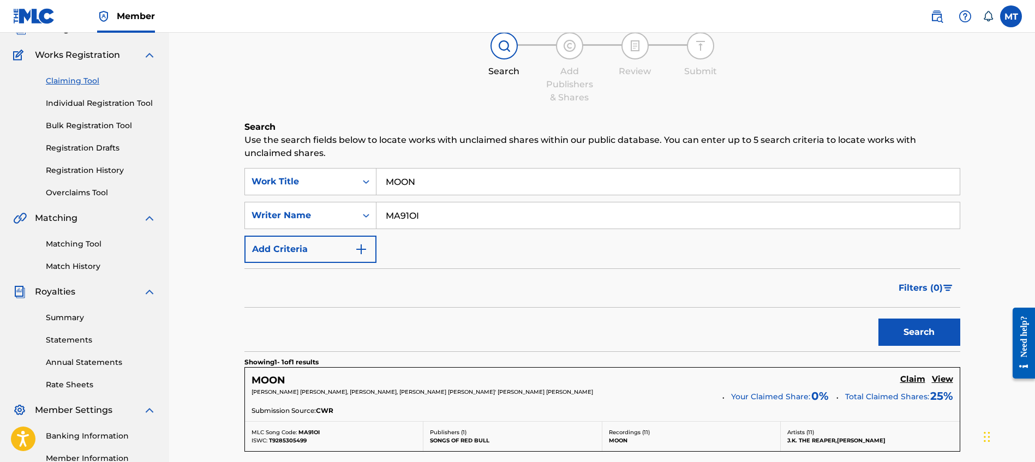
scroll to position [90, 0]
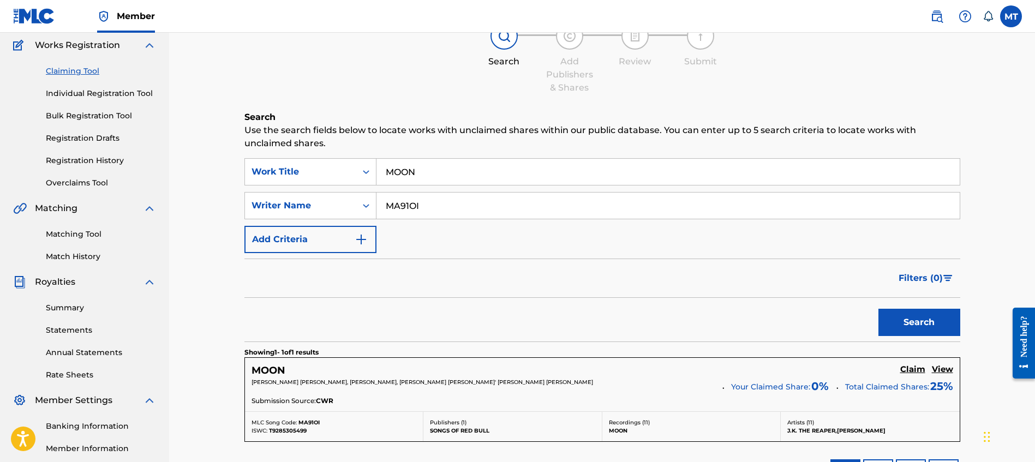
click at [914, 367] on h5 "Claim" at bounding box center [913, 370] width 25 height 10
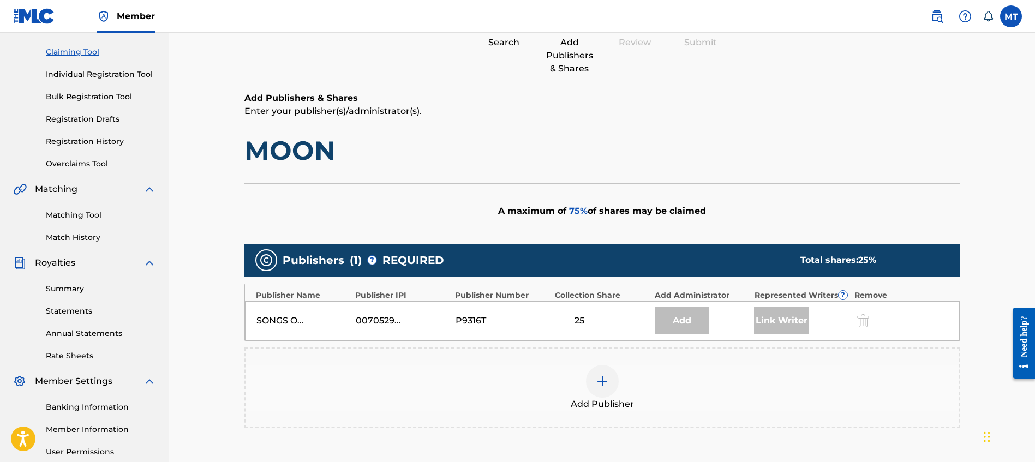
scroll to position [109, 0]
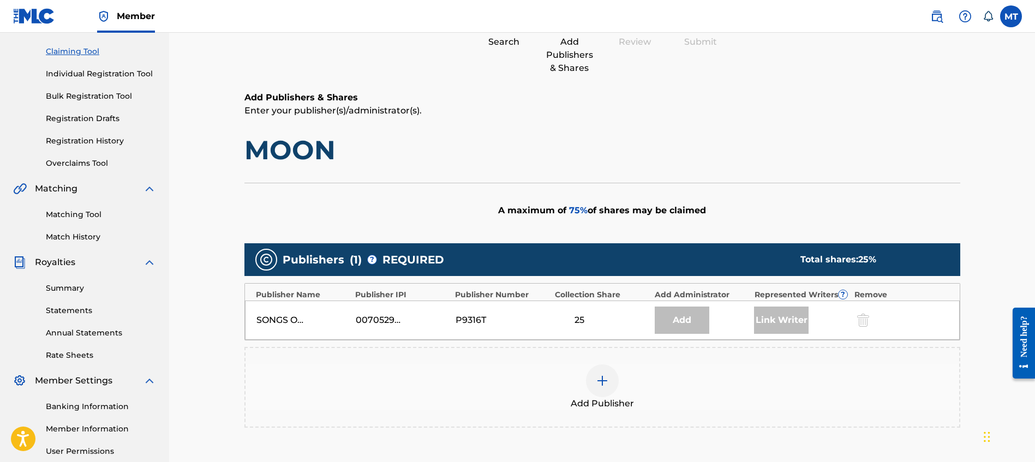
click at [612, 389] on div at bounding box center [602, 381] width 33 height 33
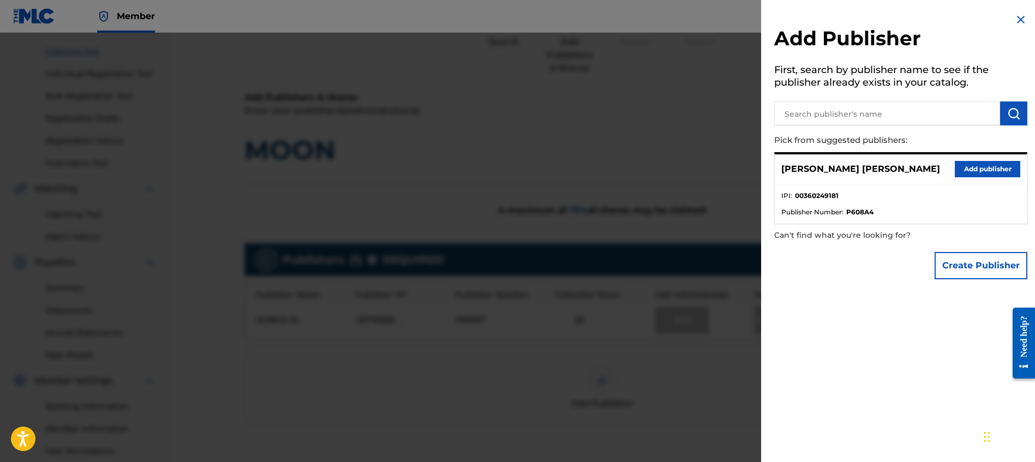
click at [988, 169] on button "Add publisher" at bounding box center [987, 169] width 65 height 16
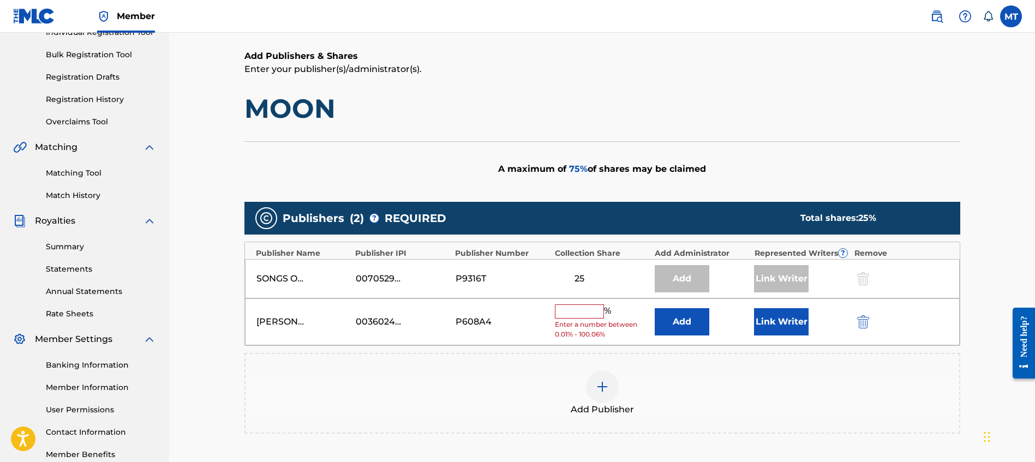
scroll to position [151, 0]
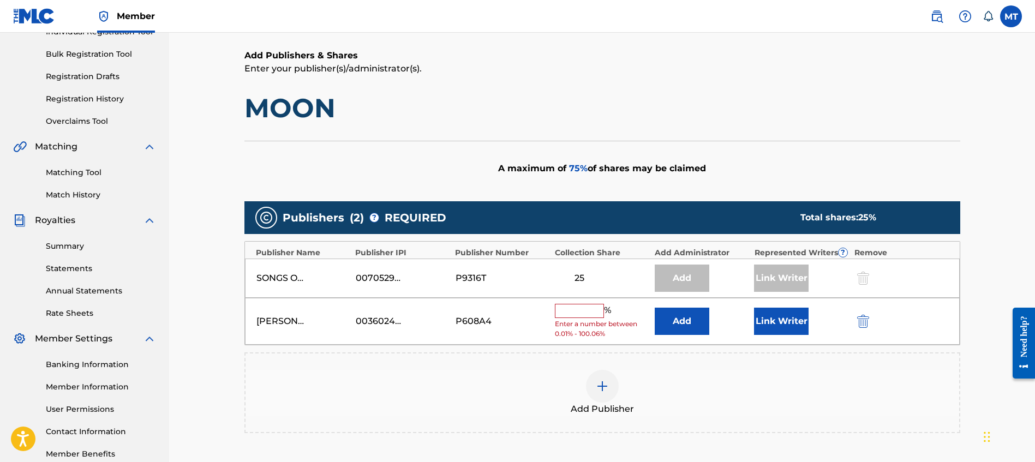
click at [592, 311] on input "text" at bounding box center [579, 311] width 49 height 14
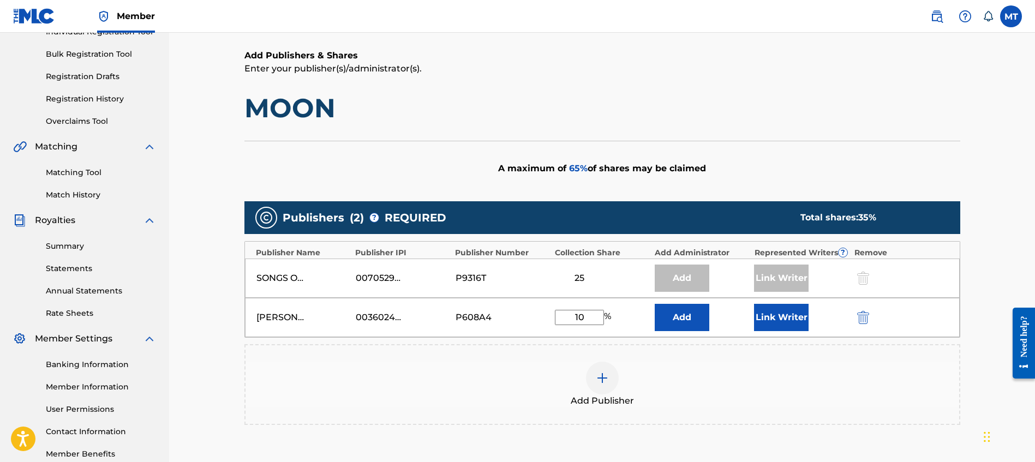
click at [515, 266] on div "SONGS OF RED BULL 00705296640 P9316T 25 Add Link Writer" at bounding box center [602, 278] width 715 height 39
click at [581, 165] on span "65 %" at bounding box center [578, 168] width 19 height 10
drag, startPoint x: 588, startPoint y: 318, endPoint x: 567, endPoint y: 316, distance: 21.4
click at [567, 316] on input "10" at bounding box center [579, 317] width 49 height 15
type input "15"
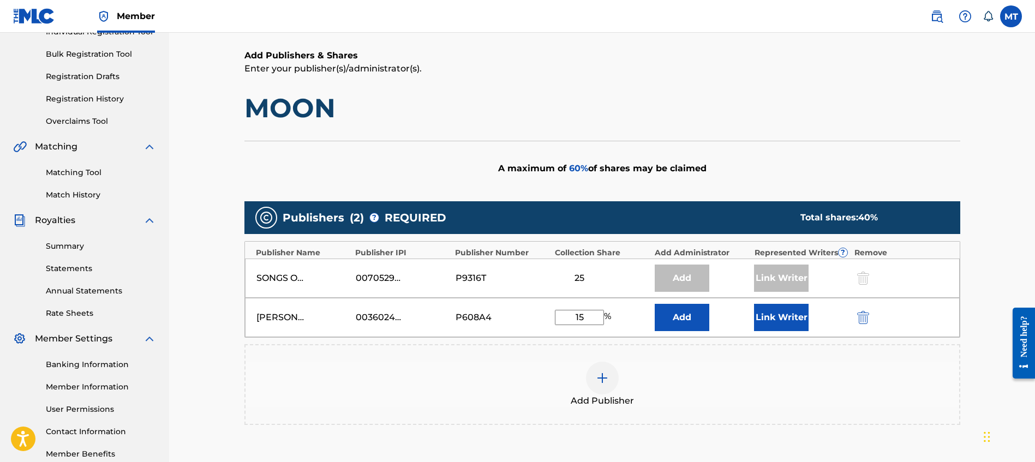
click at [746, 301] on div "TOWNSEND MALIK ANDREW 00360249181 P608A4 15 % Add Link Writer" at bounding box center [602, 317] width 715 height 39
click at [788, 329] on button "Link Writer" at bounding box center [781, 317] width 55 height 27
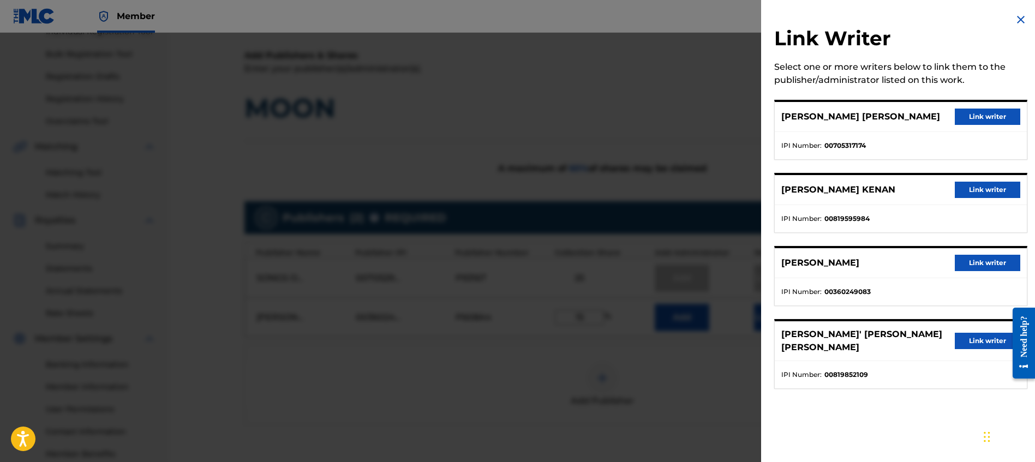
click at [988, 264] on button "Link writer" at bounding box center [987, 263] width 65 height 16
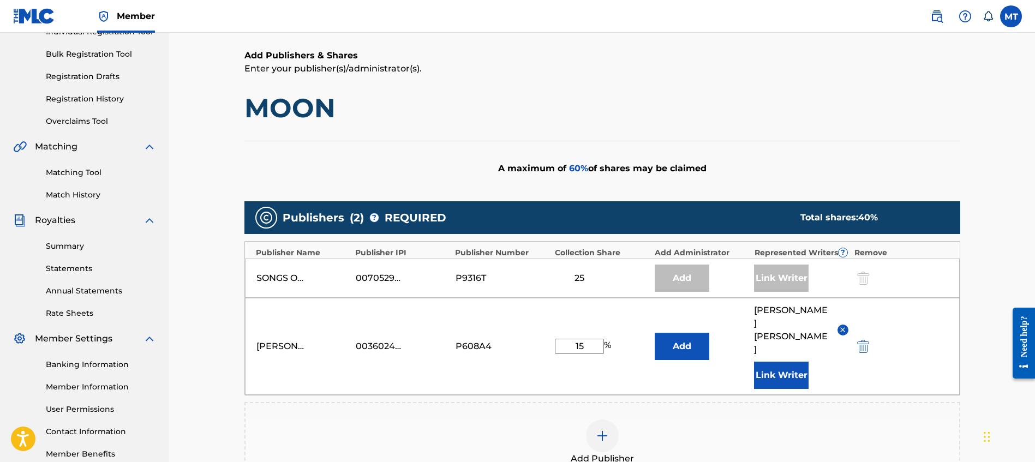
drag, startPoint x: 587, startPoint y: 330, endPoint x: 528, endPoint y: 329, distance: 59.0
click at [529, 329] on div "TOWNSEND MALIK ANDREW 00360249181 P608A4 15 % Add MALIK ANDREW TOWNSEND Link Wr…" at bounding box center [602, 346] width 715 height 97
click at [660, 197] on div "Publishers ( 2 ) ? REQUIRED Total shares: 25 % Publisher Name Publisher IPI Pub…" at bounding box center [603, 358] width 716 height 324
click at [598, 196] on div "Publishers ( 2 ) ? REQUIRED Total shares: 25 % Publisher Name Publisher IPI Pub…" at bounding box center [603, 358] width 716 height 324
click at [602, 184] on div "A maximum of 75 % of shares may be claimed" at bounding box center [603, 168] width 716 height 55
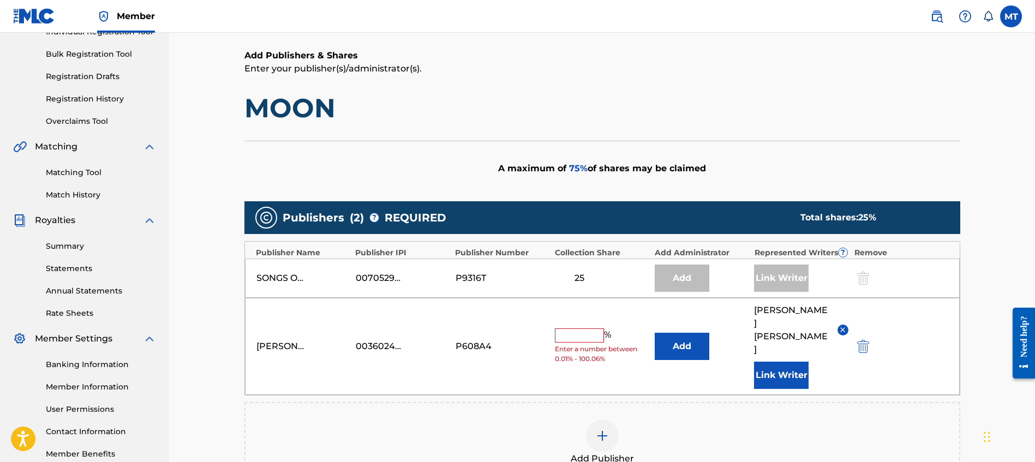
click at [595, 314] on div "TOWNSEND MALIK ANDREW 00360249181 P608A4 % Enter a number between 0.01% - 100.0…" at bounding box center [602, 346] width 715 height 97
click at [591, 329] on input "text" at bounding box center [579, 336] width 49 height 14
type input "25"
click at [775, 362] on button "Link Writer" at bounding box center [781, 375] width 55 height 27
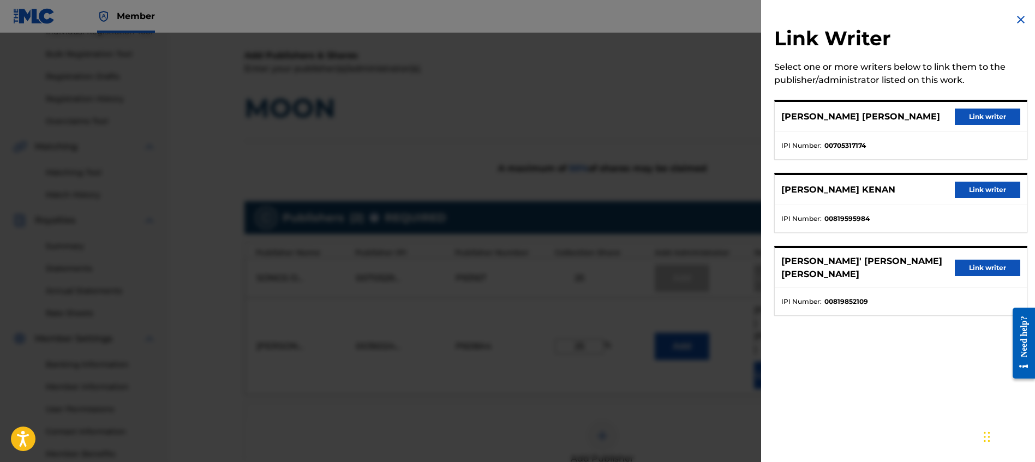
click at [660, 144] on div at bounding box center [517, 264] width 1035 height 462
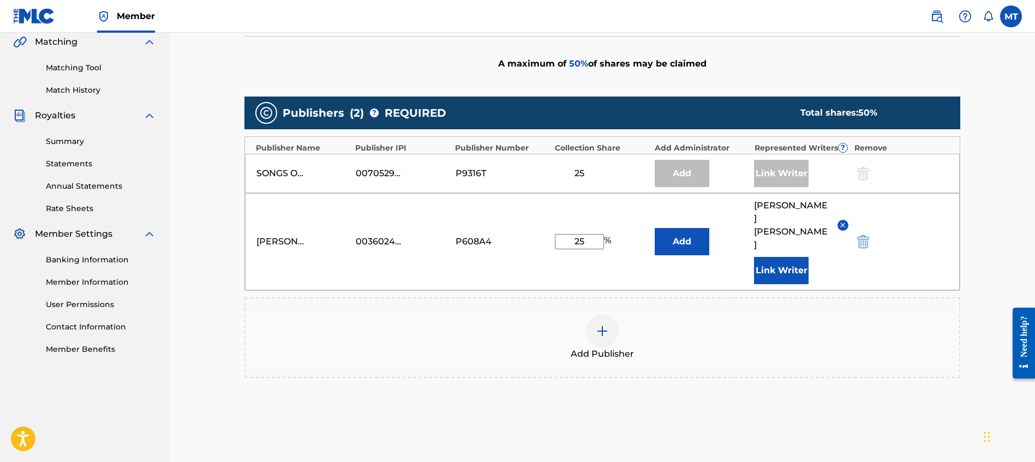
scroll to position [333, 0]
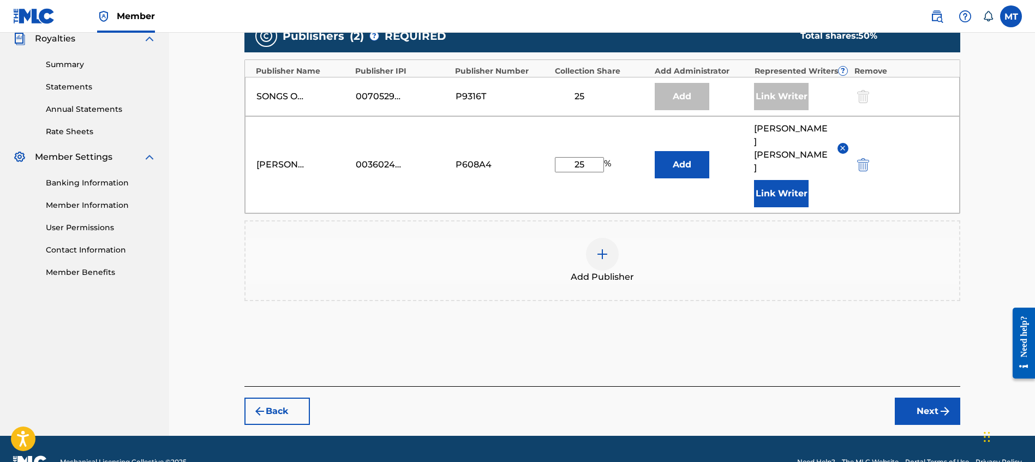
click at [844, 144] on img at bounding box center [843, 148] width 8 height 8
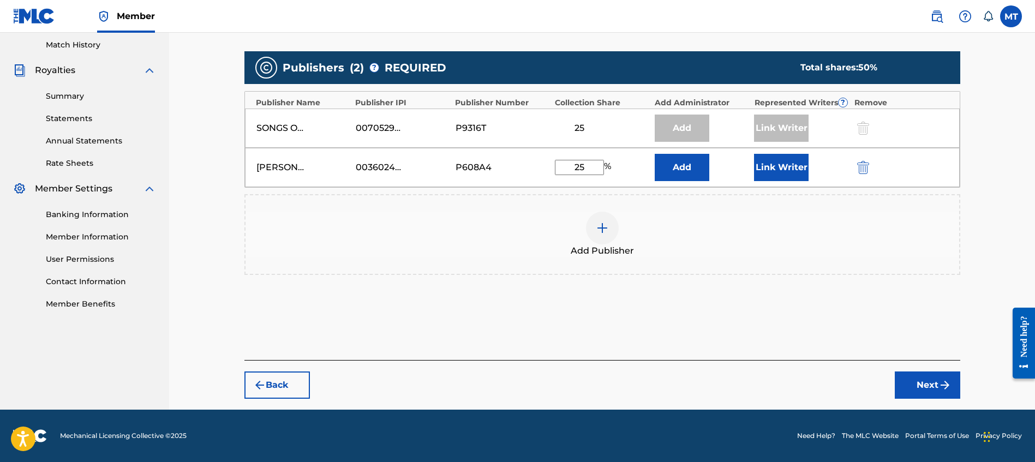
click at [932, 389] on button "Next" at bounding box center [927, 385] width 65 height 27
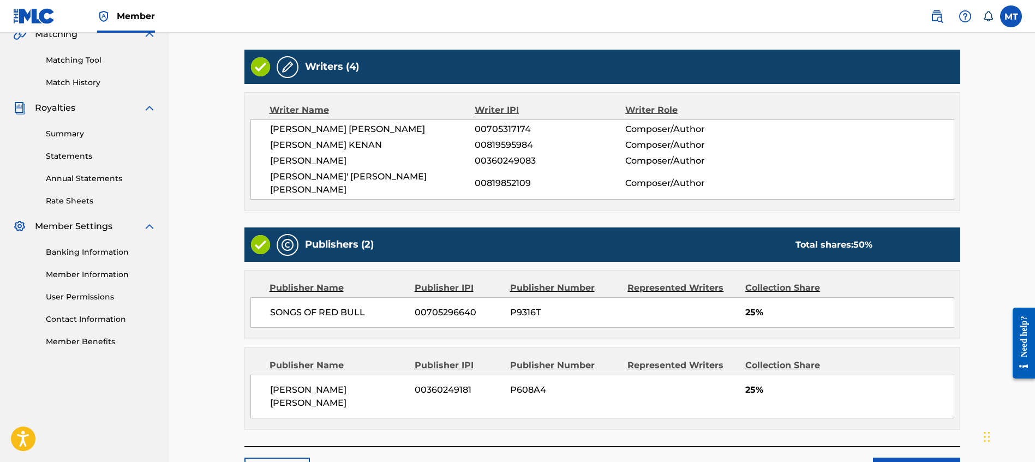
scroll to position [324, 0]
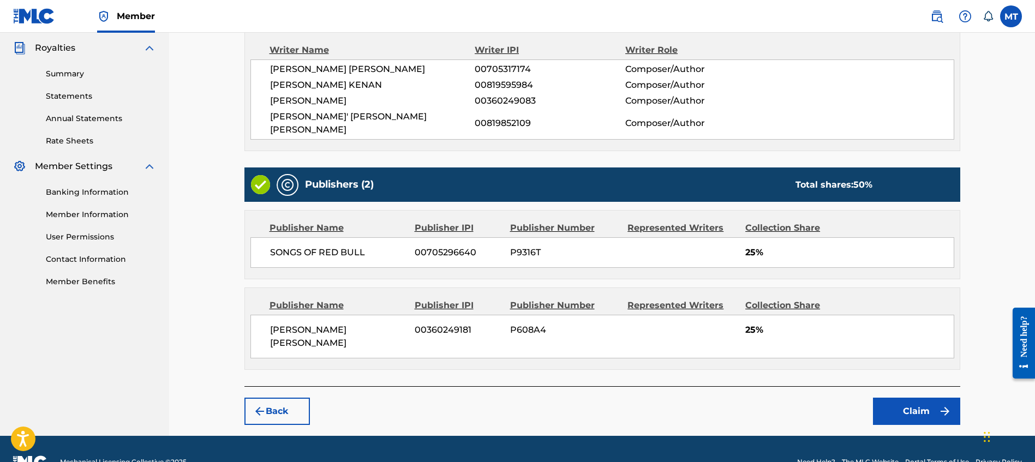
drag, startPoint x: 910, startPoint y: 381, endPoint x: 633, endPoint y: 258, distance: 303.5
click at [643, 262] on div "Claiming Tool Search Add Publishers & Shares Review Submit Review Review your i…" at bounding box center [603, 86] width 738 height 700
click at [877, 398] on button "Claim" at bounding box center [916, 411] width 87 height 27
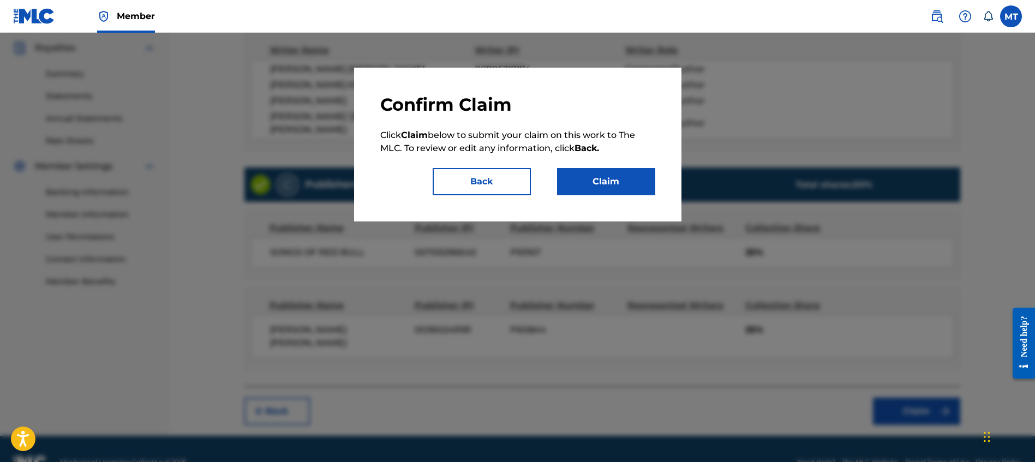
click at [598, 151] on b "Back." at bounding box center [587, 148] width 25 height 10
click at [629, 184] on button "Claim" at bounding box center [606, 181] width 98 height 27
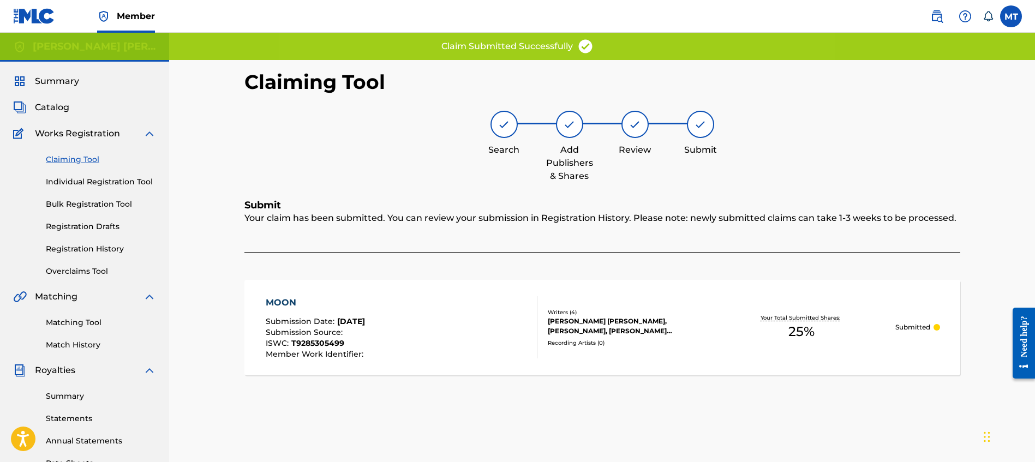
scroll to position [0, 0]
click at [69, 160] on link "Claiming Tool" at bounding box center [101, 160] width 110 height 11
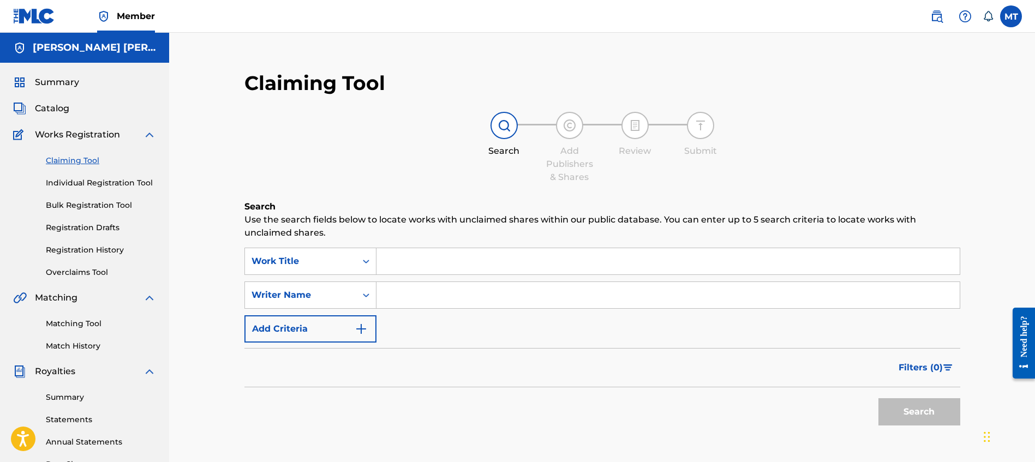
click at [409, 261] on input "Search Form" at bounding box center [668, 261] width 583 height 26
paste input "HOLDING ME BACK"
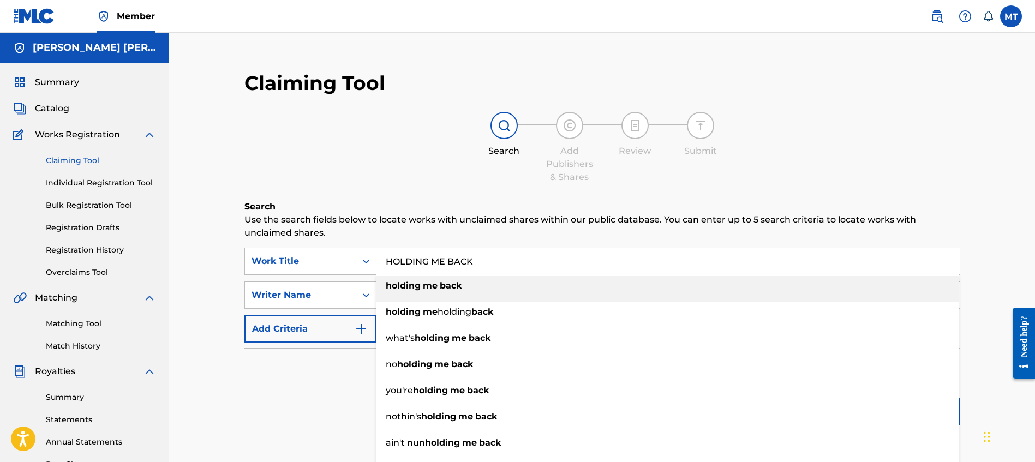
type input "HOLDING ME BACK"
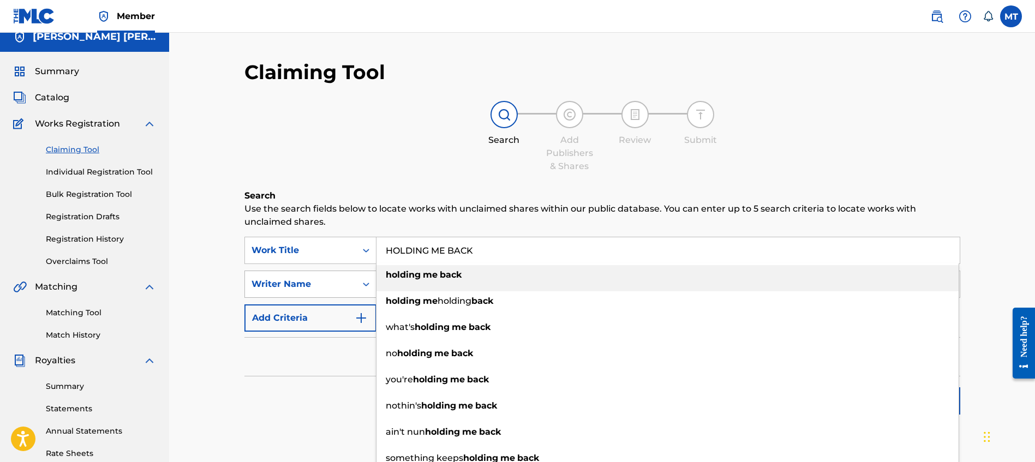
click at [332, 298] on div "Writer Name" at bounding box center [311, 284] width 132 height 27
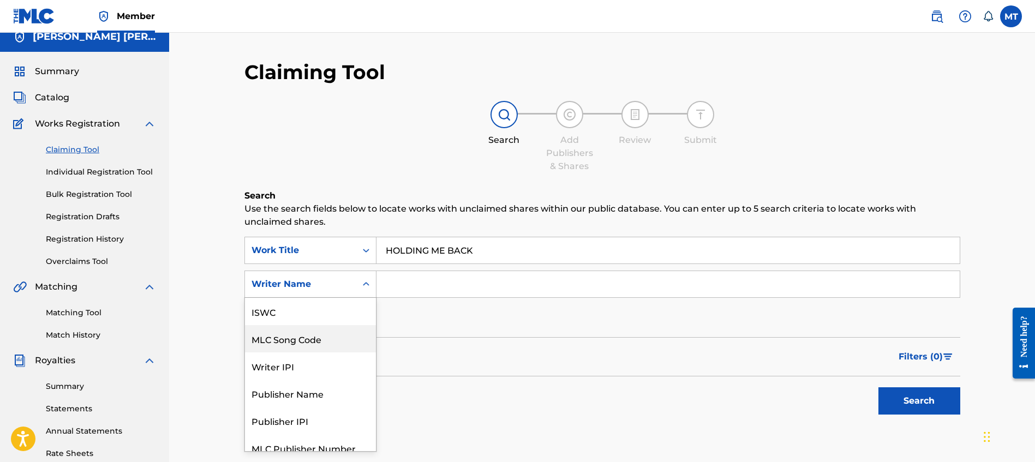
scroll to position [27, 0]
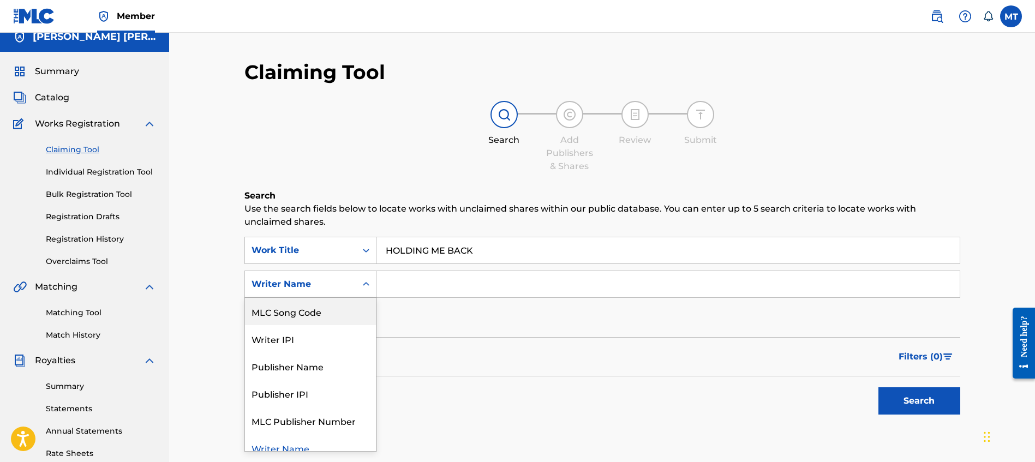
click at [329, 316] on div "MLC Song Code" at bounding box center [310, 311] width 131 height 27
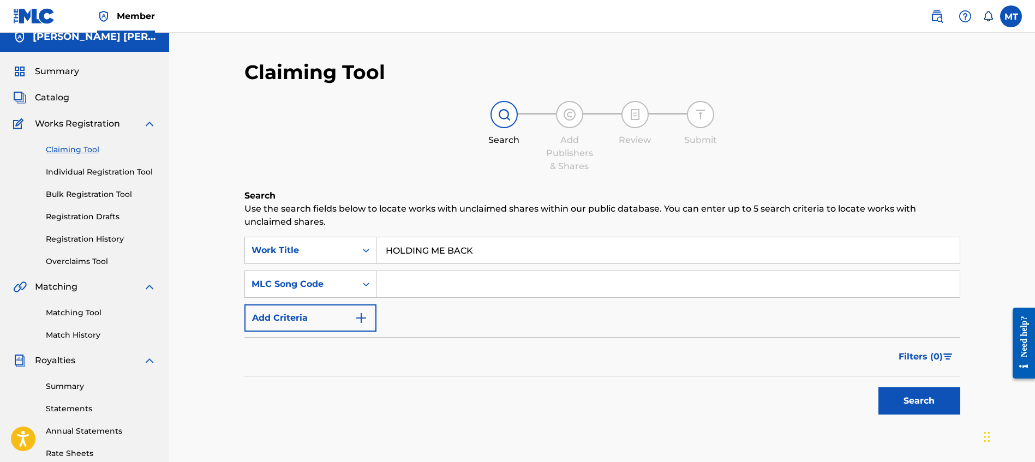
click at [410, 291] on input "Search Form" at bounding box center [668, 284] width 583 height 26
paste input "HA4P9F"
type input "HA4P9F"
click at [924, 403] on button "Search" at bounding box center [920, 401] width 82 height 27
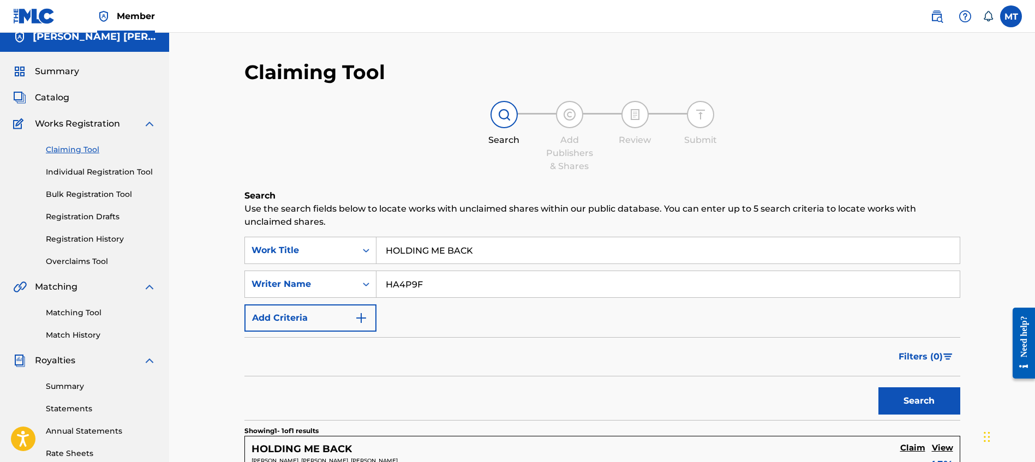
scroll to position [230, 0]
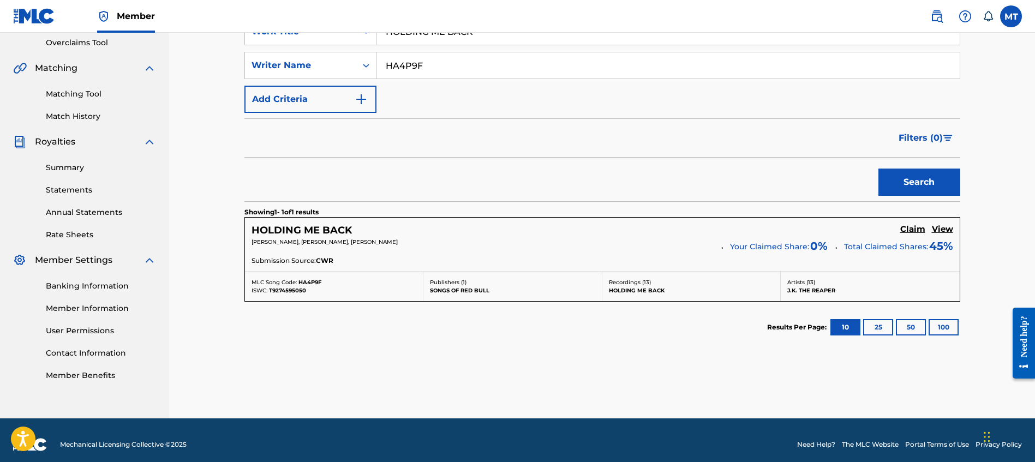
click at [913, 229] on h5 "Claim" at bounding box center [913, 229] width 25 height 10
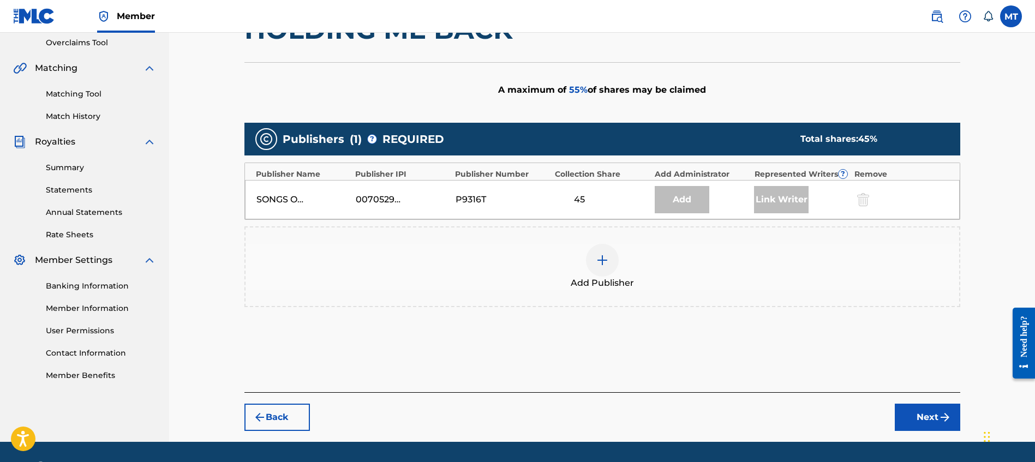
click at [589, 262] on div at bounding box center [602, 260] width 33 height 33
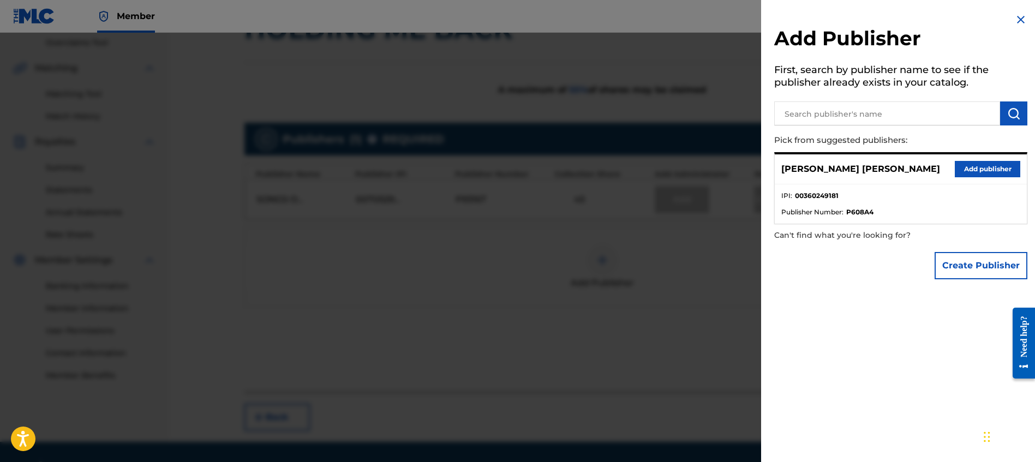
click at [978, 173] on button "Add publisher" at bounding box center [987, 169] width 65 height 16
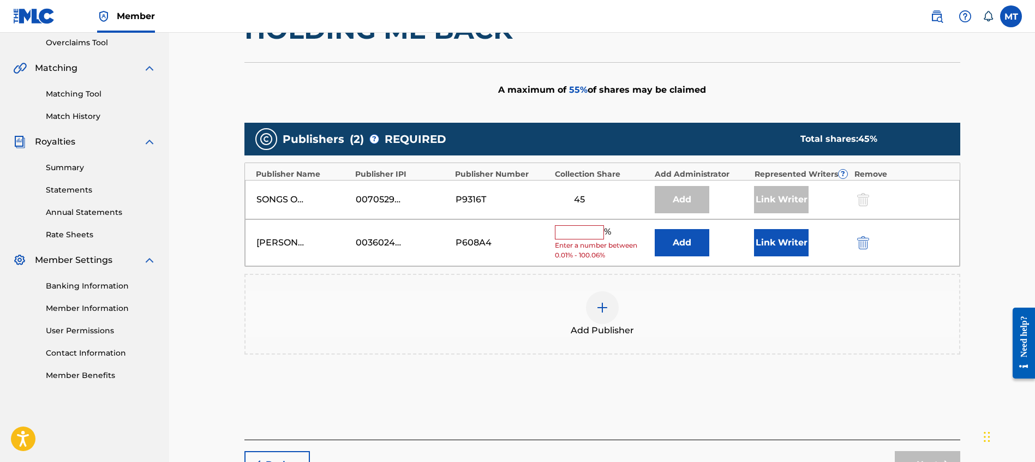
click at [567, 236] on input "text" at bounding box center [579, 232] width 49 height 14
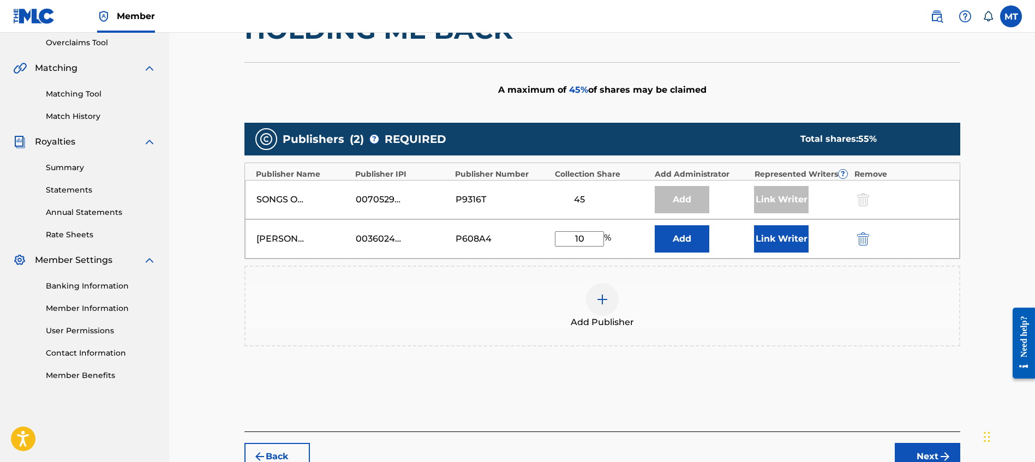
type input "10"
click at [783, 247] on button "Link Writer" at bounding box center [781, 238] width 55 height 27
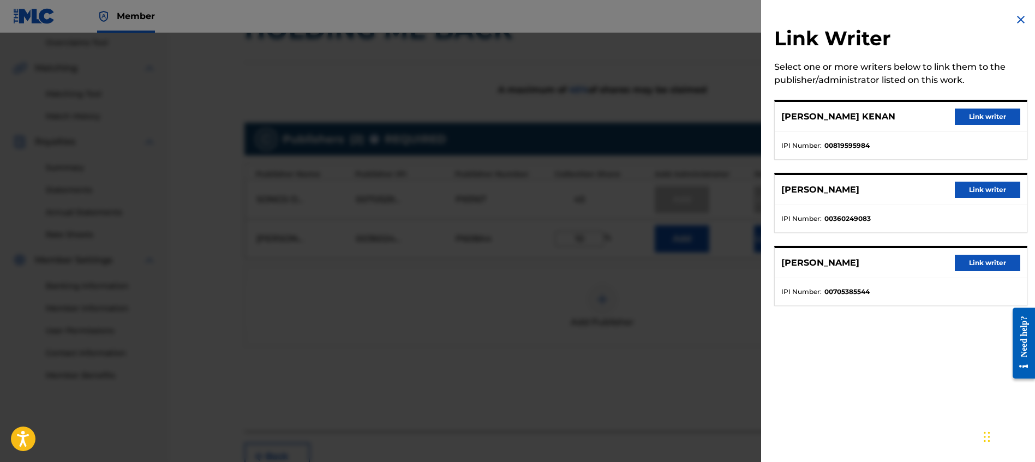
click at [991, 212] on ul "IPI Number : 00360249083" at bounding box center [901, 218] width 252 height 27
click at [992, 201] on div "[PERSON_NAME] Link writer" at bounding box center [901, 190] width 252 height 30
click at [993, 191] on button "Link writer" at bounding box center [987, 190] width 65 height 16
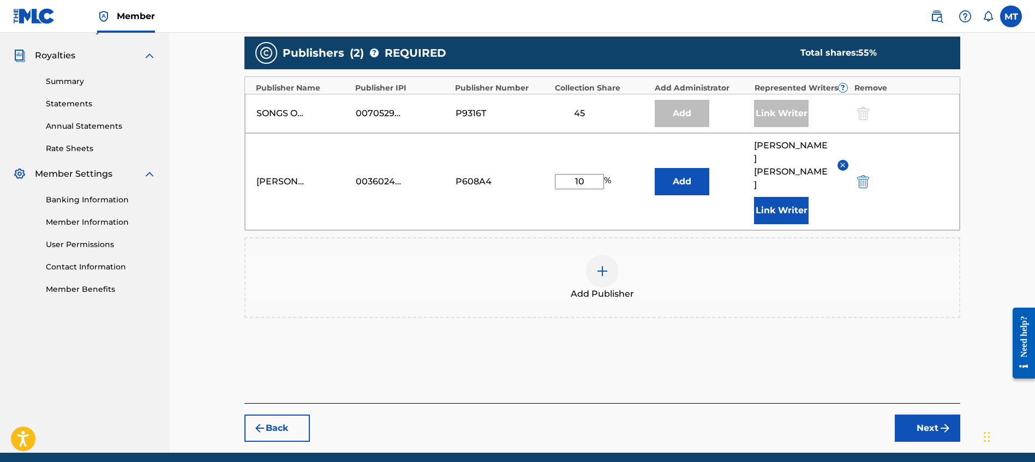
click at [951, 403] on div "Back Next" at bounding box center [603, 422] width 716 height 39
click at [937, 415] on button "Next" at bounding box center [927, 428] width 65 height 27
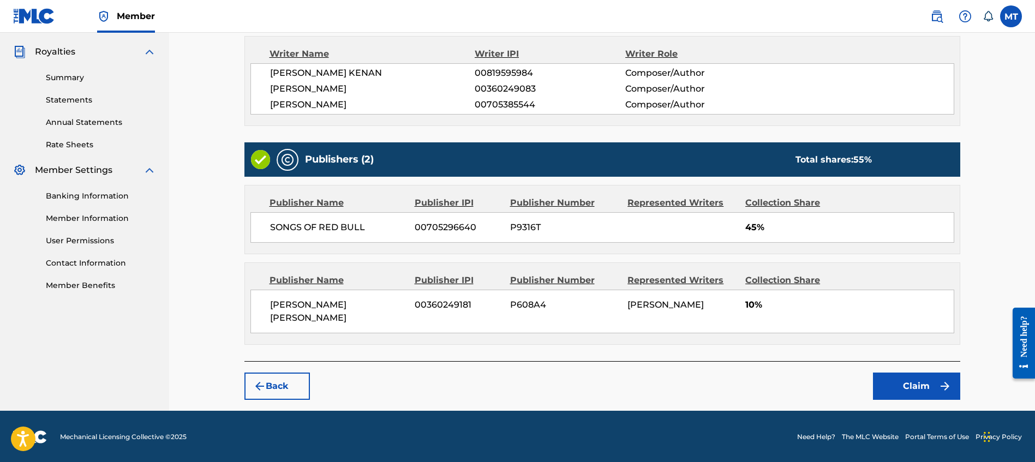
scroll to position [321, 0]
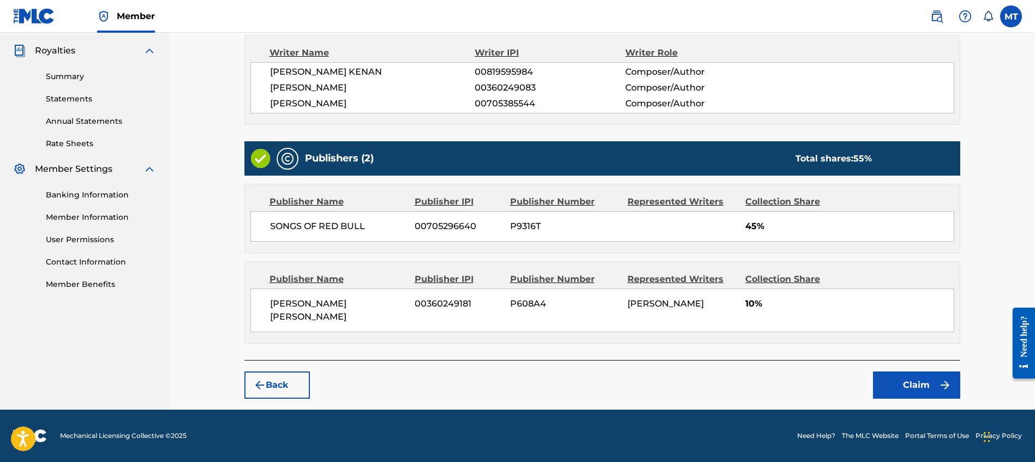
click at [895, 388] on button "Claim" at bounding box center [916, 385] width 87 height 27
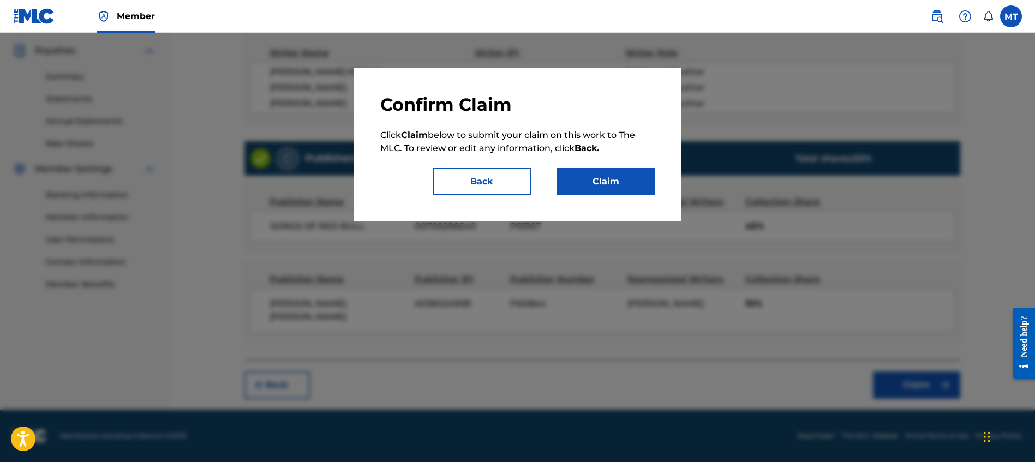
click at [615, 187] on button "Claim" at bounding box center [606, 181] width 98 height 27
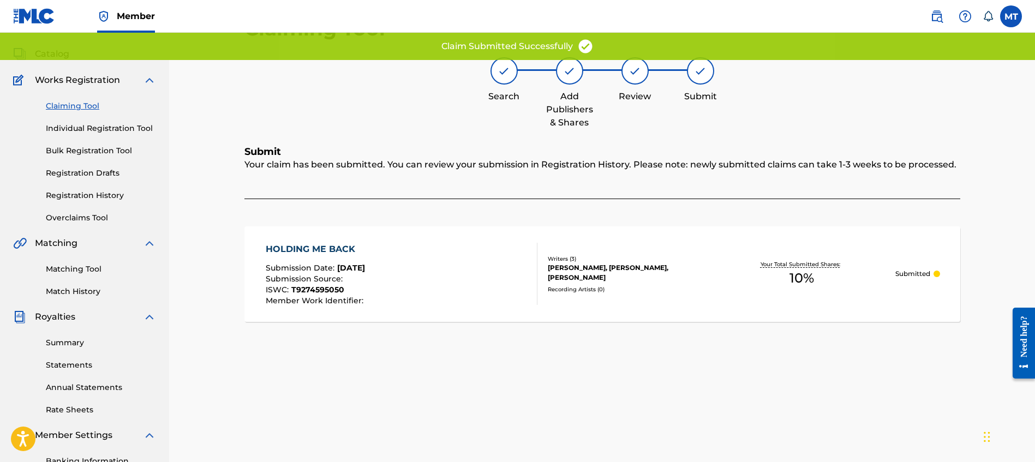
scroll to position [0, 0]
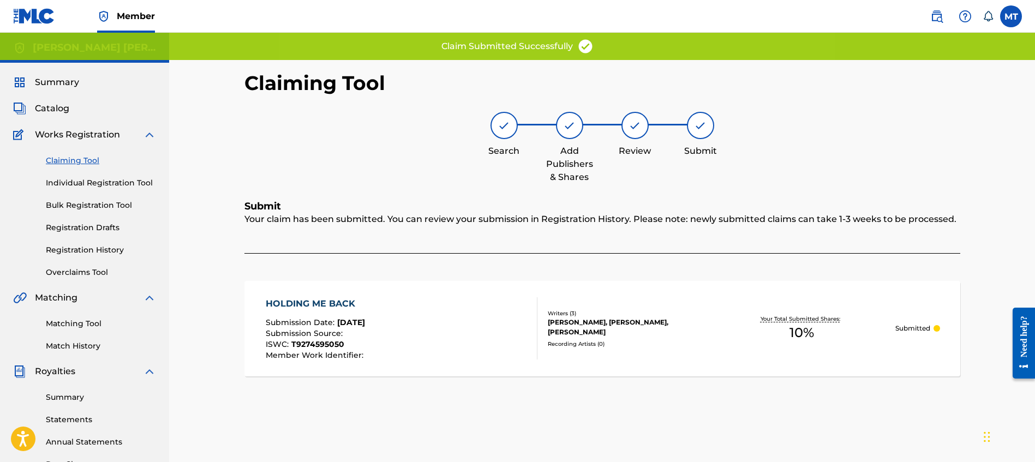
click at [83, 166] on link "Claiming Tool" at bounding box center [101, 160] width 110 height 11
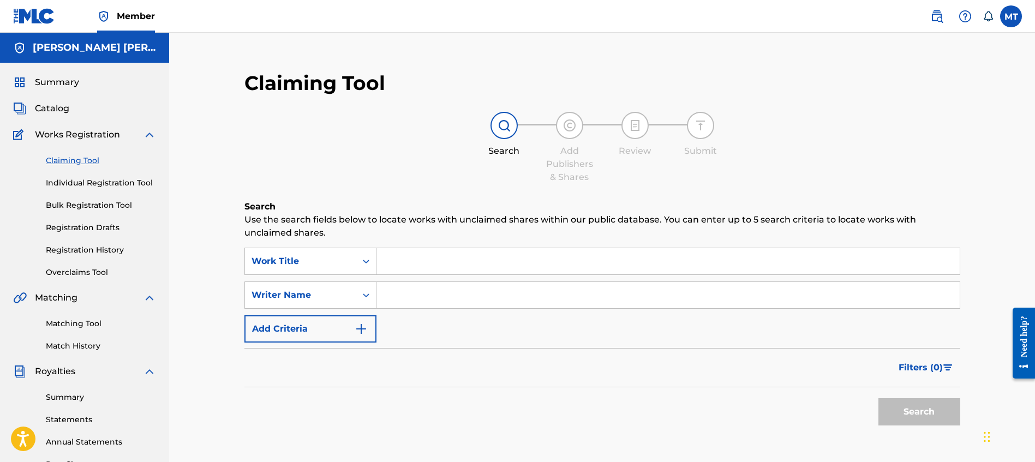
click at [461, 258] on input "Search Form" at bounding box center [668, 261] width 583 height 26
type input "V"
paste input "ON ME"
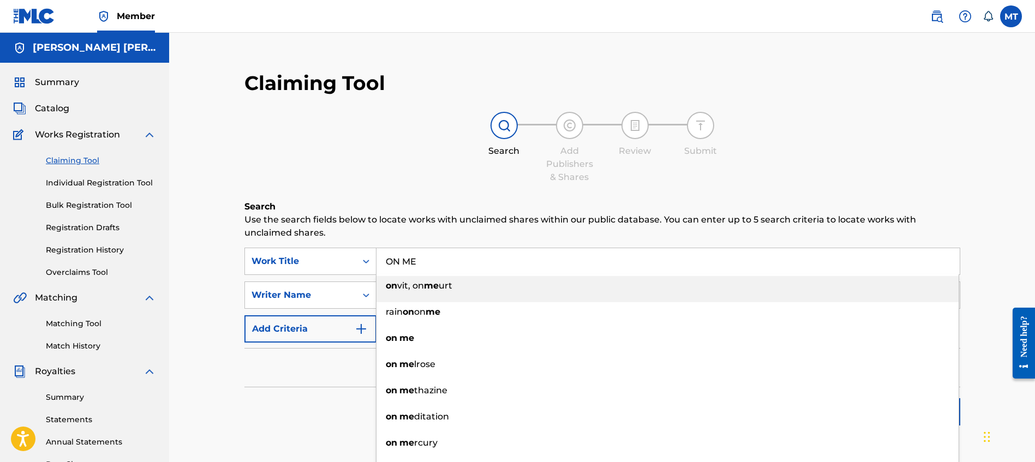
type input "ON ME"
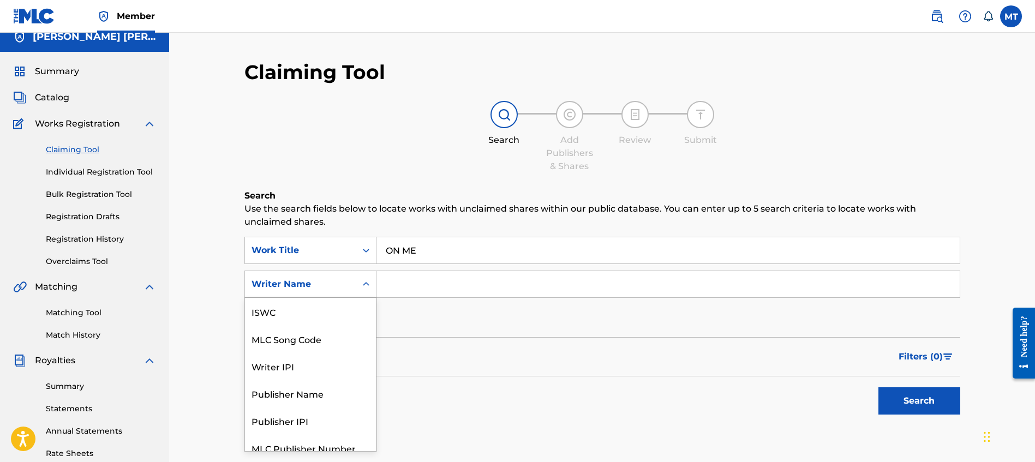
scroll to position [27, 0]
click at [307, 286] on div "Writer Name" at bounding box center [300, 284] width 111 height 21
click at [319, 315] on div "MLC Song Code" at bounding box center [310, 311] width 131 height 27
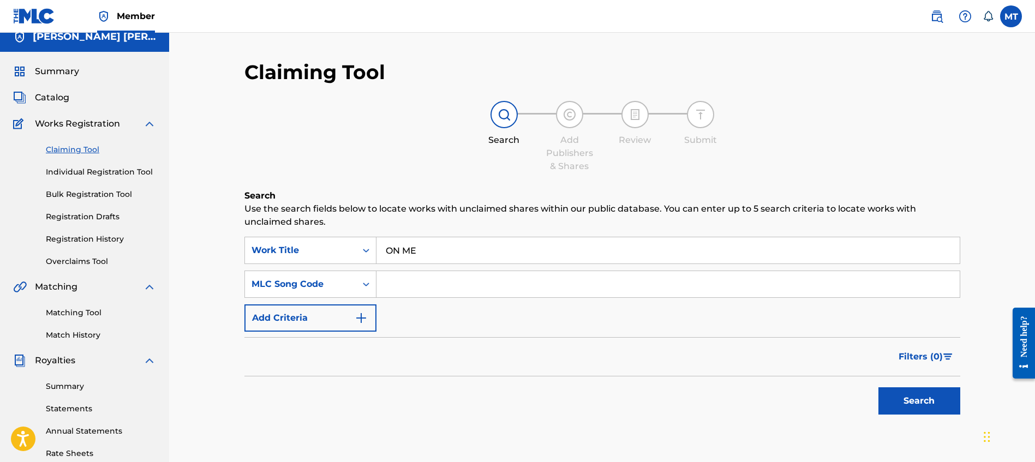
click at [425, 291] on input "Search Form" at bounding box center [668, 284] width 583 height 26
paste input "OC9AQ9"
type input "OC9AQ9"
click at [930, 395] on button "Search" at bounding box center [920, 401] width 82 height 27
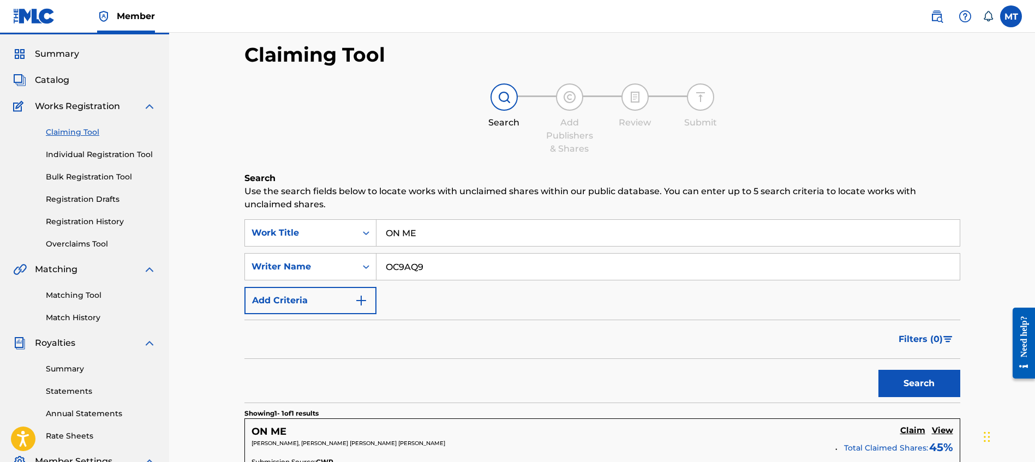
scroll to position [208, 0]
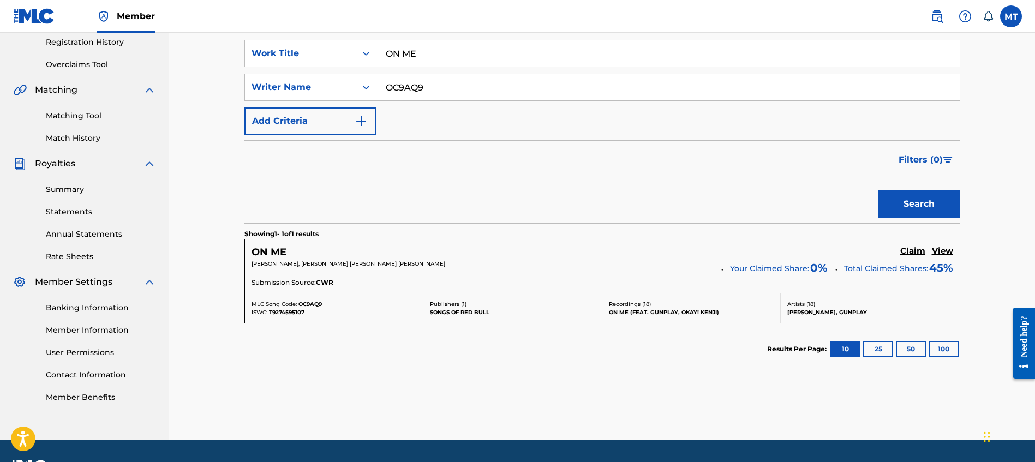
click at [912, 255] on h5 "Claim" at bounding box center [913, 251] width 25 height 10
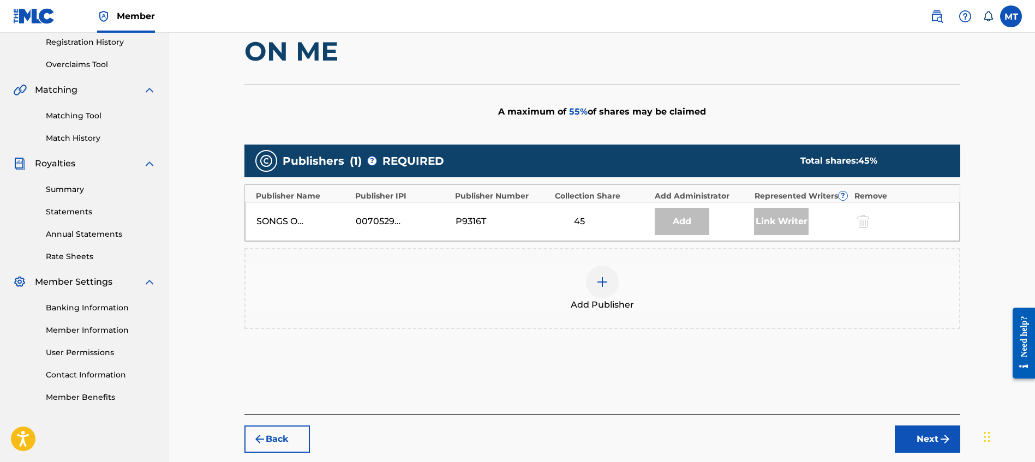
click at [592, 289] on div at bounding box center [602, 282] width 33 height 33
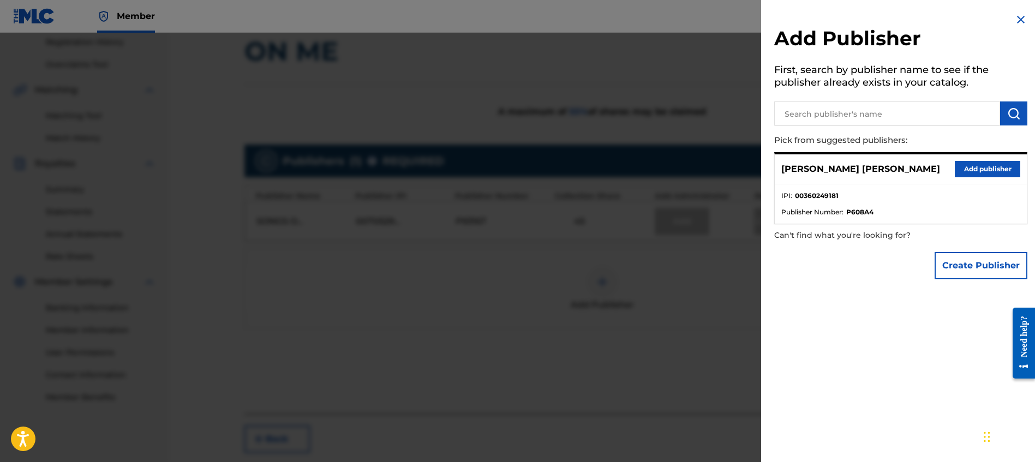
click at [981, 167] on button "Add publisher" at bounding box center [987, 169] width 65 height 16
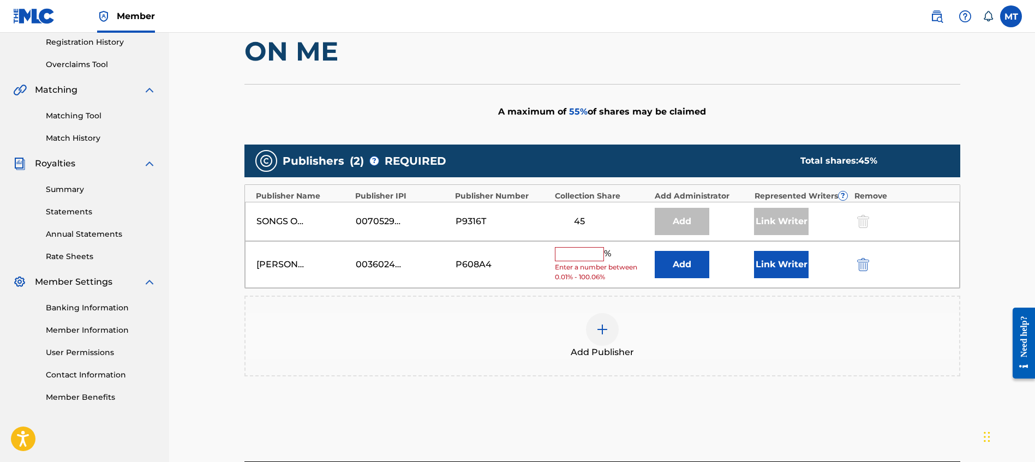
click at [576, 260] on input "text" at bounding box center [579, 254] width 49 height 14
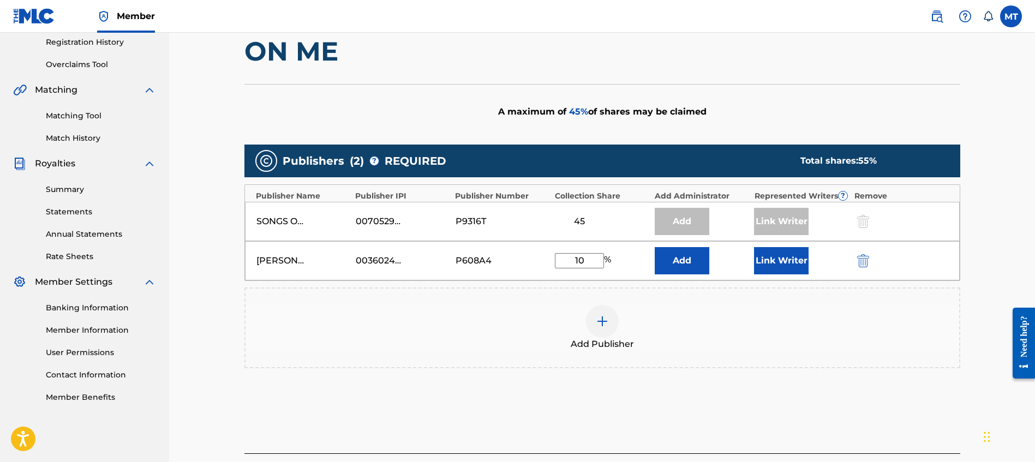
type input "10"
click at [683, 266] on button "Add" at bounding box center [682, 260] width 55 height 27
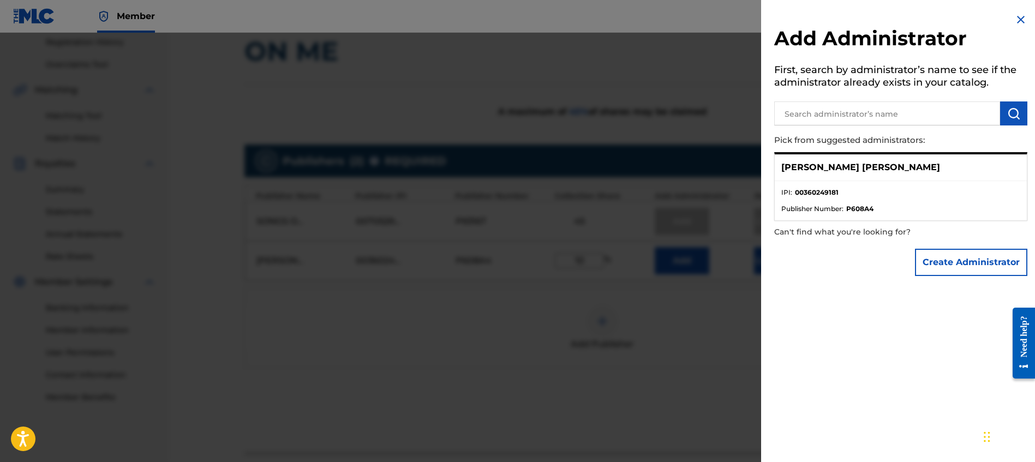
click at [705, 316] on div at bounding box center [517, 264] width 1035 height 462
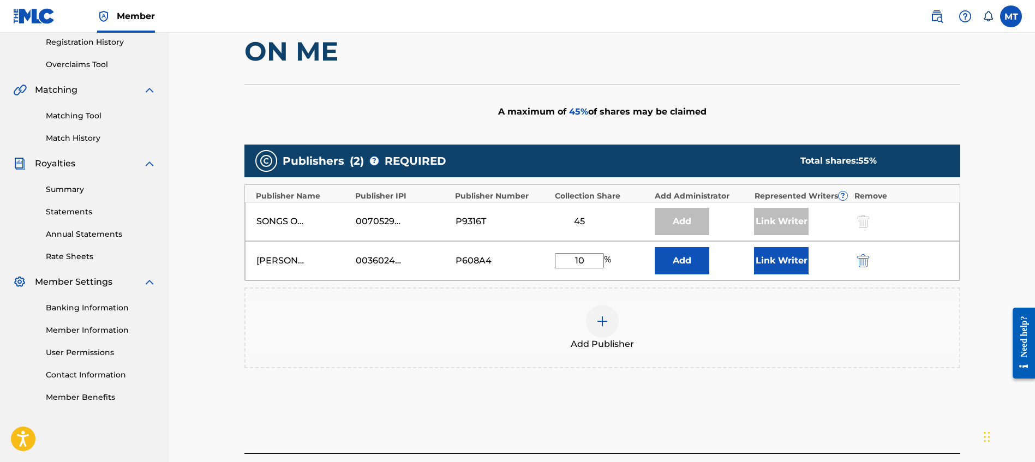
click at [795, 257] on button "Link Writer" at bounding box center [781, 260] width 55 height 27
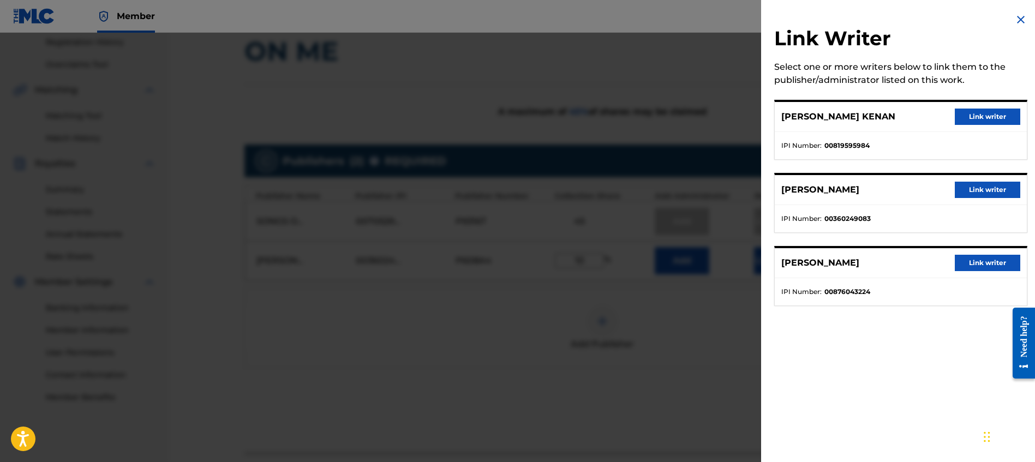
click at [979, 188] on button "Link writer" at bounding box center [987, 190] width 65 height 16
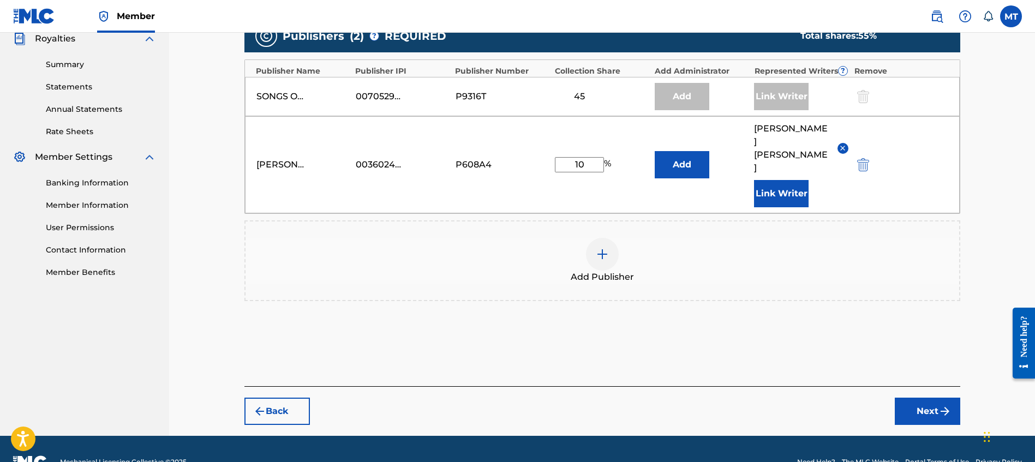
click at [921, 398] on button "Next" at bounding box center [927, 411] width 65 height 27
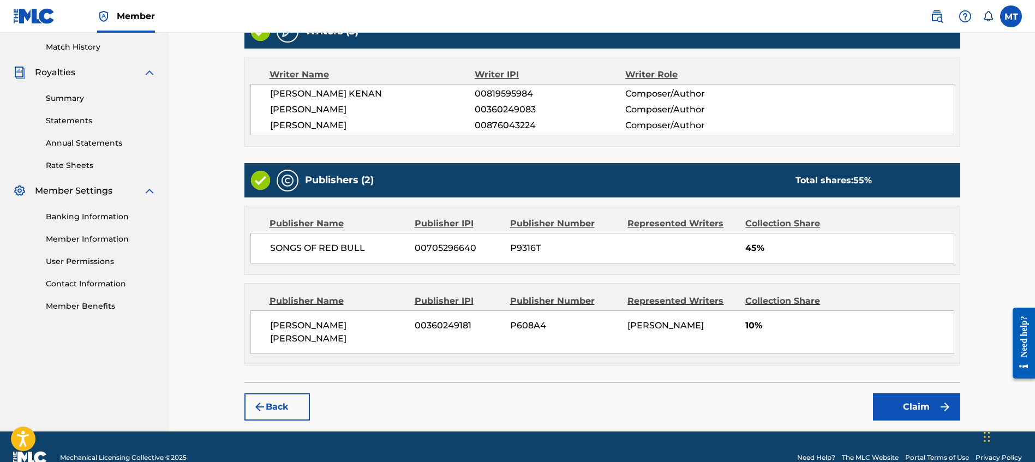
scroll to position [321, 0]
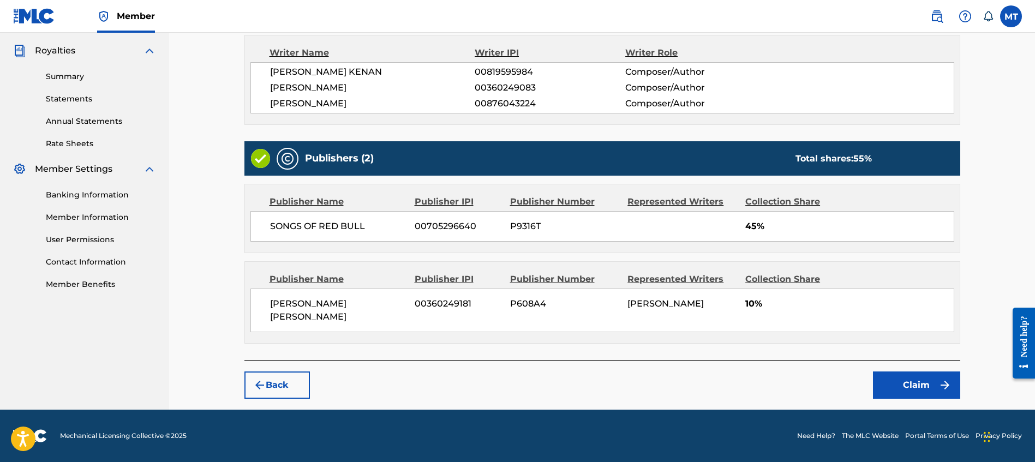
click at [940, 390] on img "submit" at bounding box center [945, 385] width 13 height 13
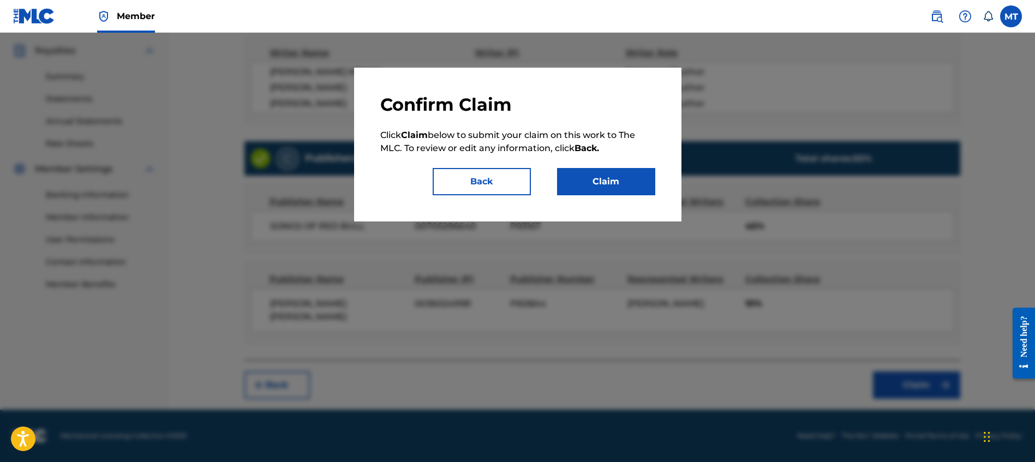
click at [603, 189] on button "Claim" at bounding box center [606, 181] width 98 height 27
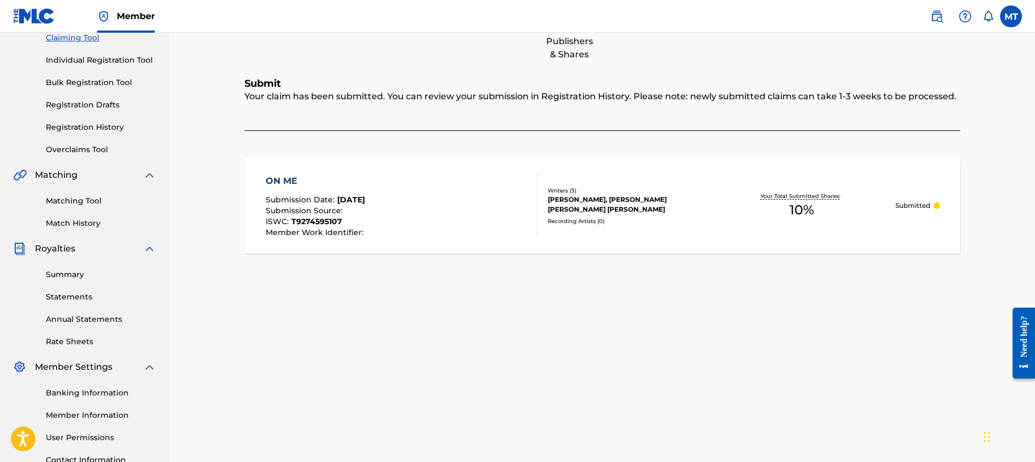
scroll to position [0, 0]
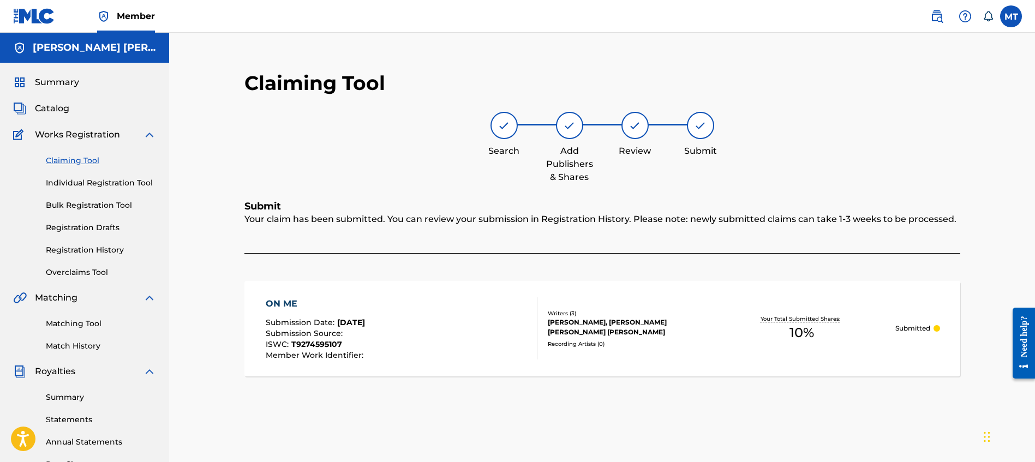
click at [72, 159] on link "Claiming Tool" at bounding box center [101, 160] width 110 height 11
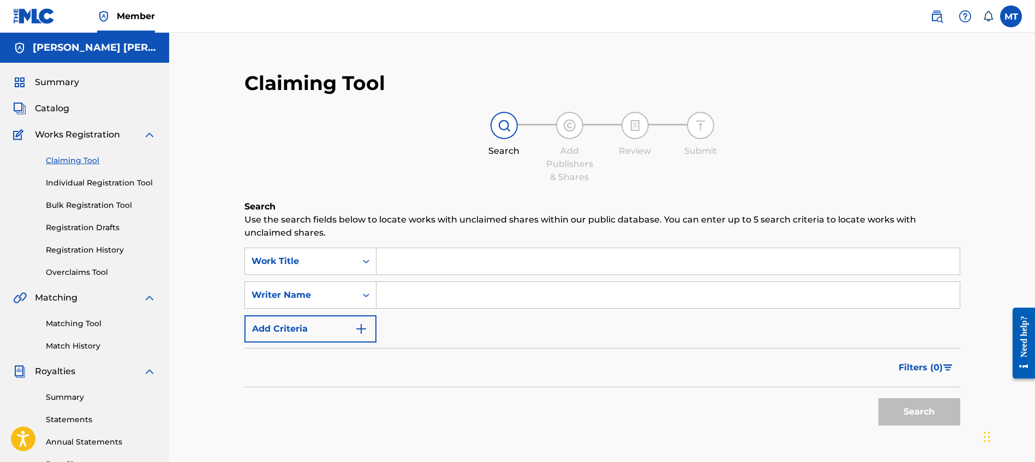
click at [455, 259] on input "Search Form" at bounding box center [668, 261] width 583 height 26
paste input "MOMMA"
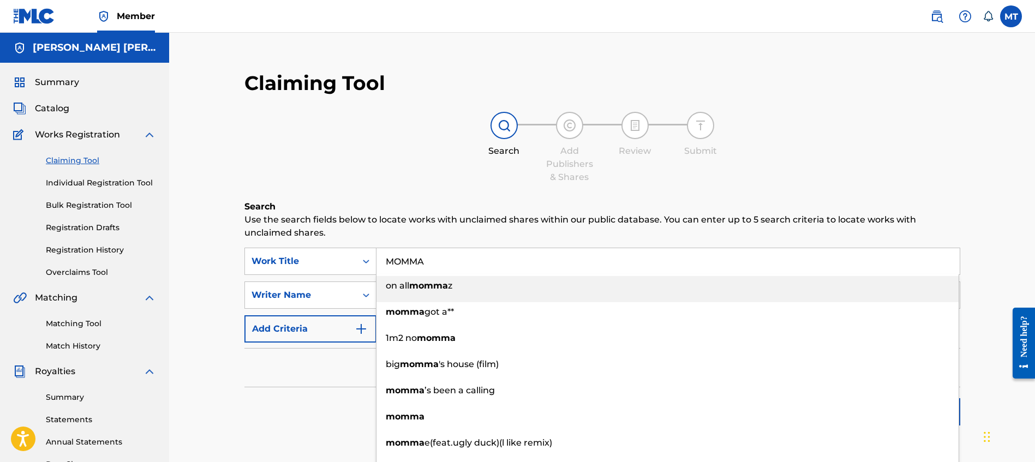
type input "MOMMA"
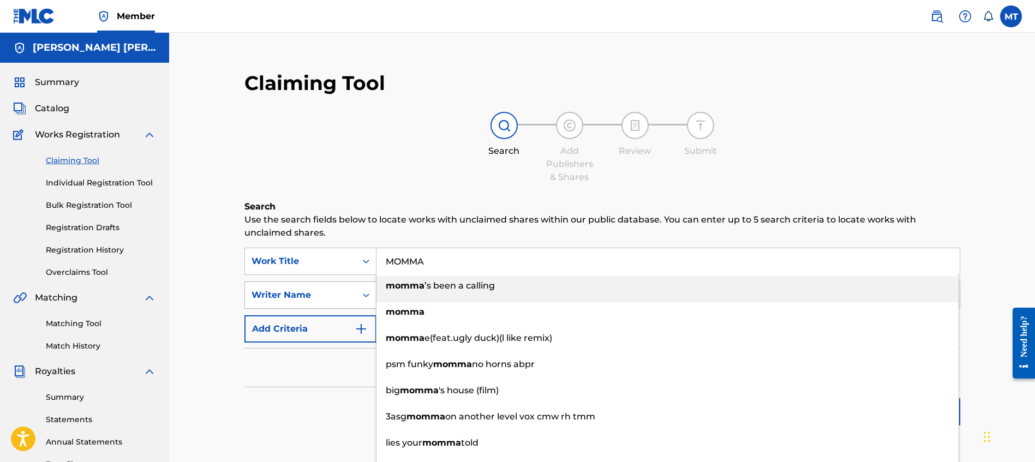
scroll to position [11, 0]
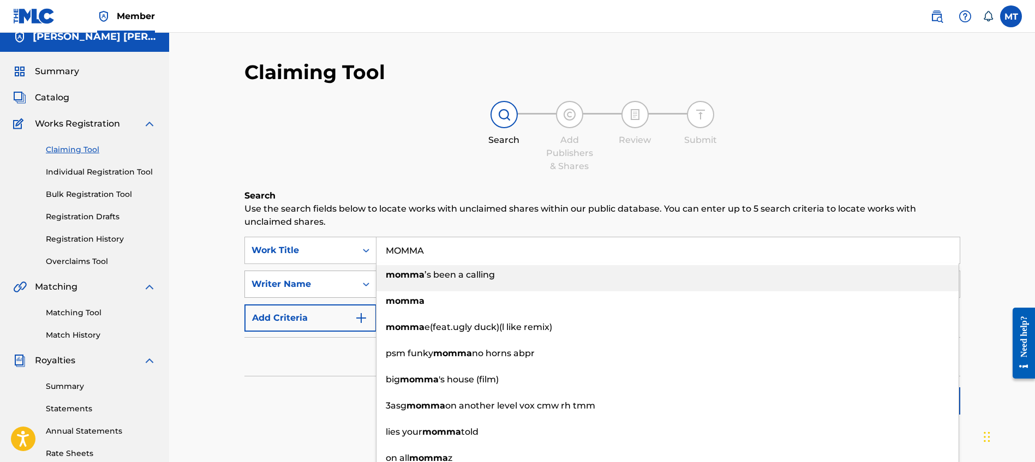
click at [322, 289] on div "Writer Name" at bounding box center [301, 284] width 98 height 13
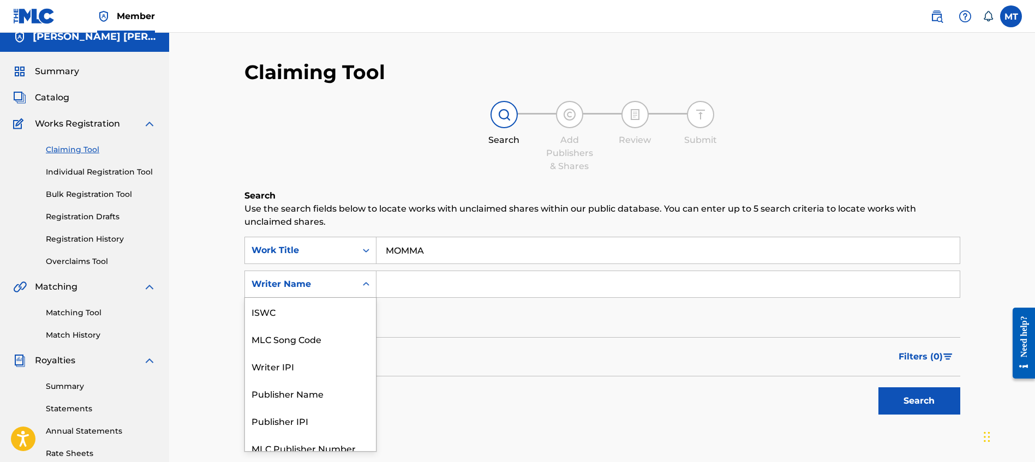
scroll to position [27, 0]
drag, startPoint x: 312, startPoint y: 334, endPoint x: 315, endPoint y: 317, distance: 17.7
click at [315, 317] on div "ISWC MLC Song Code Writer IPI Publisher Name Publisher IPI MLC Publisher Number…" at bounding box center [310, 374] width 131 height 153
click at [316, 314] on div "MLC Song Code" at bounding box center [310, 311] width 131 height 27
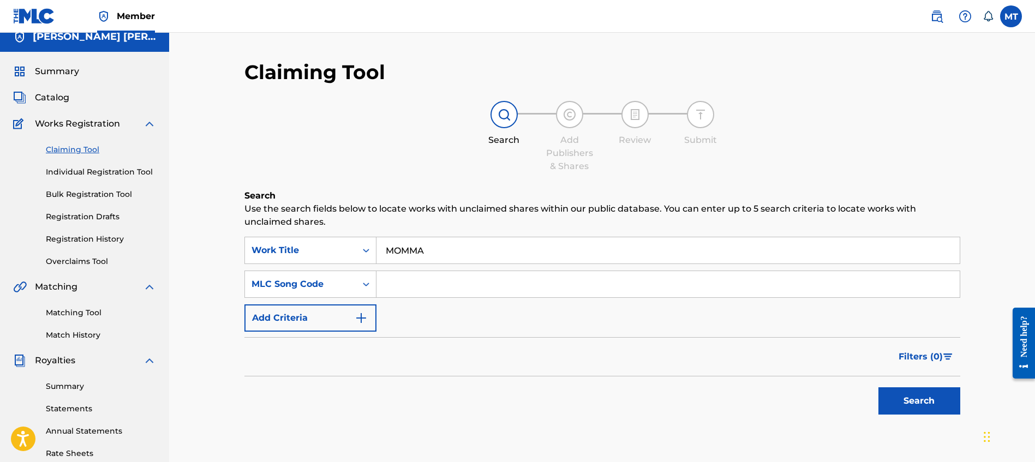
click at [404, 288] on input "Search Form" at bounding box center [668, 284] width 583 height 26
paste input "MA91OF"
type input "MA91OF"
drag, startPoint x: 492, startPoint y: 333, endPoint x: 550, endPoint y: 337, distance: 57.4
click at [492, 333] on form "SearchWithCriteriae65bad50-a4b8-430f-84c8-7f607845b009 Work Title MOMMA SearchW…" at bounding box center [603, 328] width 716 height 183
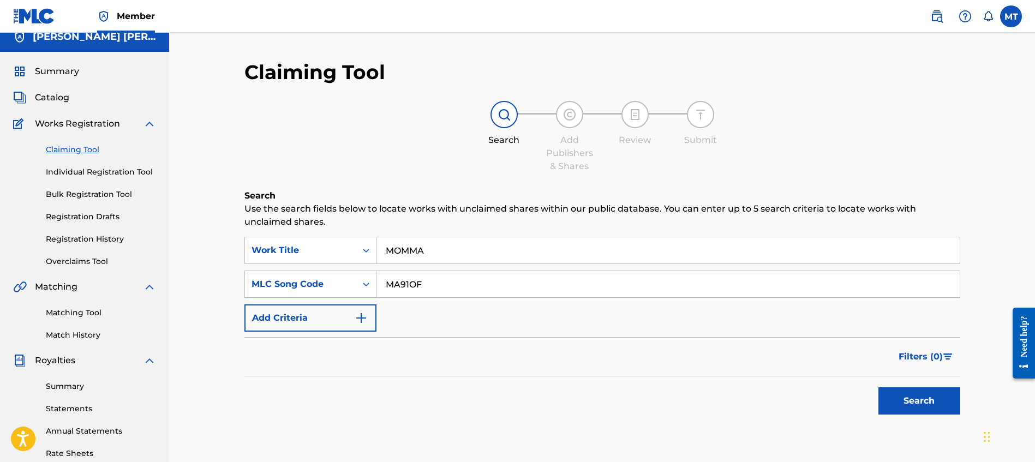
click at [958, 402] on button "Search" at bounding box center [920, 401] width 82 height 27
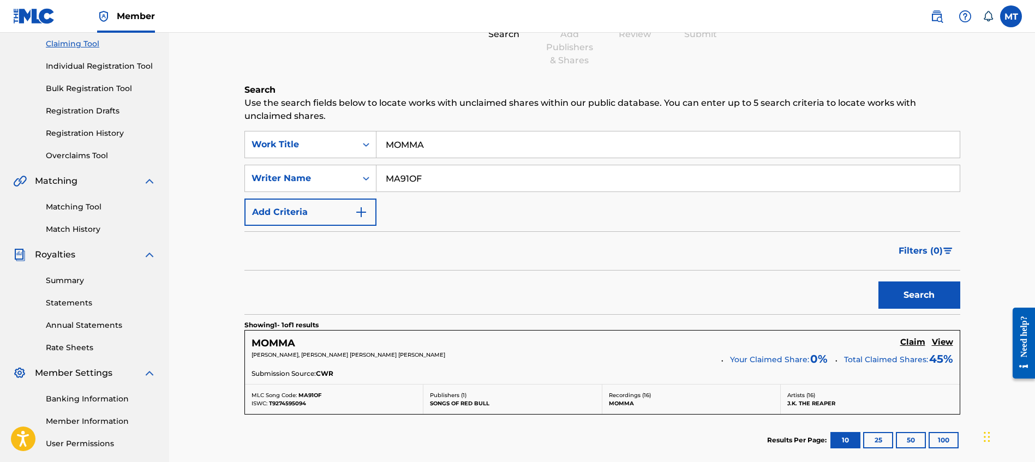
scroll to position [239, 0]
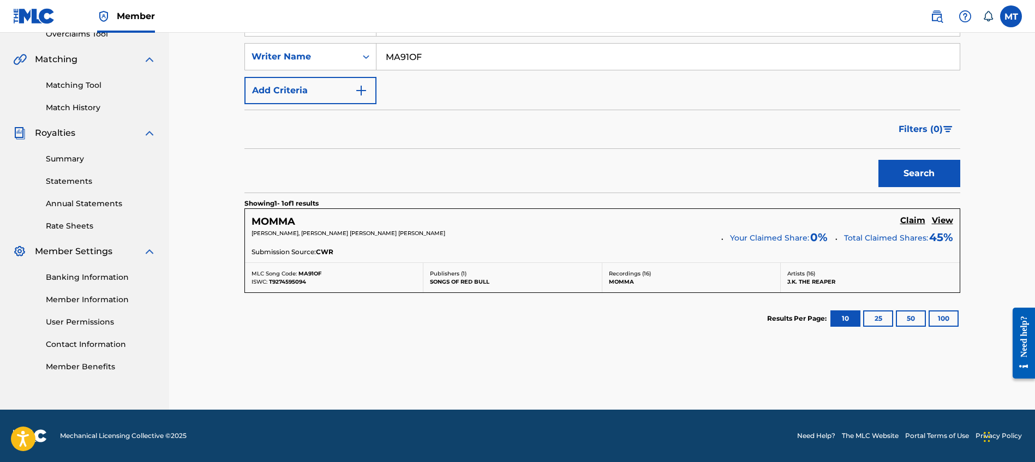
click at [920, 224] on h5 "Claim" at bounding box center [913, 221] width 25 height 10
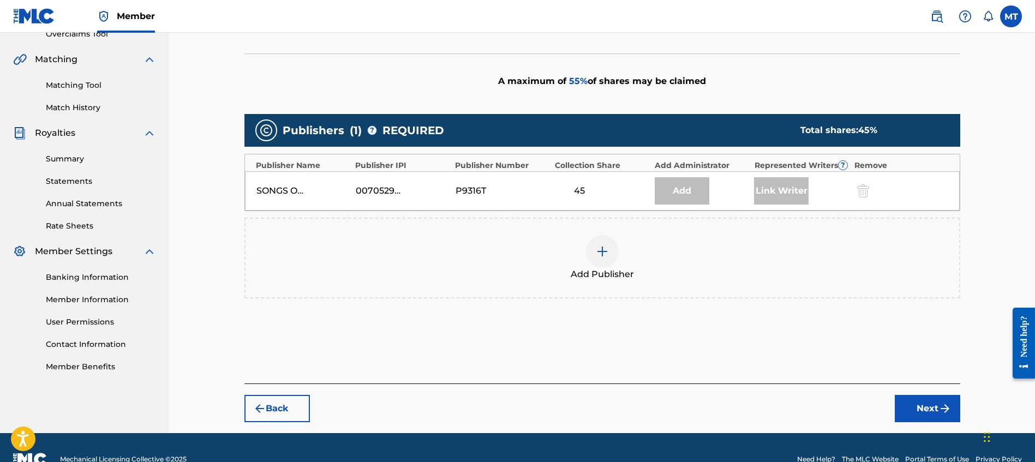
click at [624, 252] on div "Add Publisher" at bounding box center [603, 258] width 714 height 46
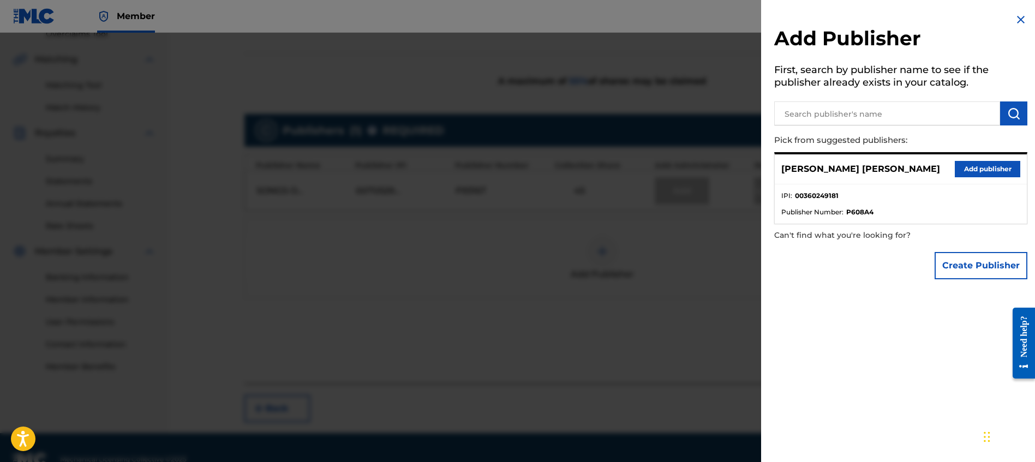
click at [966, 165] on button "Add publisher" at bounding box center [987, 169] width 65 height 16
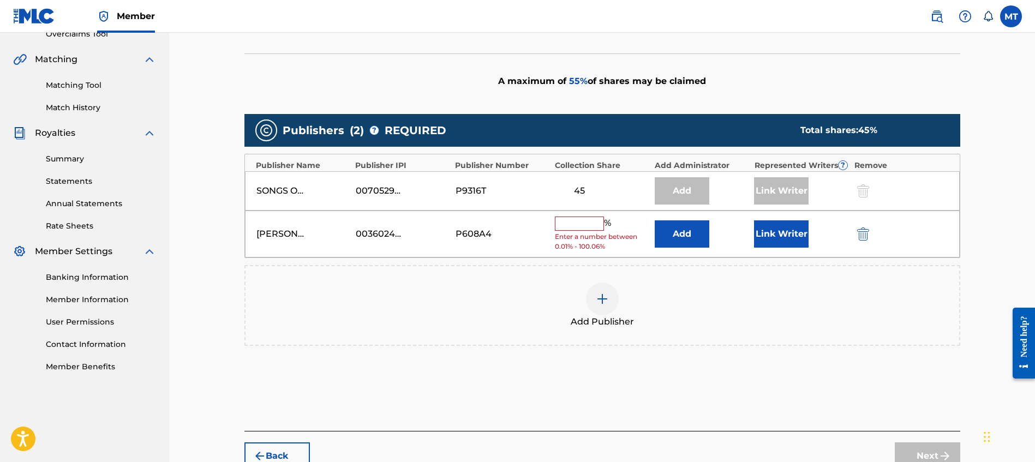
click at [612, 234] on span "Enter a number between 0.01% - 100.06%" at bounding box center [602, 242] width 94 height 20
click at [599, 225] on input "text" at bounding box center [579, 224] width 49 height 14
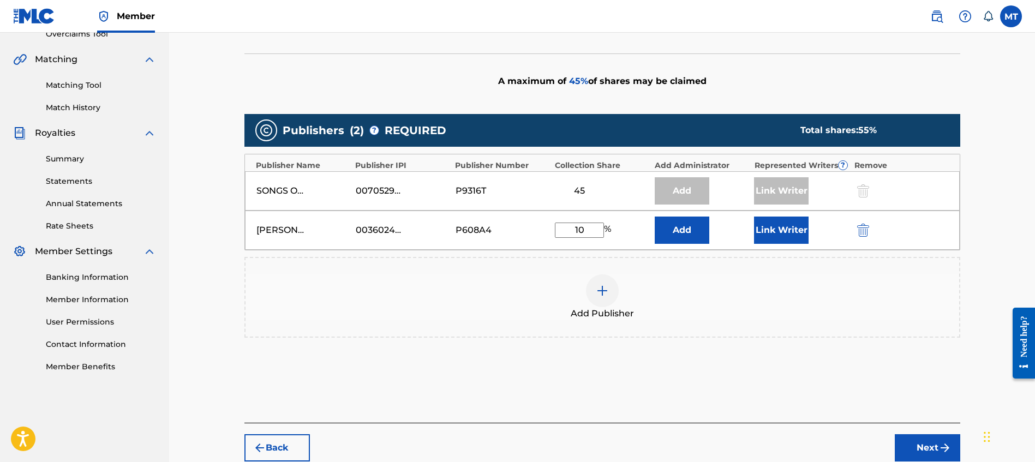
type input "10"
click at [790, 232] on button "Link Writer" at bounding box center [781, 230] width 55 height 27
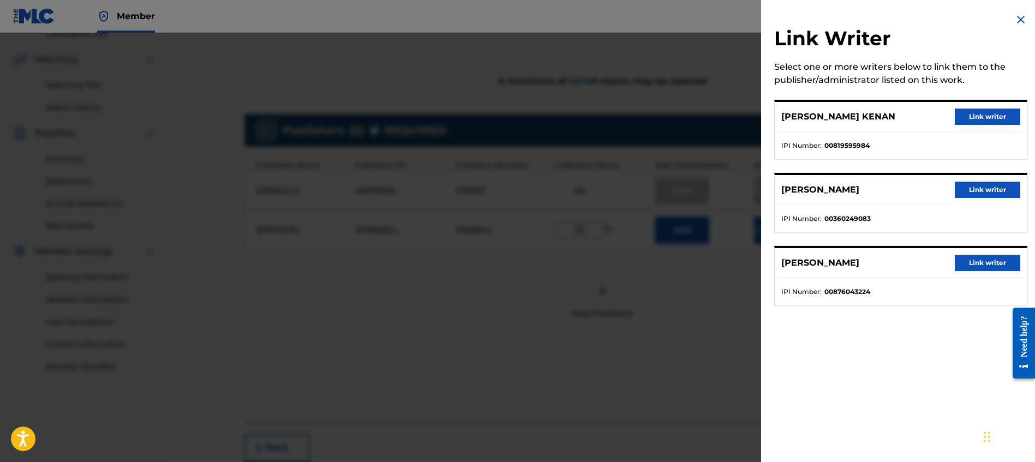
click at [994, 190] on button "Link writer" at bounding box center [987, 190] width 65 height 16
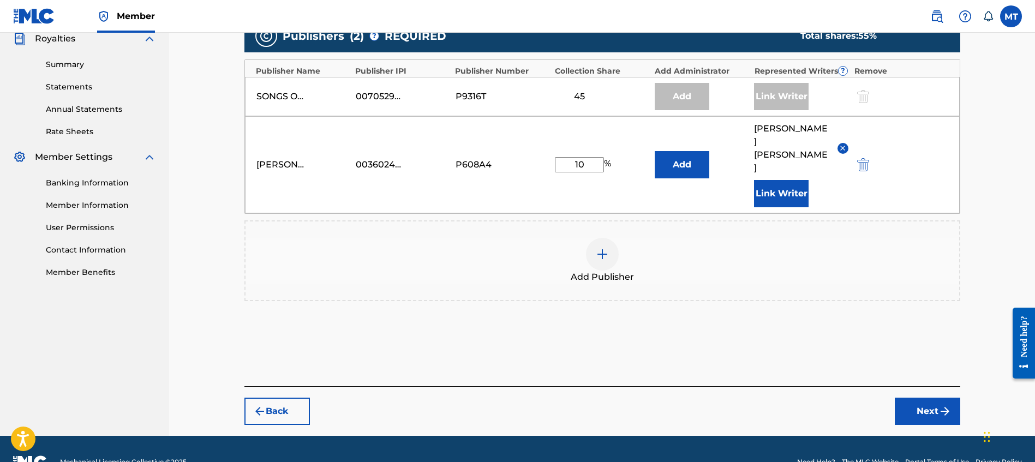
click at [930, 398] on button "Next" at bounding box center [927, 411] width 65 height 27
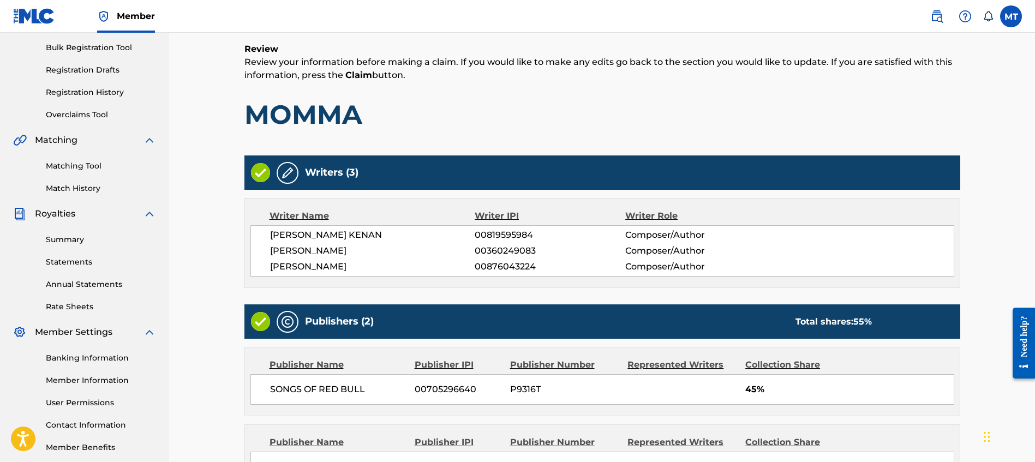
scroll to position [321, 0]
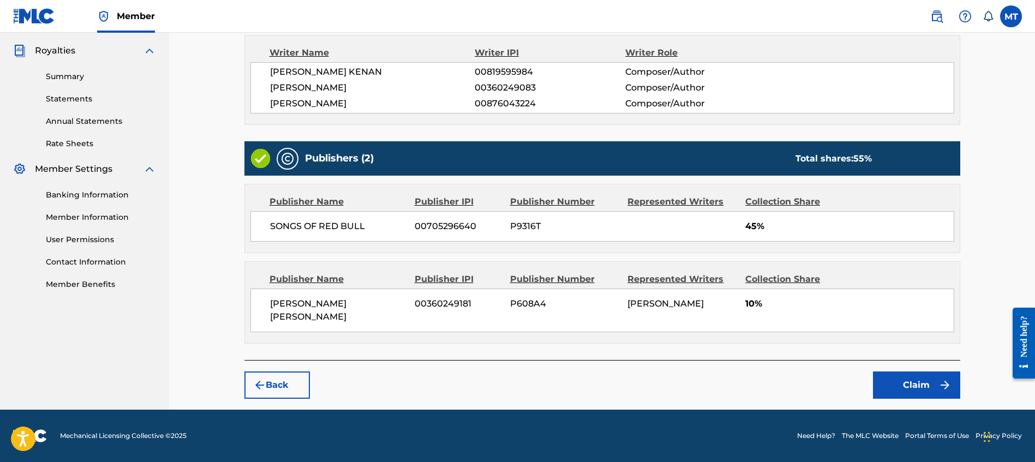
click at [928, 376] on button "Claim" at bounding box center [916, 385] width 87 height 27
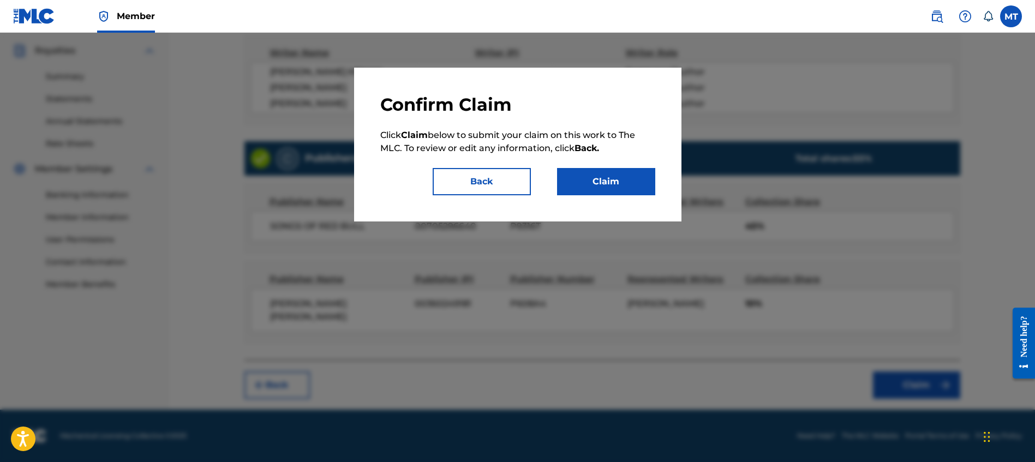
click at [589, 168] on button "Claim" at bounding box center [606, 181] width 98 height 27
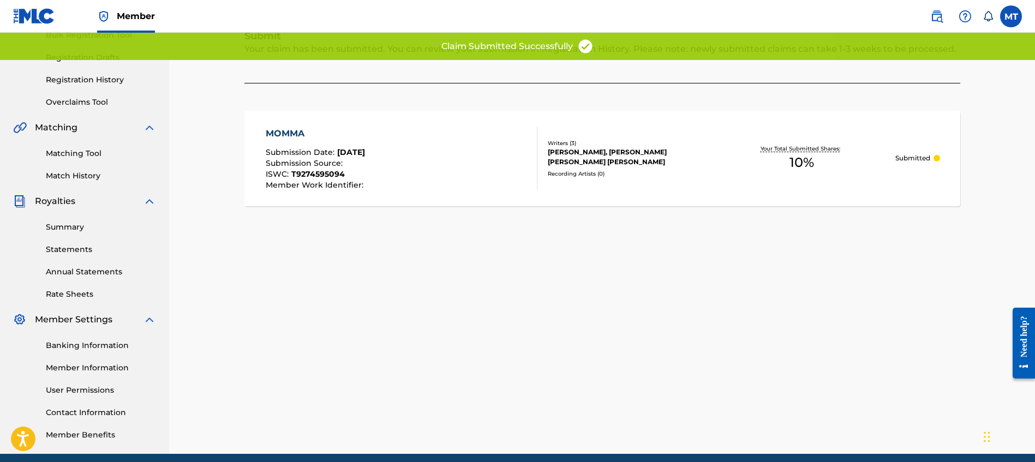
scroll to position [0, 0]
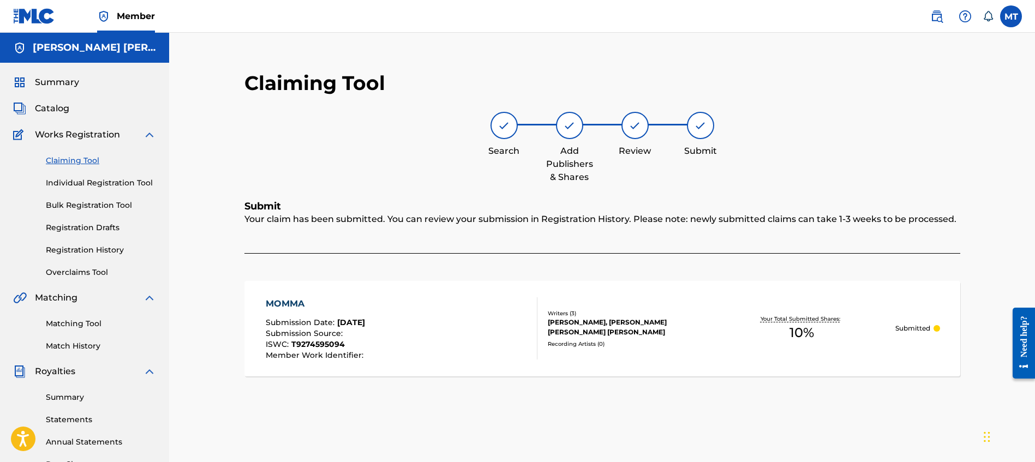
click at [57, 113] on span "Catalog" at bounding box center [52, 108] width 34 height 13
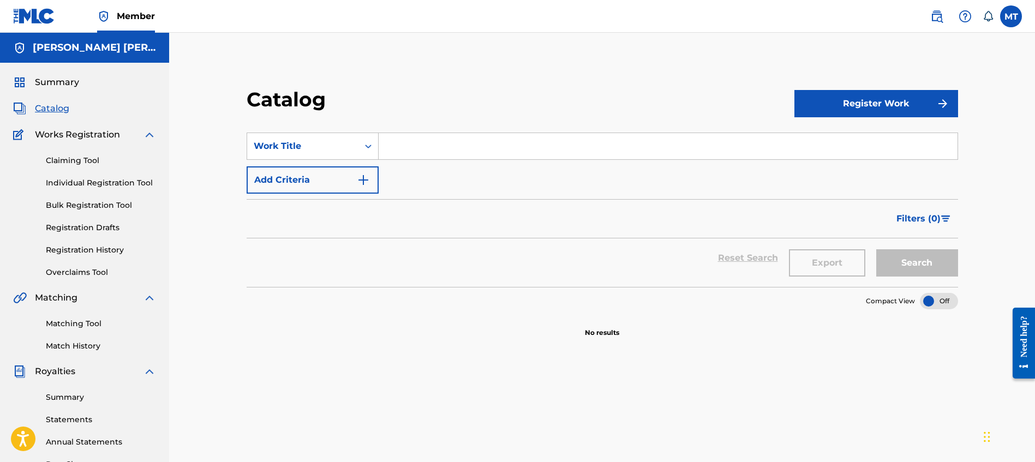
click at [67, 162] on link "Claiming Tool" at bounding box center [101, 160] width 110 height 11
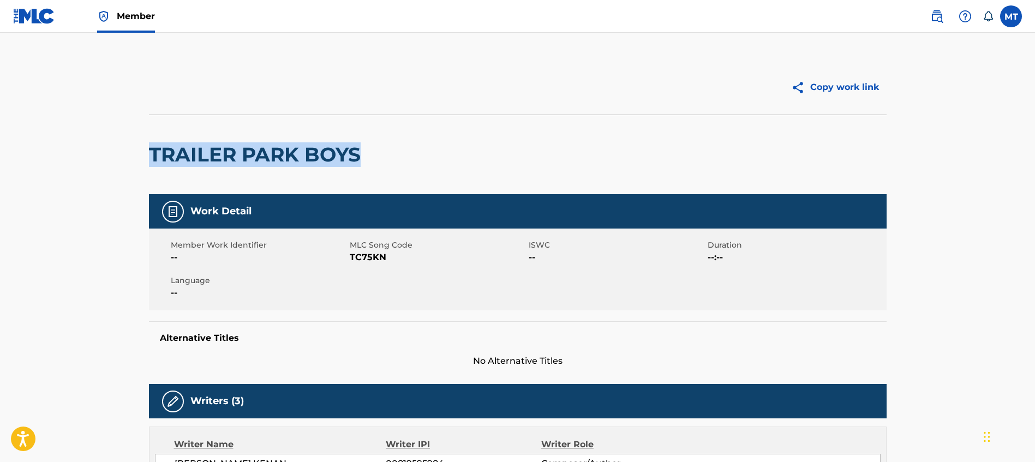
drag, startPoint x: 169, startPoint y: 153, endPoint x: 408, endPoint y: 166, distance: 239.9
copy h2 "TRAILER PARK BOYS"
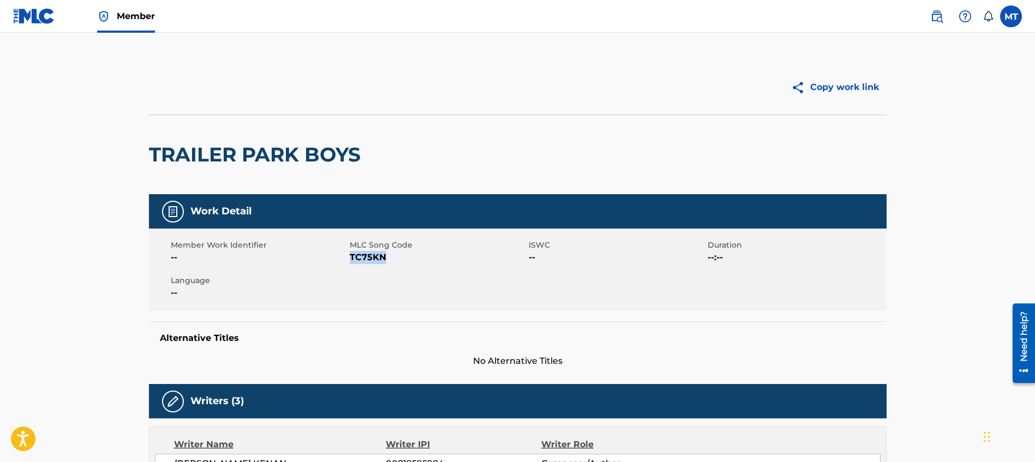
drag, startPoint x: 365, startPoint y: 259, endPoint x: 351, endPoint y: 258, distance: 13.7
click at [351, 258] on span "TC75KN" at bounding box center [438, 257] width 176 height 13
copy span "TC75KN"
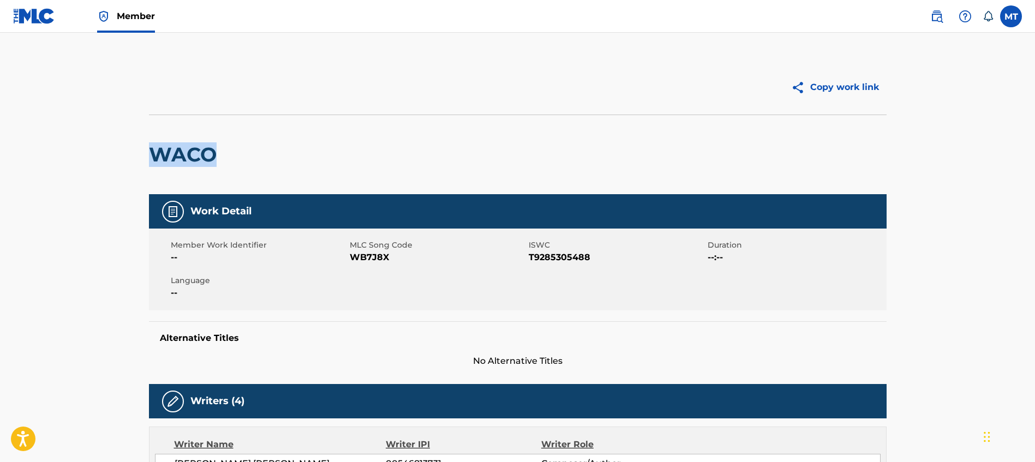
drag, startPoint x: 189, startPoint y: 157, endPoint x: 155, endPoint y: 157, distance: 33.8
click at [155, 157] on h2 "WACO" at bounding box center [185, 154] width 73 height 25
copy h2 "WACO"
drag, startPoint x: 398, startPoint y: 257, endPoint x: 350, endPoint y: 257, distance: 47.5
click at [350, 257] on span "WB7J8X" at bounding box center [438, 257] width 176 height 13
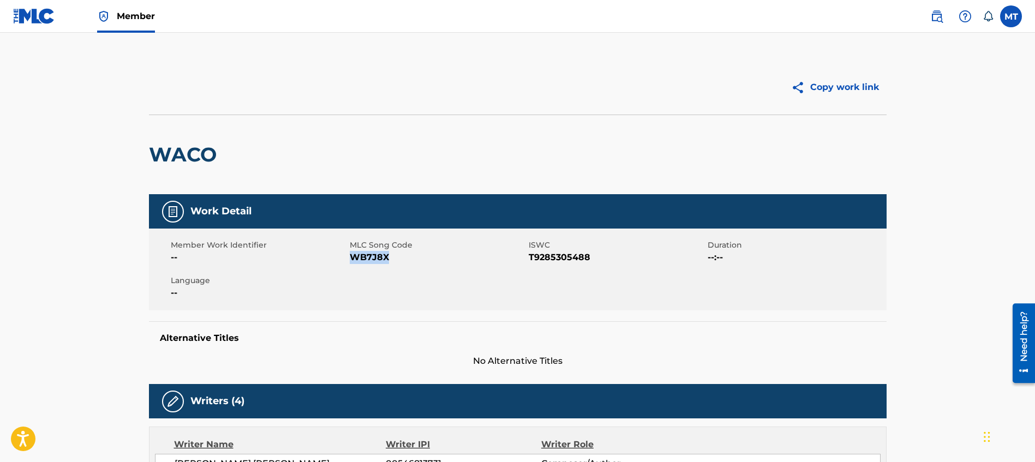
copy span "WB7J8X"
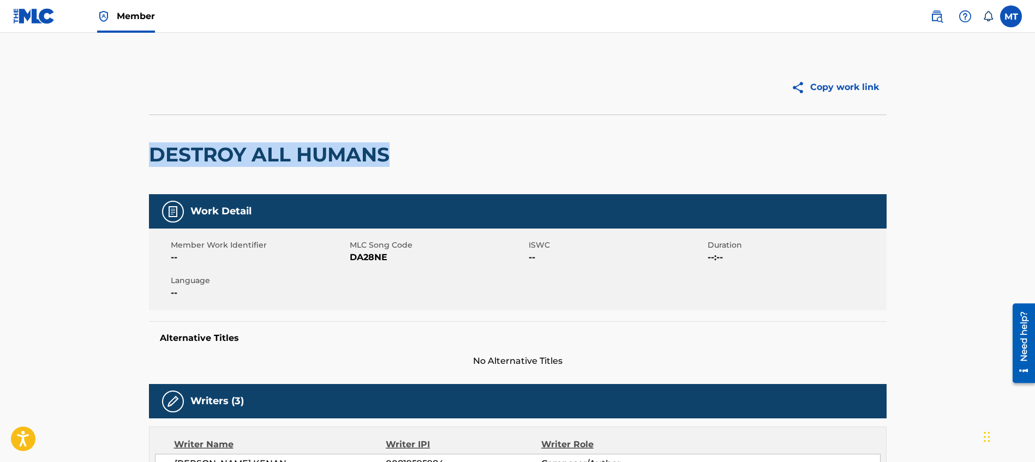
drag, startPoint x: 342, startPoint y: 156, endPoint x: 147, endPoint y: 156, distance: 194.9
copy h2 "DESTROY ALL HUMANS"
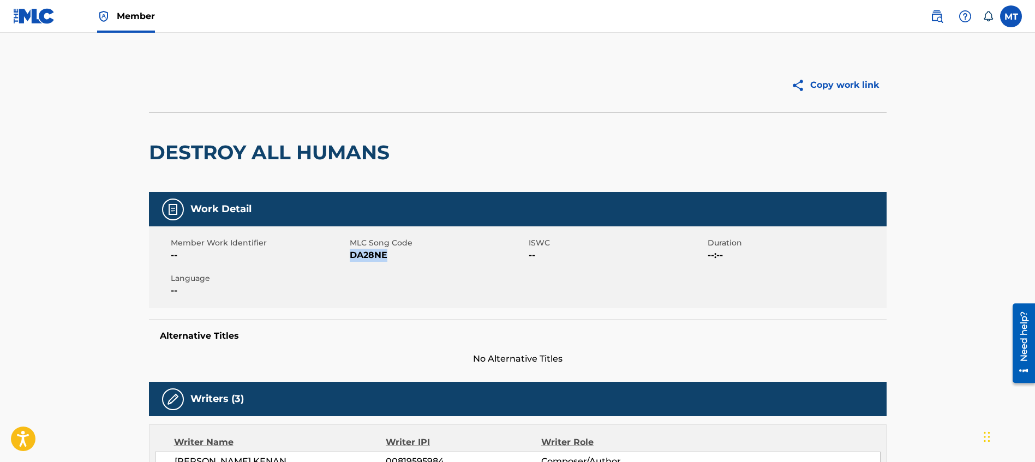
drag, startPoint x: 386, startPoint y: 258, endPoint x: 352, endPoint y: 253, distance: 35.4
click at [352, 253] on span "DA28NE" at bounding box center [438, 255] width 176 height 13
copy span "DA28NE"
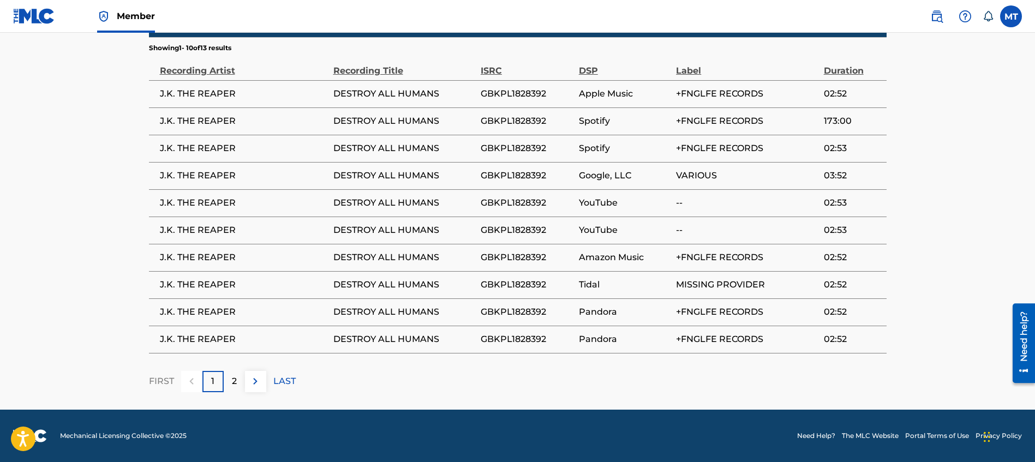
scroll to position [680, 0]
click at [227, 383] on div "2" at bounding box center [234, 381] width 21 height 21
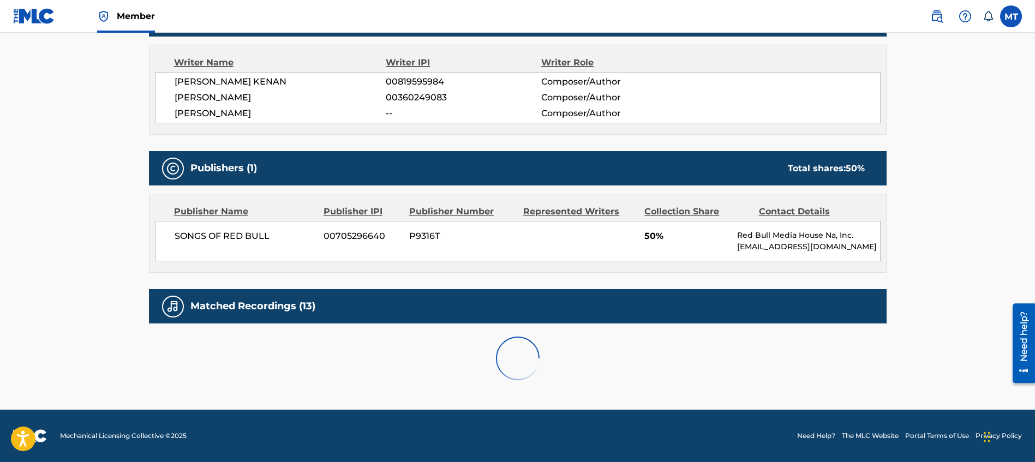
scroll to position [489, 0]
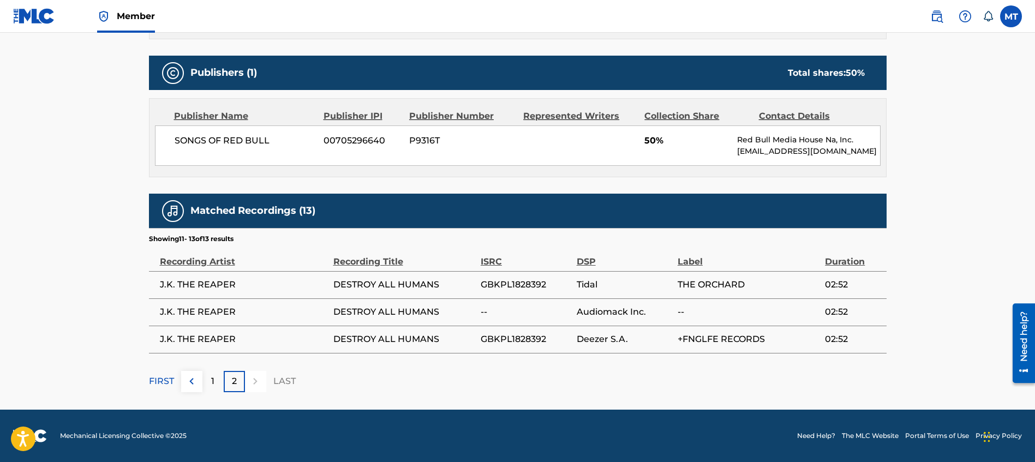
click at [203, 384] on div "1" at bounding box center [213, 381] width 21 height 21
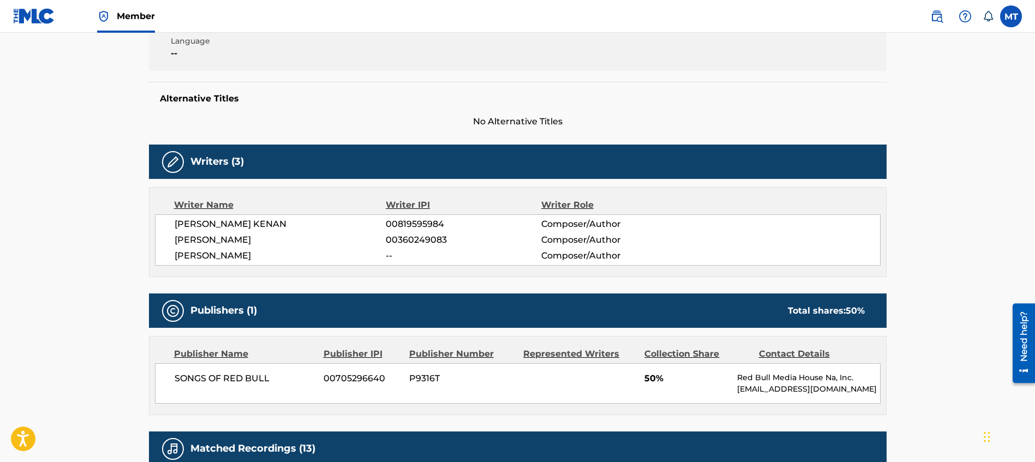
scroll to position [0, 0]
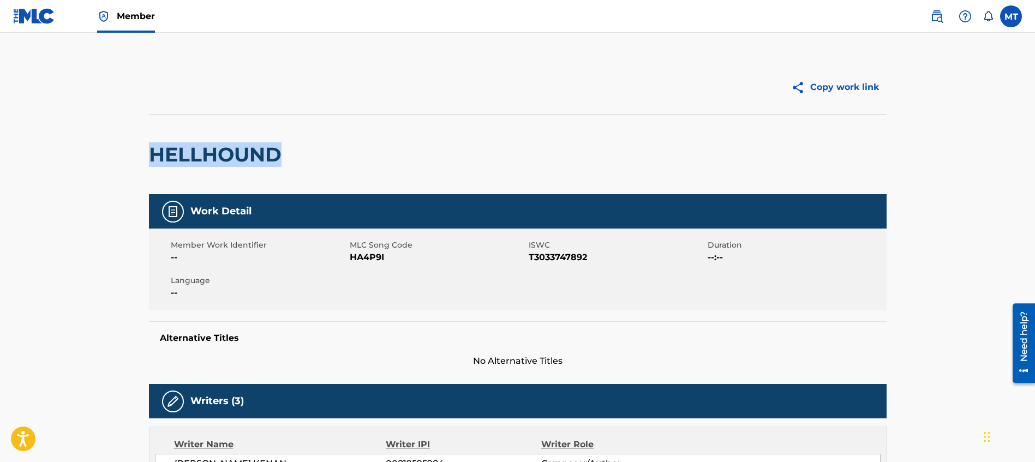
drag, startPoint x: 255, startPoint y: 157, endPoint x: 143, endPoint y: 163, distance: 112.1
copy h2 "HELLHOUND"
drag, startPoint x: 385, startPoint y: 261, endPoint x: 350, endPoint y: 255, distance: 35.4
click at [350, 255] on span "HA4P9I" at bounding box center [438, 257] width 176 height 13
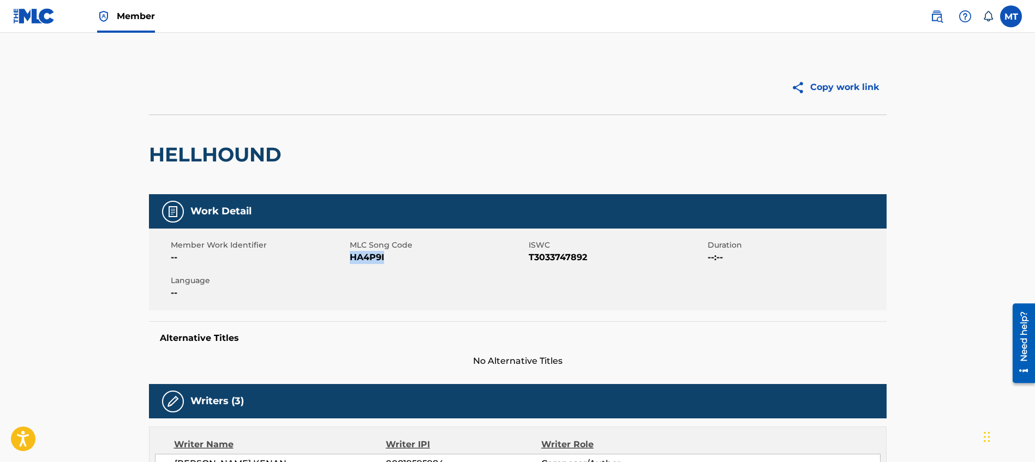
copy span "HA4P9I"
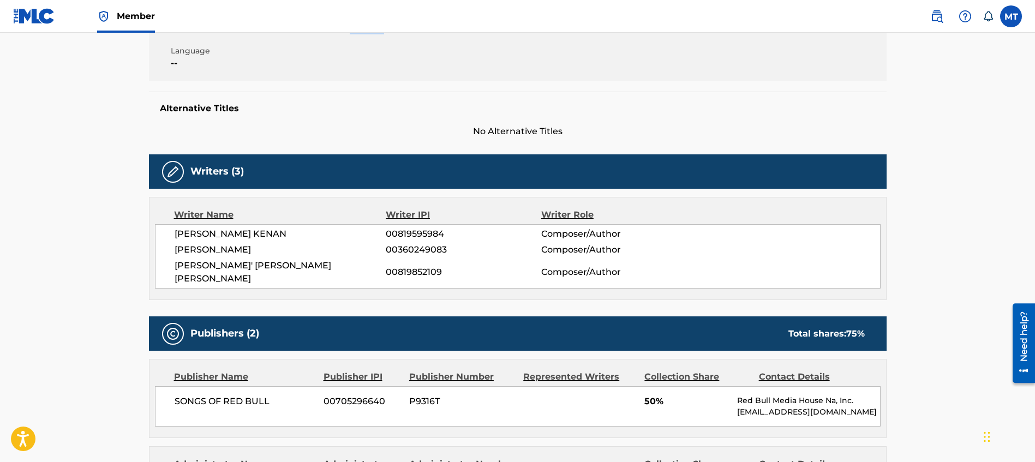
scroll to position [230, 0]
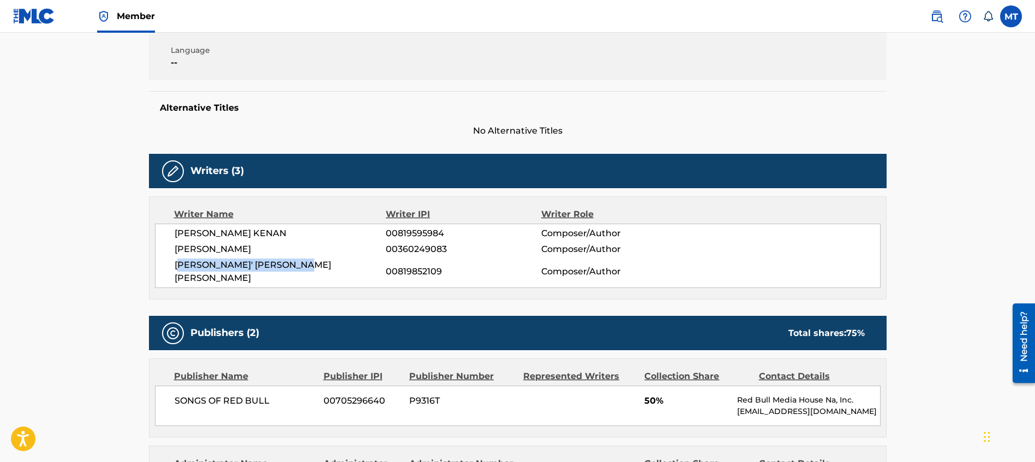
drag, startPoint x: 179, startPoint y: 265, endPoint x: 364, endPoint y: 260, distance: 185.1
click at [364, 260] on span "[PERSON_NAME]' [PERSON_NAME] [PERSON_NAME]" at bounding box center [281, 272] width 212 height 26
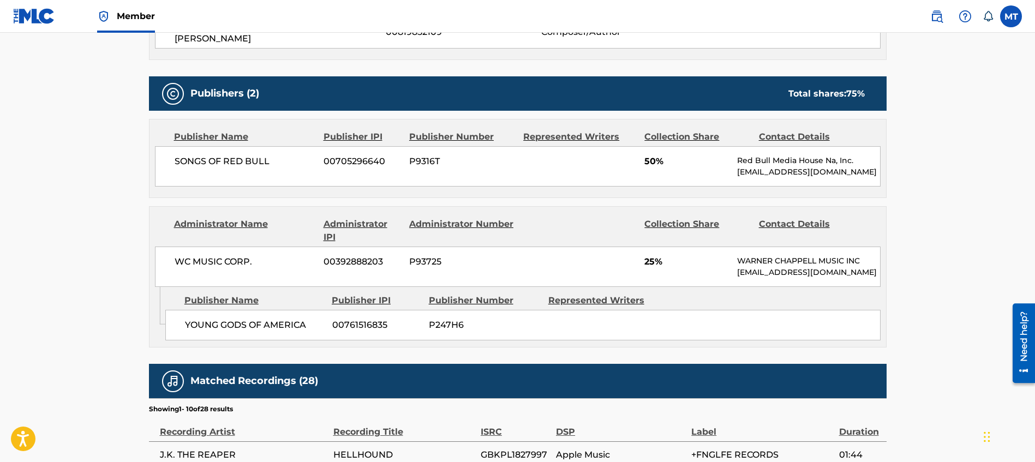
scroll to position [0, 0]
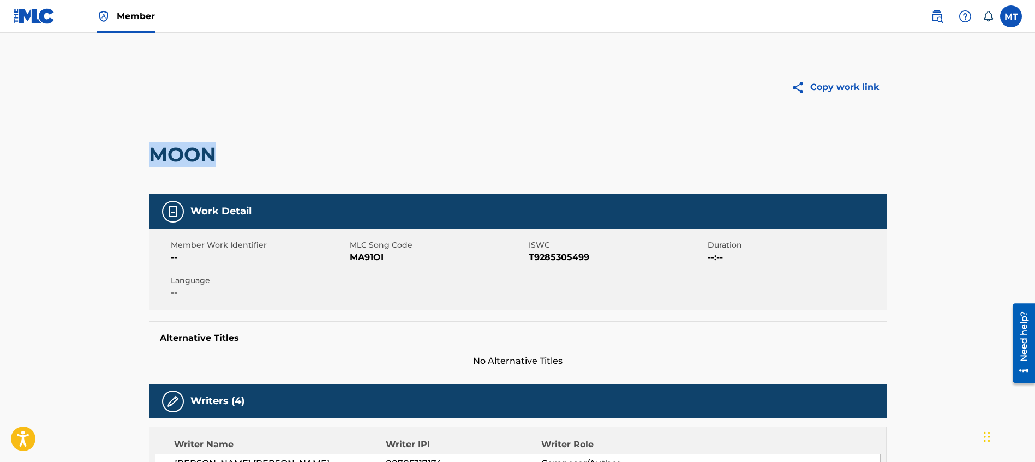
drag, startPoint x: 217, startPoint y: 155, endPoint x: 148, endPoint y: 158, distance: 68.3
click at [149, 158] on h2 "MOON" at bounding box center [185, 154] width 73 height 25
copy h2 "MOON"
drag, startPoint x: 384, startPoint y: 258, endPoint x: 349, endPoint y: 257, distance: 34.4
click at [350, 257] on span "MA91OI" at bounding box center [438, 257] width 176 height 13
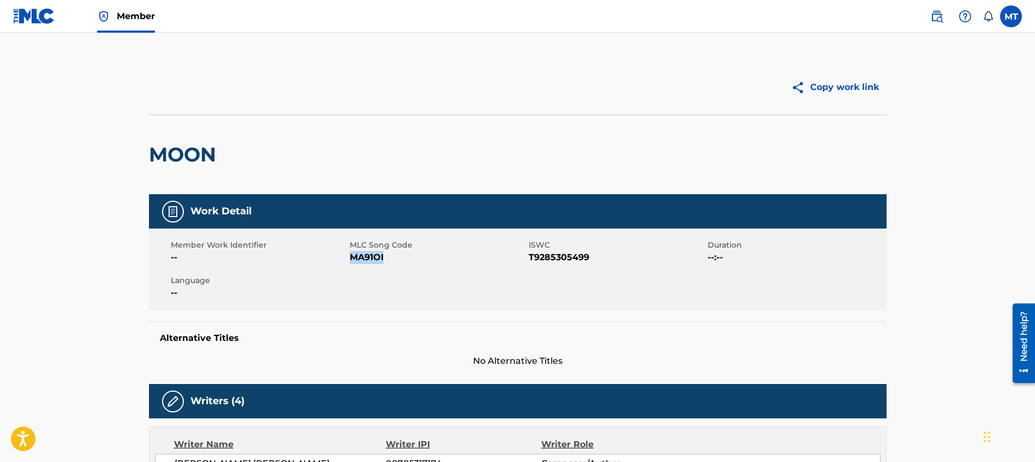
copy span "MA91OI"
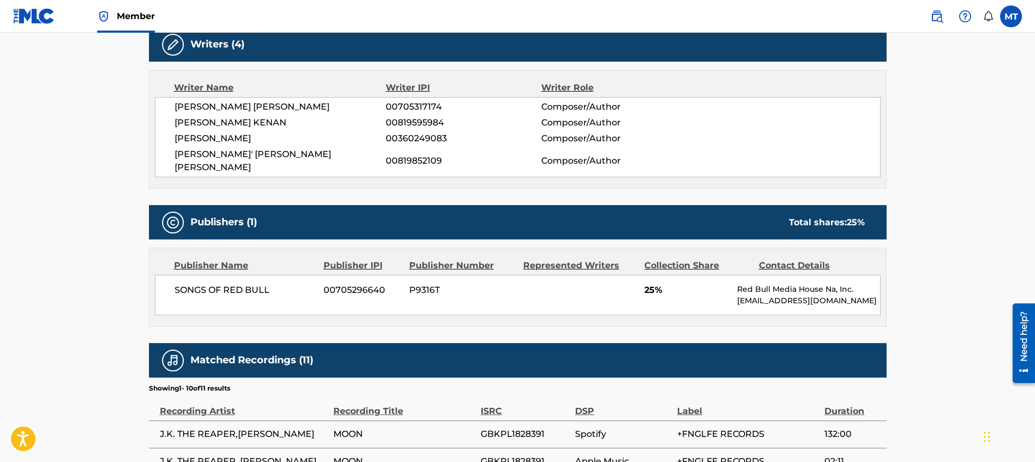
scroll to position [305, 0]
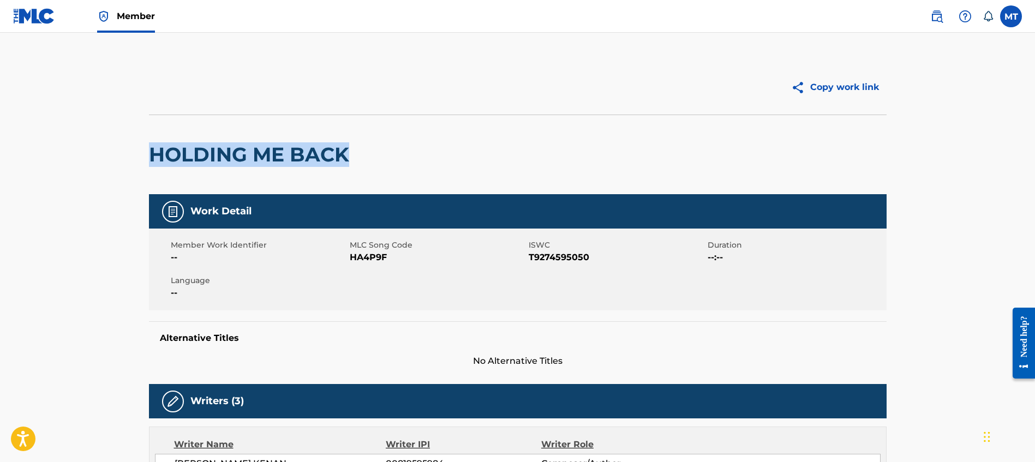
drag, startPoint x: 340, startPoint y: 158, endPoint x: 150, endPoint y: 157, distance: 189.4
click at [150, 157] on h2 "HOLDING ME BACK" at bounding box center [252, 154] width 206 height 25
copy h2 "HOLDING ME BACK"
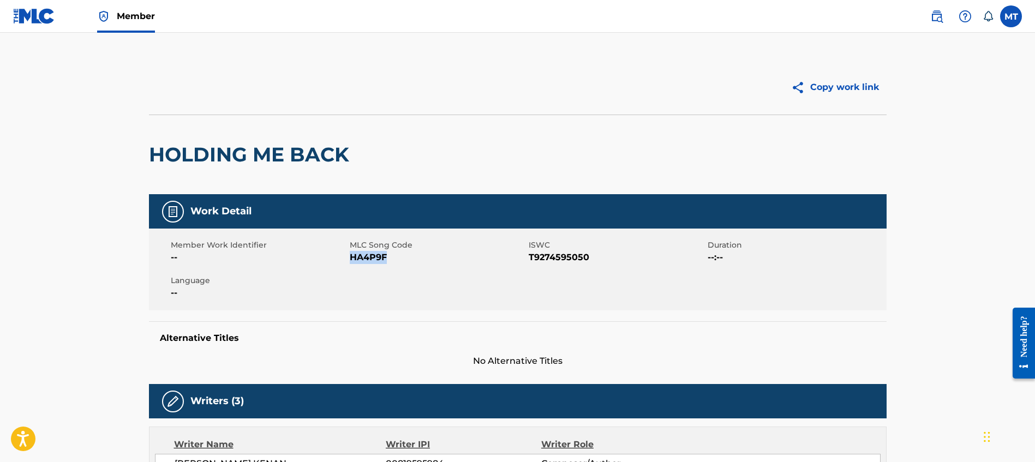
drag, startPoint x: 396, startPoint y: 259, endPoint x: 352, endPoint y: 259, distance: 44.2
click at [352, 259] on span "HA4P9F" at bounding box center [438, 257] width 176 height 13
copy span "HA4P9F"
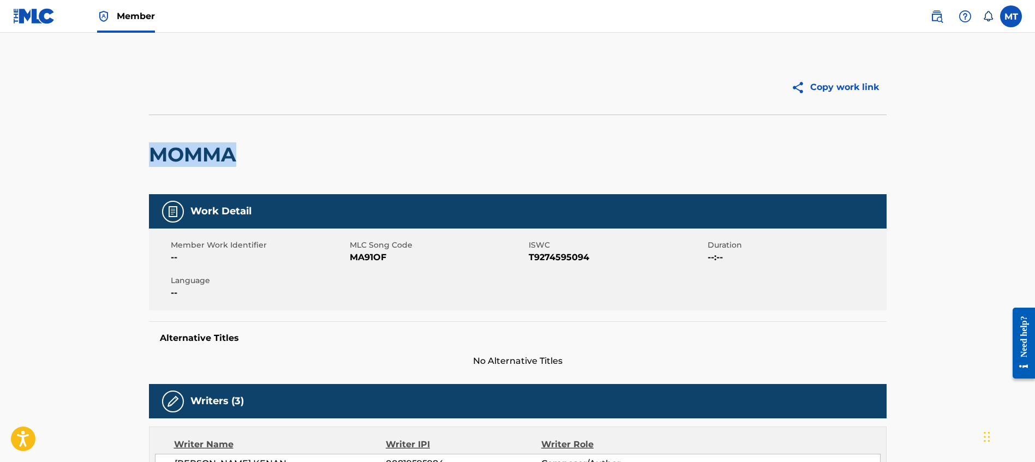
drag, startPoint x: 186, startPoint y: 153, endPoint x: 147, endPoint y: 158, distance: 38.5
copy h2 "MOMMA"
drag, startPoint x: 397, startPoint y: 257, endPoint x: 352, endPoint y: 258, distance: 45.9
click at [352, 258] on span "MA91OF" at bounding box center [438, 257] width 176 height 13
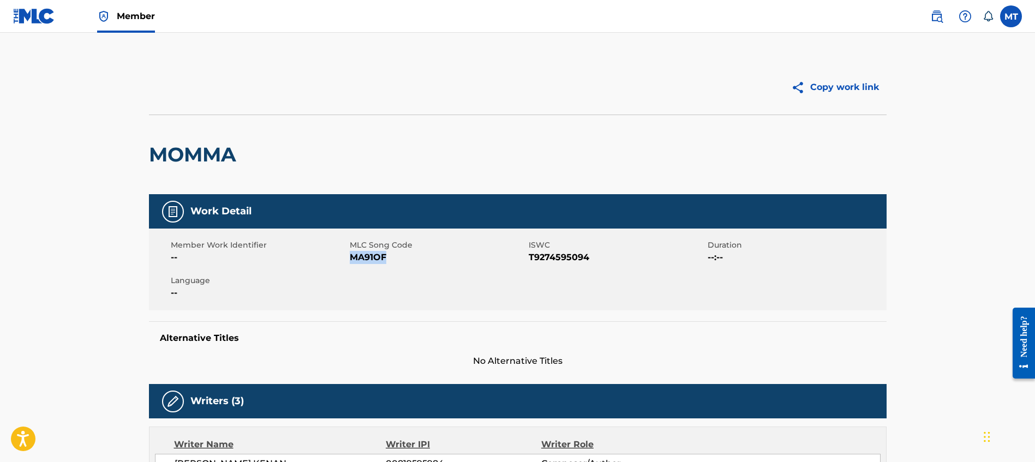
copy span "MA91OF"
drag, startPoint x: 229, startPoint y: 157, endPoint x: 151, endPoint y: 161, distance: 78.7
click at [151, 161] on div "ON ME" at bounding box center [518, 155] width 738 height 80
copy h2 "ON ME"
drag, startPoint x: 360, startPoint y: 262, endPoint x: 349, endPoint y: 261, distance: 10.4
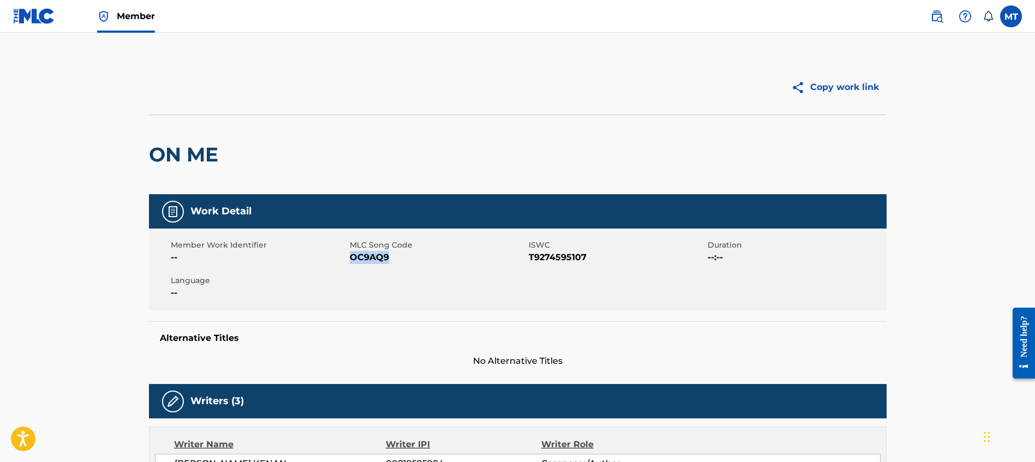
click at [350, 261] on span "OC9AQ9" at bounding box center [438, 257] width 176 height 13
copy span "OC9AQ9"
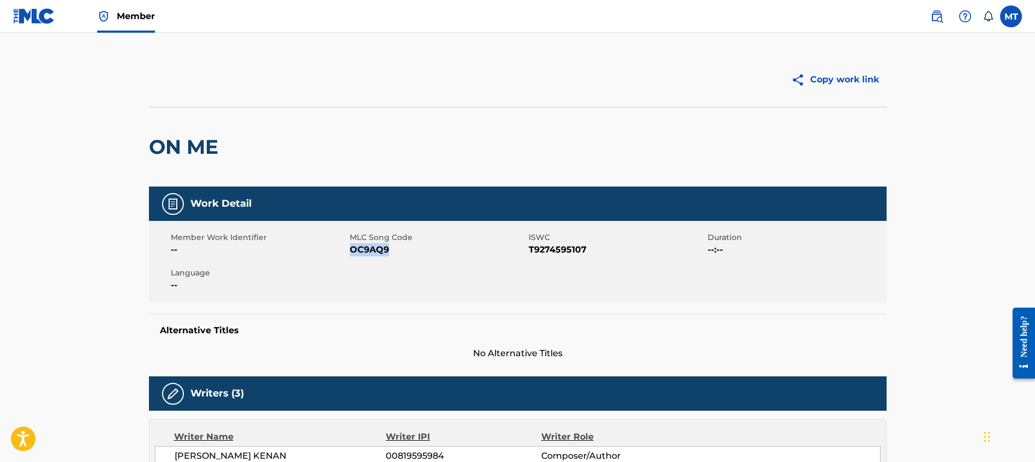
scroll to position [12, 0]
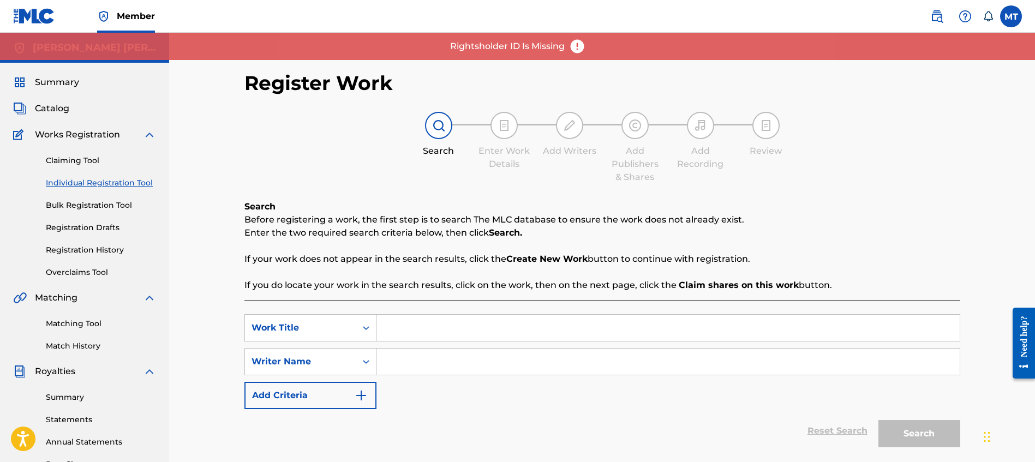
click at [49, 80] on span "Summary" at bounding box center [57, 82] width 44 height 13
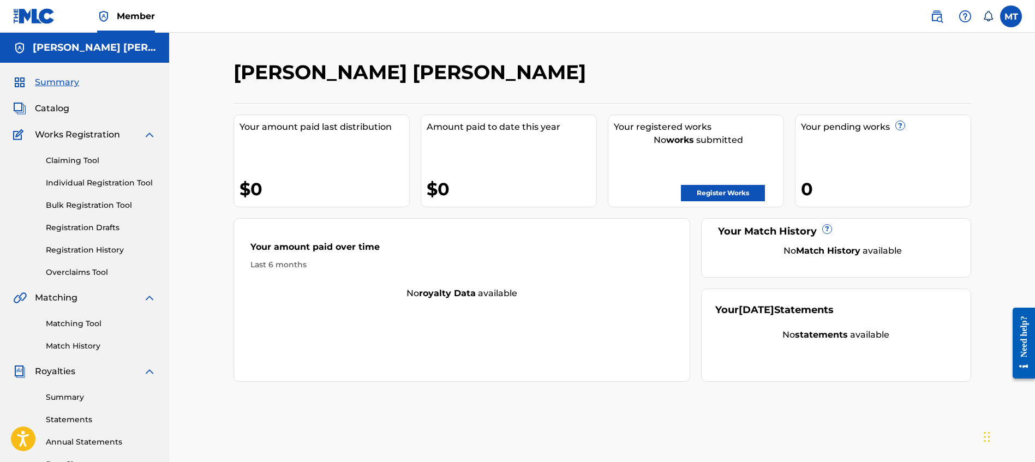
click at [51, 106] on span "Catalog" at bounding box center [52, 108] width 34 height 13
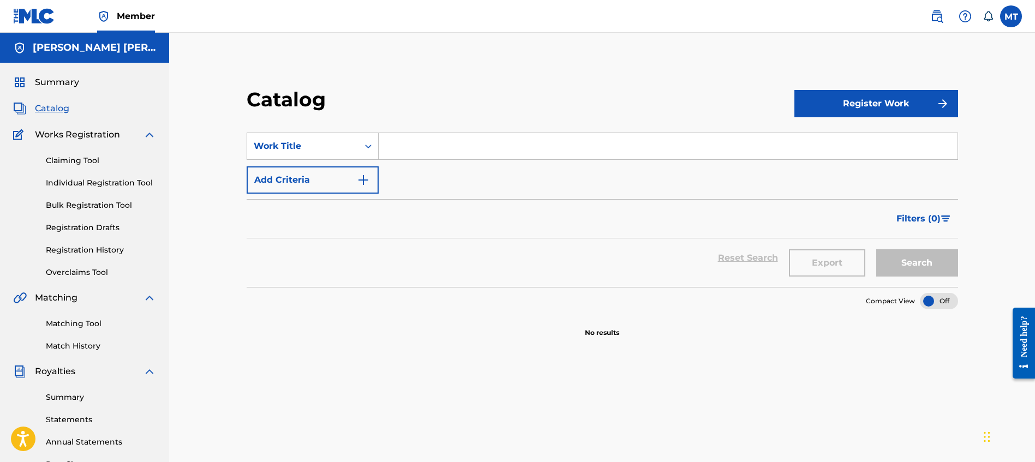
click at [826, 105] on button "Register Work" at bounding box center [877, 103] width 164 height 27
click at [868, 141] on link "Individual" at bounding box center [877, 139] width 164 height 26
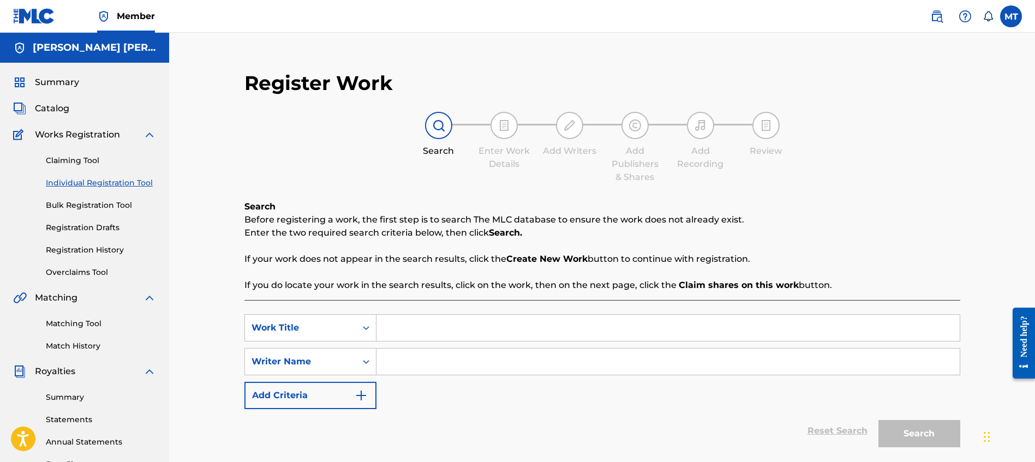
click at [414, 356] on input "Search Form" at bounding box center [668, 362] width 583 height 26
paste input "MA91OF"
type input "MA91OF"
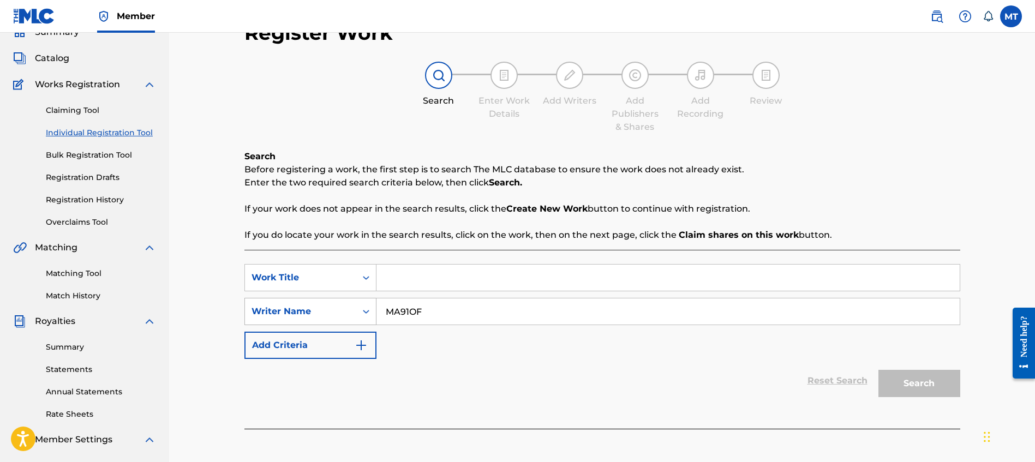
click at [315, 325] on div "Writer Name" at bounding box center [311, 311] width 132 height 27
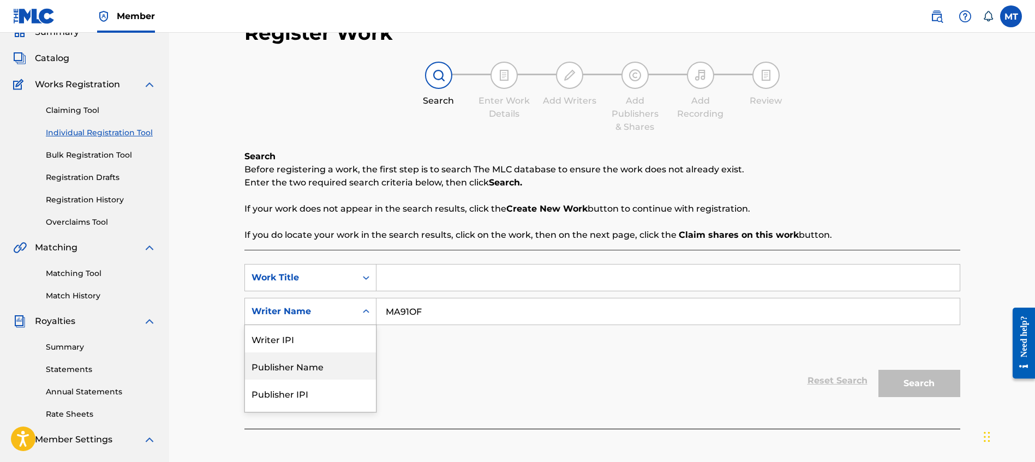
drag, startPoint x: 319, startPoint y: 342, endPoint x: 338, endPoint y: 334, distance: 20.6
click at [336, 342] on div "Writer IPI" at bounding box center [310, 338] width 131 height 27
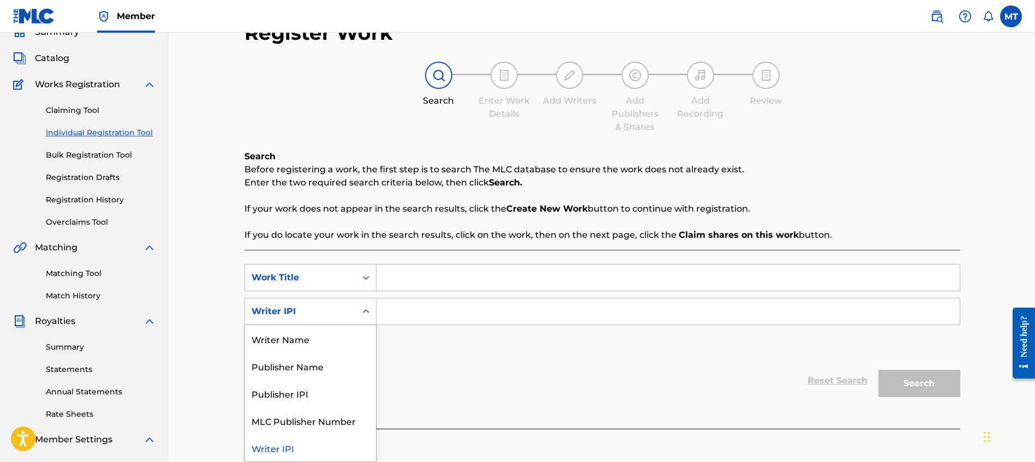
click at [346, 308] on div "Writer IPI" at bounding box center [301, 311] width 98 height 13
click at [64, 105] on link "Claiming Tool" at bounding box center [101, 110] width 110 height 11
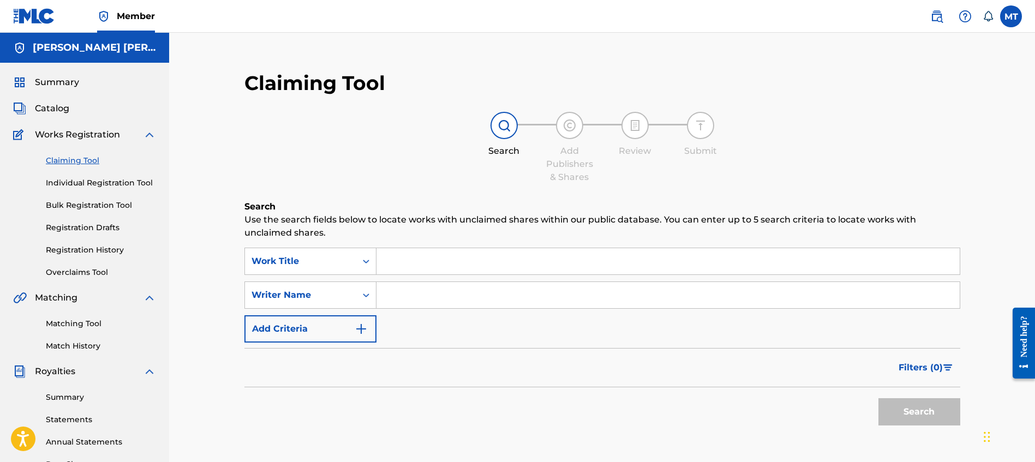
click at [427, 301] on input "Search Form" at bounding box center [668, 295] width 583 height 26
paste input "MA91OF"
type input "MA91OF"
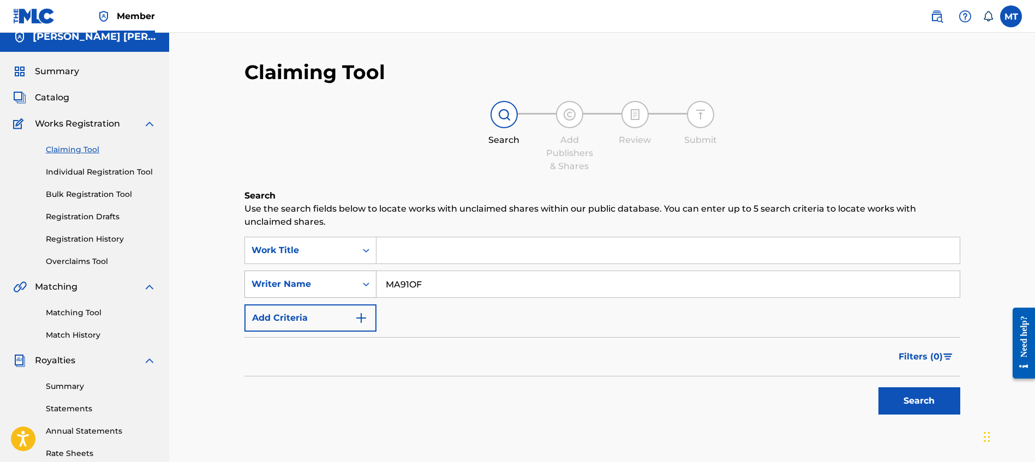
click at [325, 296] on div "Writer Name" at bounding box center [311, 284] width 132 height 27
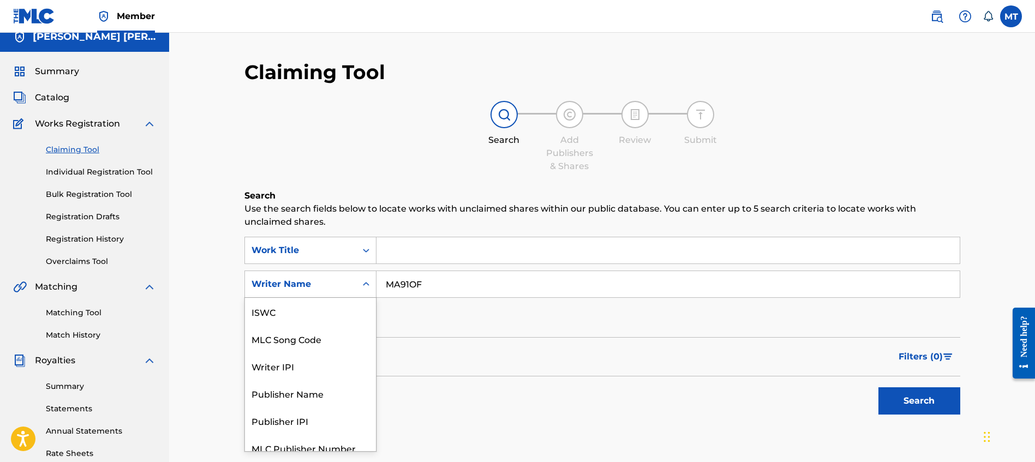
scroll to position [27, 0]
click at [327, 312] on div "MLC Song Code" at bounding box center [310, 311] width 131 height 27
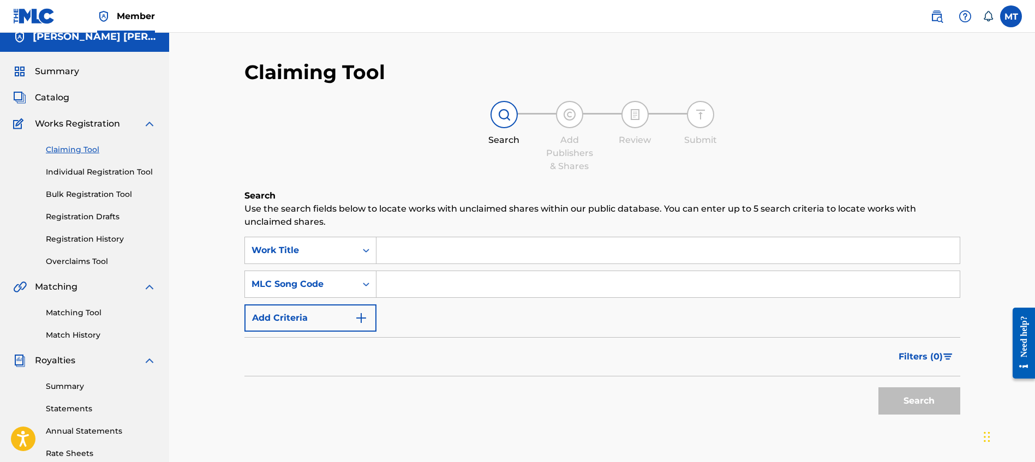
click at [390, 285] on input "Search Form" at bounding box center [668, 284] width 583 height 26
paste input "MA91OF"
type input "MA91OF"
click at [965, 400] on div "Claiming Tool Search Add Publishers & Shares Review Submit Search Use the searc…" at bounding box center [603, 267] width 738 height 437
click at [927, 402] on button "Search" at bounding box center [920, 401] width 82 height 27
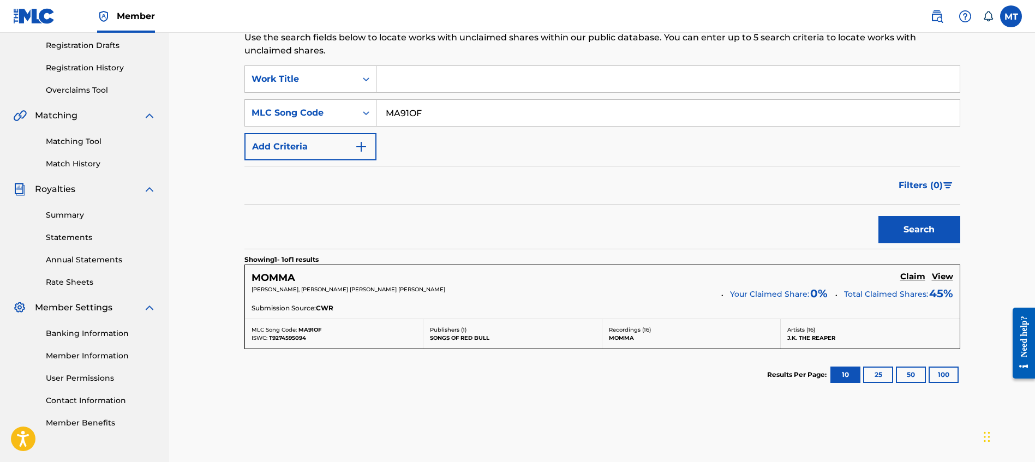
scroll to position [195, 0]
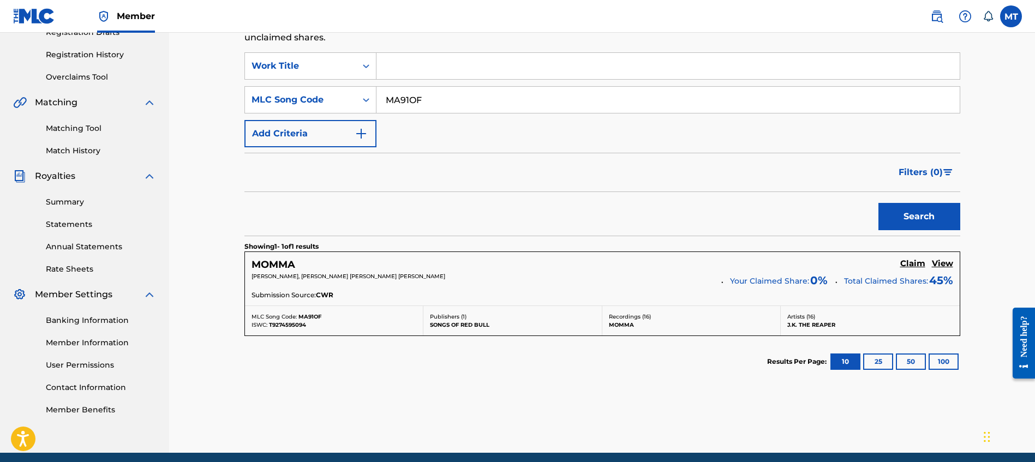
click at [285, 264] on h5 "MOMMA" at bounding box center [274, 265] width 44 height 13
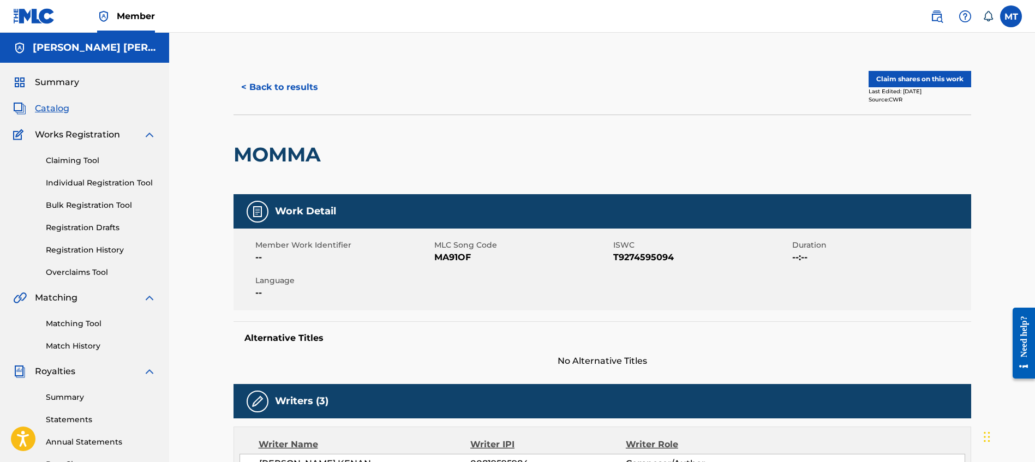
click at [930, 80] on button "Claim shares on this work" at bounding box center [920, 79] width 103 height 16
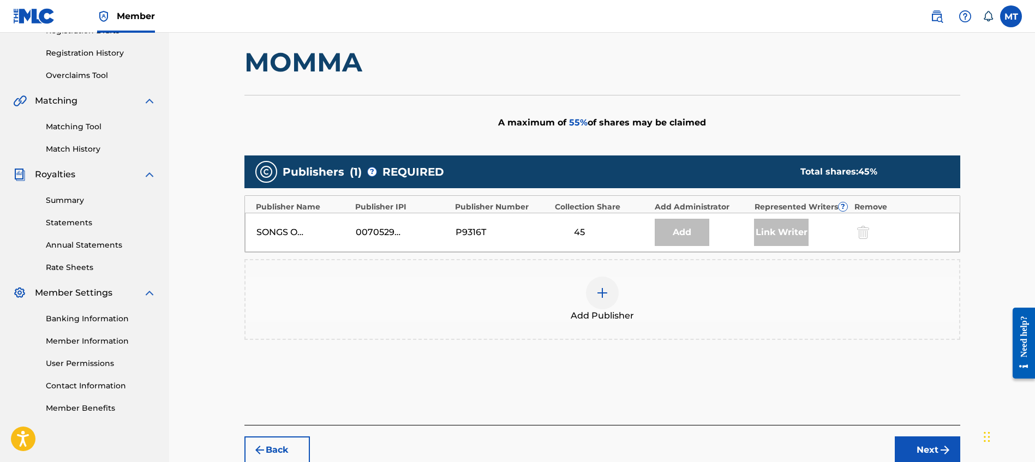
scroll to position [205, 0]
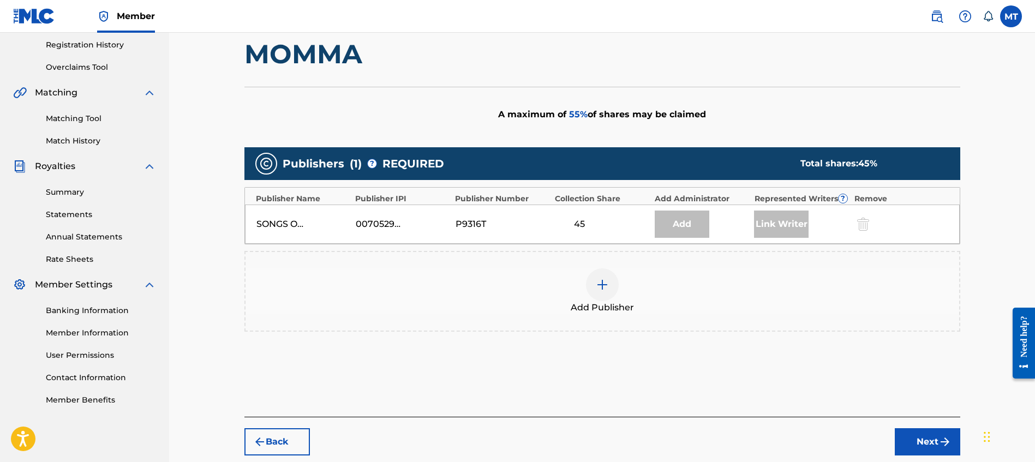
click at [611, 286] on div at bounding box center [602, 285] width 33 height 33
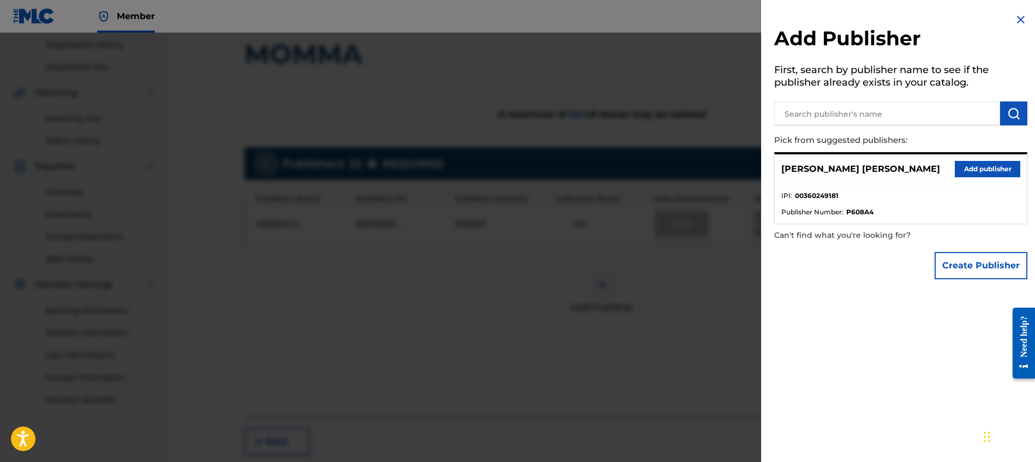
click at [989, 169] on button "Add publisher" at bounding box center [987, 169] width 65 height 16
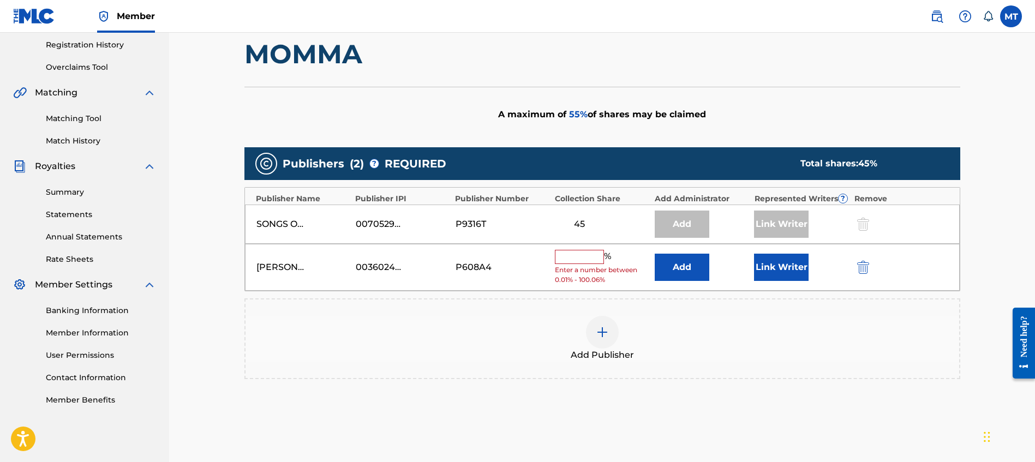
click at [586, 254] on input "text" at bounding box center [579, 257] width 49 height 14
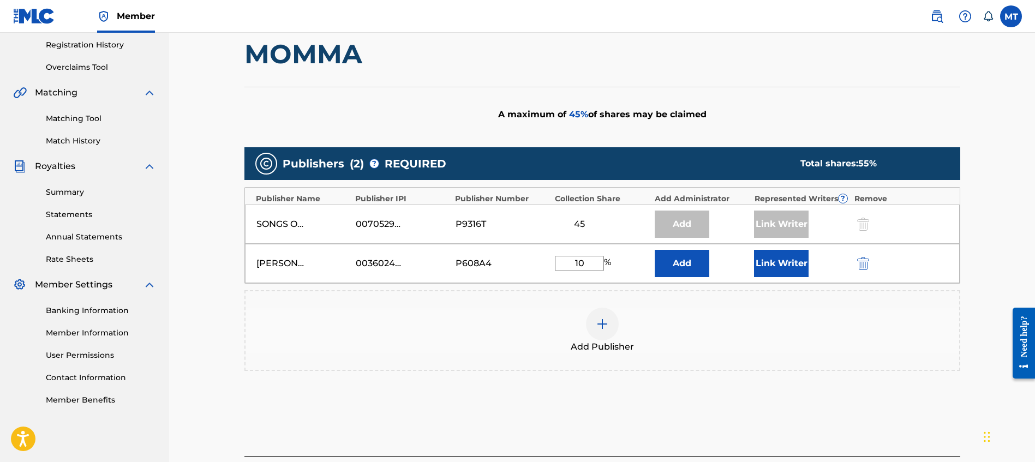
type input "10"
click at [784, 260] on button "Link Writer" at bounding box center [781, 263] width 55 height 27
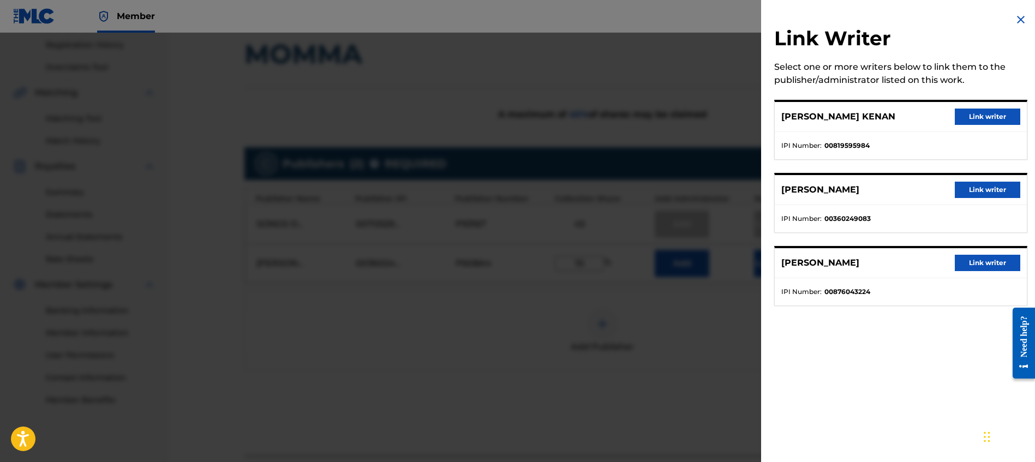
click at [978, 198] on div "[PERSON_NAME] Link writer" at bounding box center [901, 190] width 252 height 30
click at [979, 192] on button "Link writer" at bounding box center [987, 190] width 65 height 16
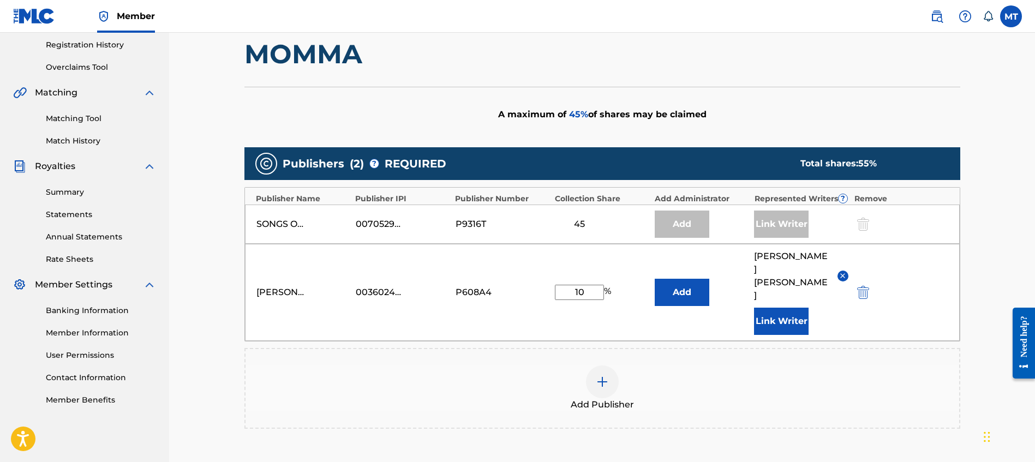
click at [753, 366] on div "Add Publisher" at bounding box center [603, 389] width 714 height 46
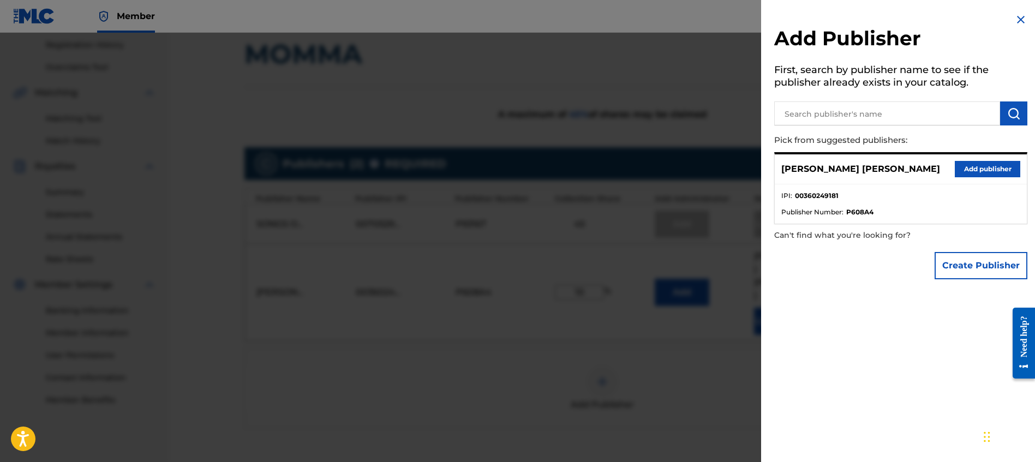
click at [1019, 13] on img at bounding box center [1021, 19] width 13 height 13
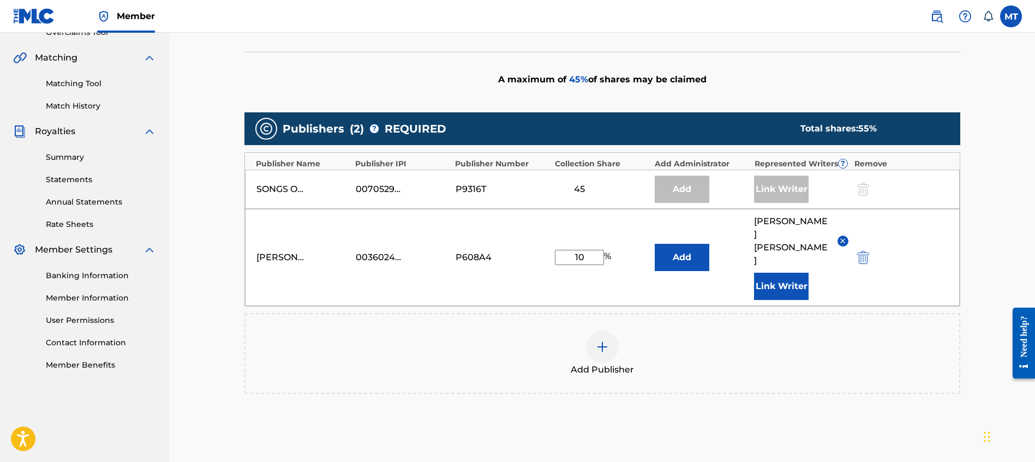
scroll to position [333, 0]
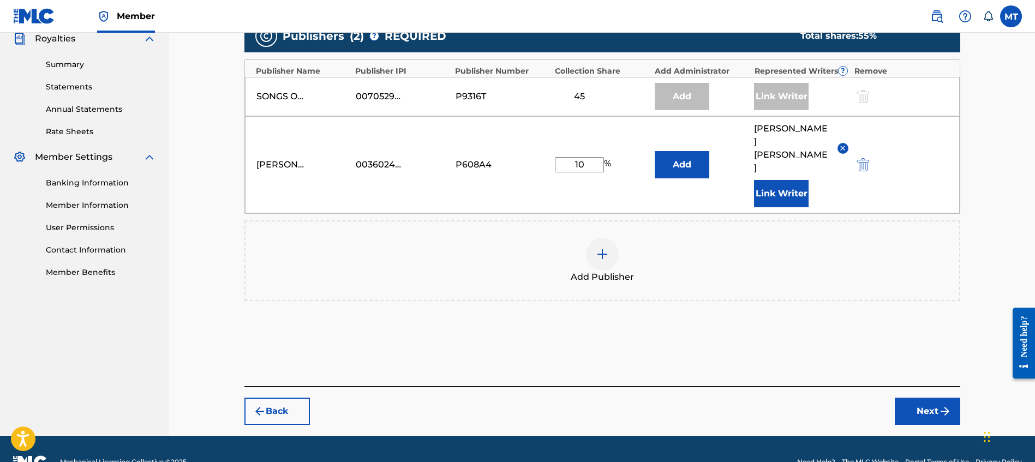
click at [931, 398] on button "Next" at bounding box center [927, 411] width 65 height 27
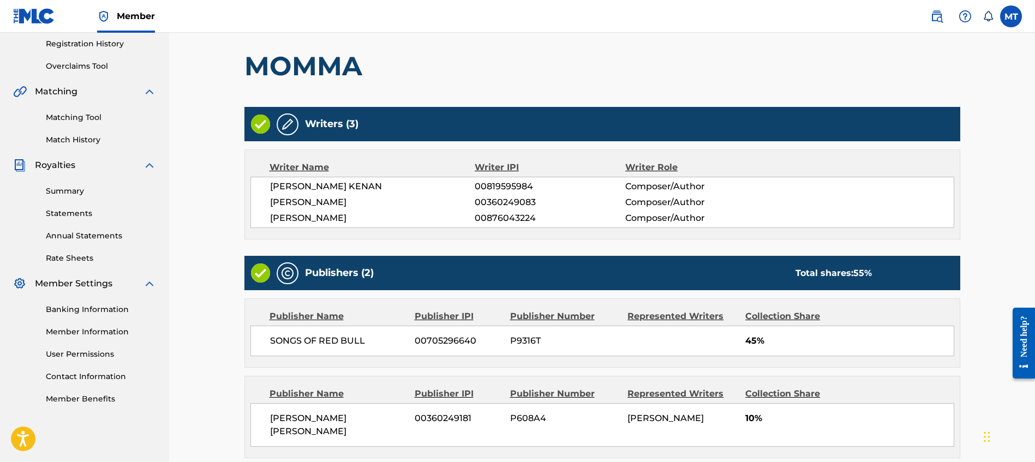
scroll to position [321, 0]
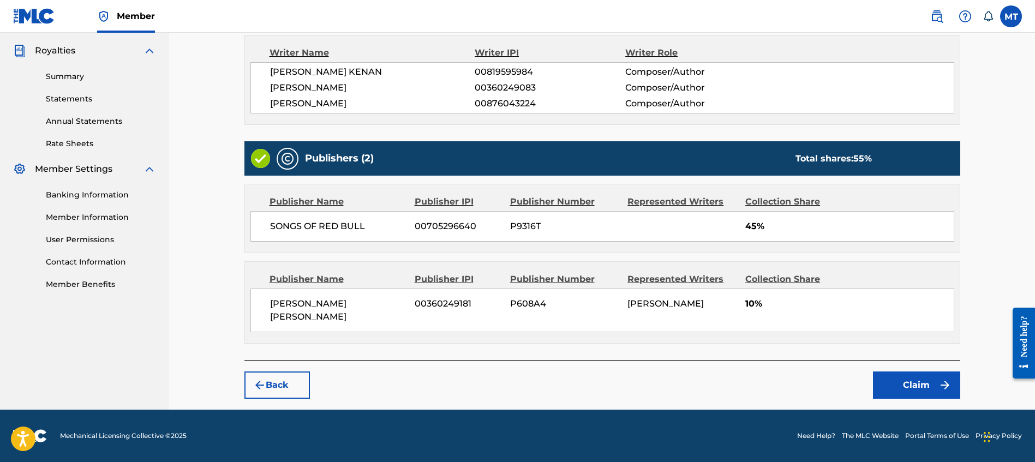
click at [923, 382] on button "Claim" at bounding box center [916, 385] width 87 height 27
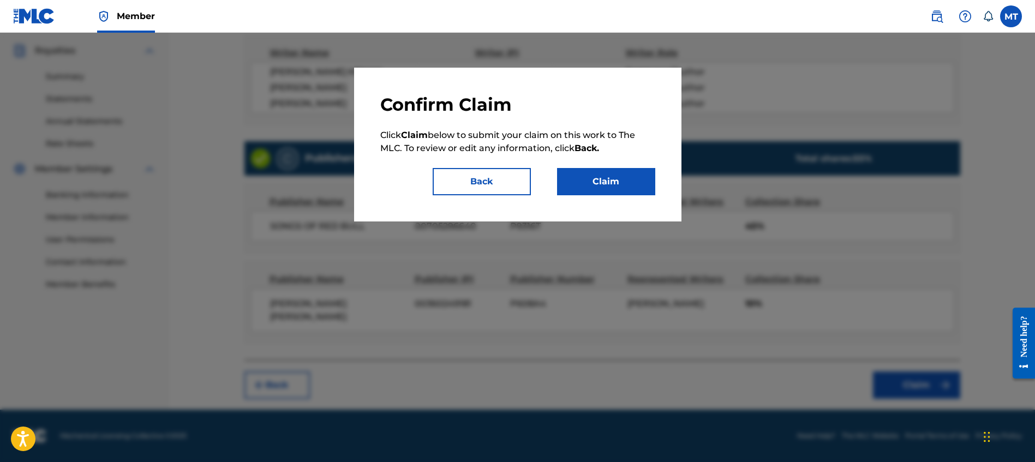
click at [604, 178] on button "Claim" at bounding box center [606, 181] width 98 height 27
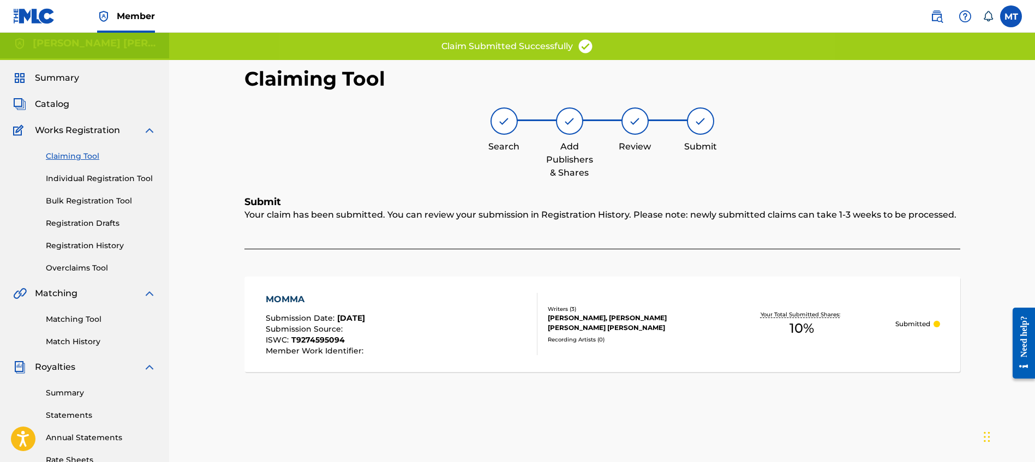
scroll to position [0, 0]
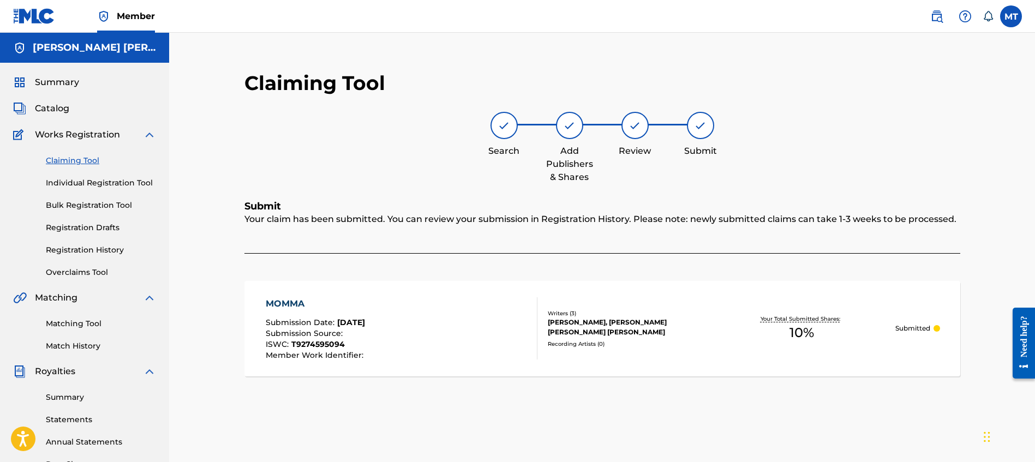
click at [80, 252] on link "Registration History" at bounding box center [101, 250] width 110 height 11
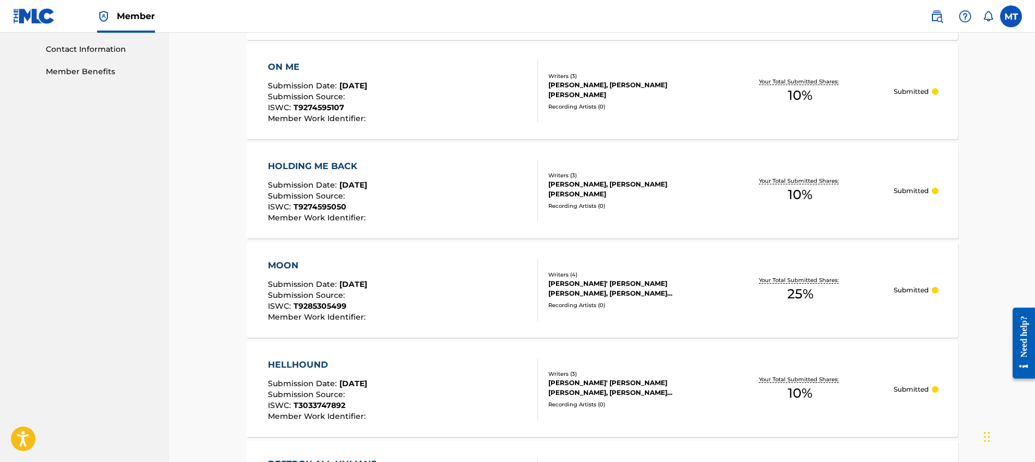
scroll to position [1032, 0]
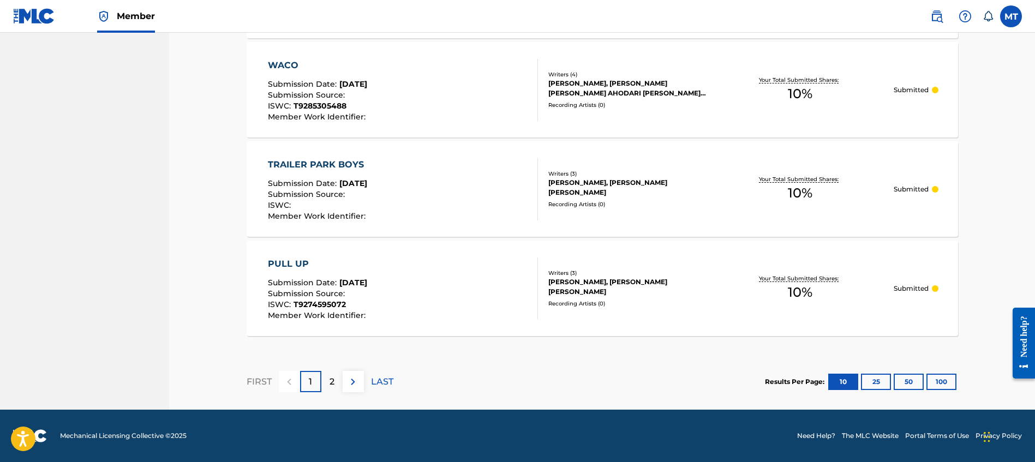
click at [357, 383] on img at bounding box center [353, 382] width 13 height 13
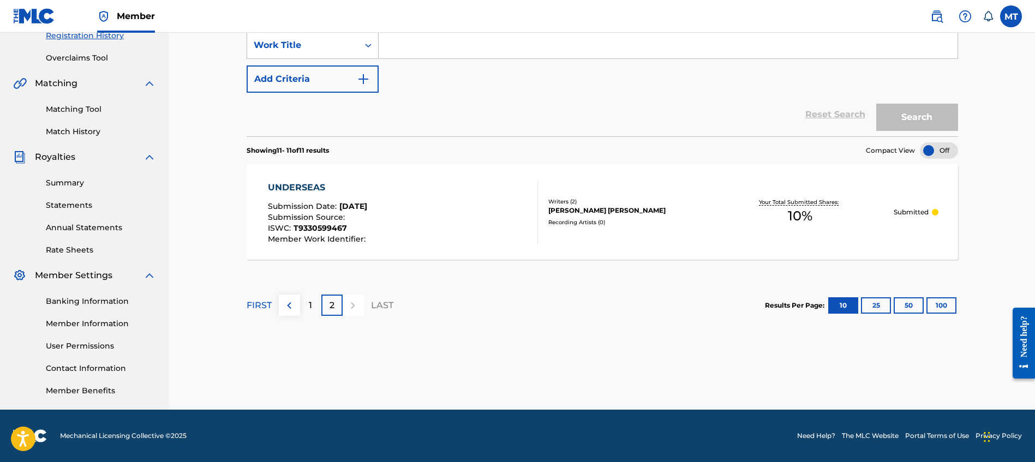
click at [293, 306] on img at bounding box center [289, 305] width 13 height 13
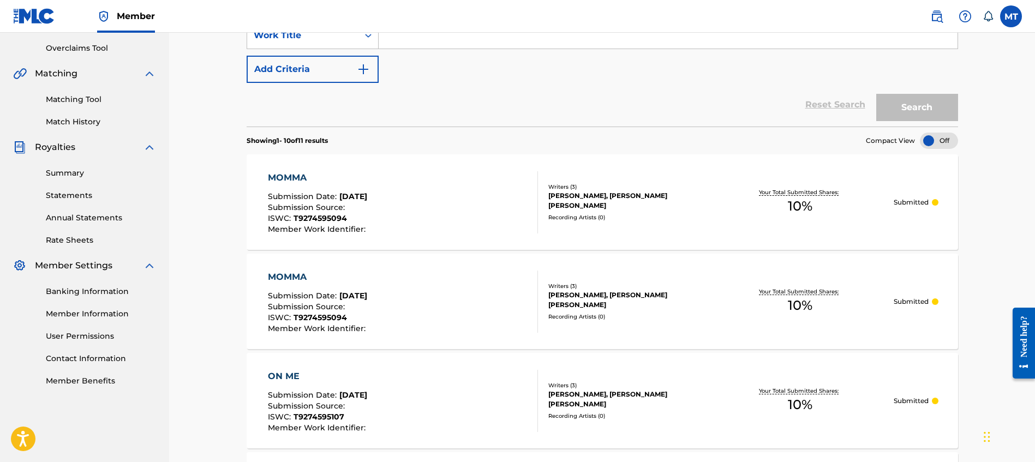
scroll to position [225, 0]
click at [919, 276] on div "MOMMA Submission Date : [DATE] Submission Source : ISWC : T9274595094 Member Wo…" at bounding box center [603, 301] width 712 height 96
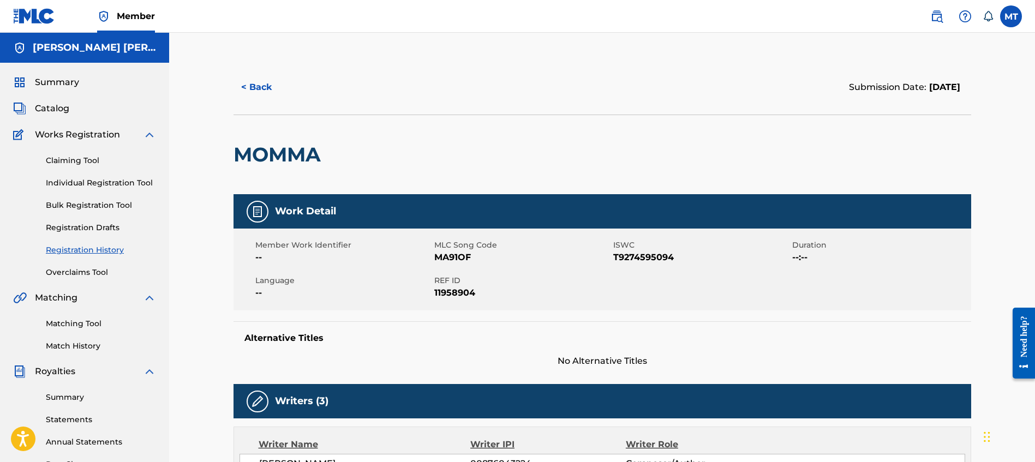
click at [250, 85] on button "< Back" at bounding box center [266, 87] width 65 height 27
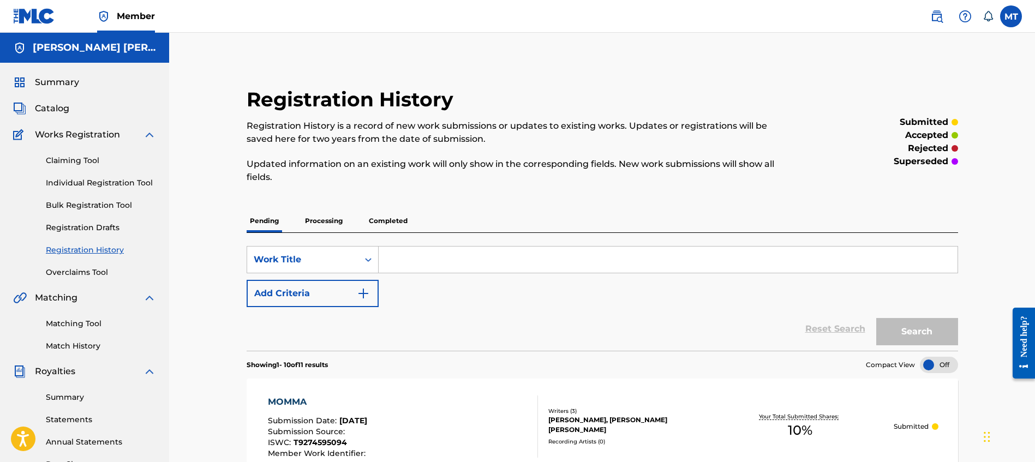
click at [283, 222] on div "Pending Processing Completed" at bounding box center [603, 221] width 712 height 23
click at [307, 219] on p "Processing" at bounding box center [324, 221] width 44 height 23
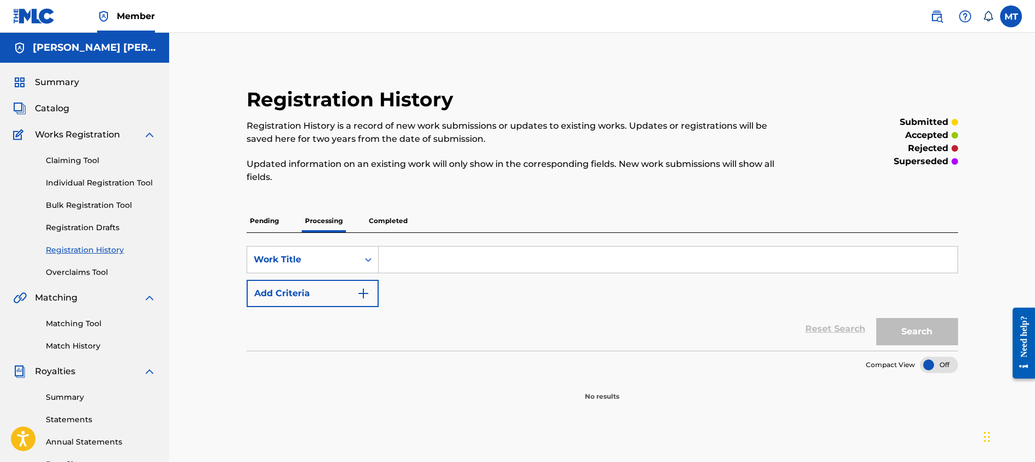
click at [369, 216] on p "Completed" at bounding box center [388, 221] width 45 height 23
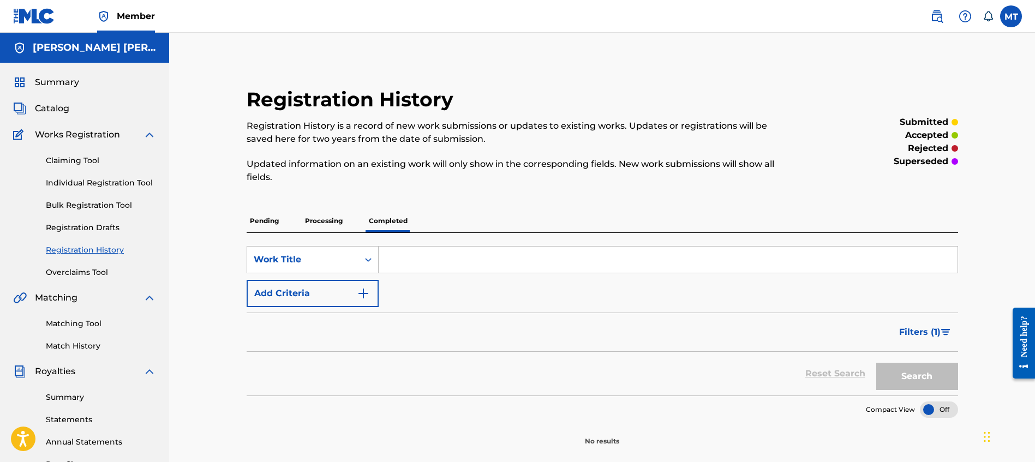
click at [251, 229] on p "Pending" at bounding box center [264, 221] width 35 height 23
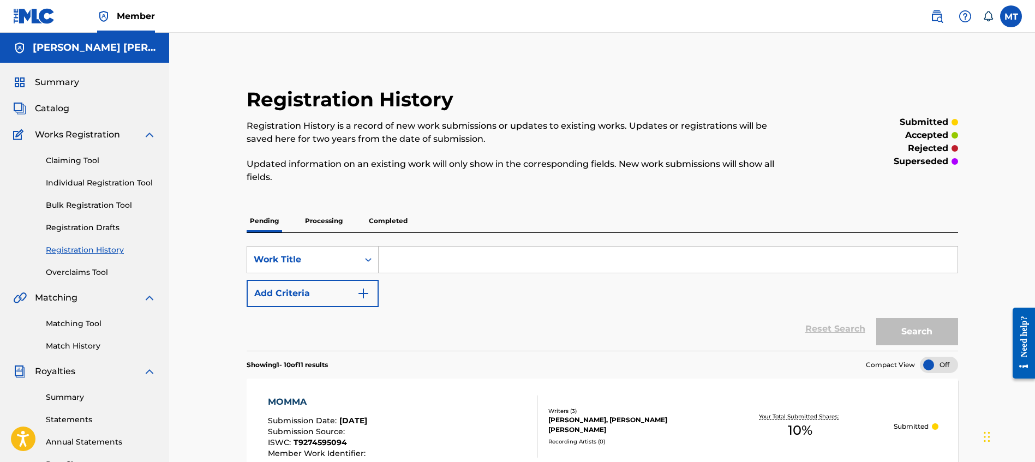
scroll to position [2, 0]
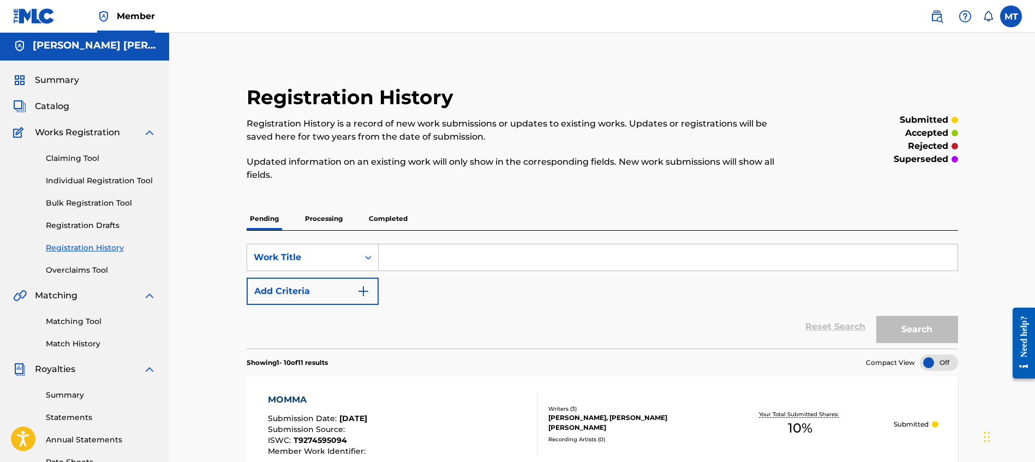
click at [73, 271] on link "Overclaims Tool" at bounding box center [101, 270] width 110 height 11
